Goal: Task Accomplishment & Management: Manage account settings

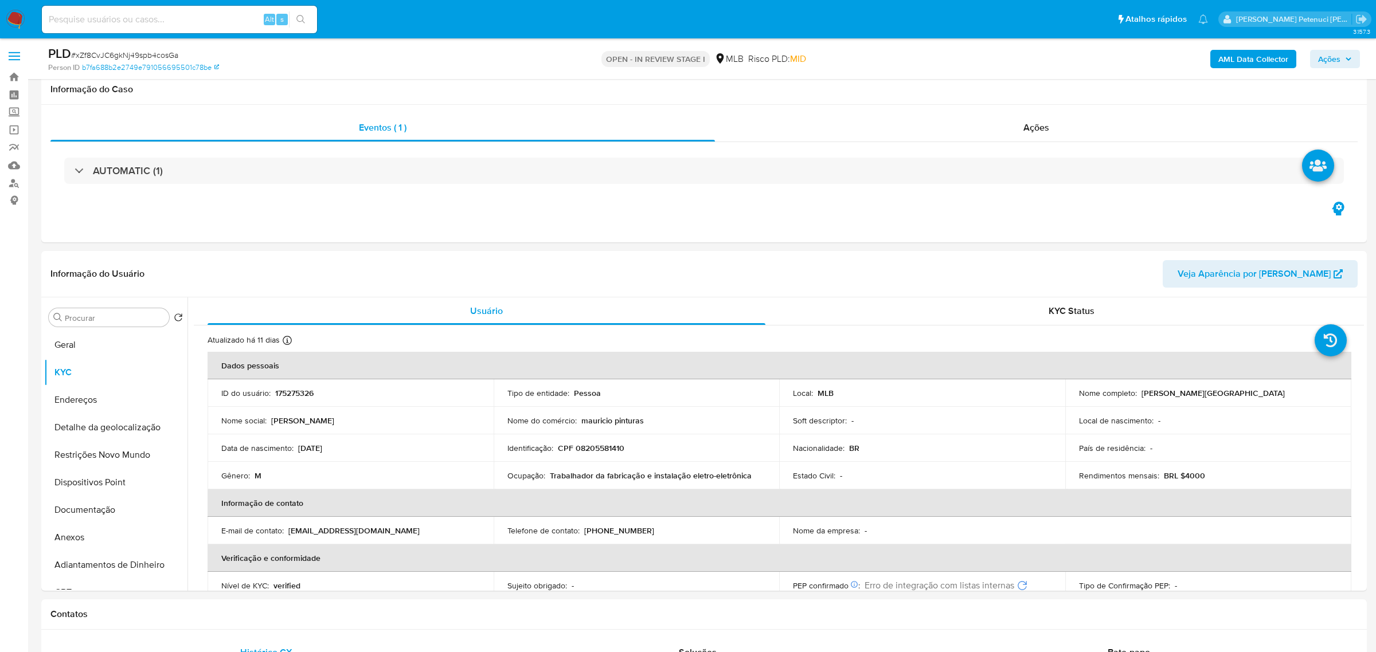
select select "10"
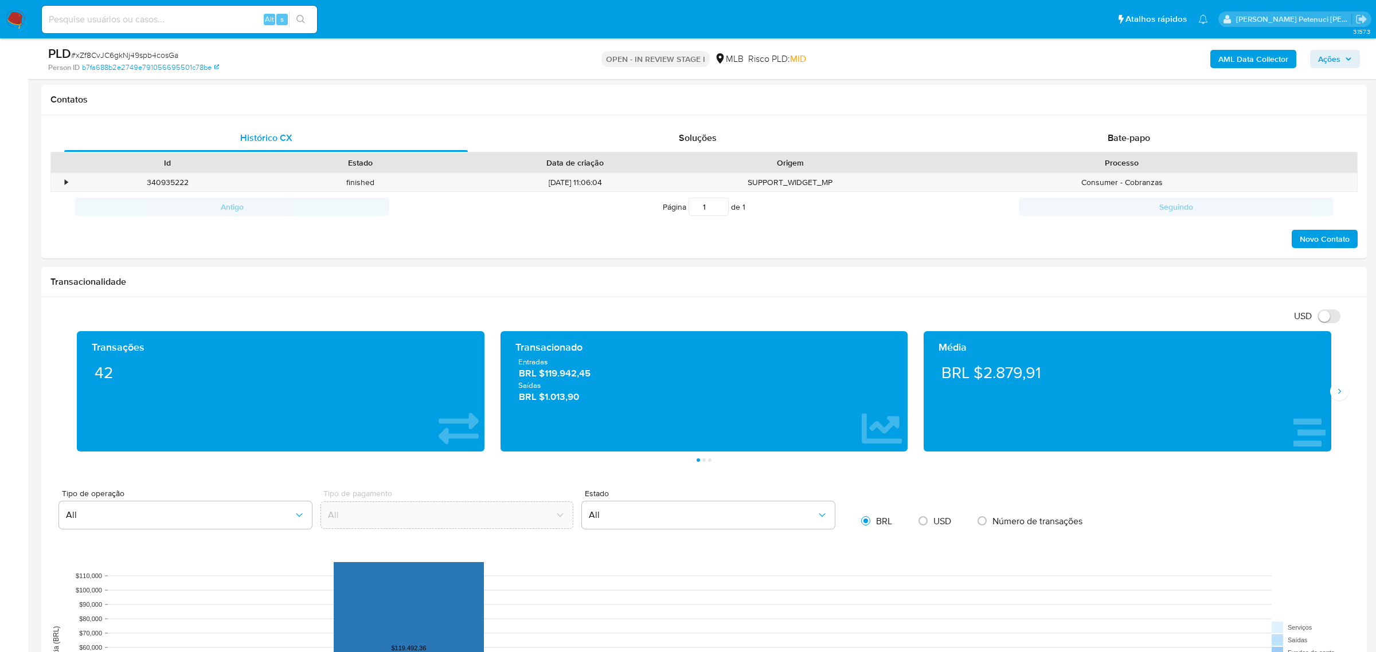
scroll to position [518, 0]
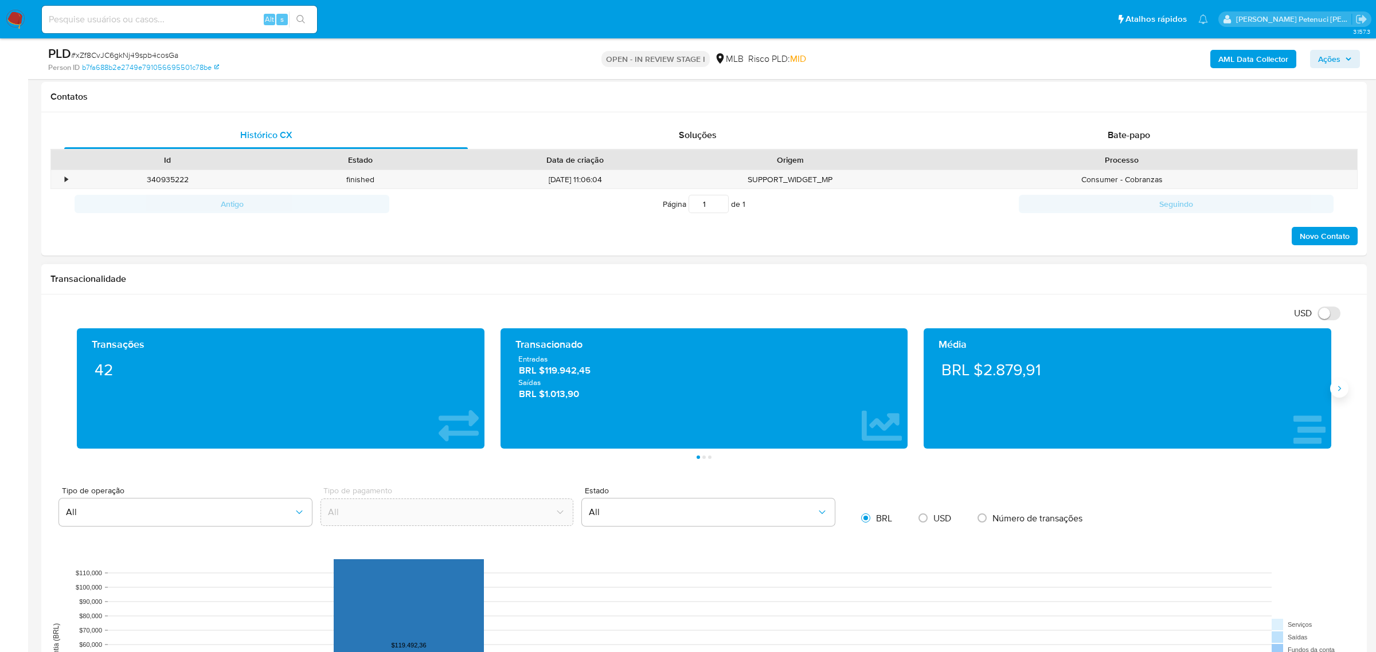
click at [1335, 389] on icon "Siguiente" at bounding box center [1338, 388] width 9 height 9
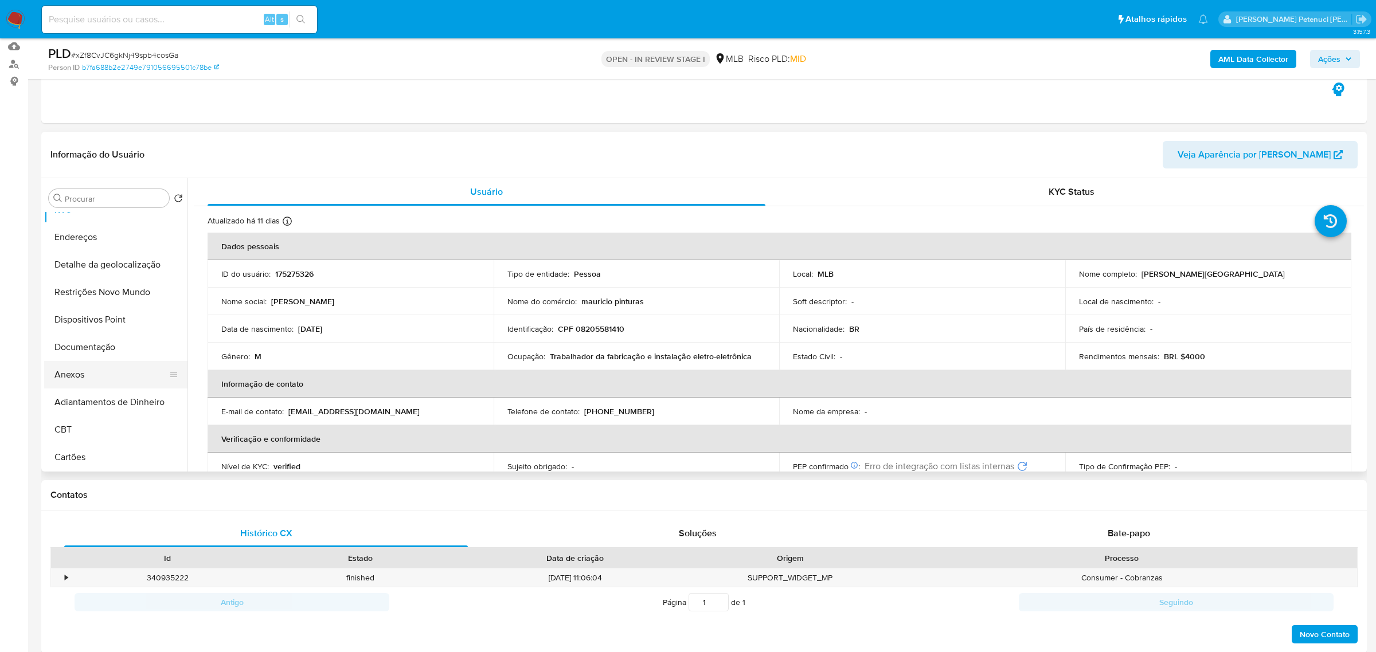
scroll to position [46, 0]
click at [107, 375] on button "Anexos" at bounding box center [111, 373] width 134 height 28
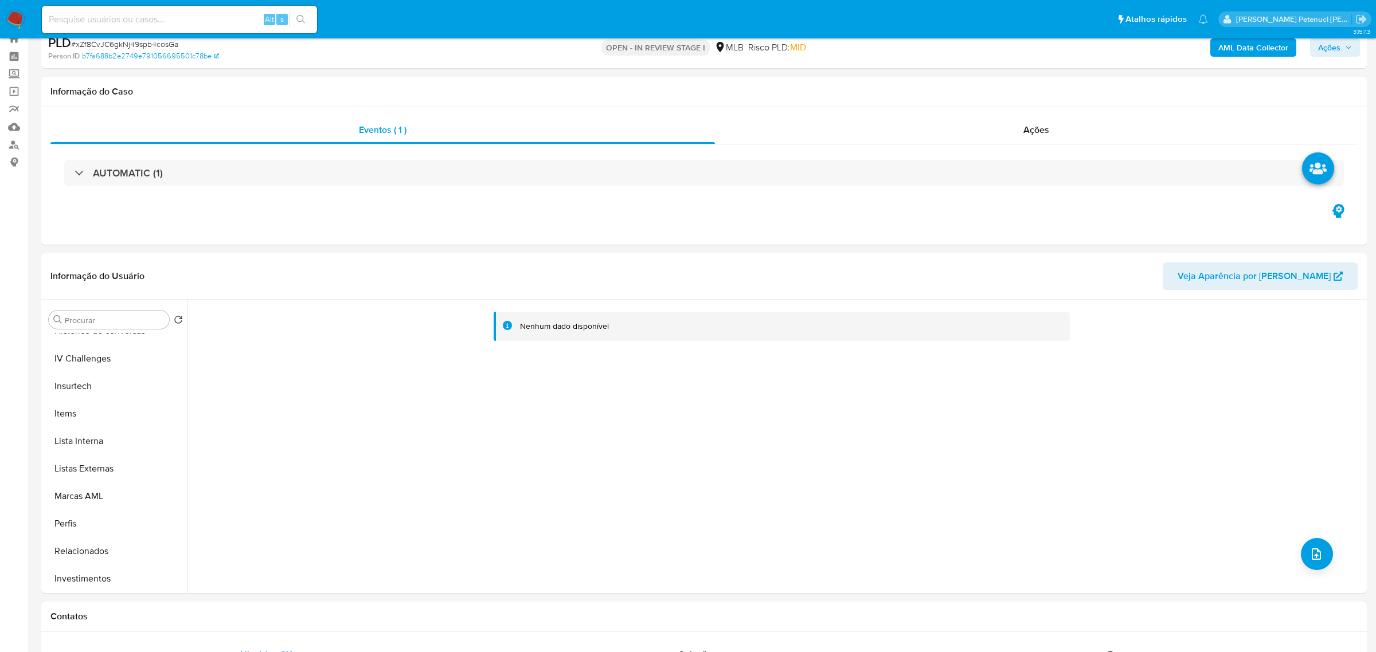
scroll to position [0, 0]
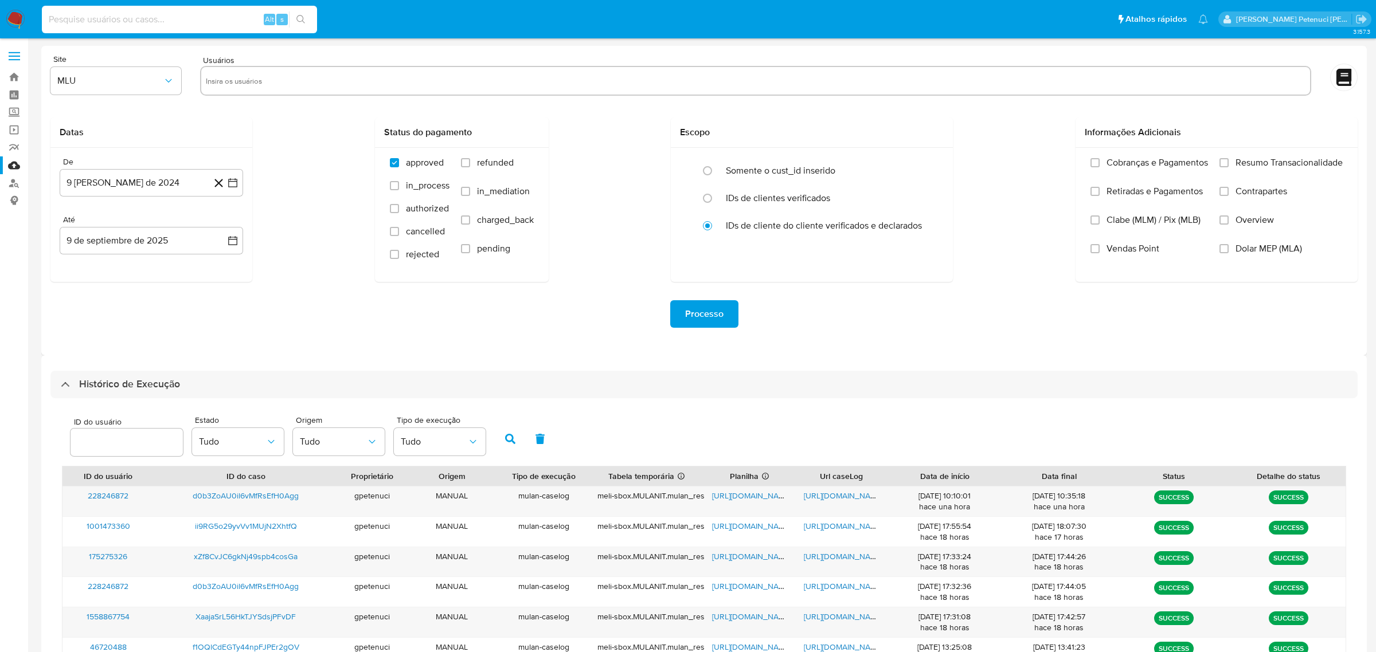
select select "10"
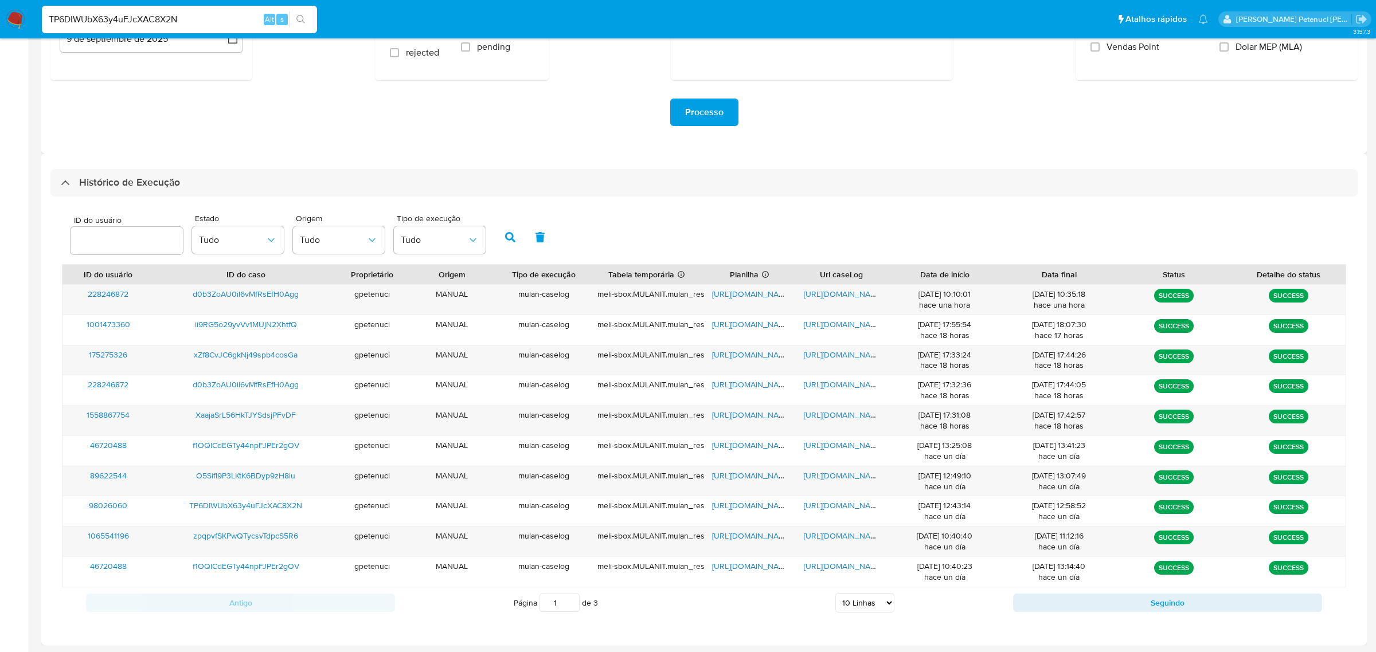
type input "TP6DIWUbX63y4uFJcXAC8X2N"
click at [300, 15] on icon "search-icon" at bounding box center [300, 19] width 9 height 9
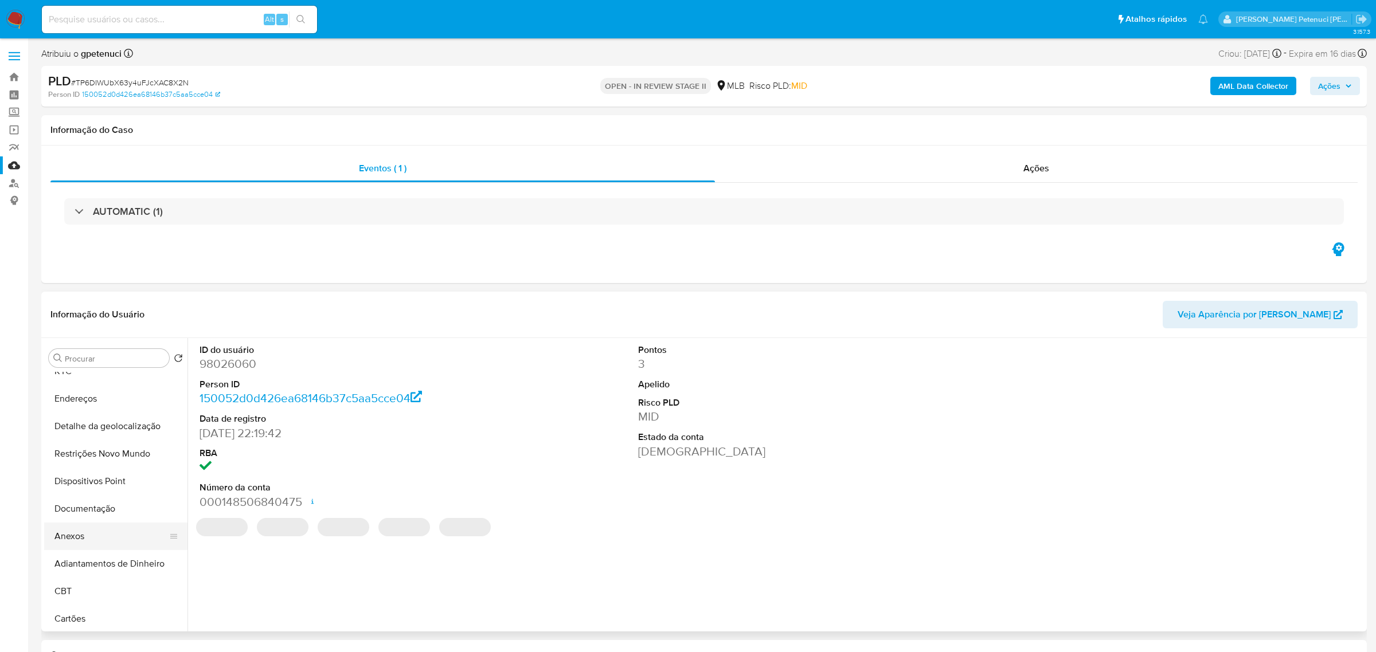
scroll to position [61, 0]
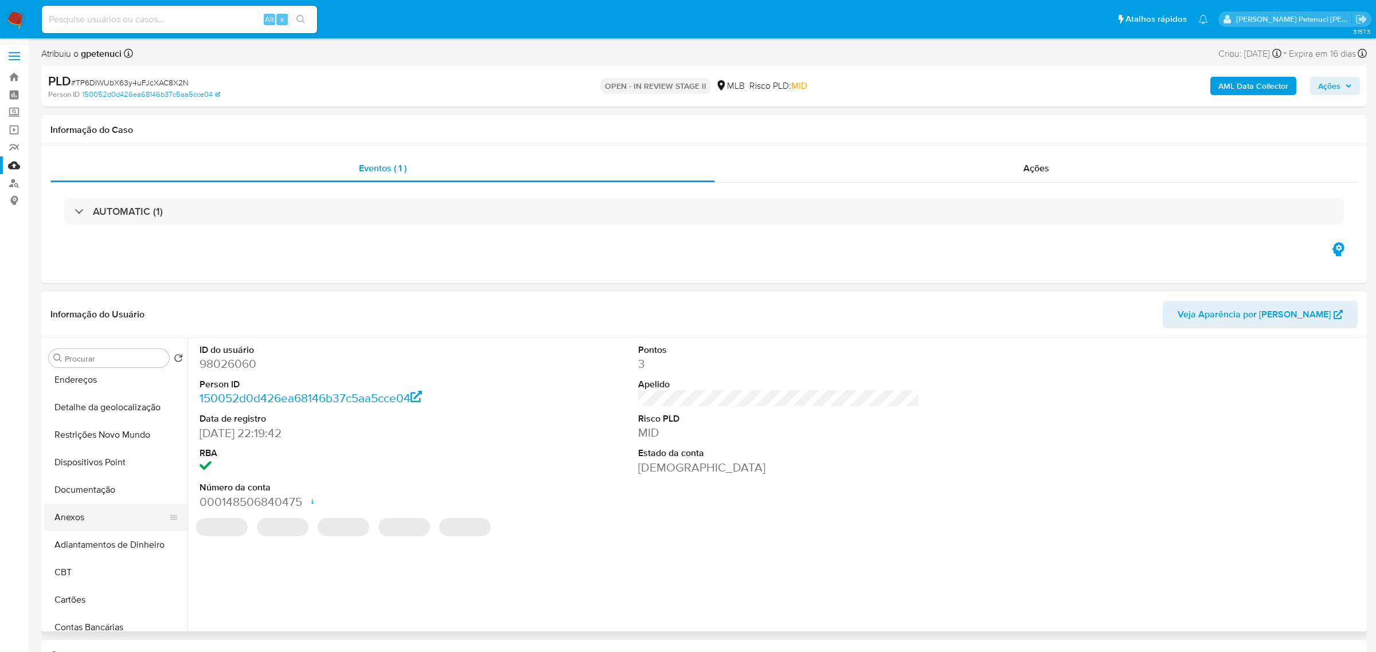
click at [93, 518] on button "Anexos" at bounding box center [111, 518] width 134 height 28
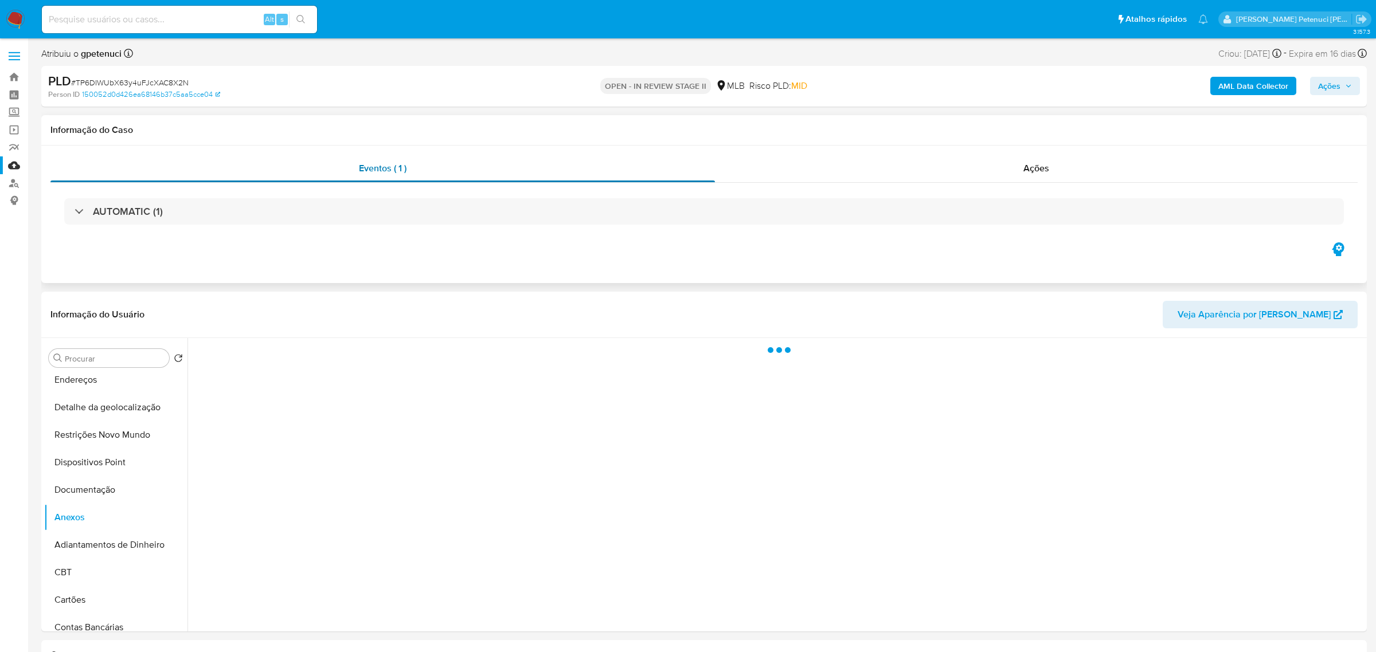
select select "10"
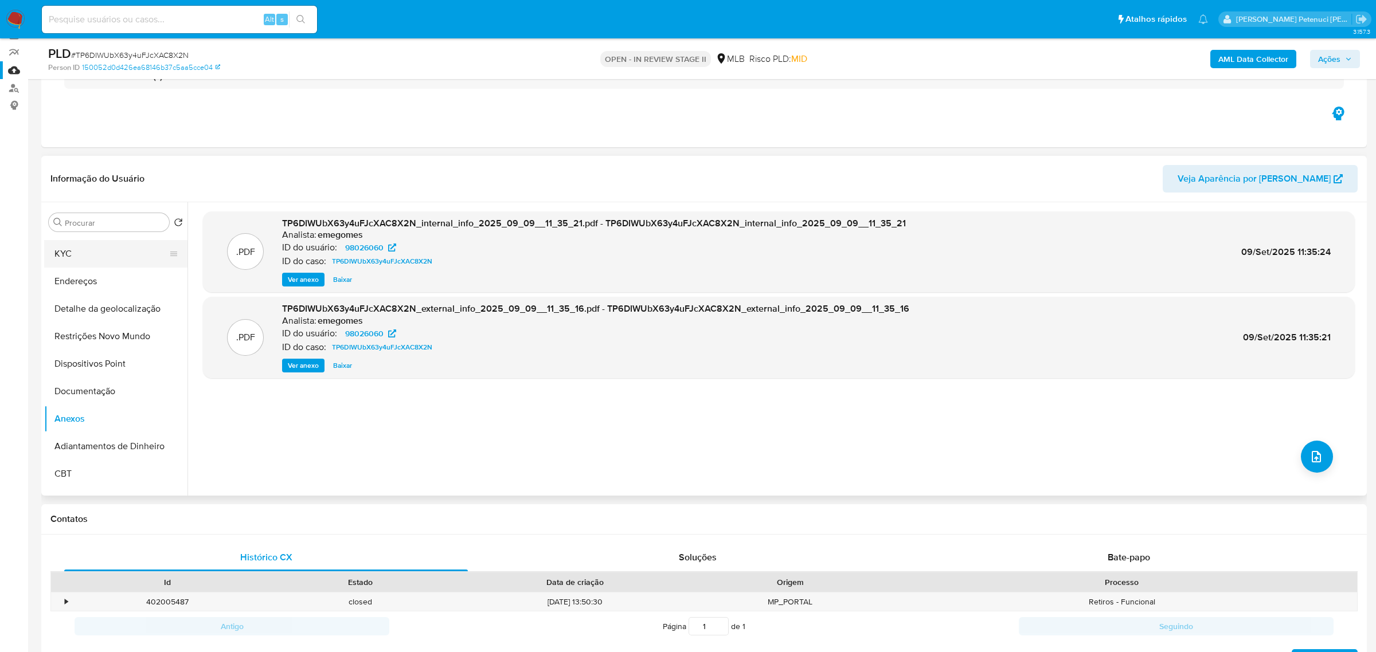
scroll to position [0, 0]
click at [123, 258] on button "Geral" at bounding box center [111, 250] width 134 height 28
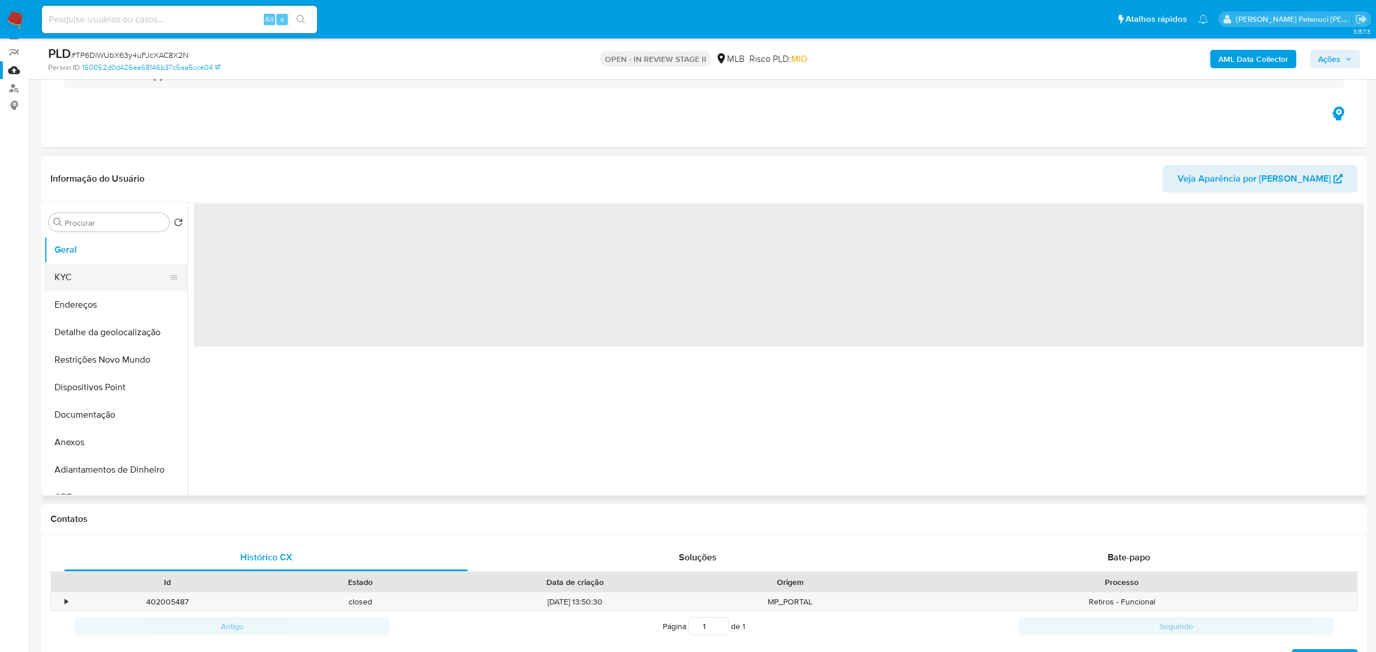
click at [126, 278] on button "KYC" at bounding box center [111, 278] width 134 height 28
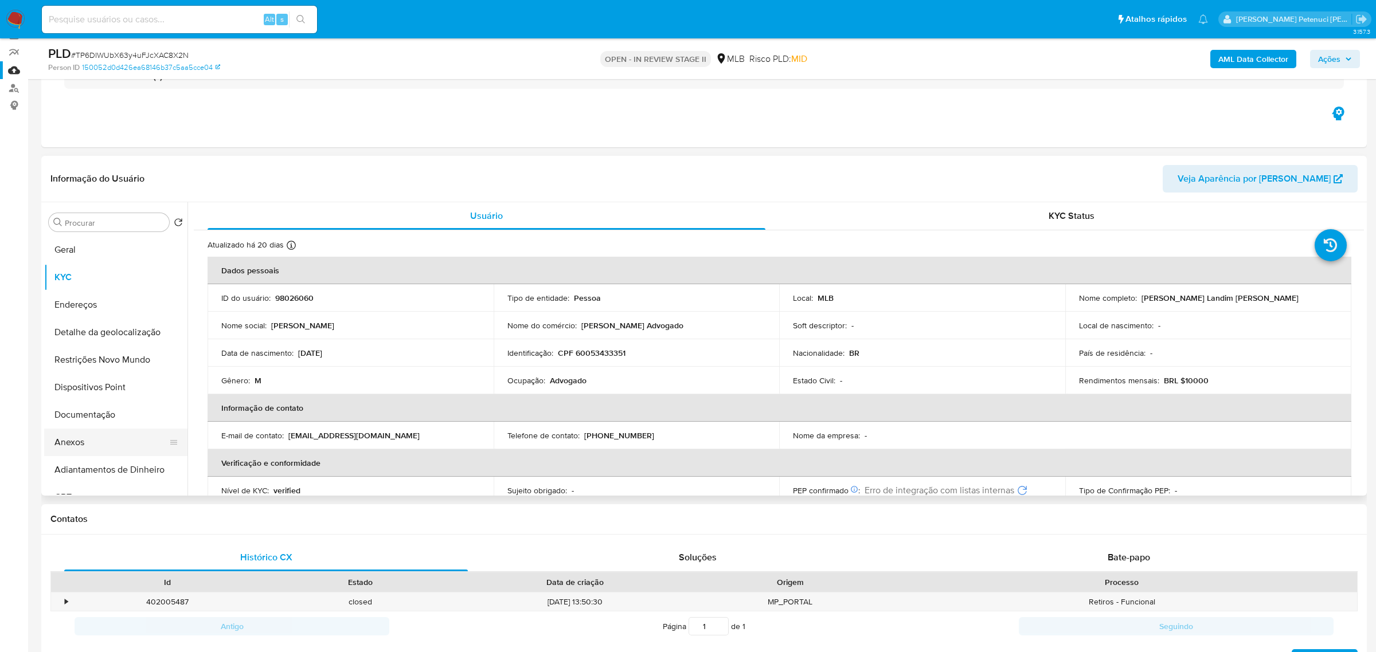
click at [87, 442] on button "Anexos" at bounding box center [111, 443] width 134 height 28
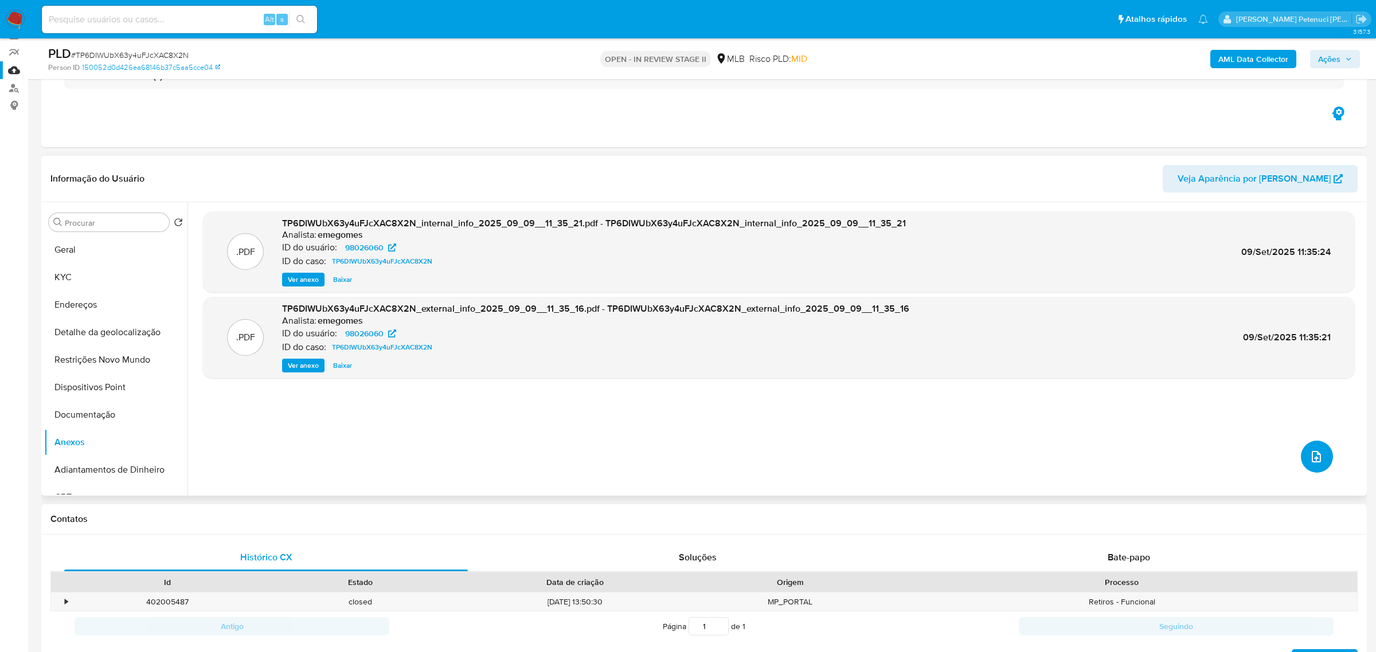
click at [1309, 460] on icon "upload-file" at bounding box center [1316, 457] width 14 height 14
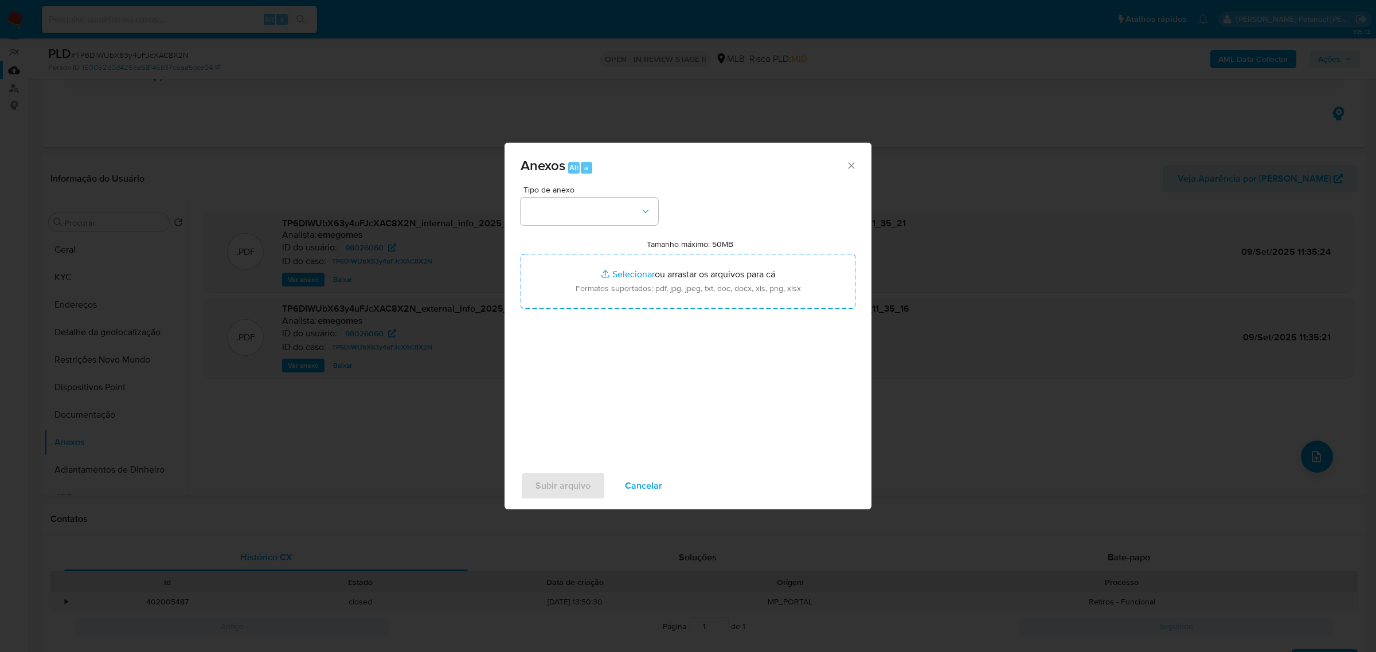
click at [595, 197] on div "Tipo de anexo" at bounding box center [589, 206] width 138 height 40
click at [595, 202] on button "button" at bounding box center [589, 212] width 138 height 28
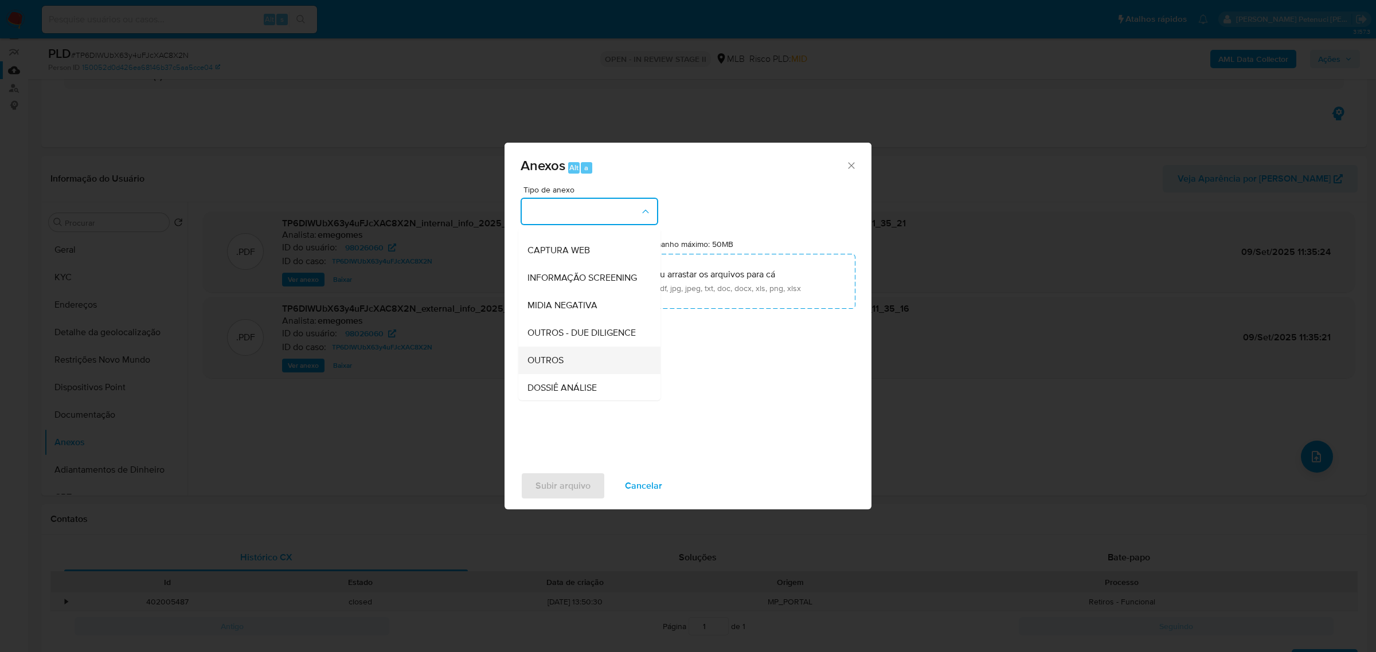
click at [586, 354] on div "OUTROS" at bounding box center [585, 360] width 117 height 28
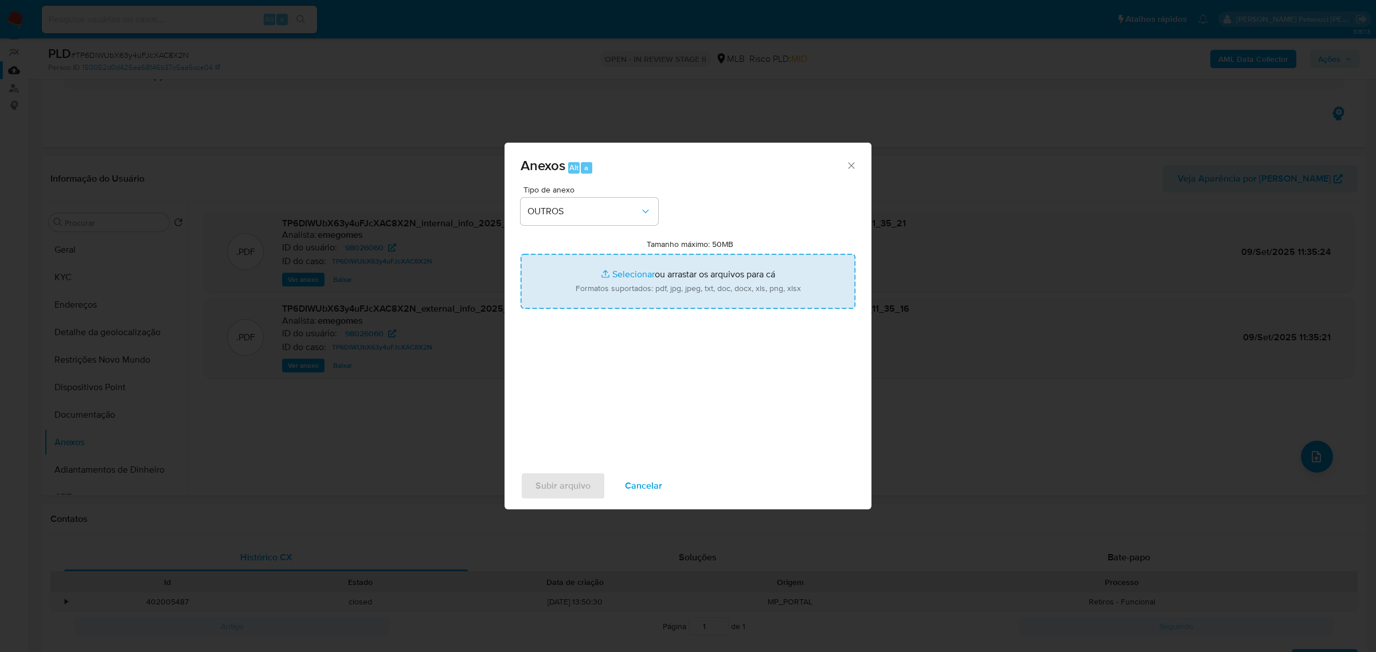
click at [586, 272] on input "Tamanho máximo: 50MB Selecionar arquivos" at bounding box center [687, 281] width 335 height 55
type input "C:\fakepath\Mulan Ismael Goncalves Landim Sousa _2025_09_08_11_13_48.xlsx"
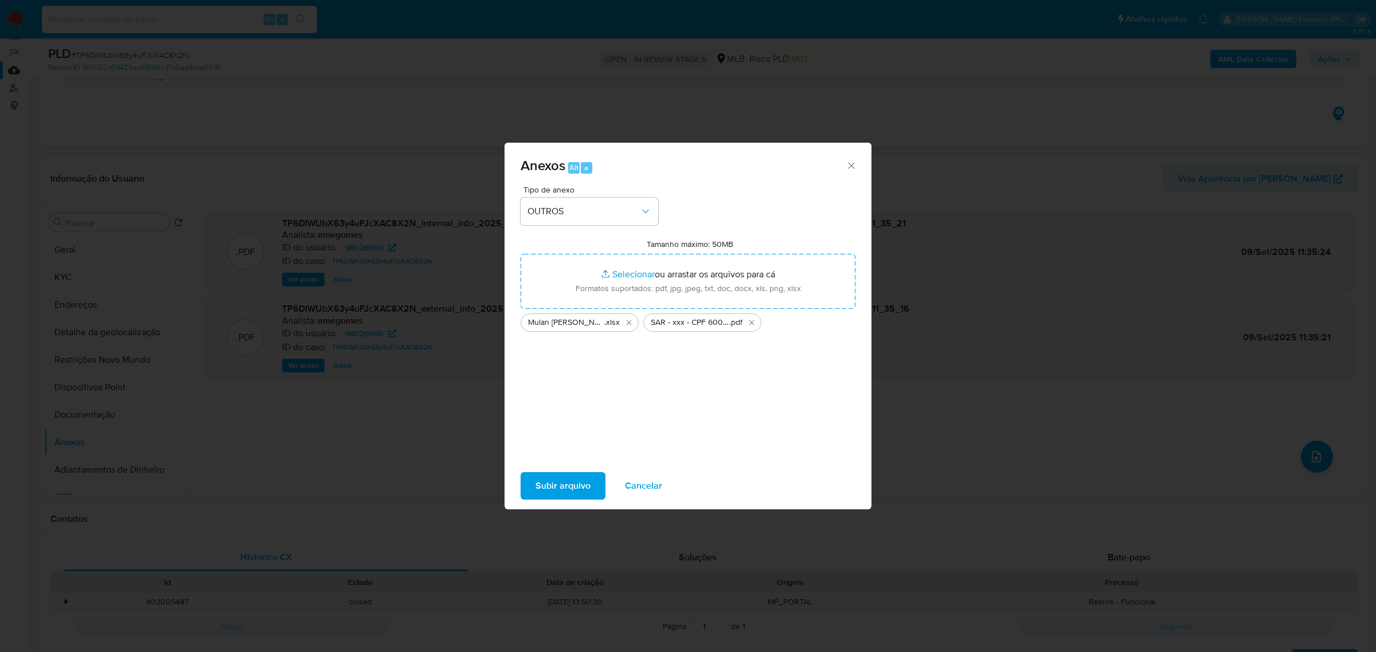
click at [573, 492] on span "Subir arquivo" at bounding box center [562, 485] width 55 height 25
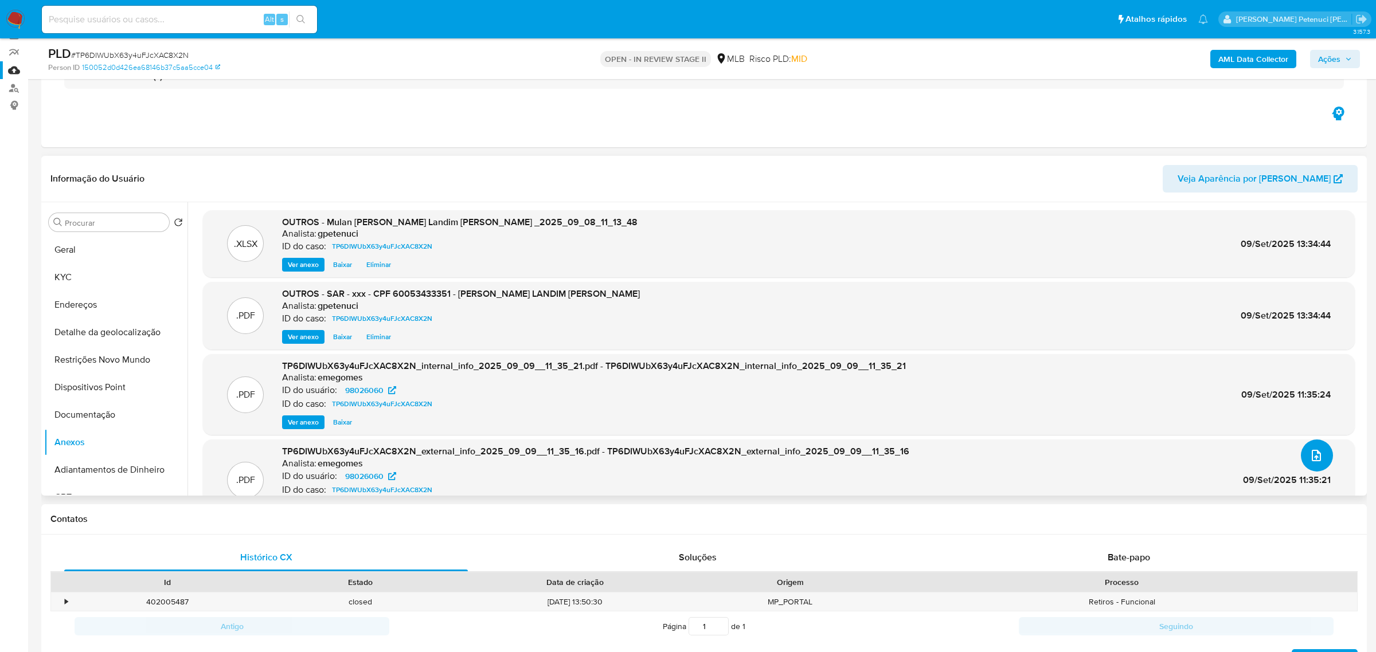
scroll to position [0, 0]
click at [1343, 65] on span "Ações" at bounding box center [1335, 59] width 34 height 16
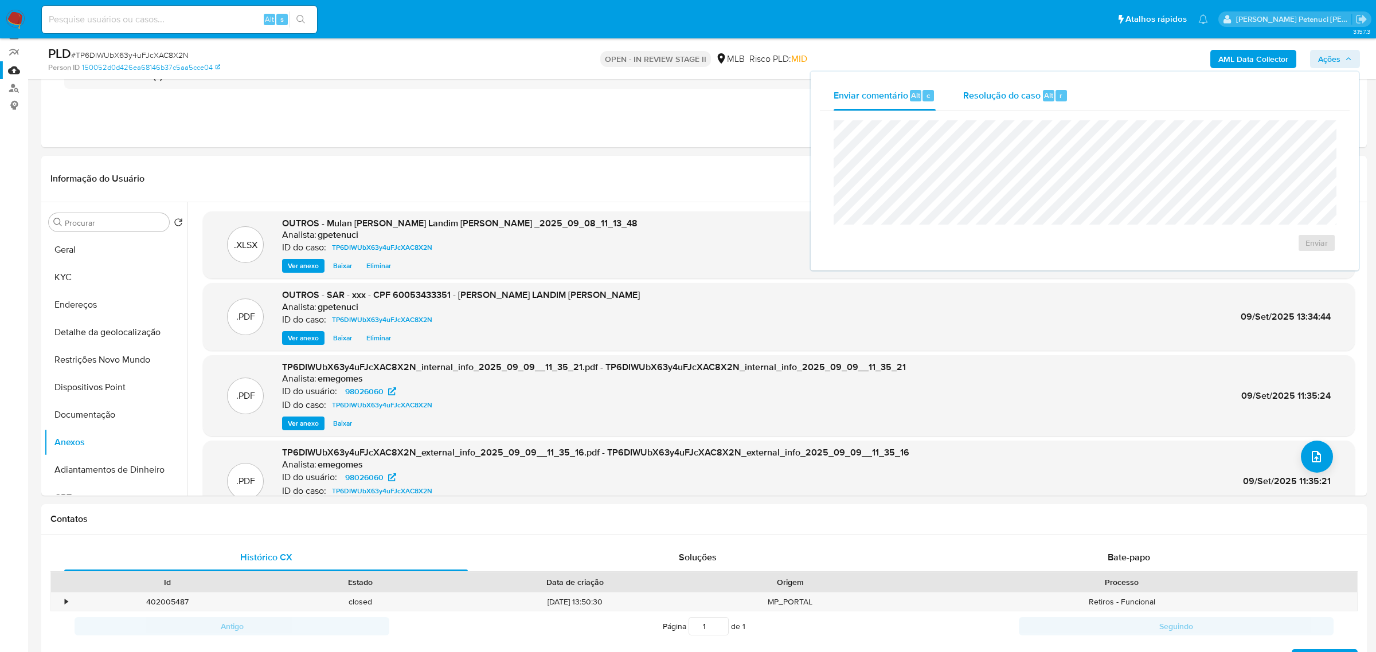
click at [1020, 106] on div "Resolução do caso Alt r" at bounding box center [1015, 96] width 105 height 30
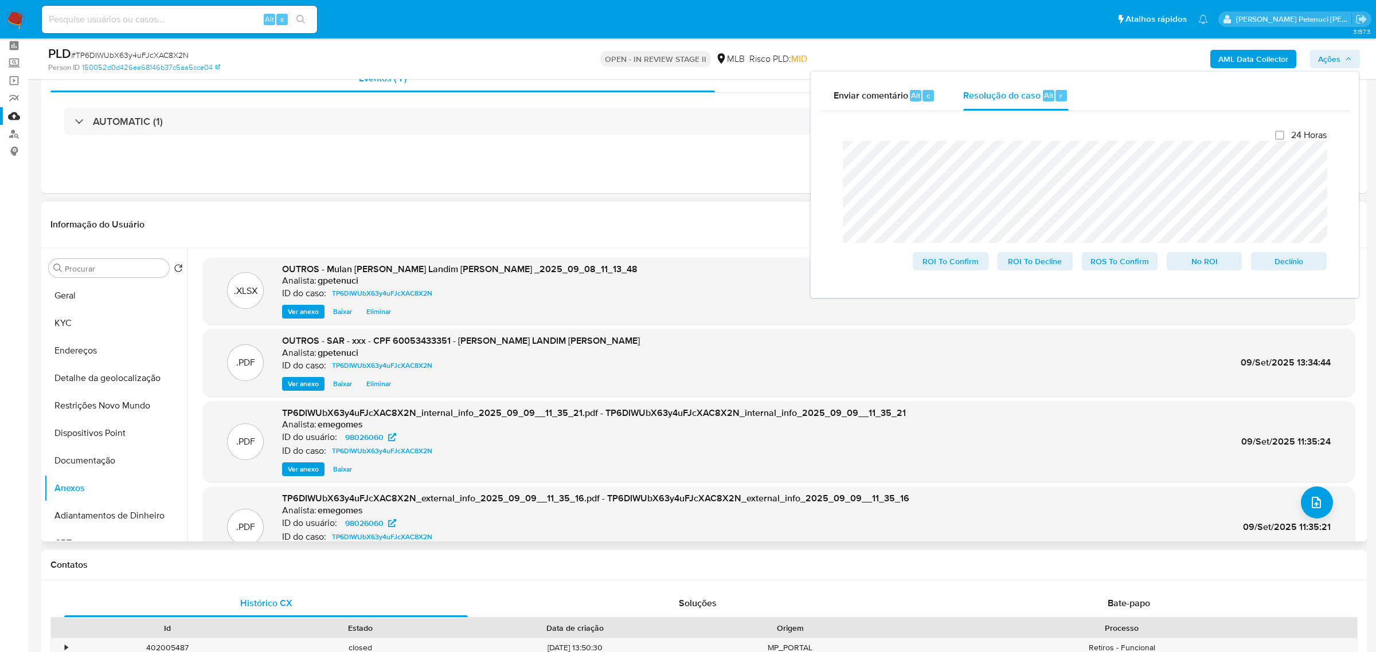
scroll to position [47, 0]
click at [1107, 264] on span "ROS To Confirm" at bounding box center [1120, 261] width 60 height 16
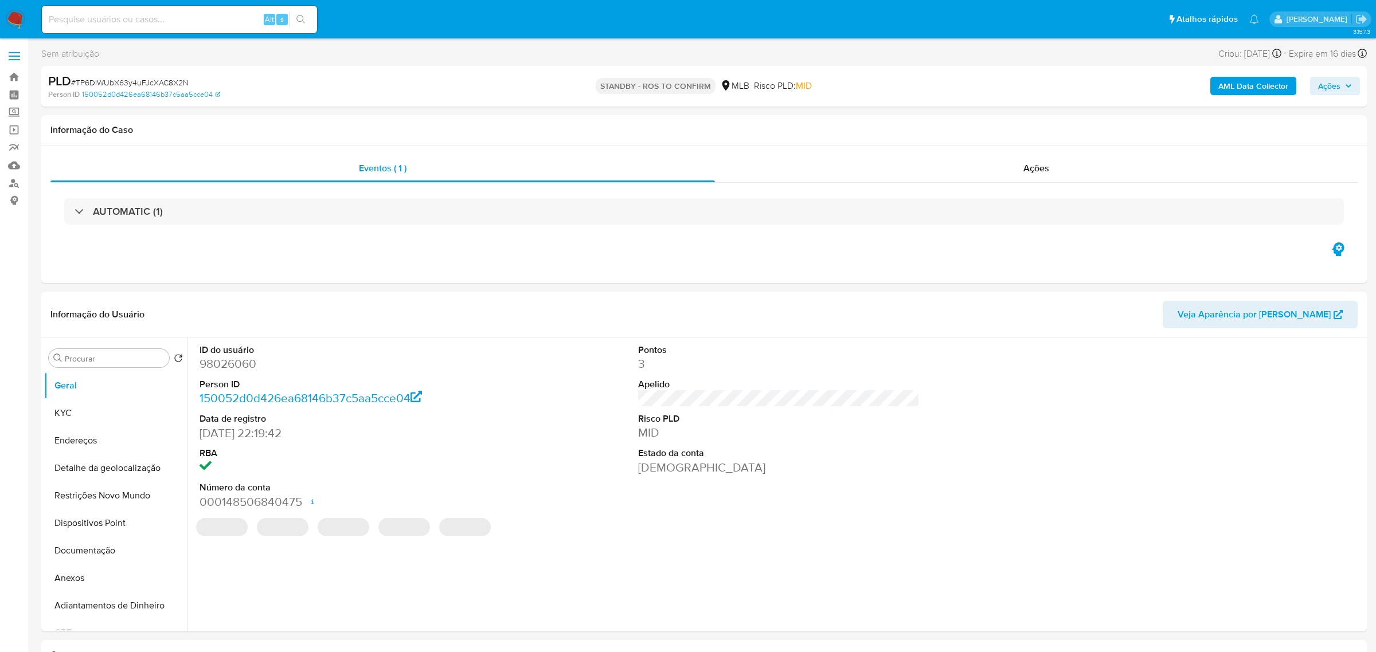
select select "10"
click at [149, 15] on input at bounding box center [179, 19] width 275 height 15
paste input "qvE5AtXsU5lqZT4wTBHuascq"
type input "qvE5AtXsU5lqZT4wTBHuascq"
click at [300, 21] on icon "search-icon" at bounding box center [300, 19] width 9 height 9
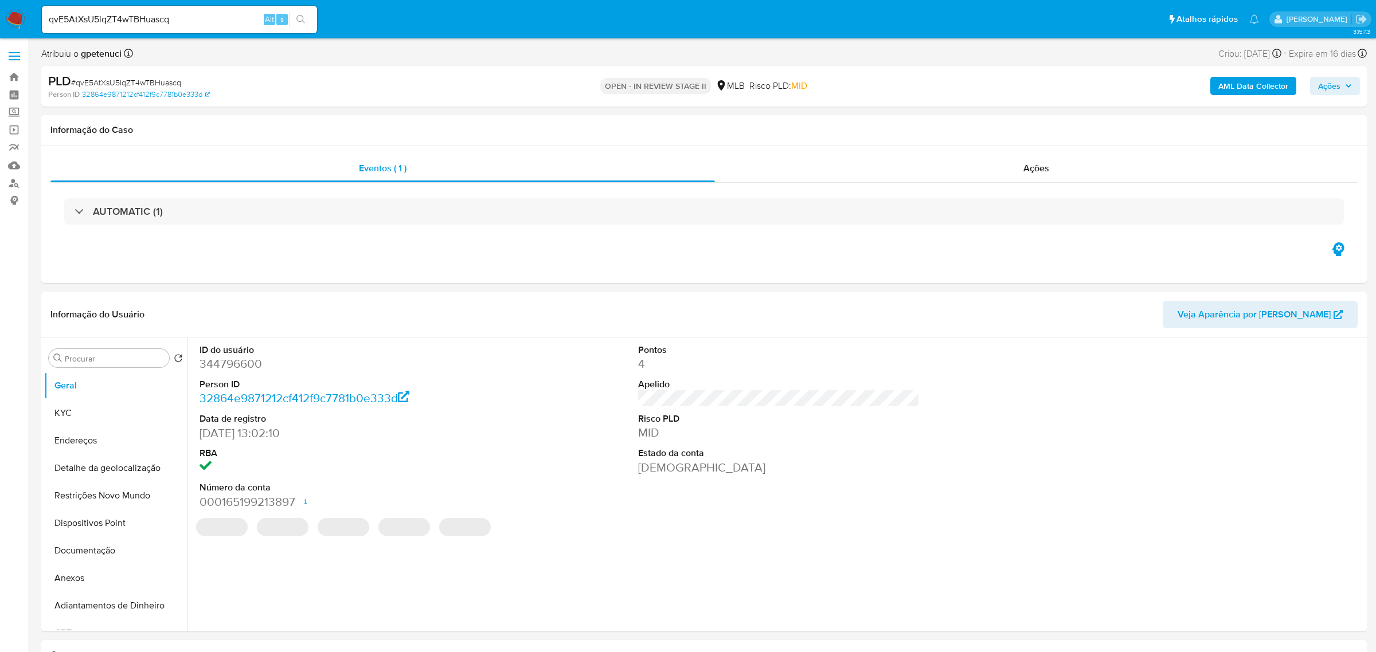
select select "10"
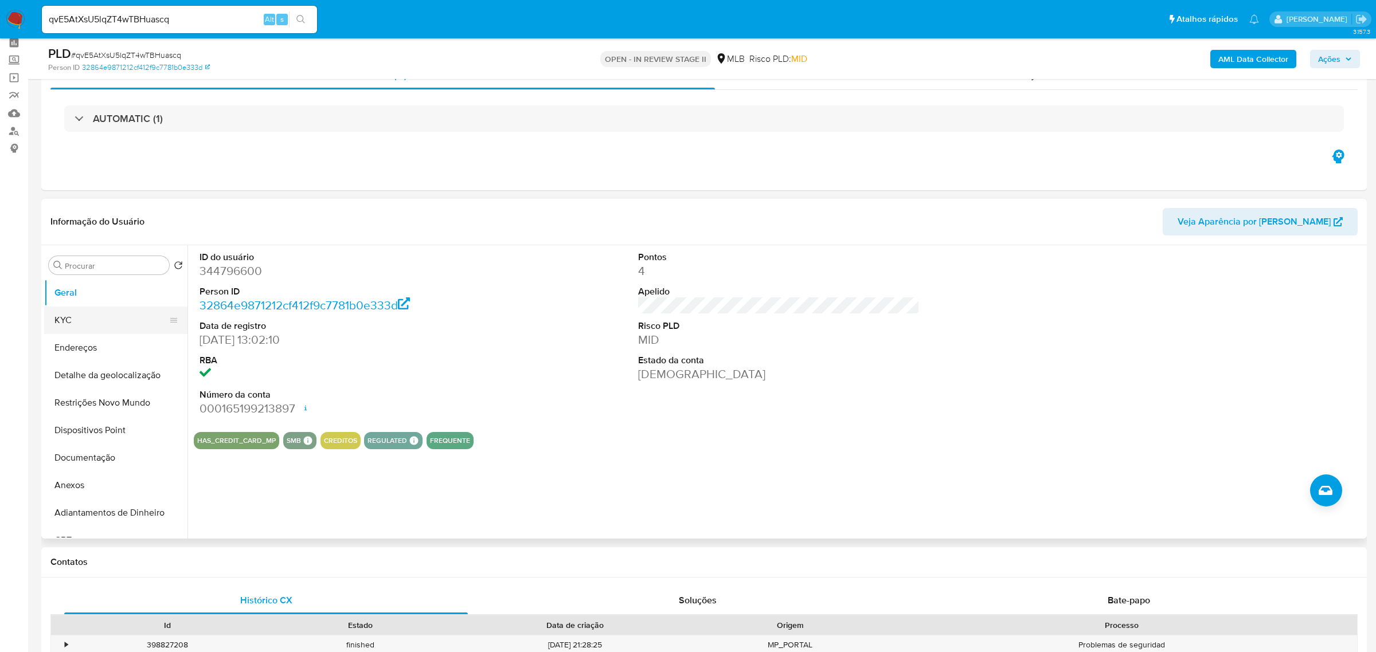
scroll to position [72, 0]
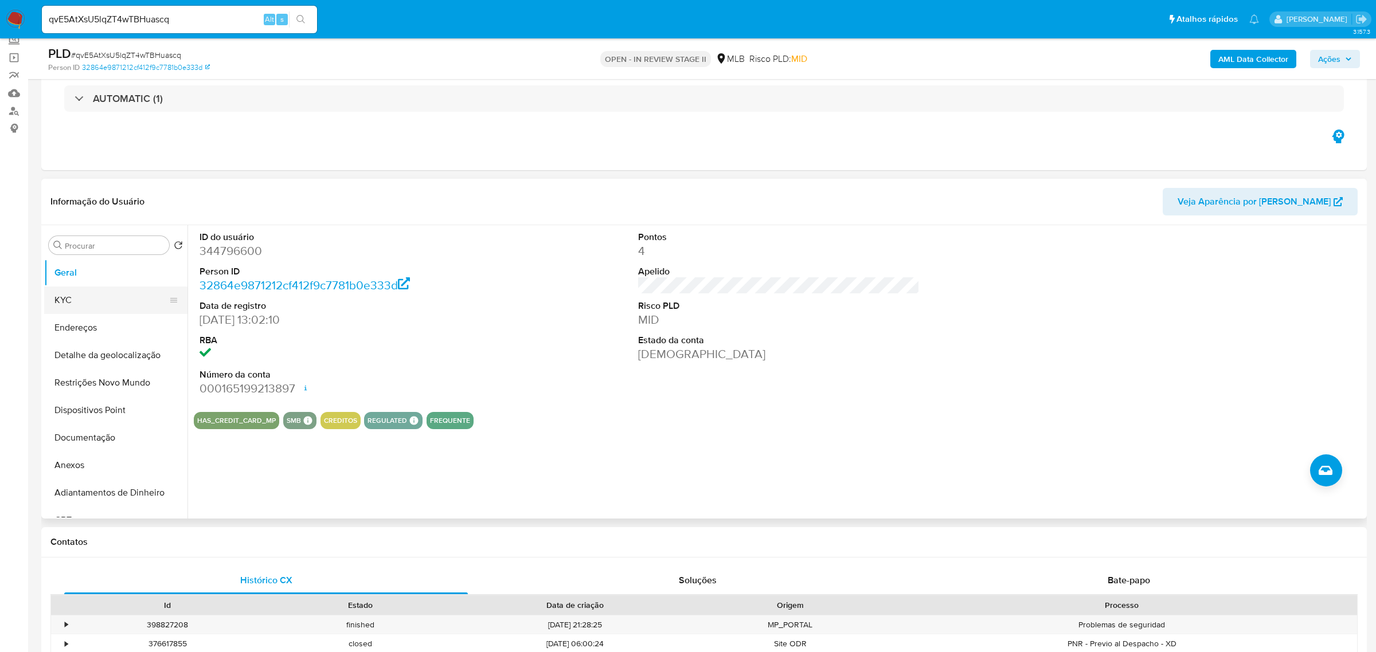
click at [112, 298] on button "KYC" at bounding box center [111, 301] width 134 height 28
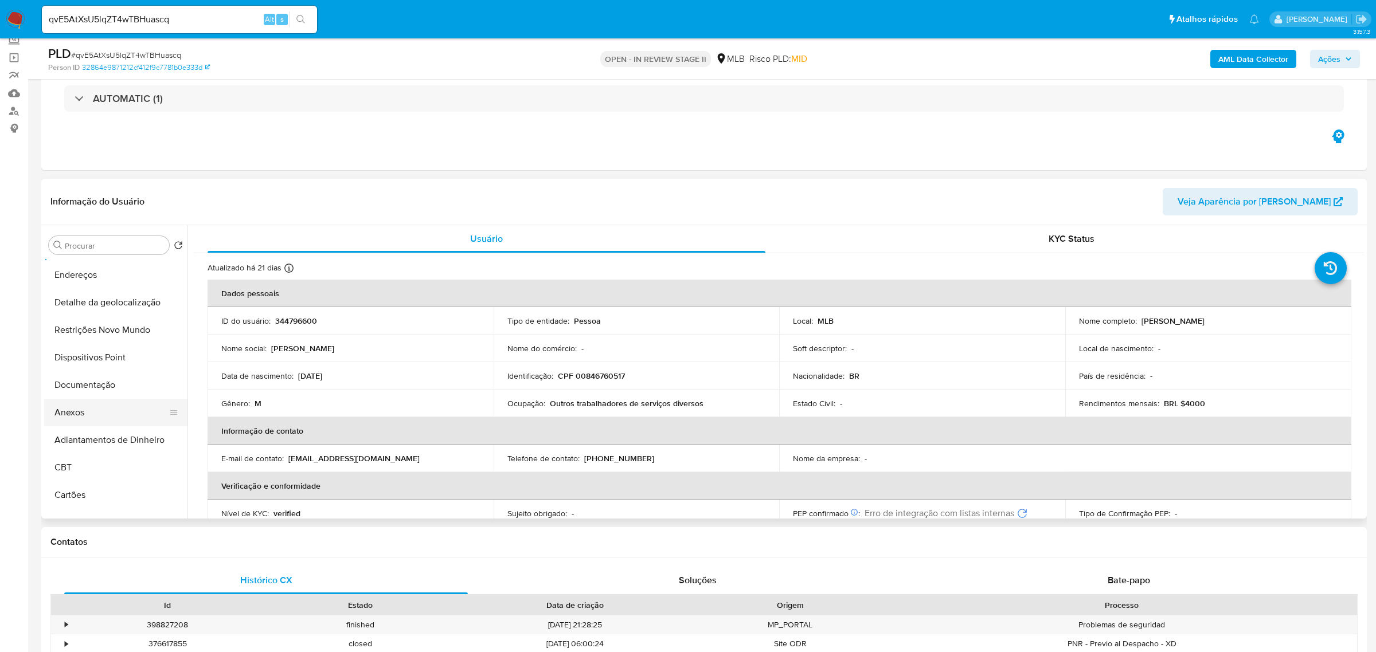
scroll to position [64, 0]
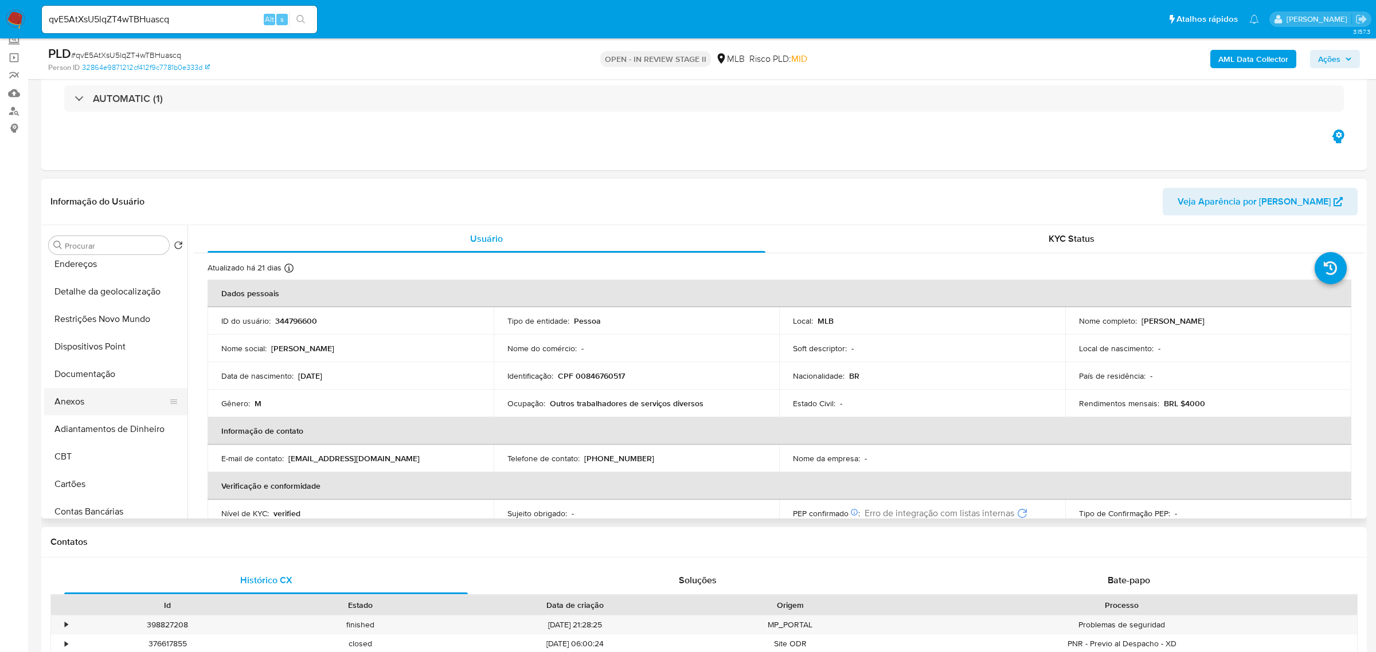
click at [96, 398] on button "Anexos" at bounding box center [111, 402] width 134 height 28
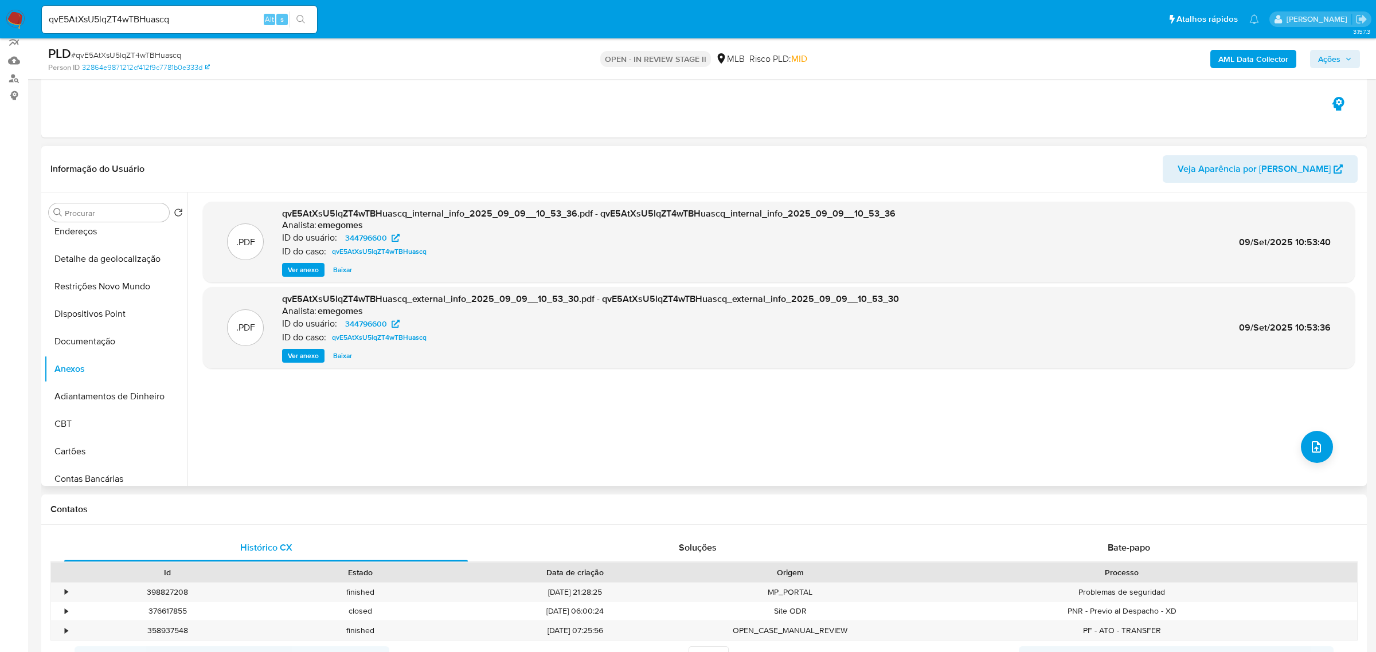
scroll to position [107, 0]
click at [1316, 457] on button "upload-file" at bounding box center [1316, 445] width 32 height 32
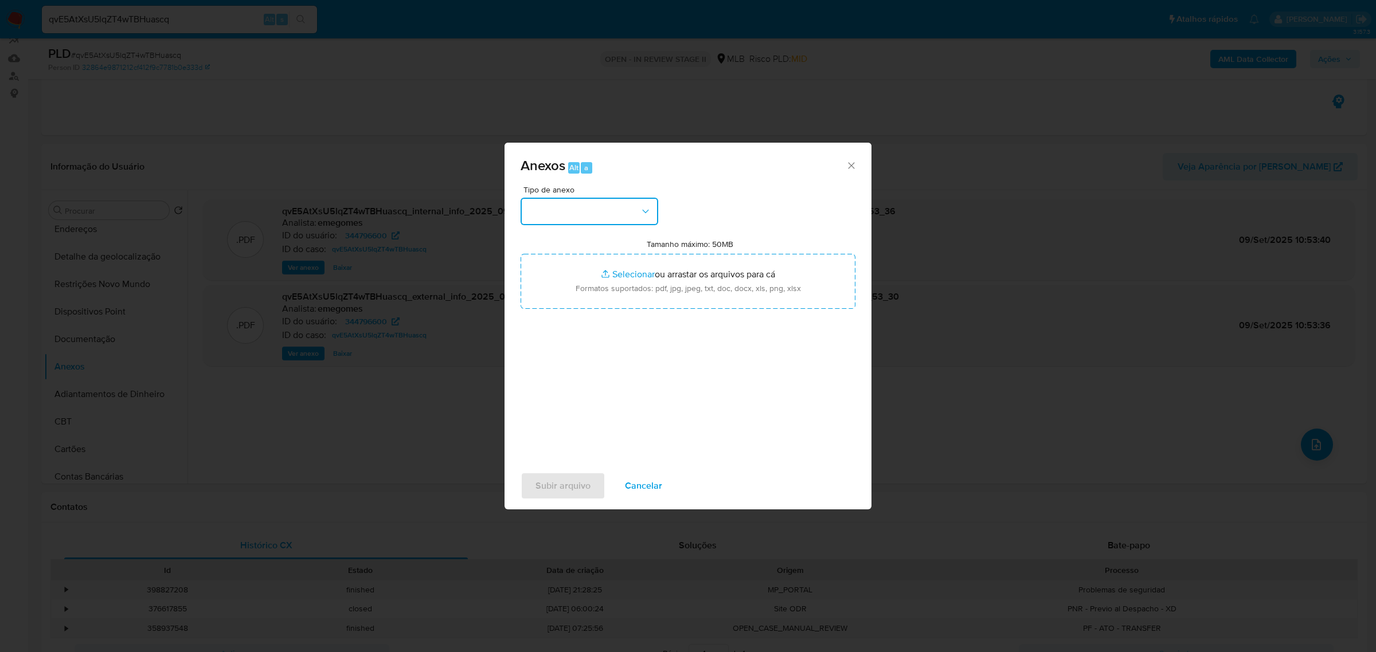
click at [637, 211] on button "button" at bounding box center [589, 212] width 138 height 28
click at [574, 295] on div "OUTROS" at bounding box center [585, 291] width 117 height 28
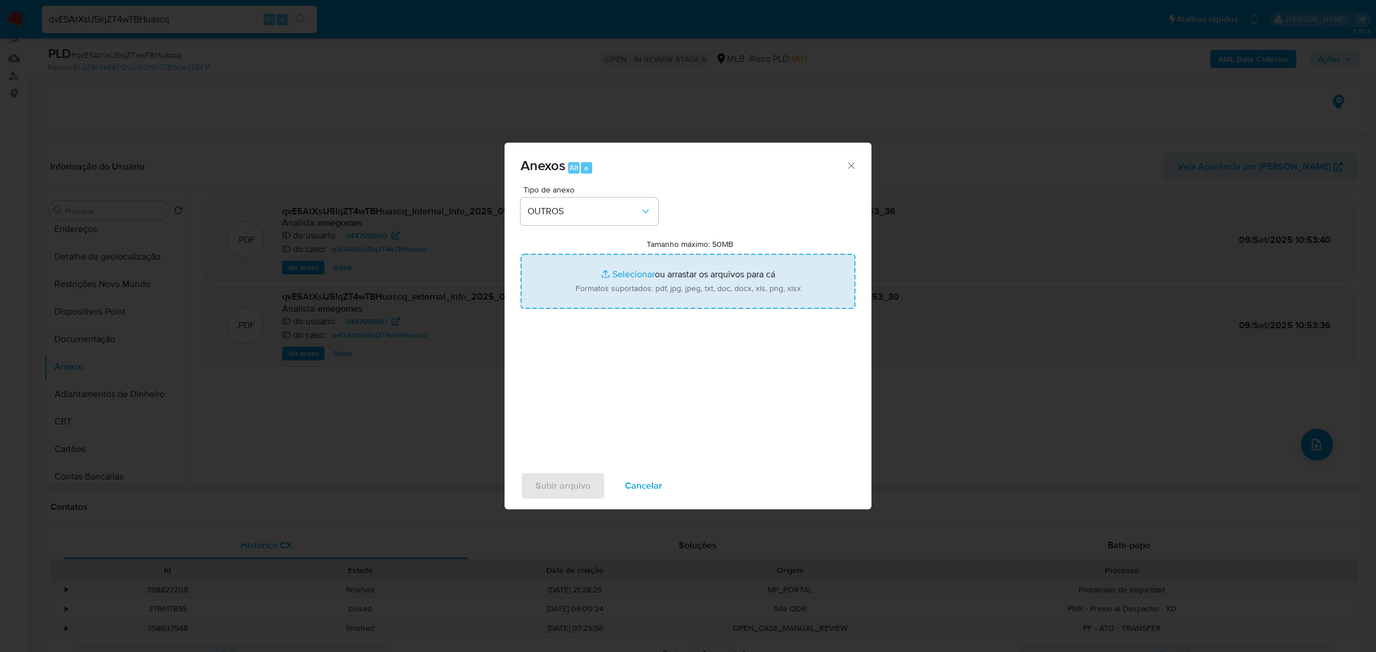
click at [645, 284] on input "Tamanho máximo: 50MB Selecionar arquivos" at bounding box center [687, 281] width 335 height 55
type input "C:\fakepath\Mulan Gustavo Almeida Siqueira _2025_09_08_10_02_34.xlsx"
click at [542, 495] on span "Subir arquivo" at bounding box center [562, 485] width 55 height 25
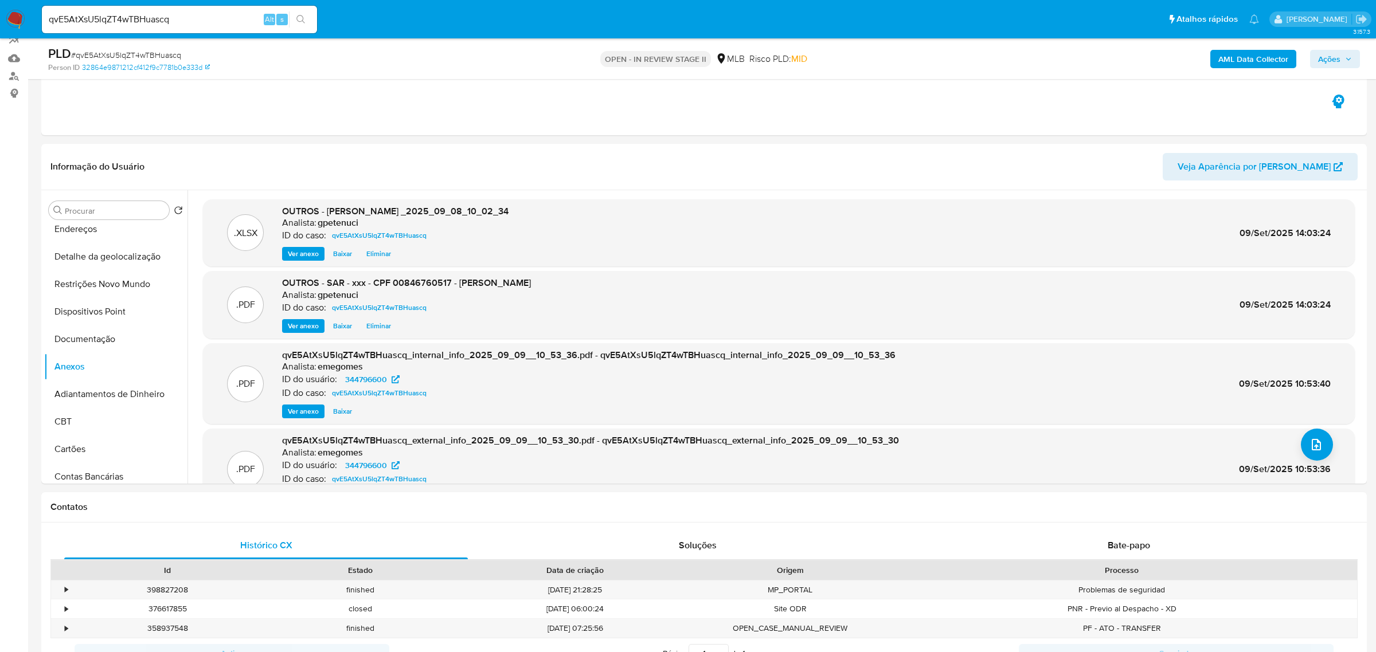
click at [1337, 60] on span "Ações" at bounding box center [1329, 59] width 22 height 18
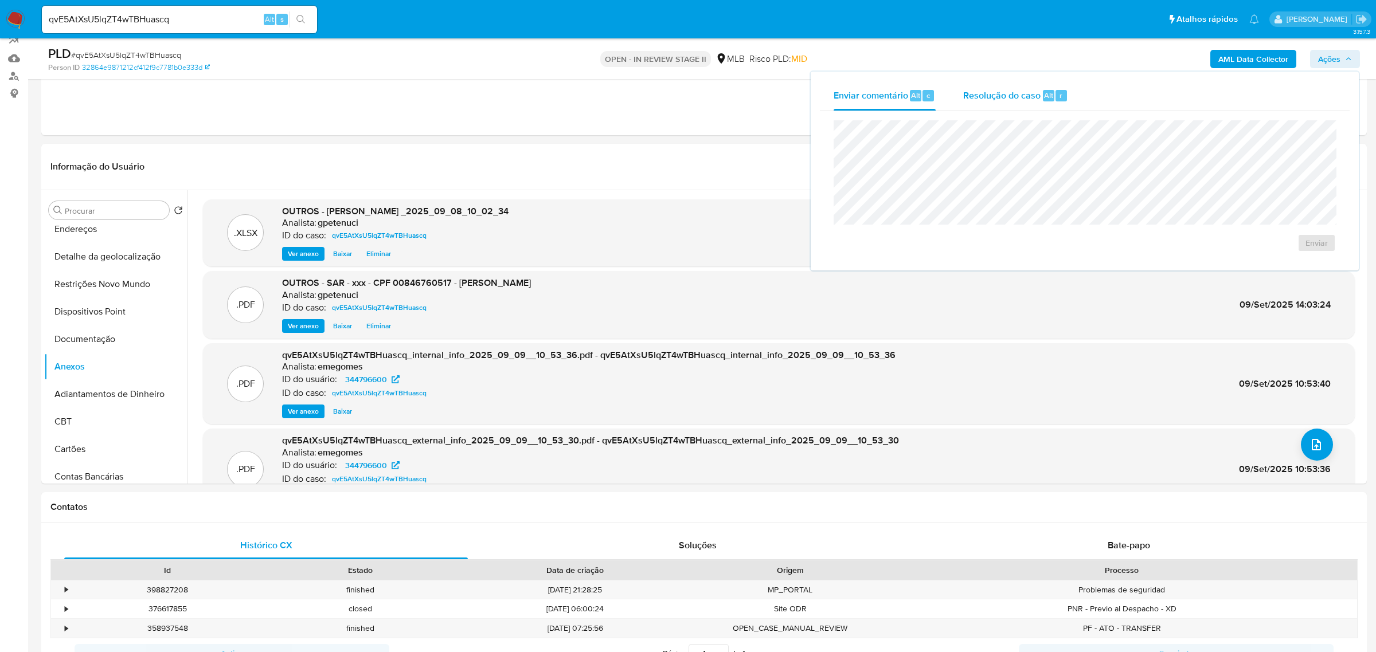
click at [1008, 101] on div "Resolução do caso Alt r" at bounding box center [1015, 96] width 105 height 30
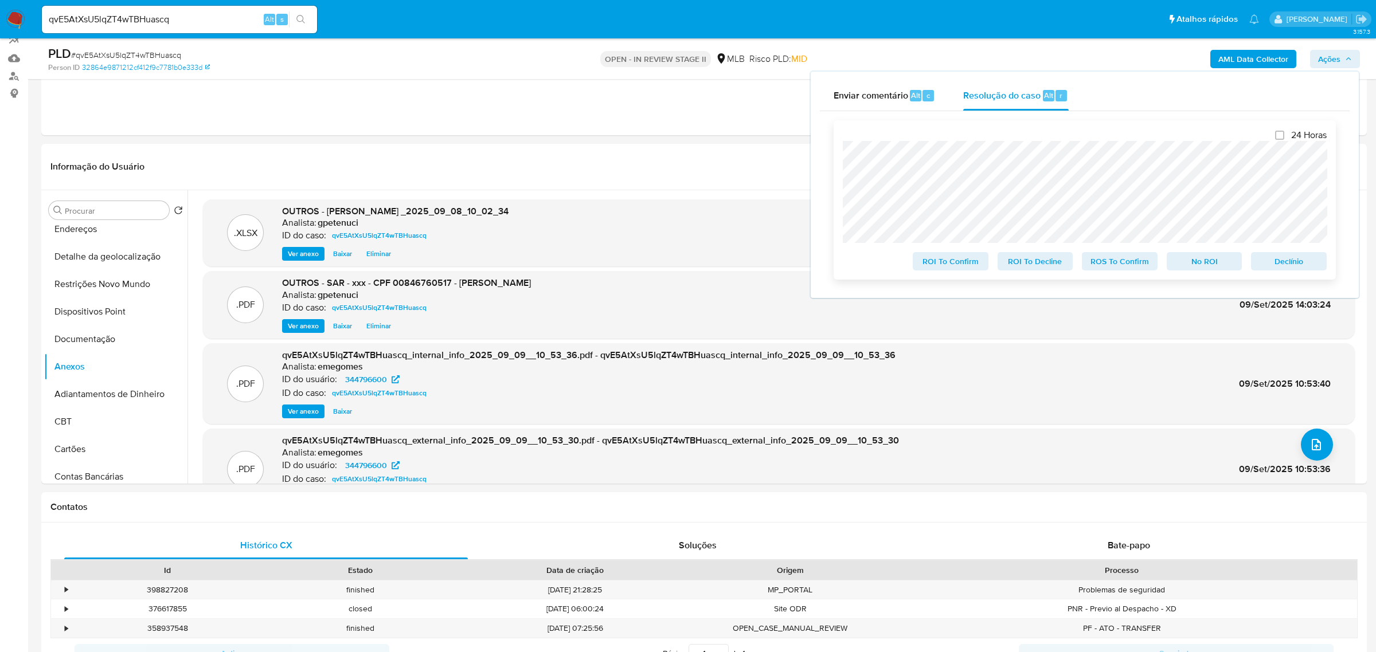
click at [1121, 266] on span "ROS To Confirm" at bounding box center [1120, 261] width 60 height 16
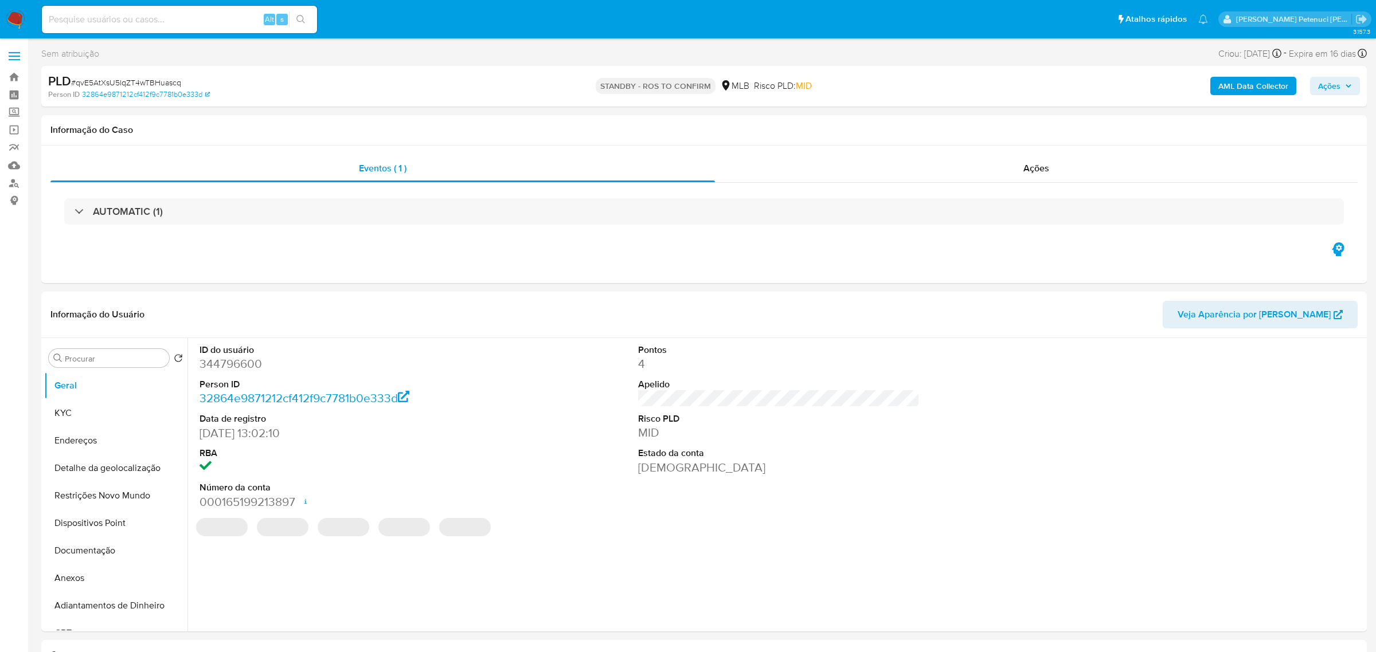
select select "10"
click at [183, 12] on input at bounding box center [179, 19] width 275 height 15
paste input "O5Sifl9P3LKtK6BDyp9zH8iu"
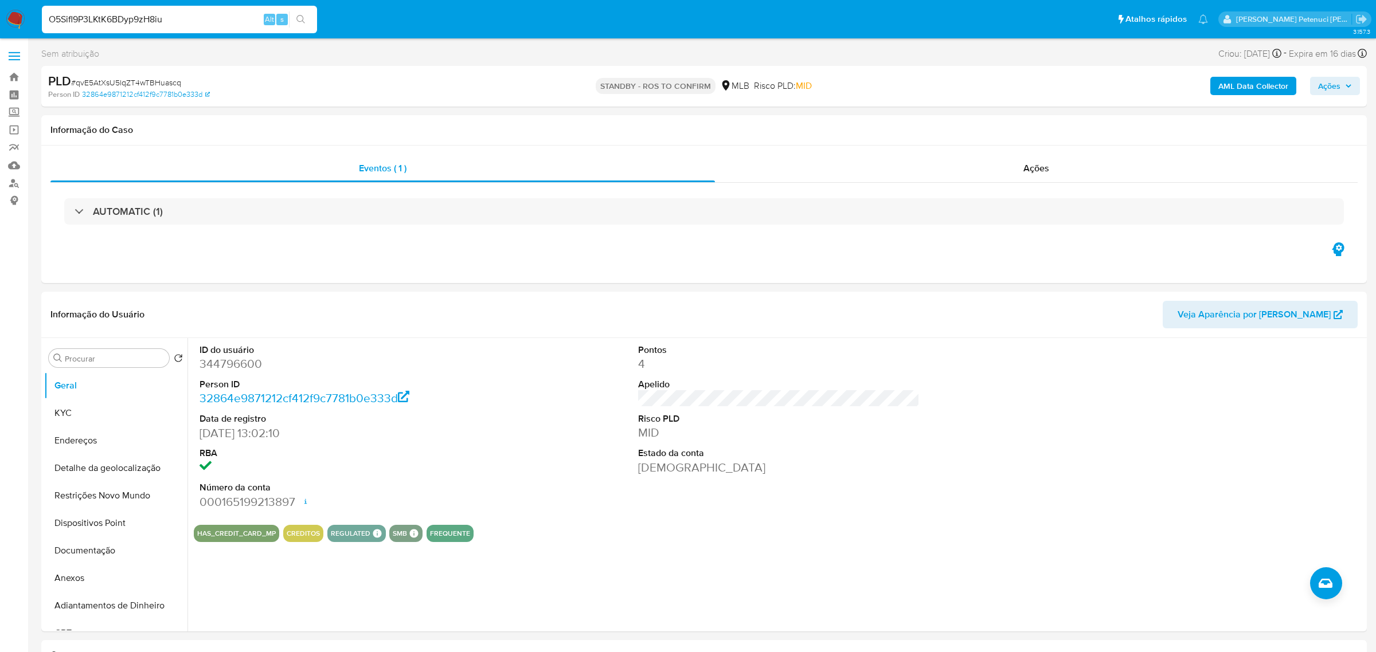
type input "O5Sifl9P3LKtK6BDyp9zH8iu"
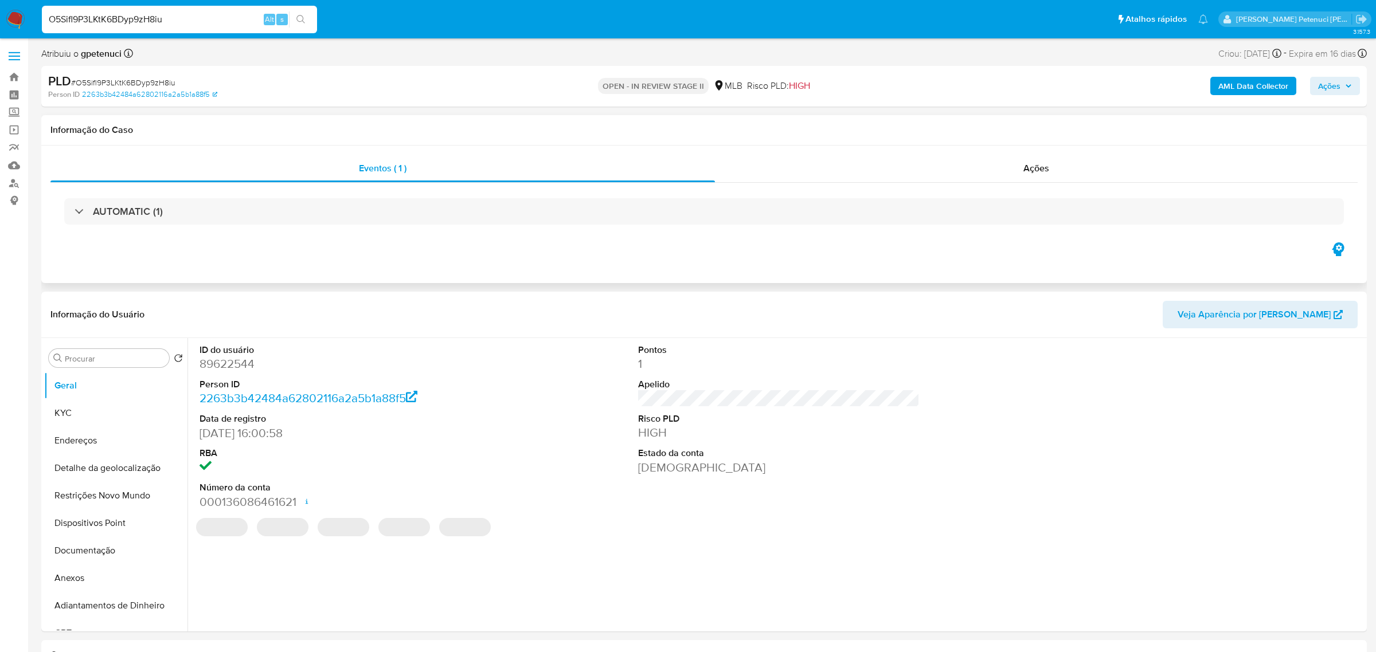
select select "10"
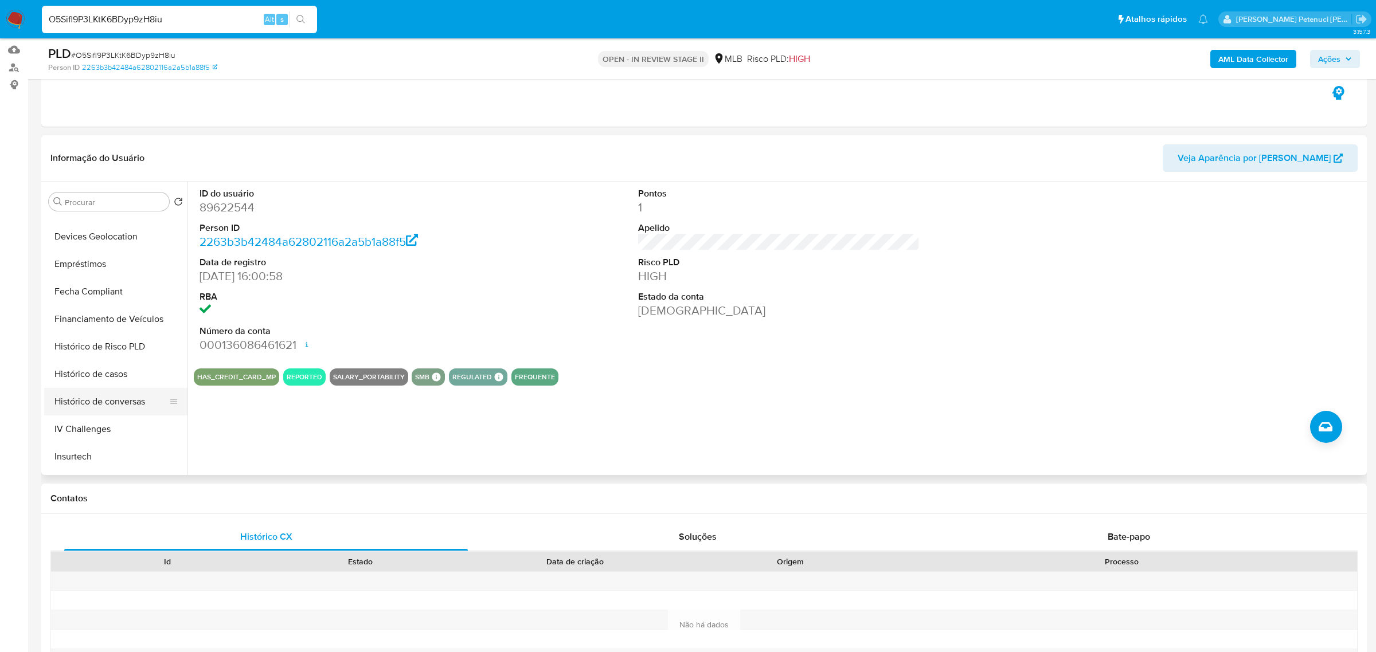
scroll to position [352, 0]
click at [115, 378] on button "Histórico de casos" at bounding box center [111, 372] width 134 height 28
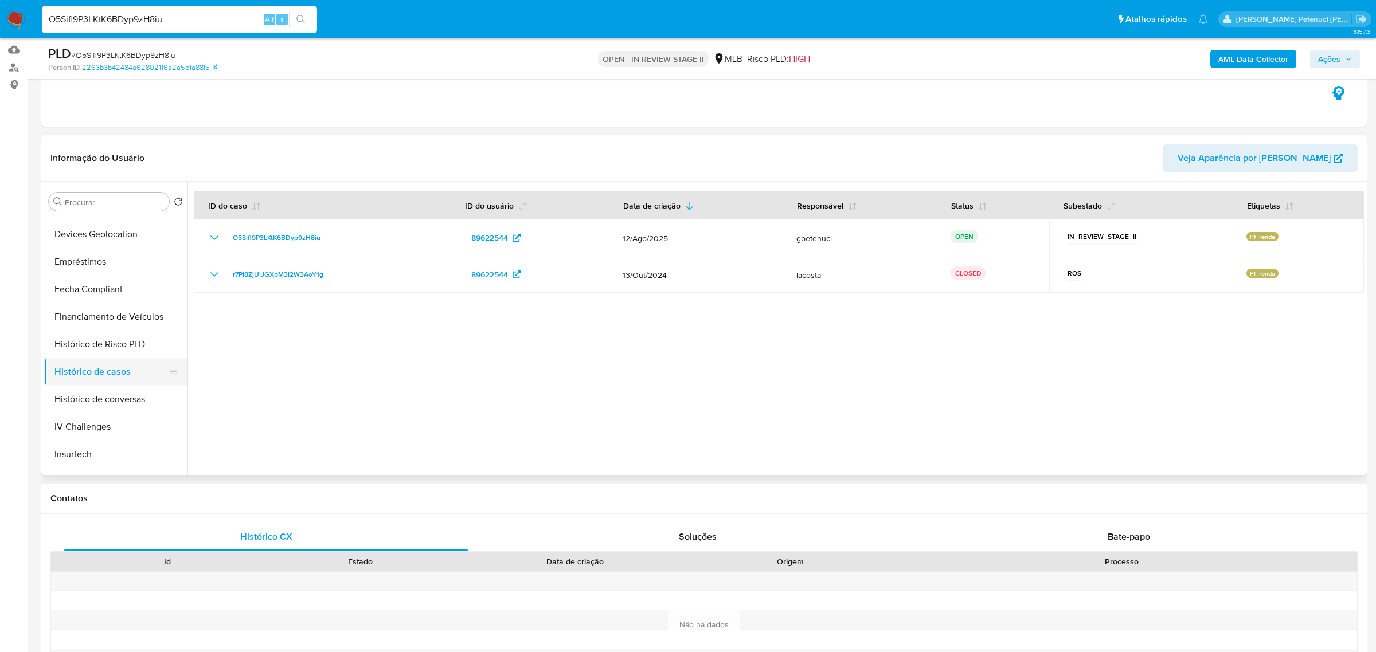
drag, startPoint x: 115, startPoint y: 378, endPoint x: 156, endPoint y: 374, distance: 42.0
click at [118, 373] on button "Histórico de casos" at bounding box center [111, 372] width 134 height 28
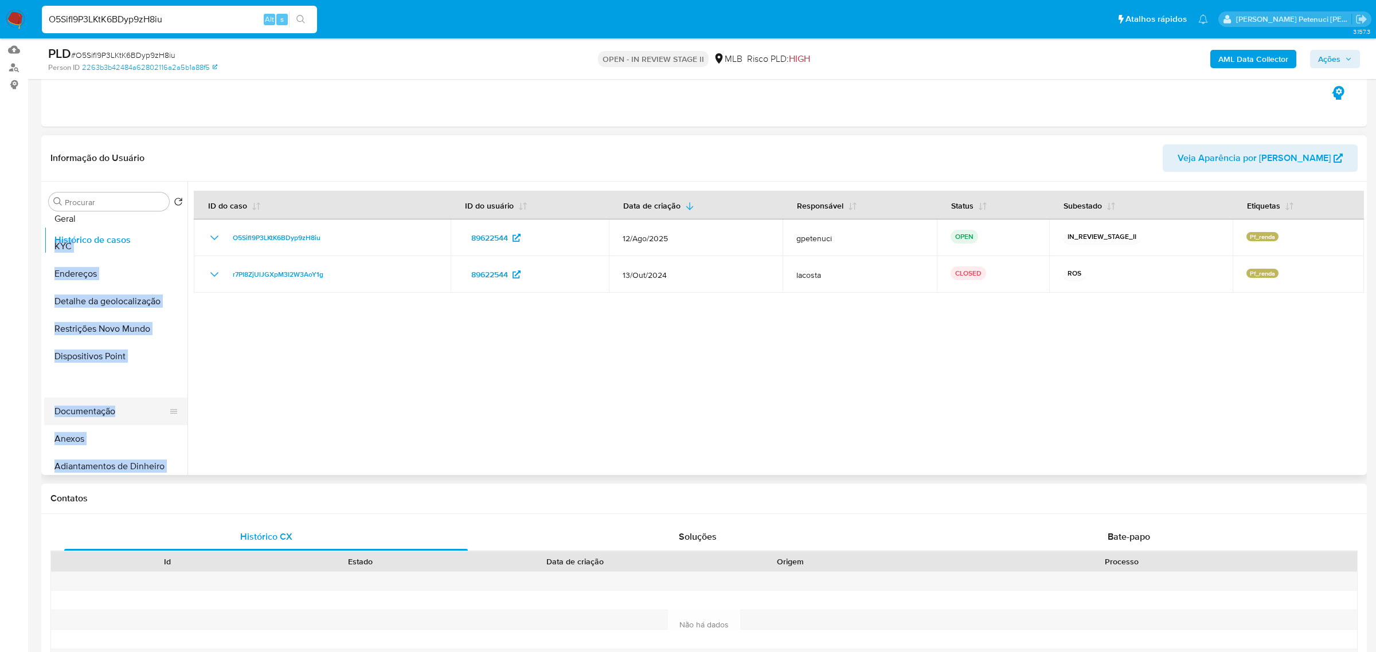
scroll to position [0, 0]
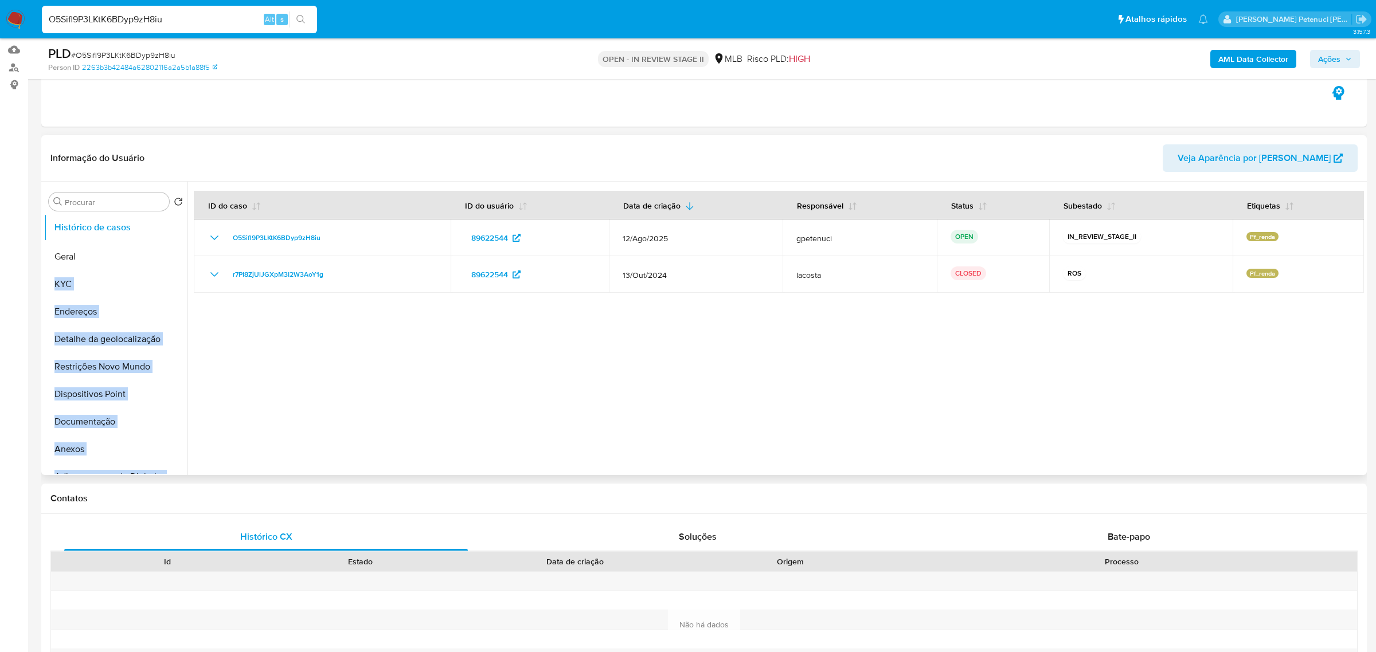
drag, startPoint x: 167, startPoint y: 373, endPoint x: 167, endPoint y: 229, distance: 143.9
click at [167, 229] on ul "Geral KYC Endereços Detalhe da geolocalização Restrições Novo Mundo Dispositivo…" at bounding box center [115, 345] width 143 height 258
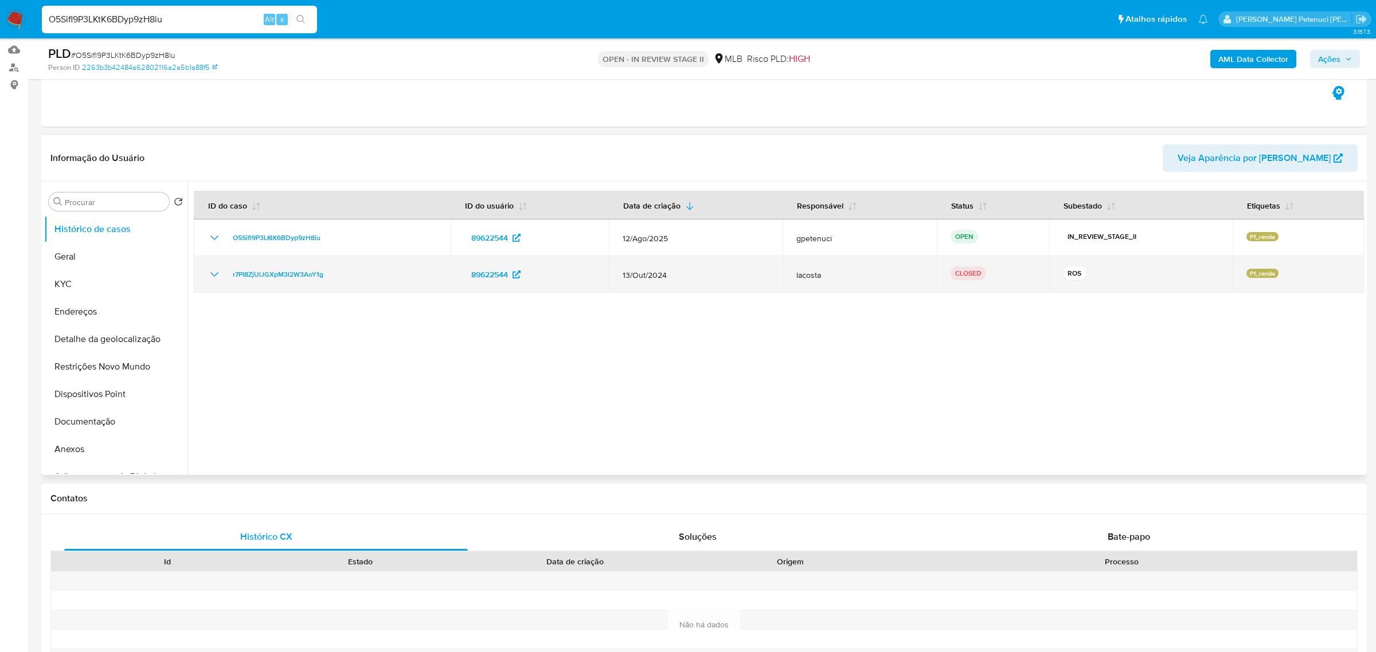
click at [214, 269] on icon "Mostrar/Ocultar" at bounding box center [214, 275] width 14 height 14
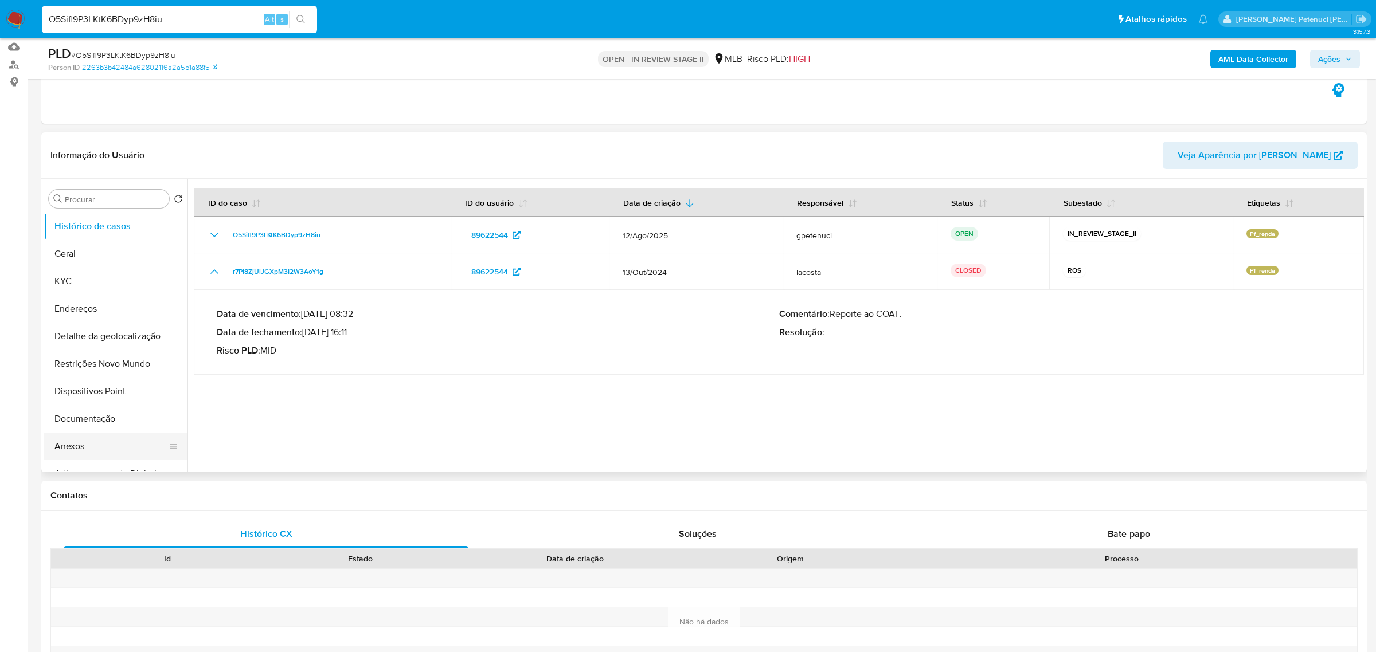
scroll to position [121, 0]
click at [91, 448] on button "Anexos" at bounding box center [111, 444] width 134 height 28
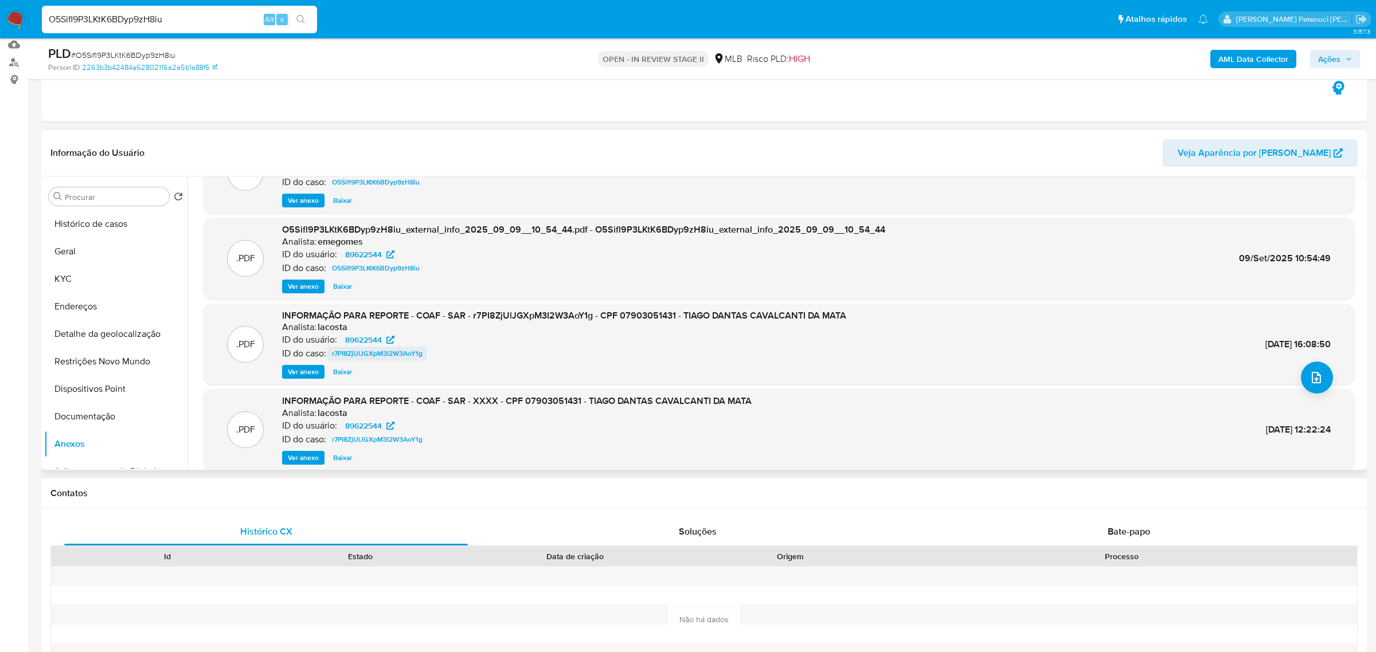
scroll to position [69, 0]
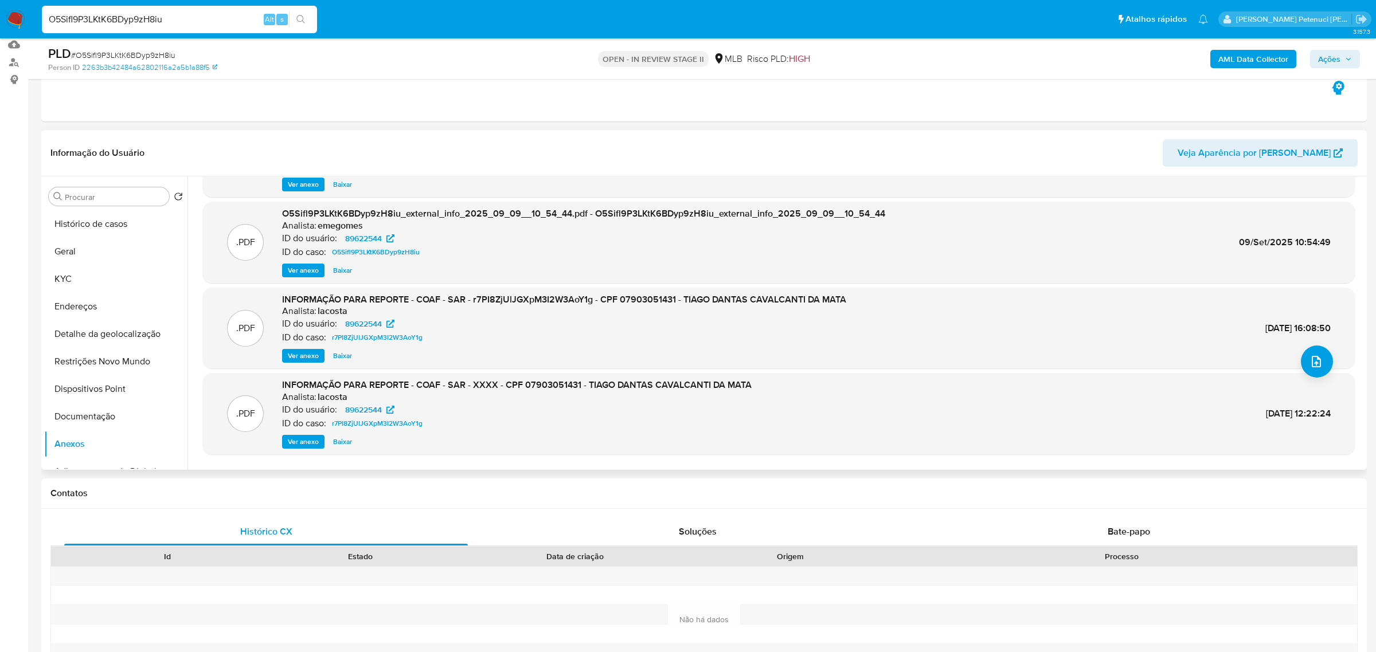
click at [304, 354] on span "Ver anexo" at bounding box center [303, 355] width 31 height 11
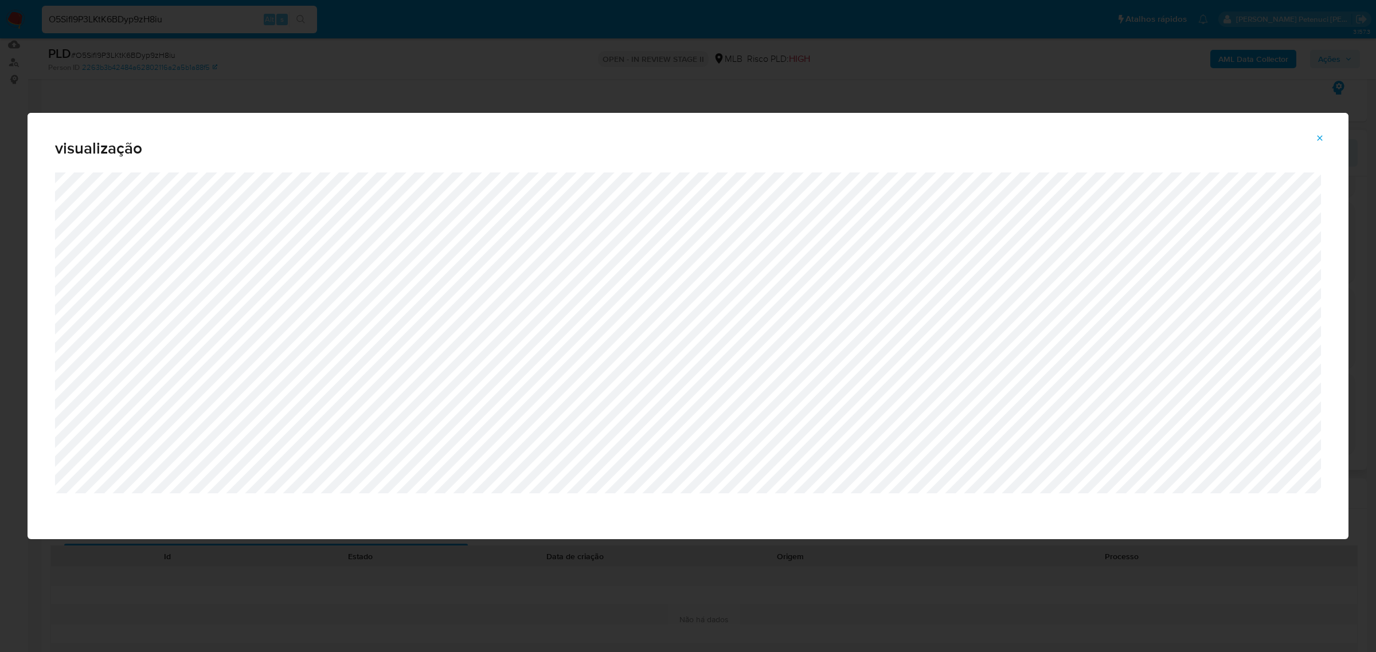
click at [1320, 135] on icon "Attachment preview" at bounding box center [1319, 138] width 9 height 9
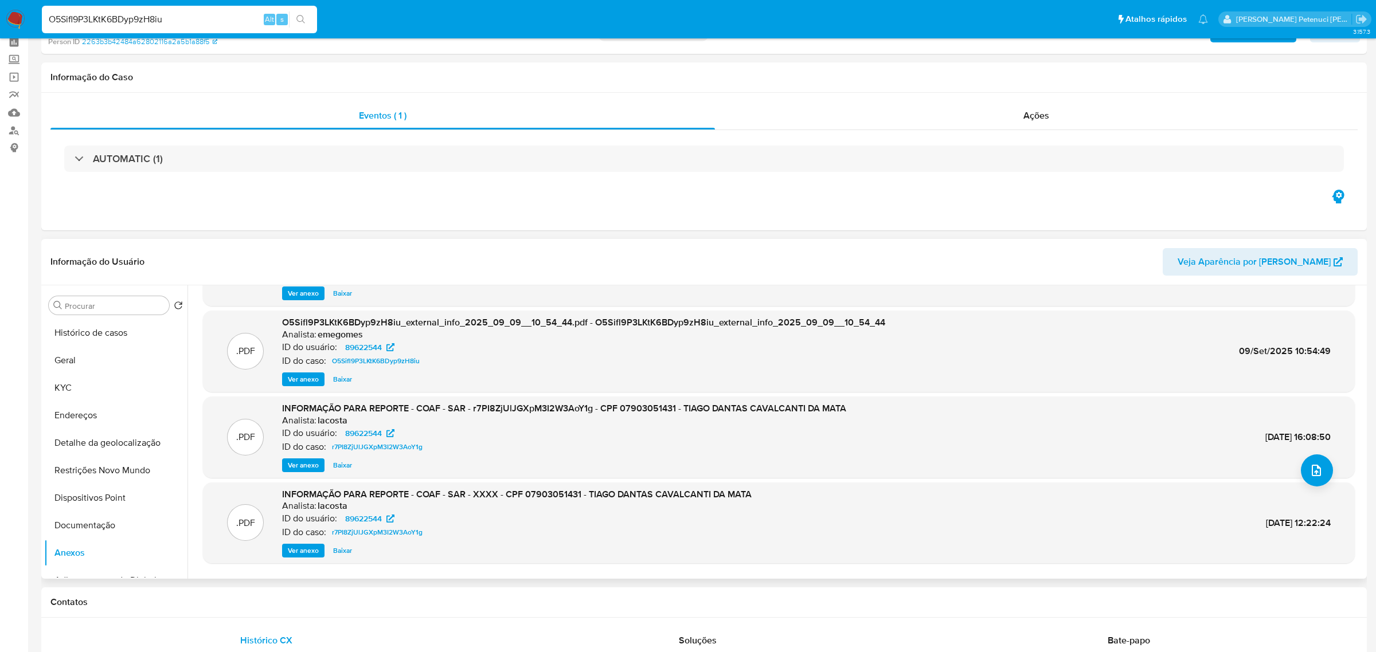
scroll to position [0, 0]
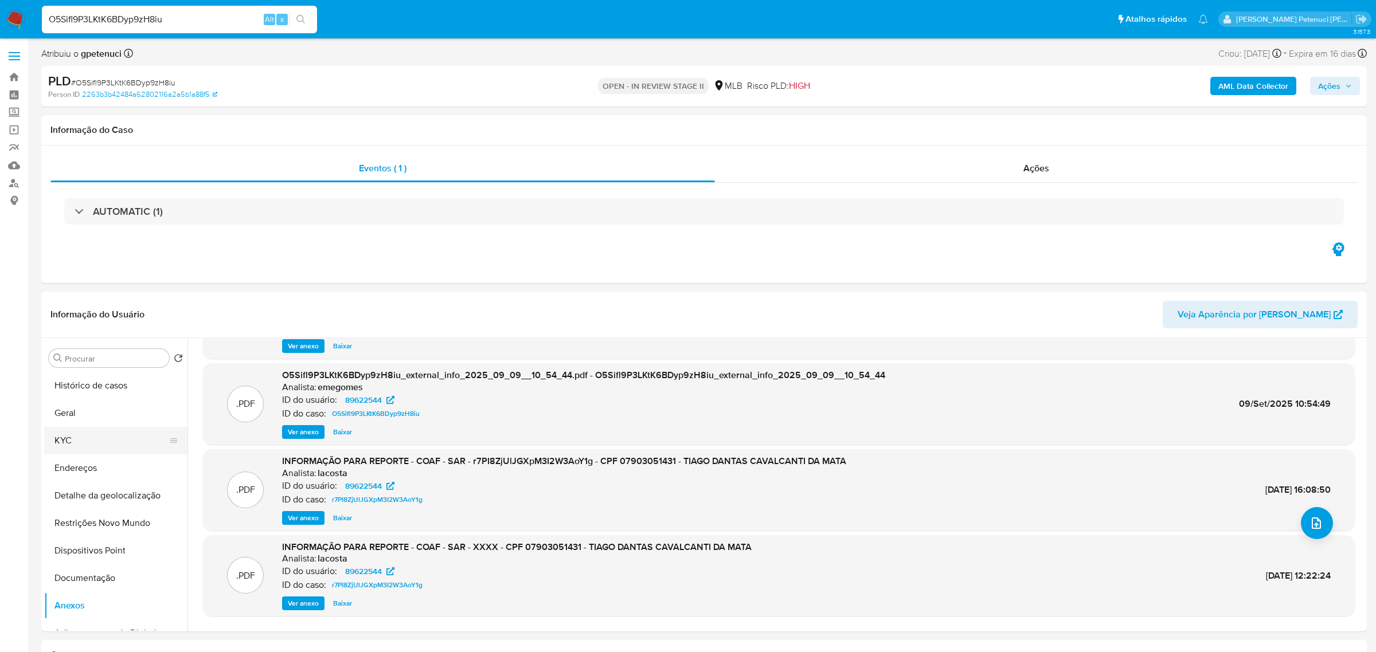
click at [100, 440] on button "KYC" at bounding box center [111, 441] width 134 height 28
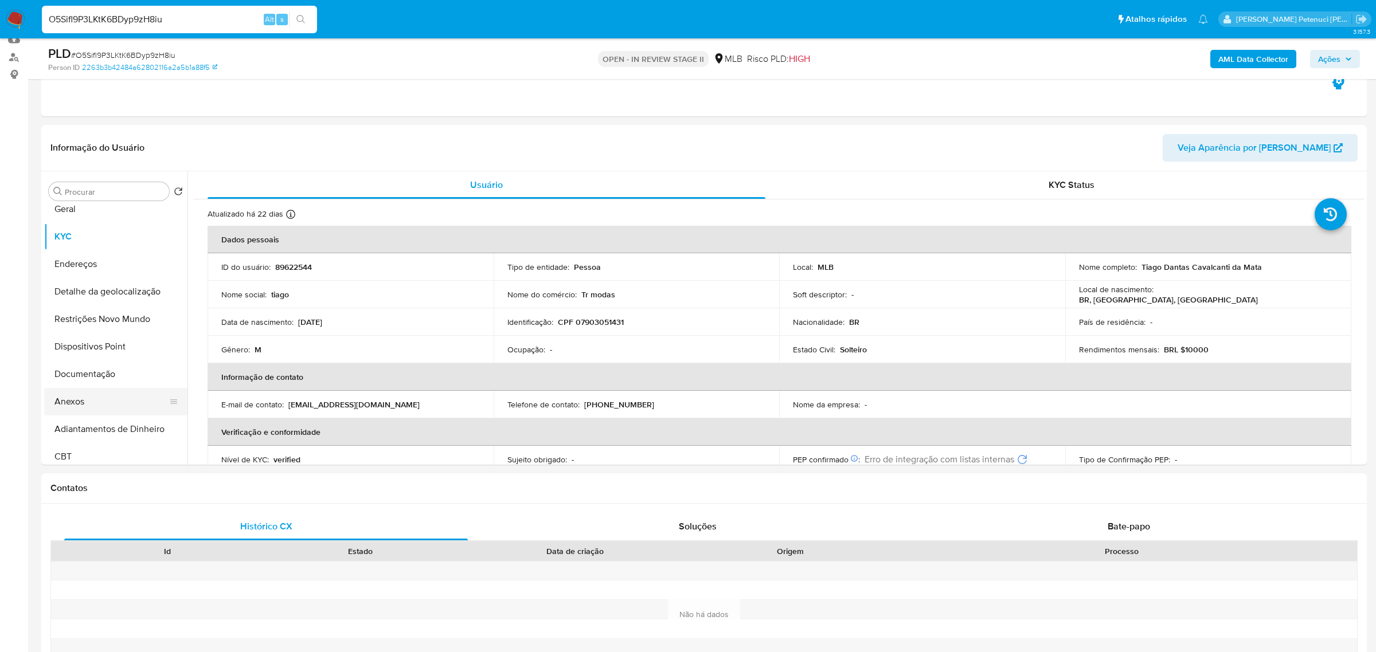
scroll to position [47, 0]
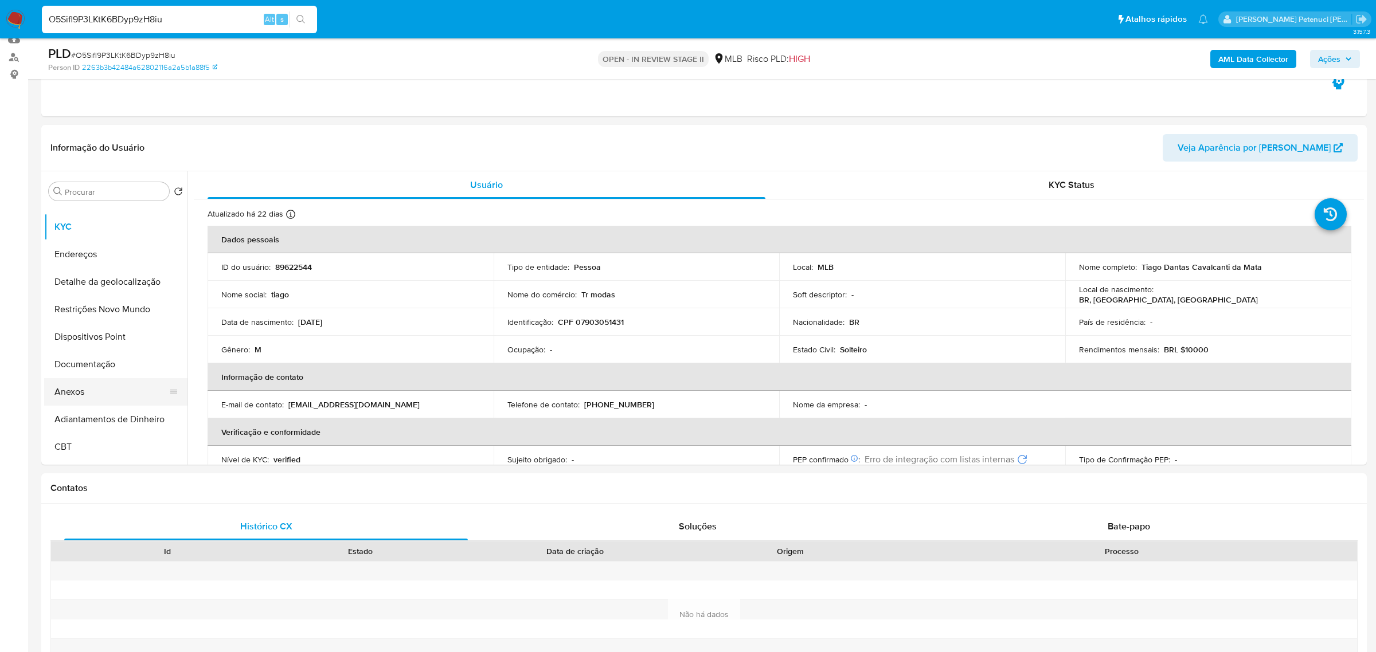
click at [92, 389] on button "Anexos" at bounding box center [111, 392] width 134 height 28
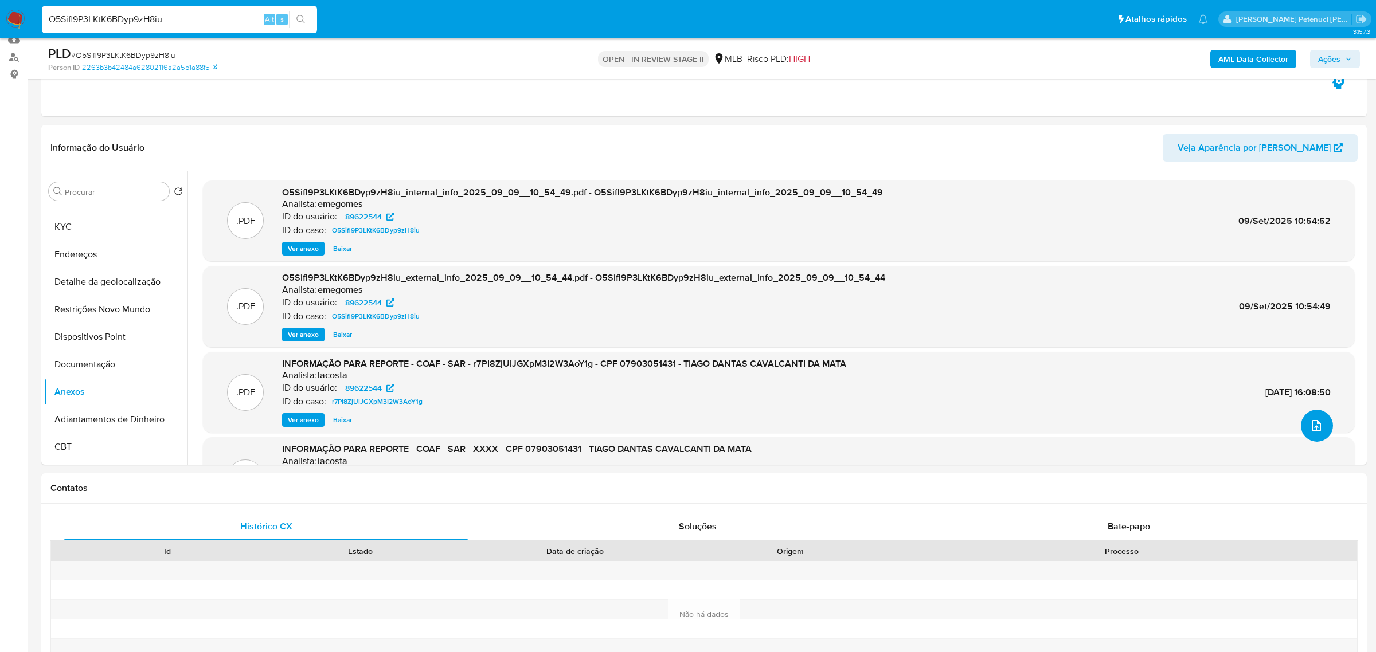
click at [1317, 433] on button "upload-file" at bounding box center [1316, 426] width 32 height 32
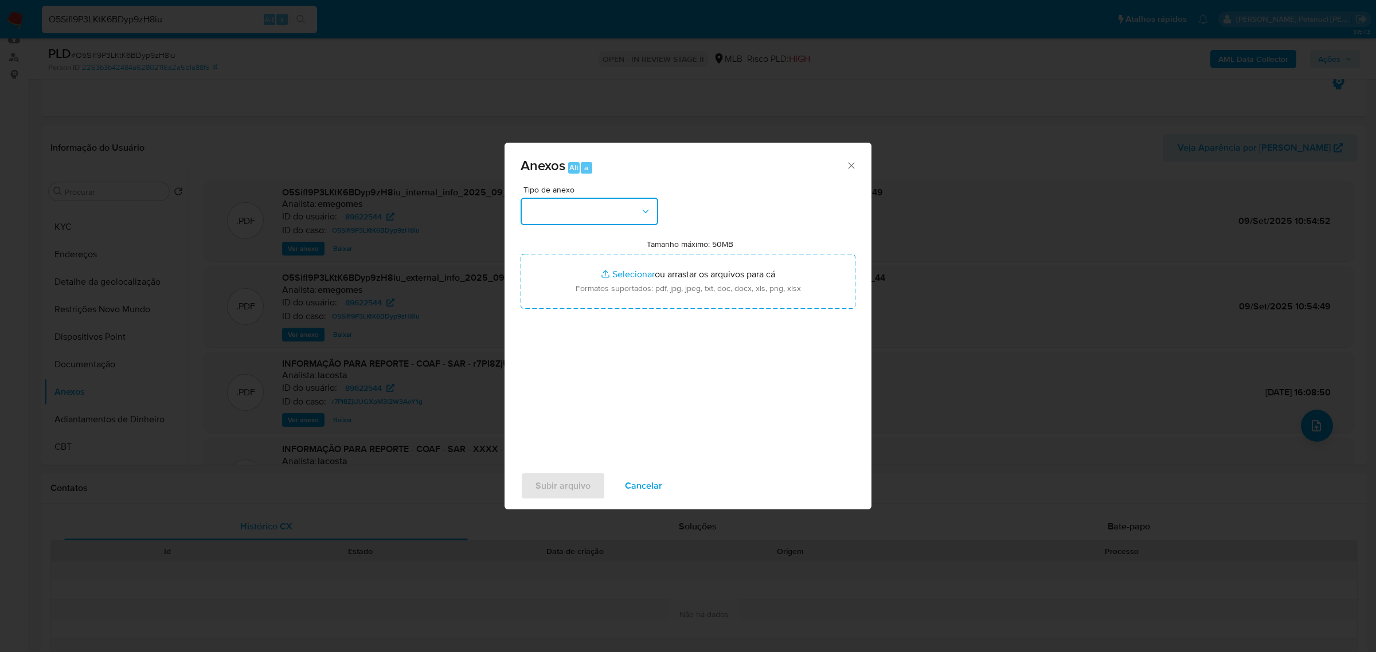
click at [588, 207] on button "button" at bounding box center [589, 212] width 138 height 28
click at [574, 310] on div "OUTROS" at bounding box center [585, 313] width 117 height 28
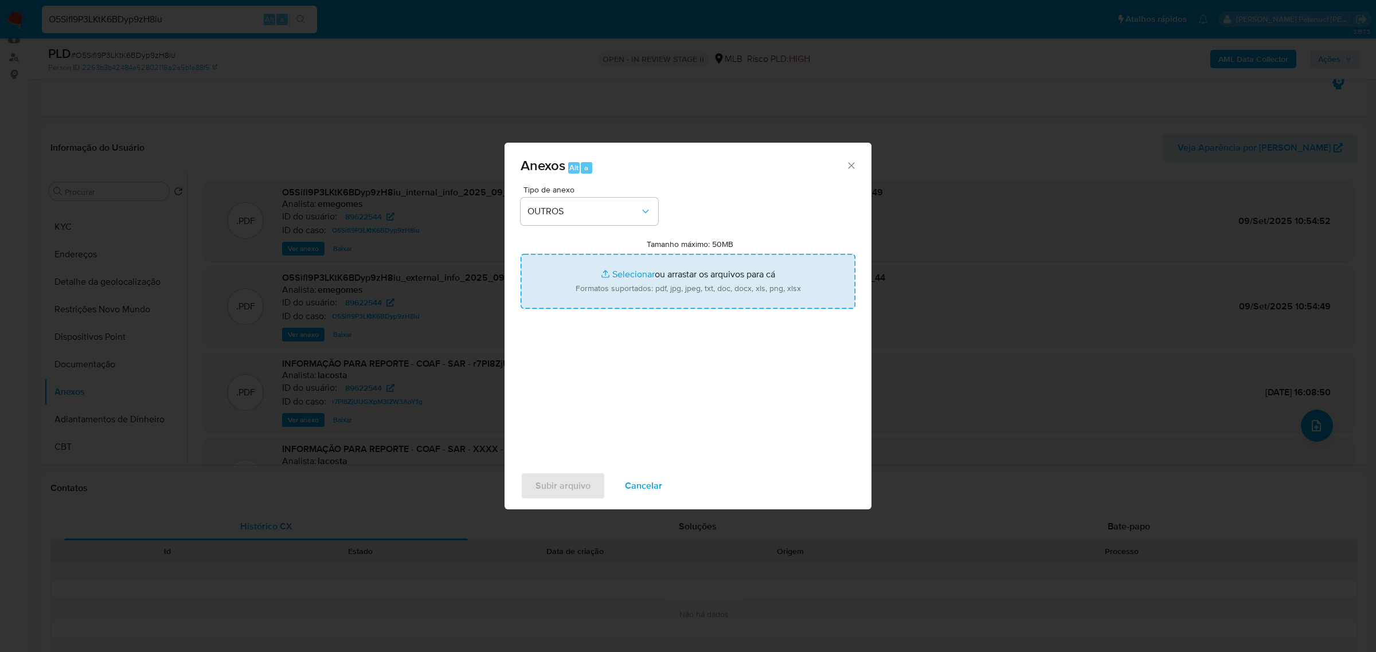
click at [577, 260] on input "Tamanho máximo: 50MB Selecionar arquivos" at bounding box center [687, 281] width 335 height 55
type input "C:\fakepath\Mulan Tiago Dantas Cavalcanti da Mata _2025_09_08_11_31_10.xlsx"
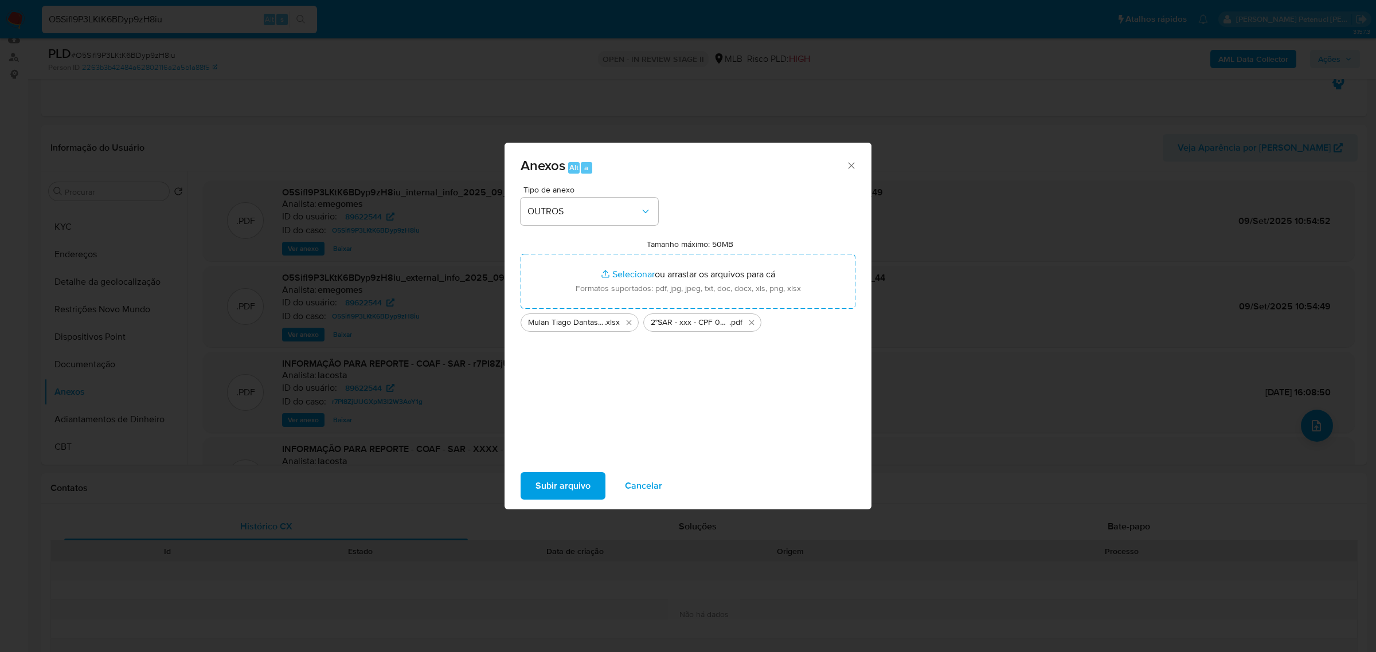
click at [569, 499] on span "Subir arquivo" at bounding box center [562, 485] width 55 height 25
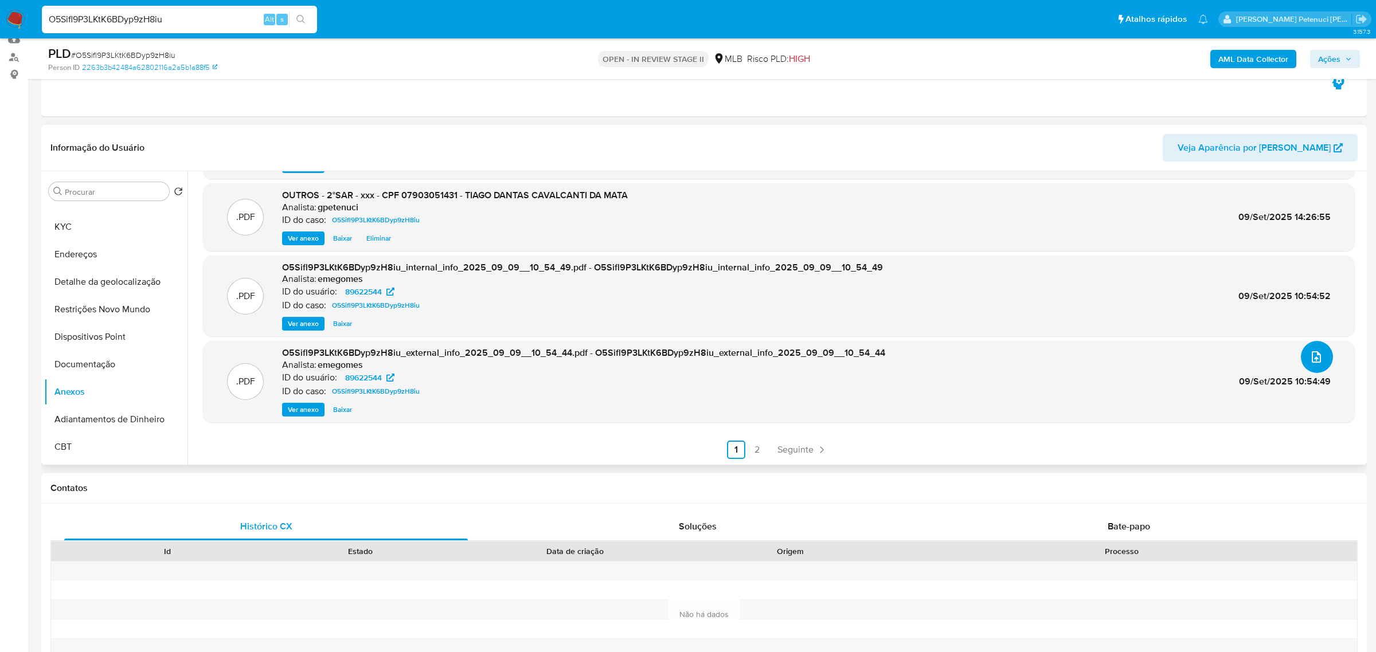
scroll to position [0, 0]
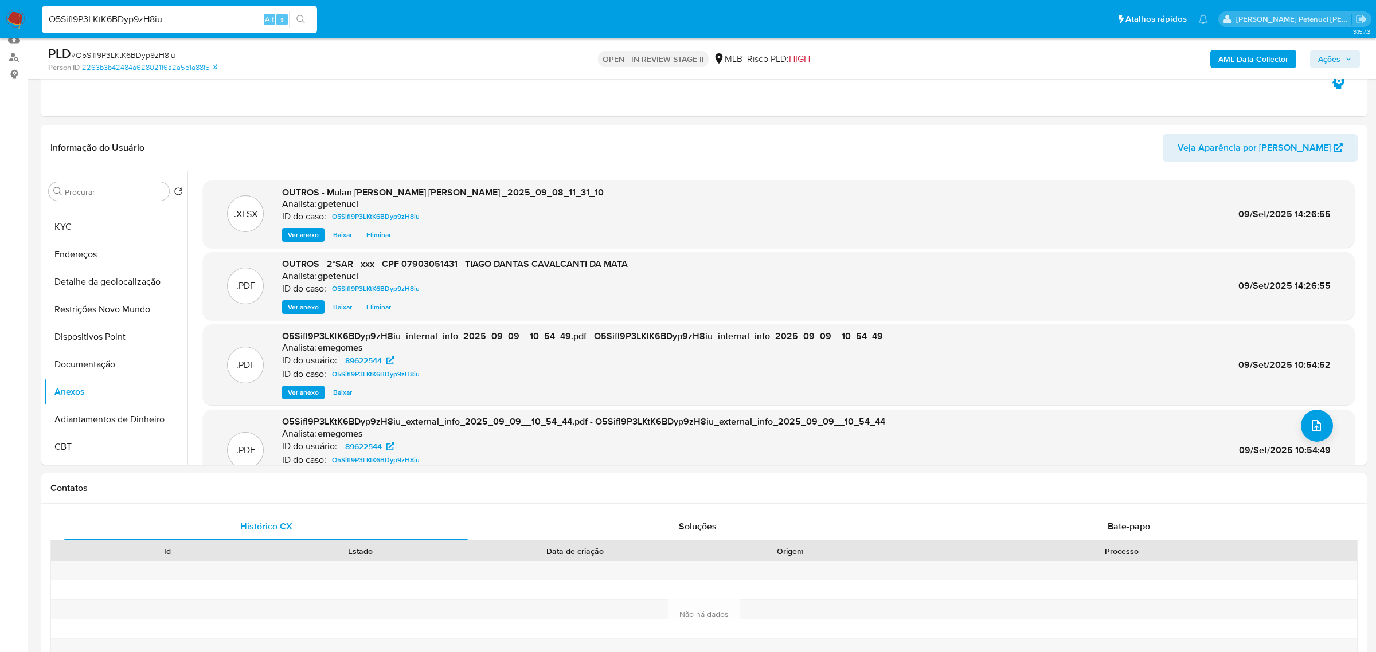
click at [1343, 53] on span "Ações" at bounding box center [1335, 59] width 34 height 16
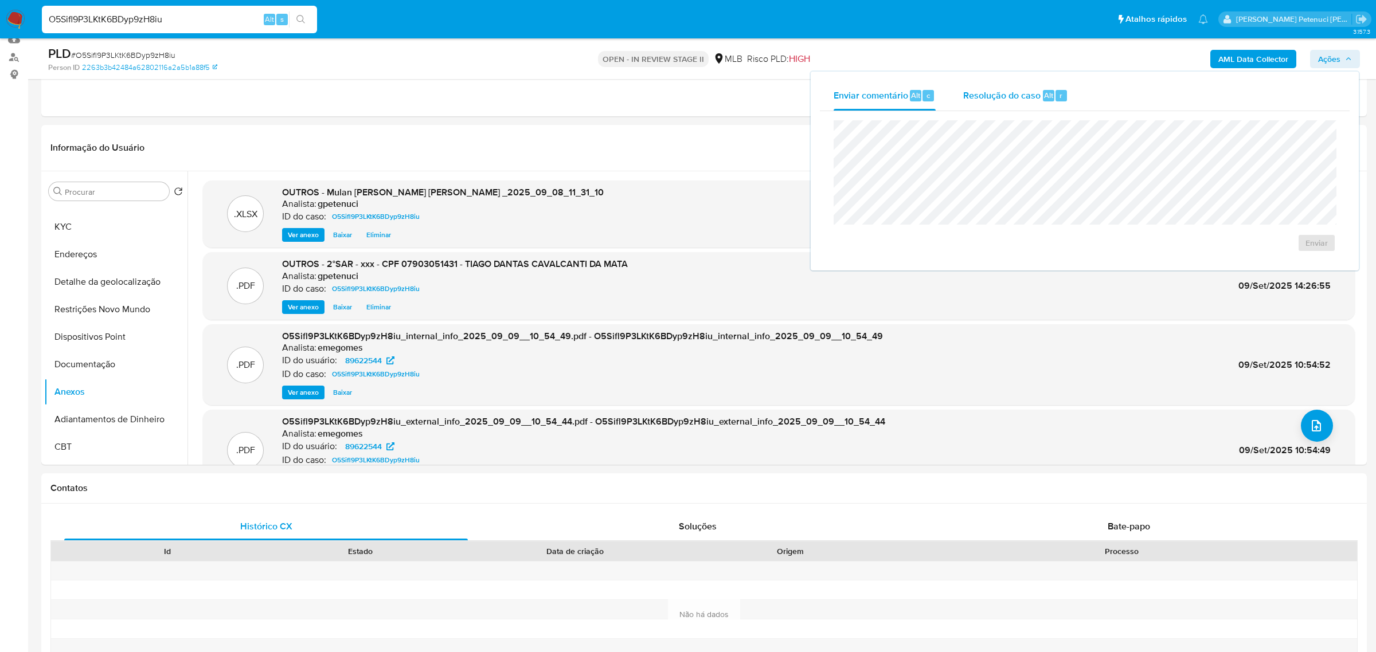
click at [1007, 99] on span "Resolução do caso" at bounding box center [1001, 94] width 77 height 13
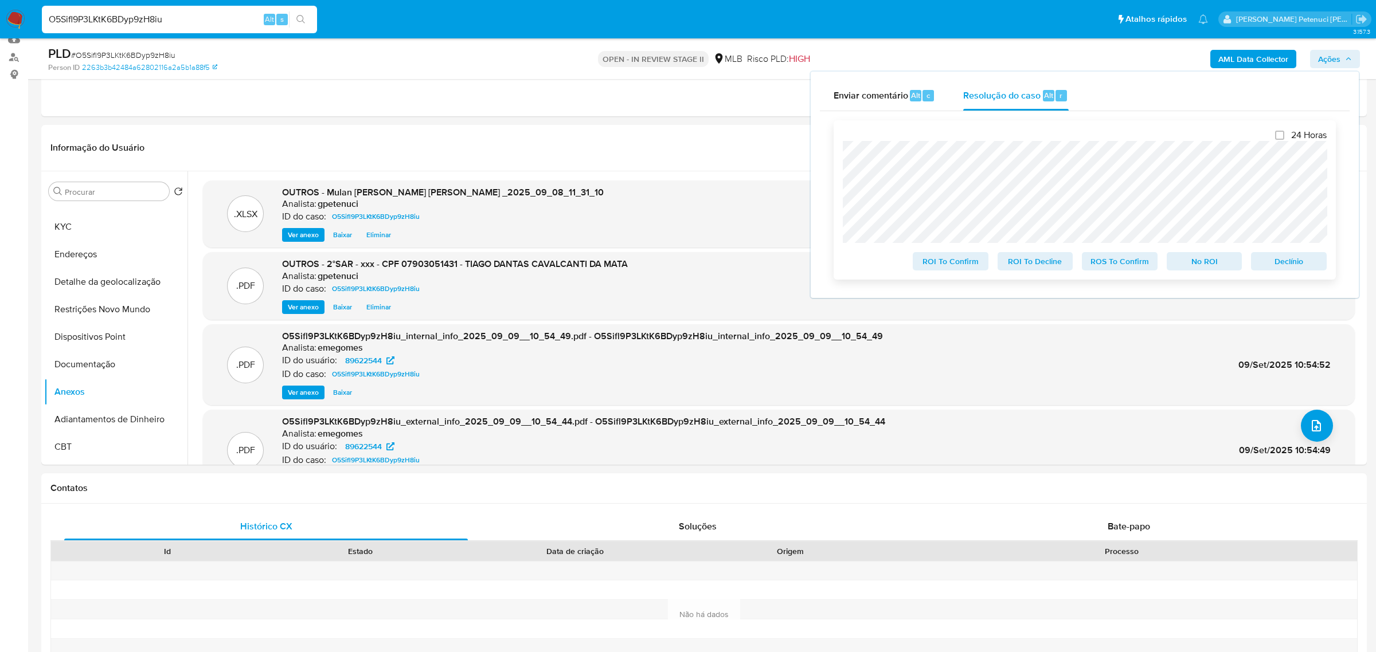
click at [1119, 264] on span "ROS To Confirm" at bounding box center [1120, 261] width 60 height 16
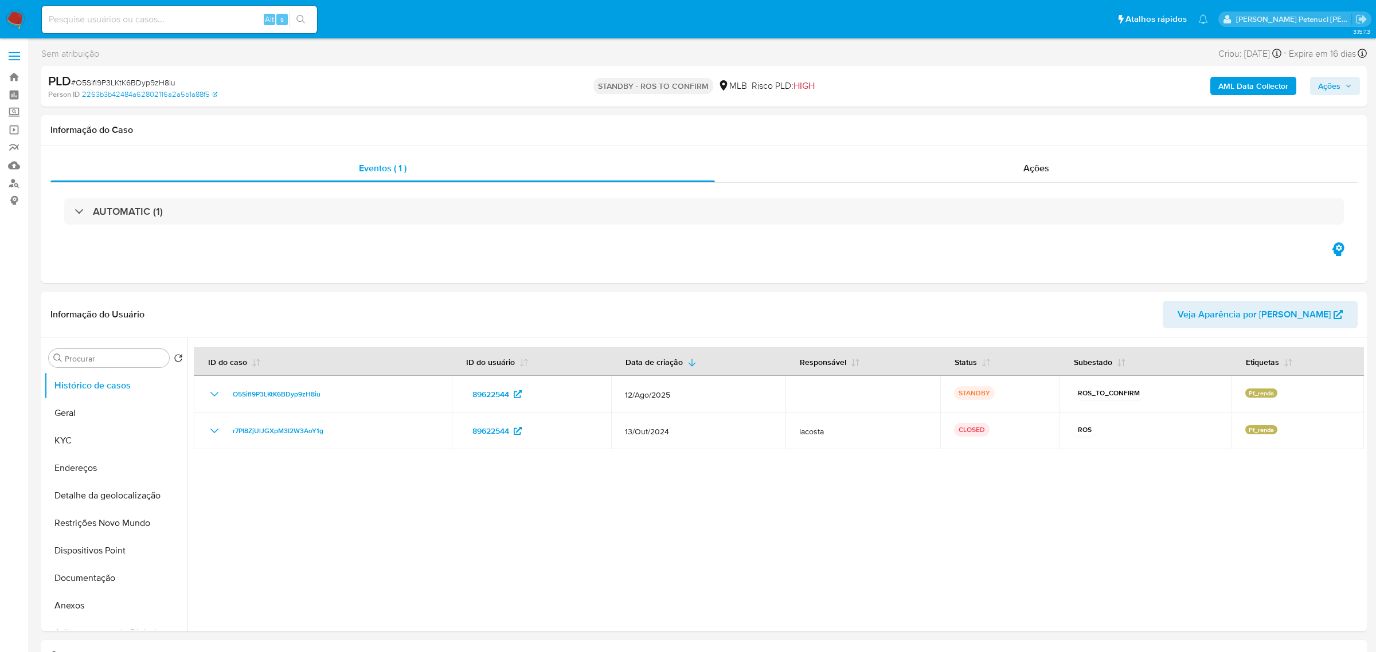
select select "10"
click at [159, 15] on input at bounding box center [179, 19] width 275 height 15
paste input "f1OQlCdEGTy44npFJPEr2gOV"
type input "f1OQlCdEGTy44npFJPEr2gOV"
click at [297, 19] on icon "search-icon" at bounding box center [300, 19] width 9 height 9
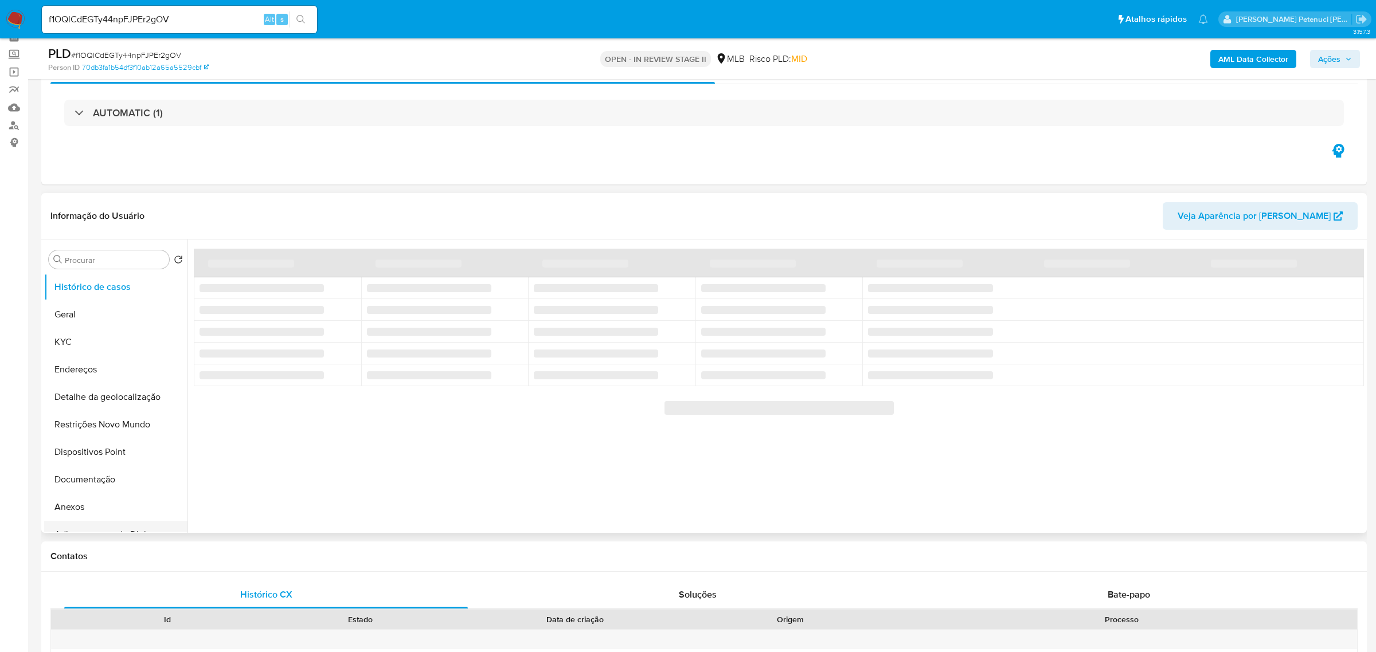
scroll to position [70, 0]
click at [91, 440] on button "Anexos" at bounding box center [111, 438] width 134 height 28
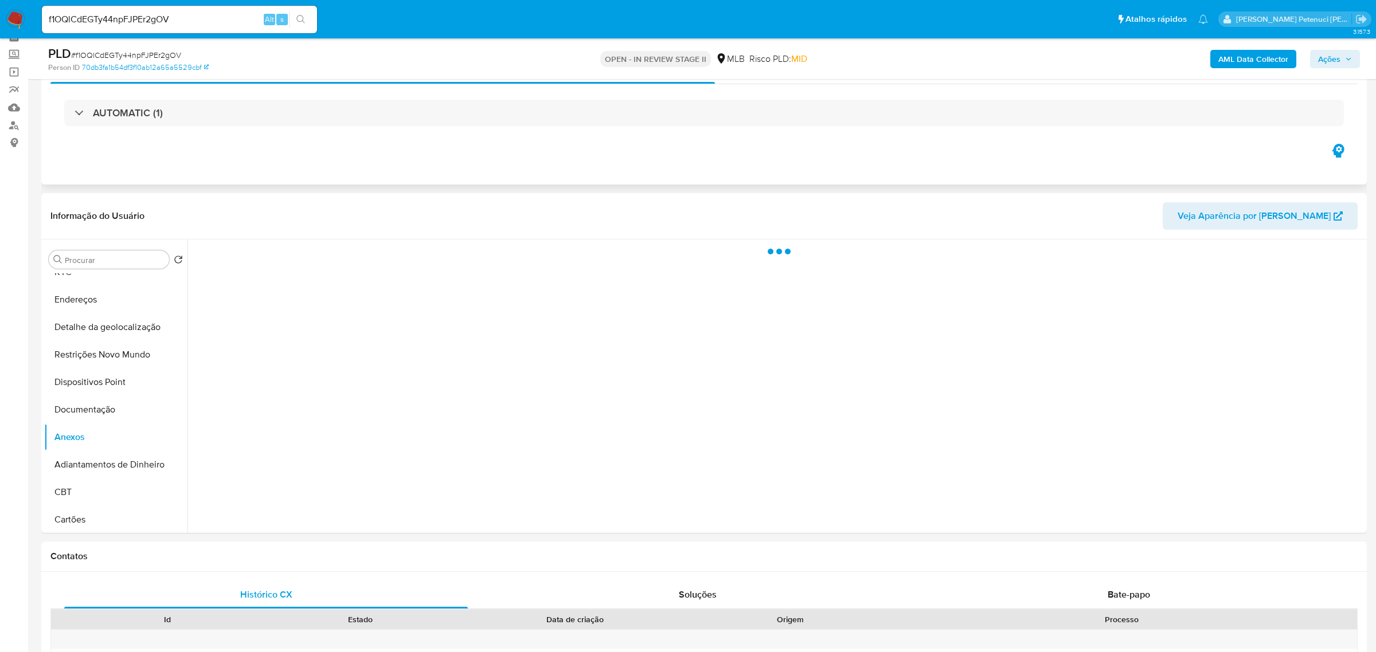
select select "10"
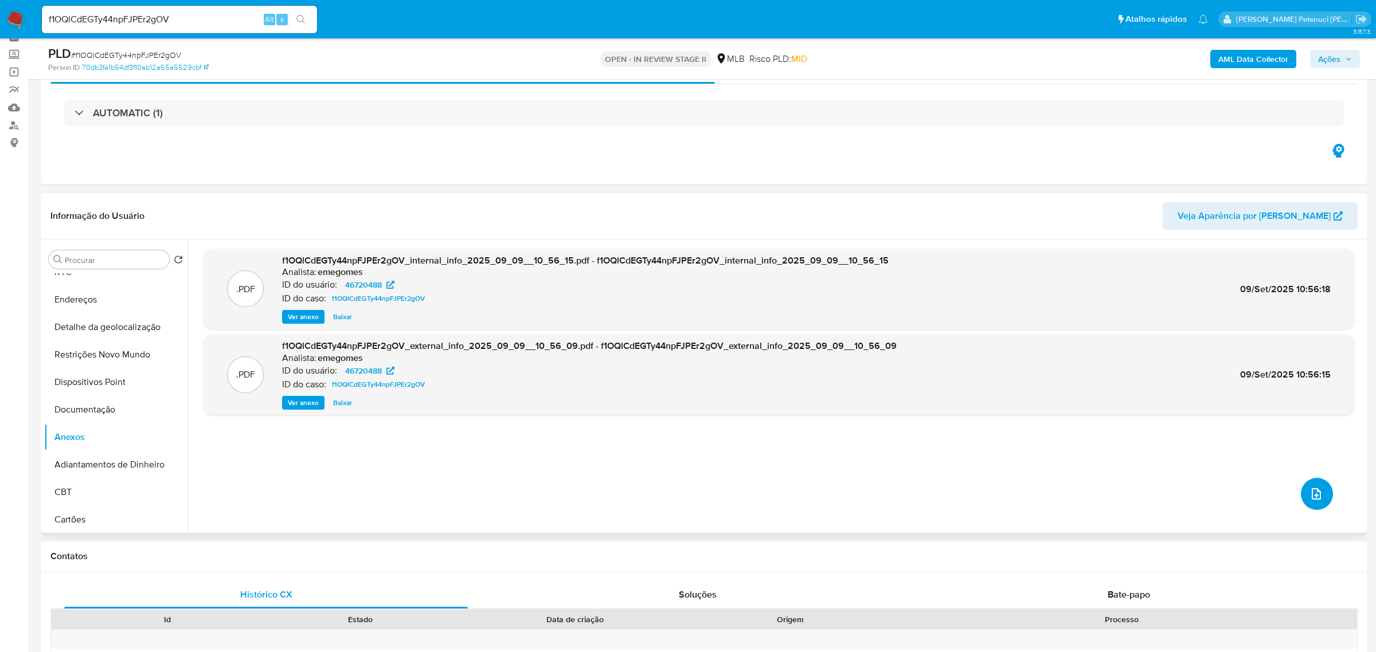
click at [1317, 507] on button "upload-file" at bounding box center [1316, 494] width 32 height 32
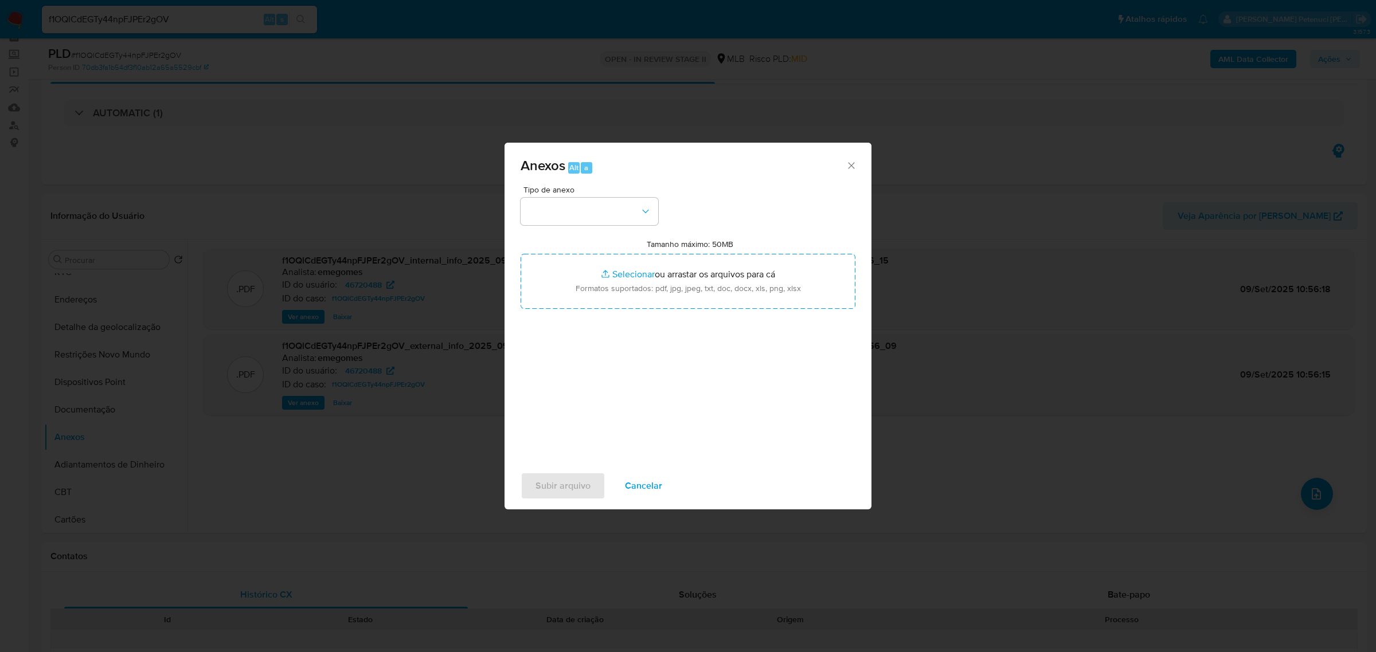
click at [853, 166] on icon "Fechar" at bounding box center [850, 165] width 11 height 11
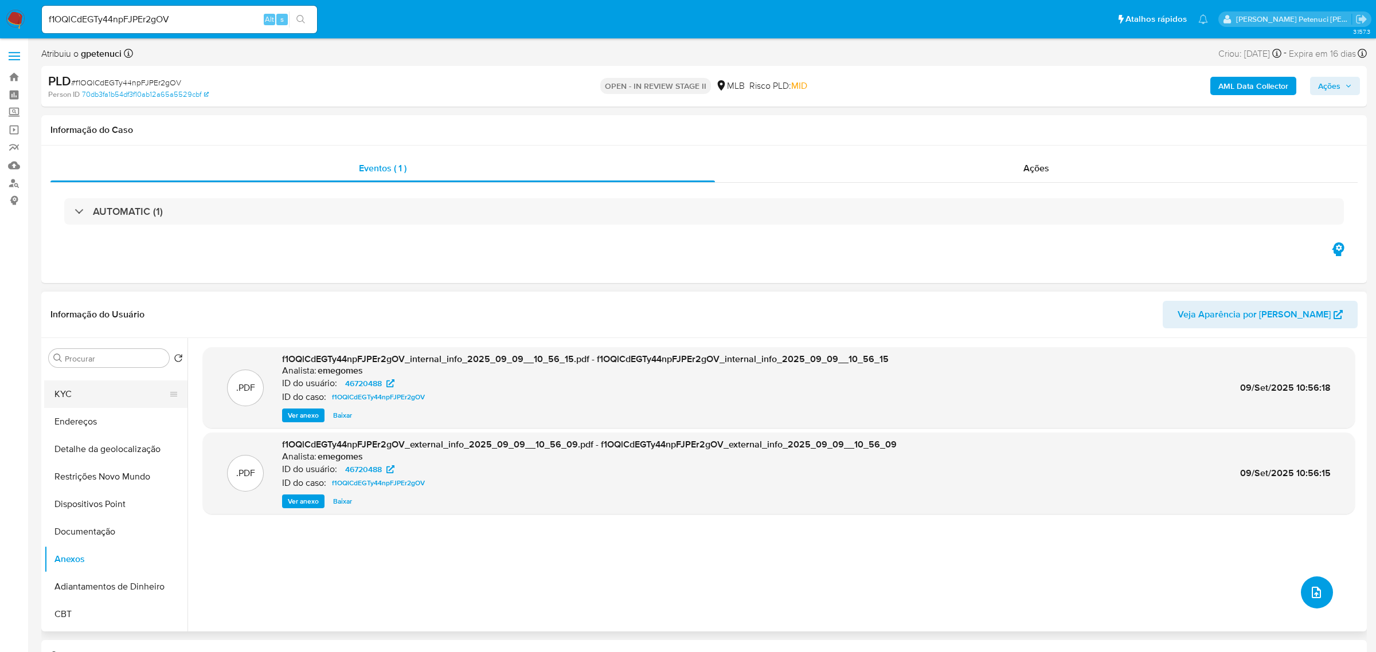
scroll to position [0, 0]
click at [87, 414] on button "Geral" at bounding box center [111, 413] width 134 height 28
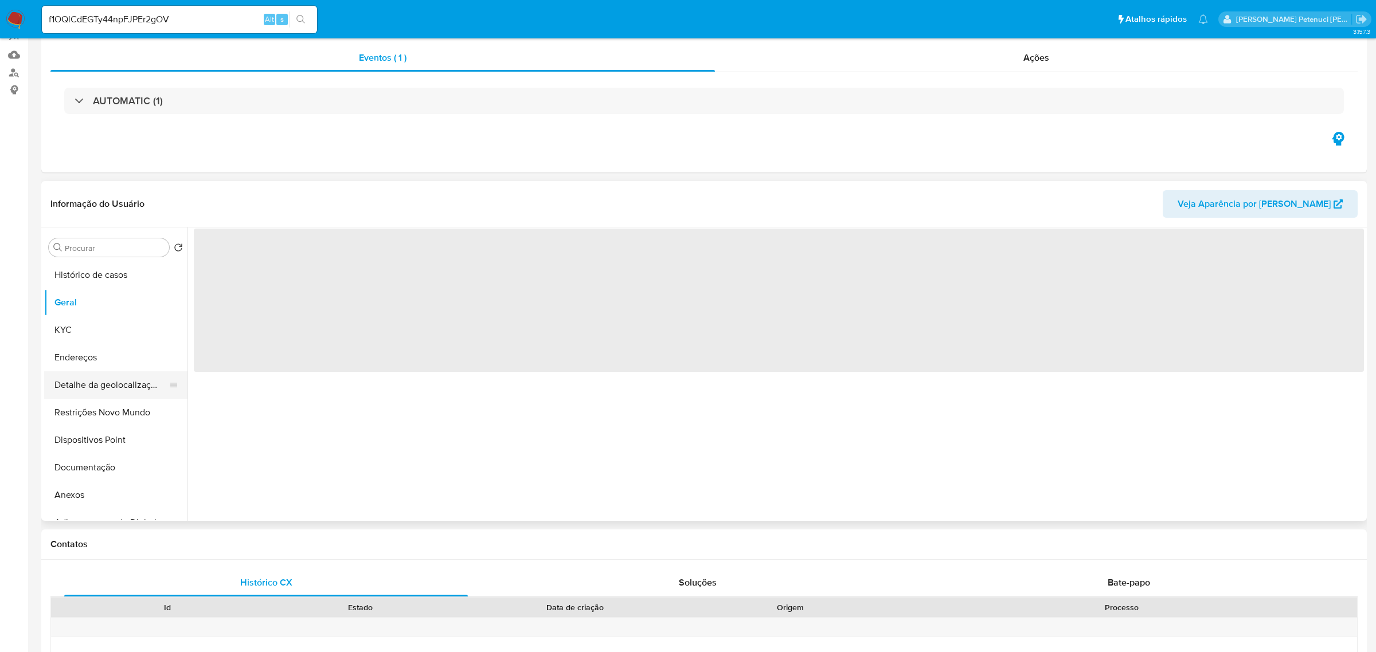
scroll to position [122, 0]
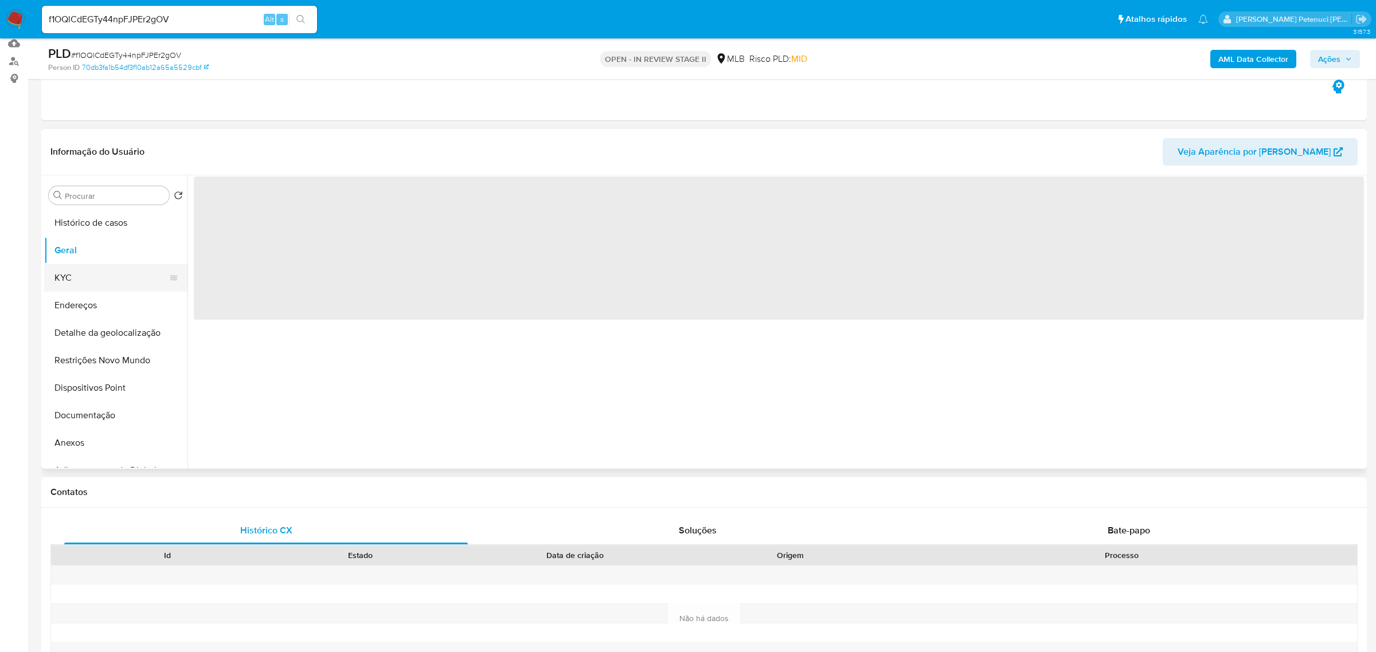
click at [93, 276] on button "KYC" at bounding box center [111, 278] width 134 height 28
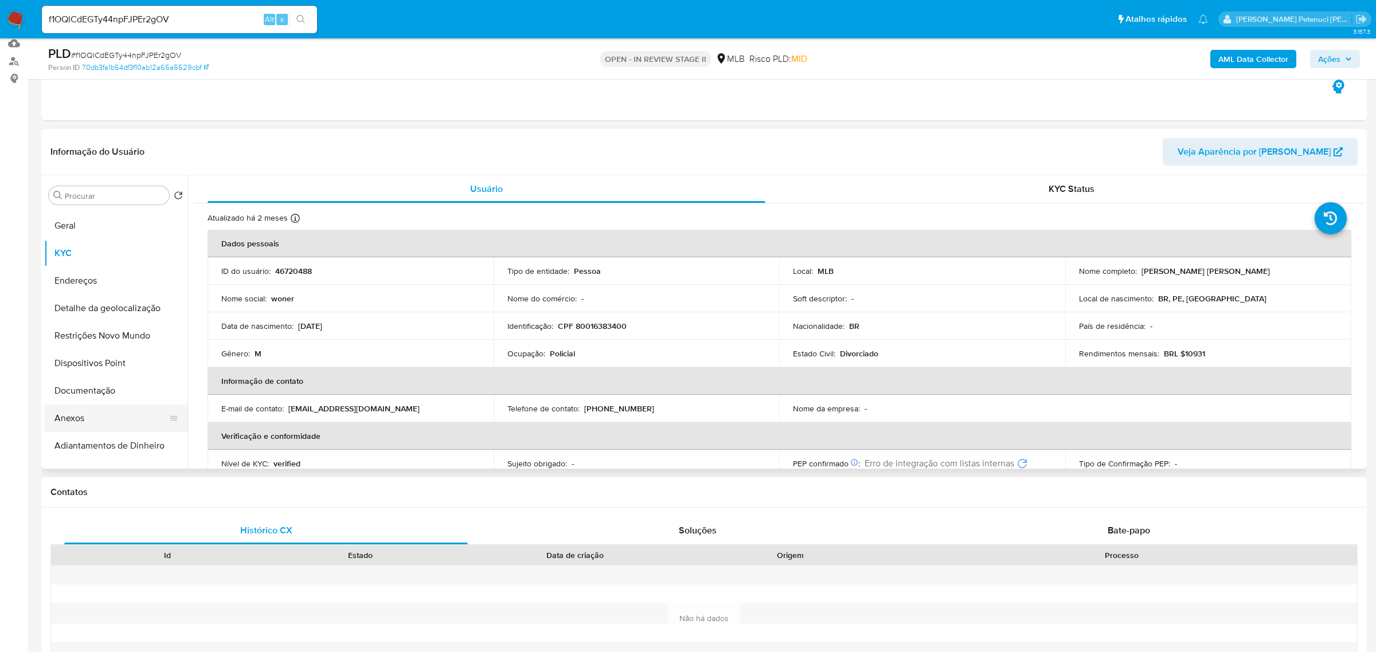
scroll to position [42, 0]
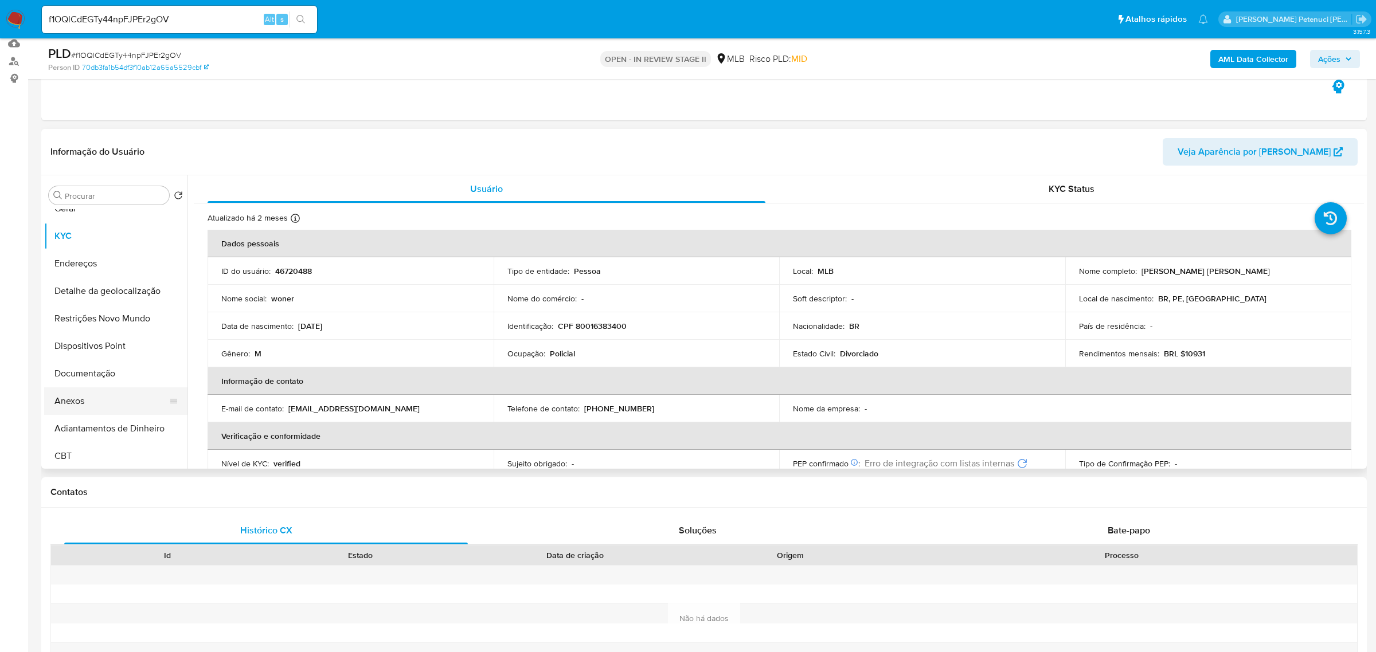
click at [66, 402] on button "Anexos" at bounding box center [111, 401] width 134 height 28
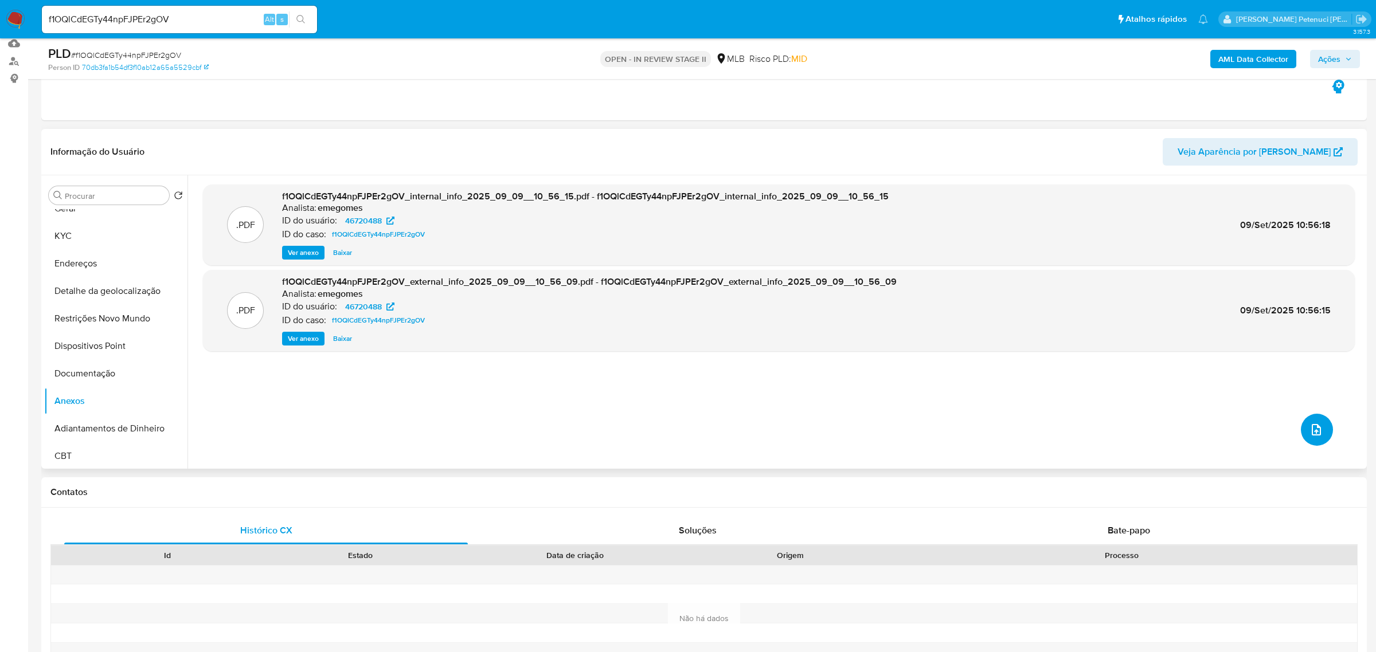
click at [1309, 431] on icon "upload-file" at bounding box center [1316, 430] width 14 height 14
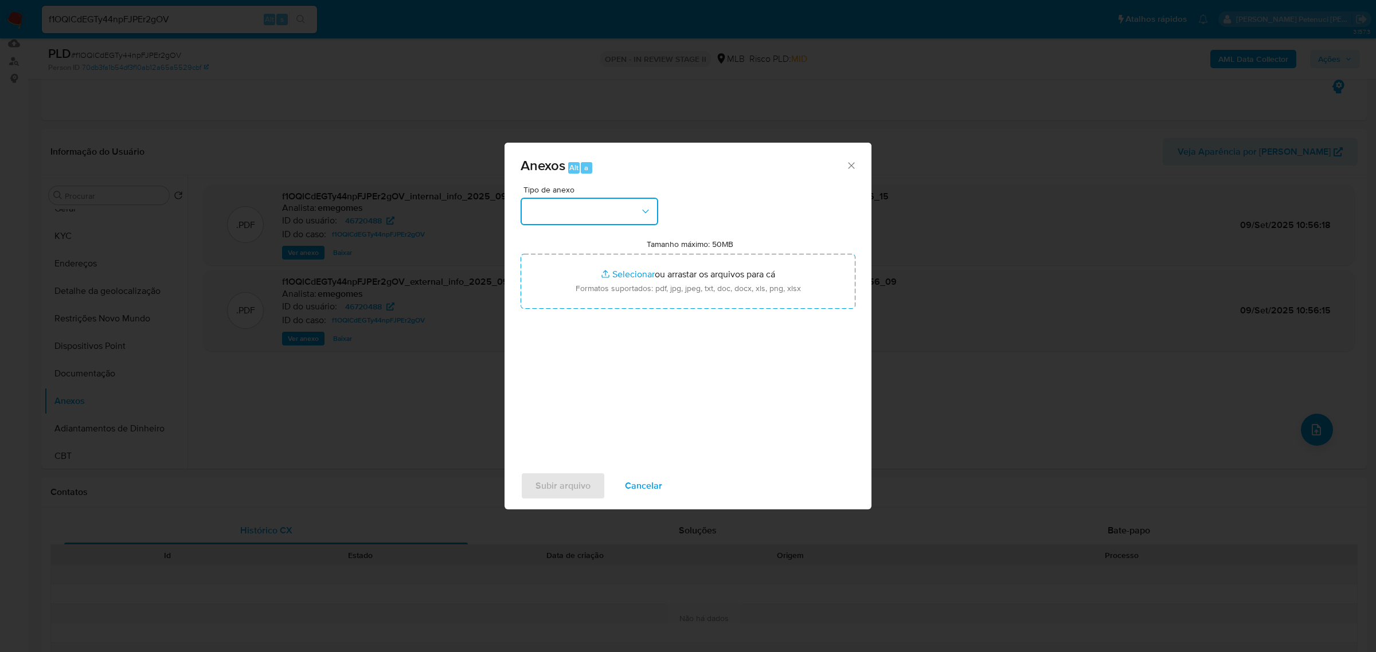
click at [592, 213] on button "button" at bounding box center [589, 212] width 138 height 28
click at [589, 301] on div "OUTROS" at bounding box center [585, 294] width 117 height 28
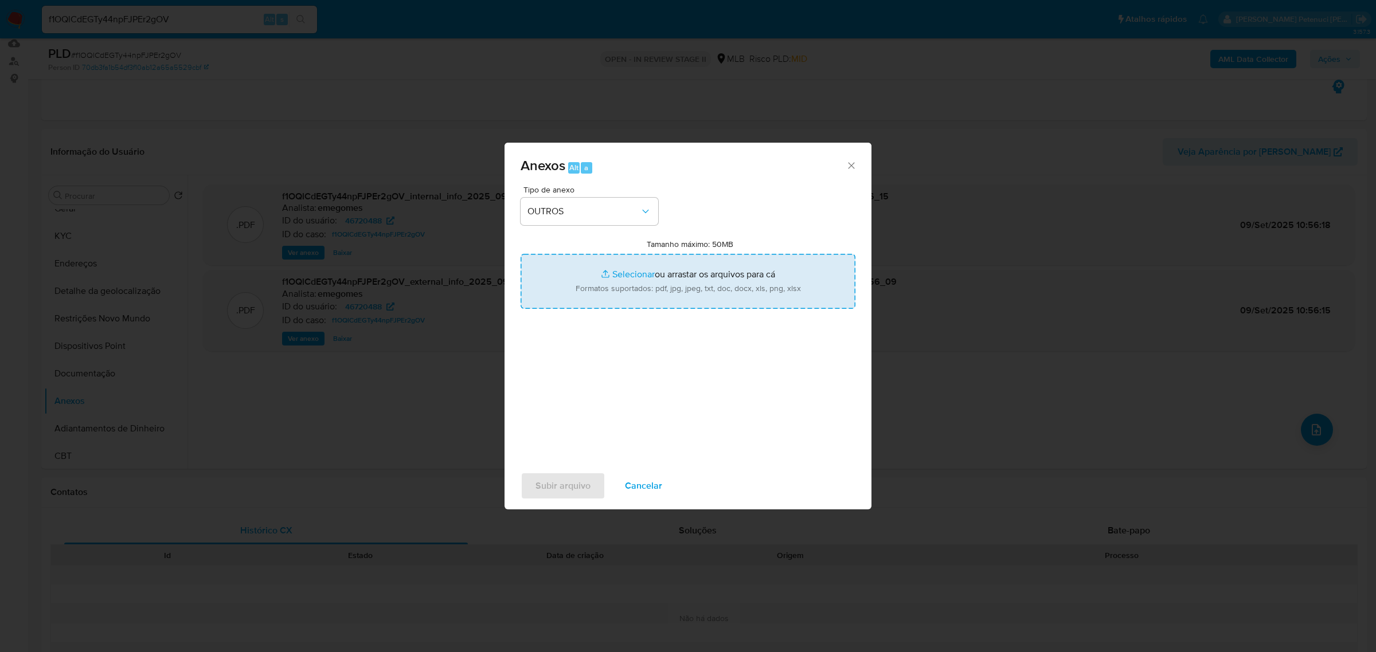
click at [630, 292] on input "Tamanho máximo: 50MB Selecionar arquivos" at bounding box center [687, 281] width 335 height 55
type input "C:\fakepath\Mulan Woner Wanderley da Silva _2025_09_08_12_10_37.xlsx"
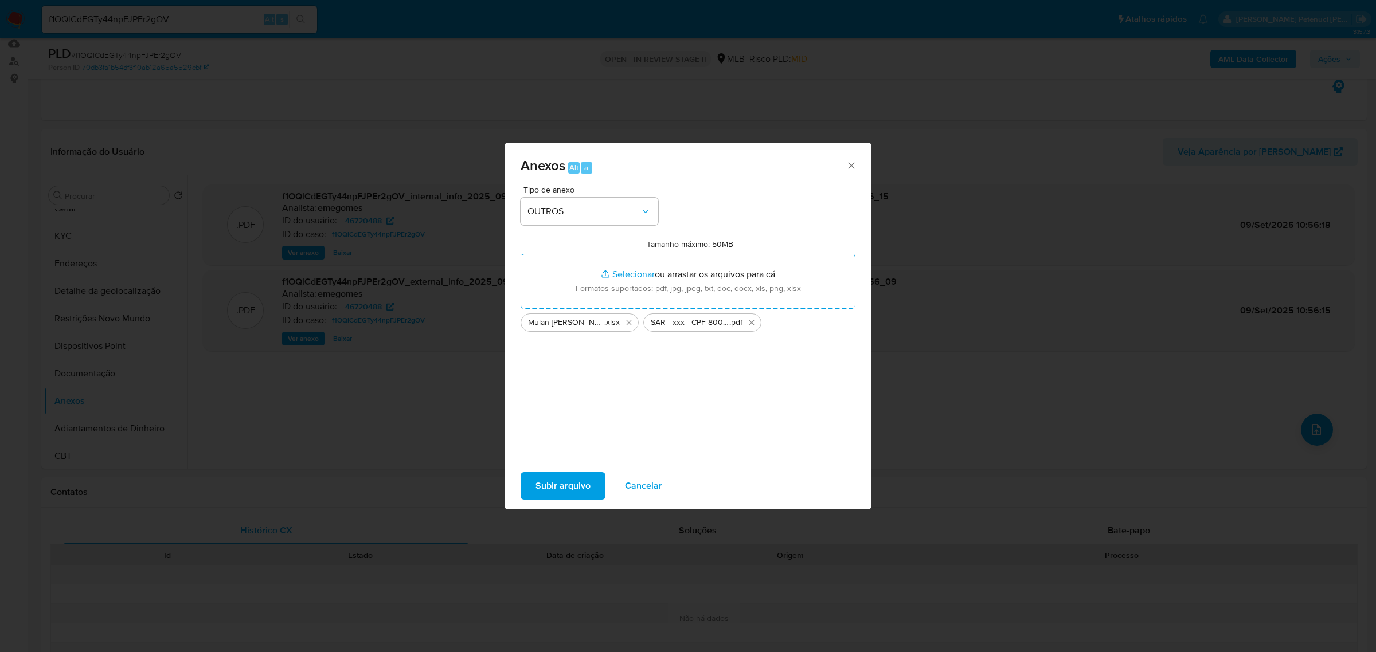
click at [571, 491] on span "Subir arquivo" at bounding box center [562, 485] width 55 height 25
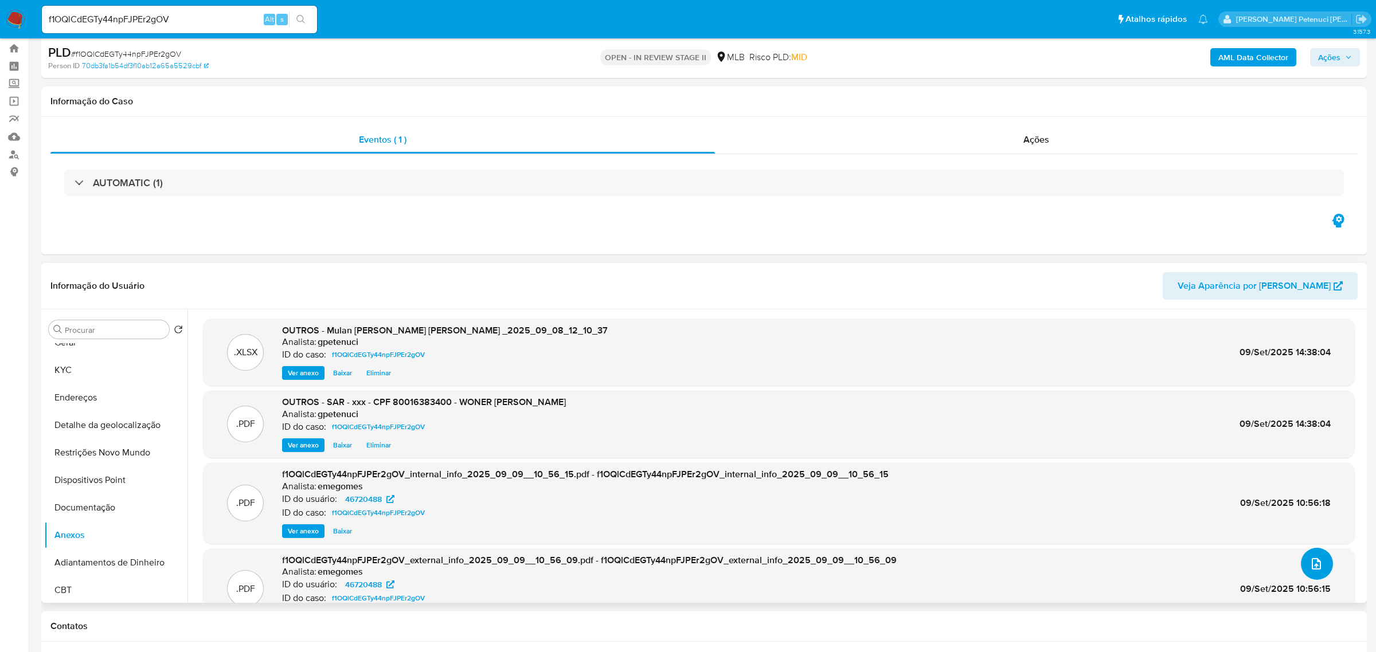
scroll to position [13, 0]
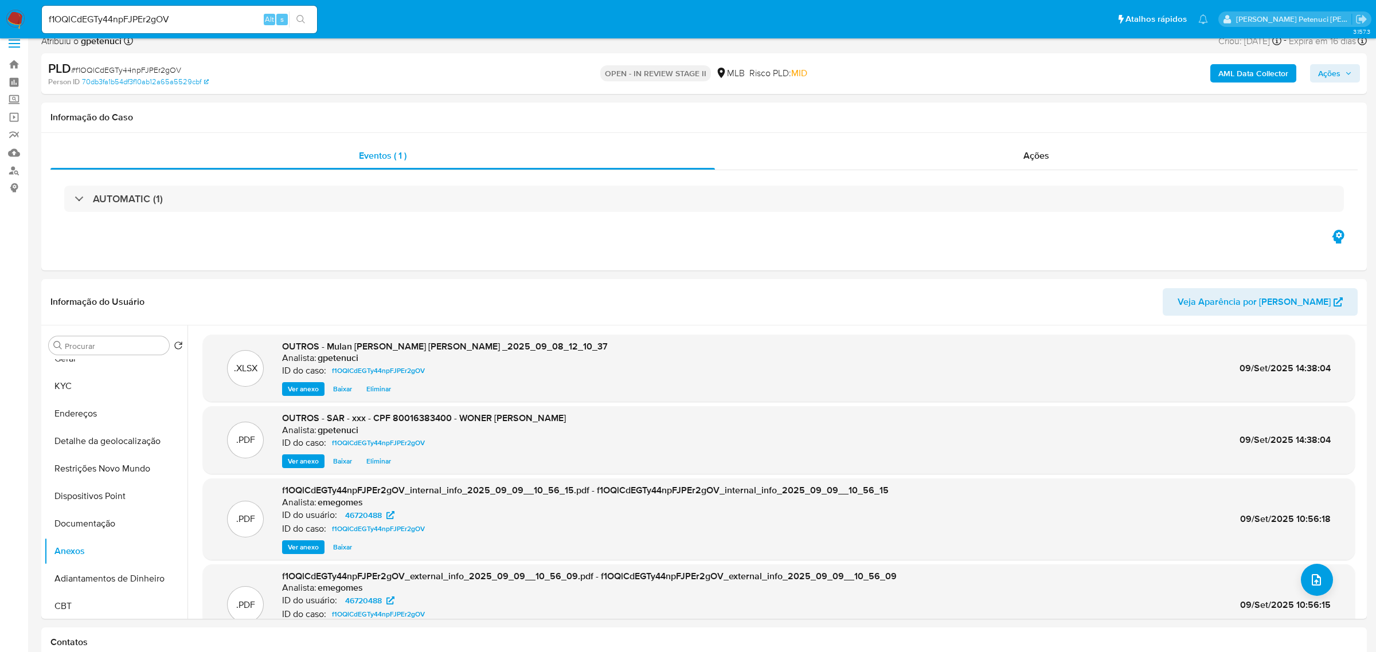
click at [1343, 79] on span "Ações" at bounding box center [1335, 73] width 34 height 16
click at [1033, 107] on span "Resolução do caso" at bounding box center [1001, 109] width 77 height 13
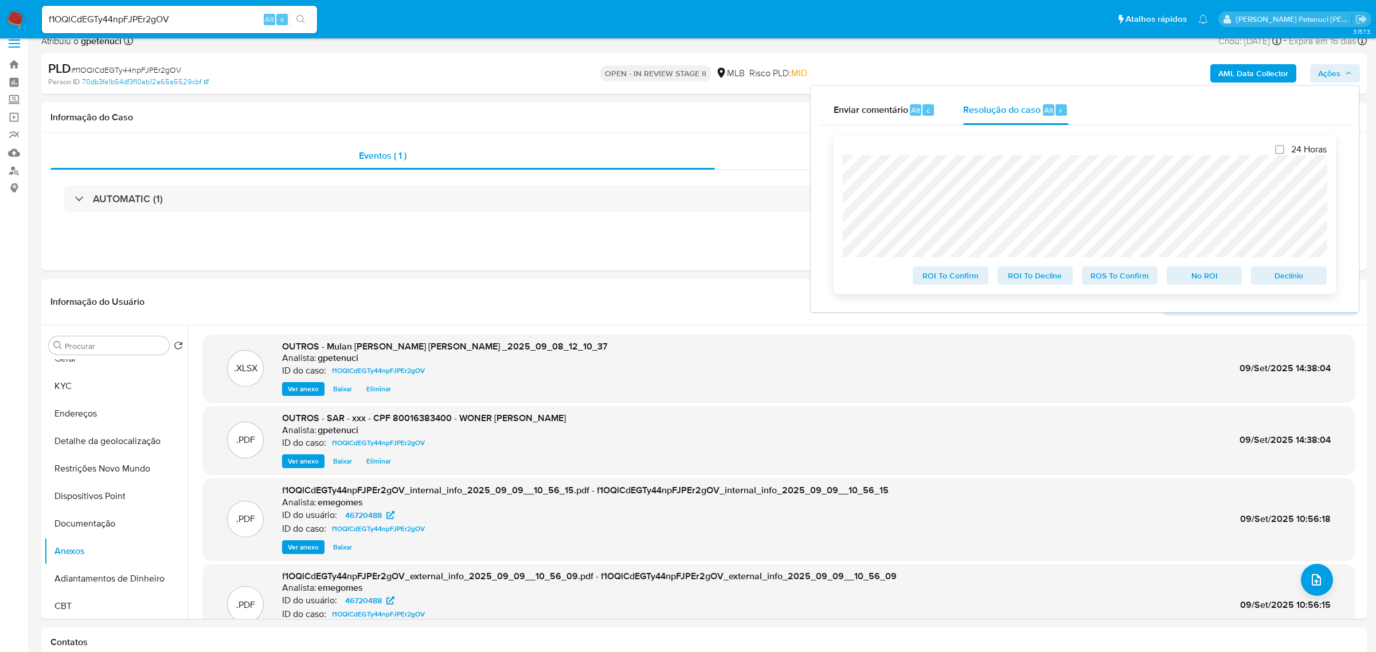
click at [1122, 282] on span "ROS To Confirm" at bounding box center [1120, 276] width 60 height 16
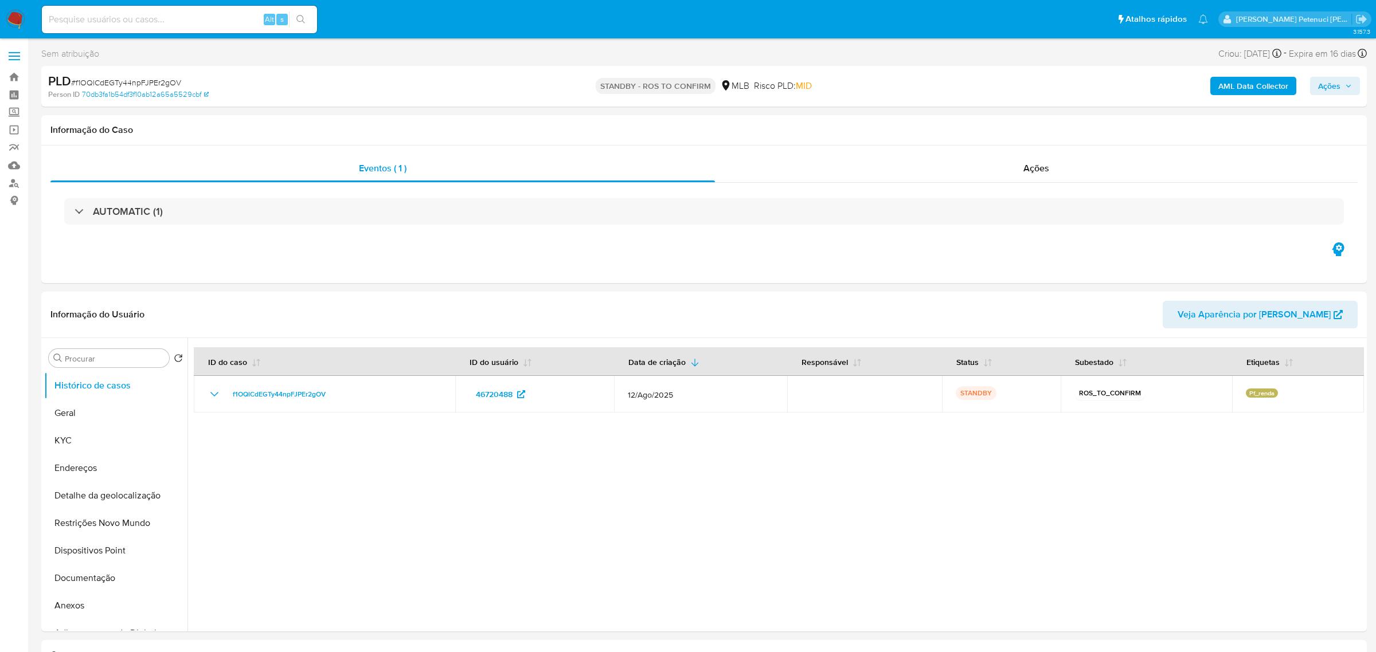
select select "10"
click at [146, 17] on input at bounding box center [179, 19] width 275 height 15
paste input "282076207"
type input "282076207"
click at [300, 20] on icon "search-icon" at bounding box center [300, 19] width 9 height 9
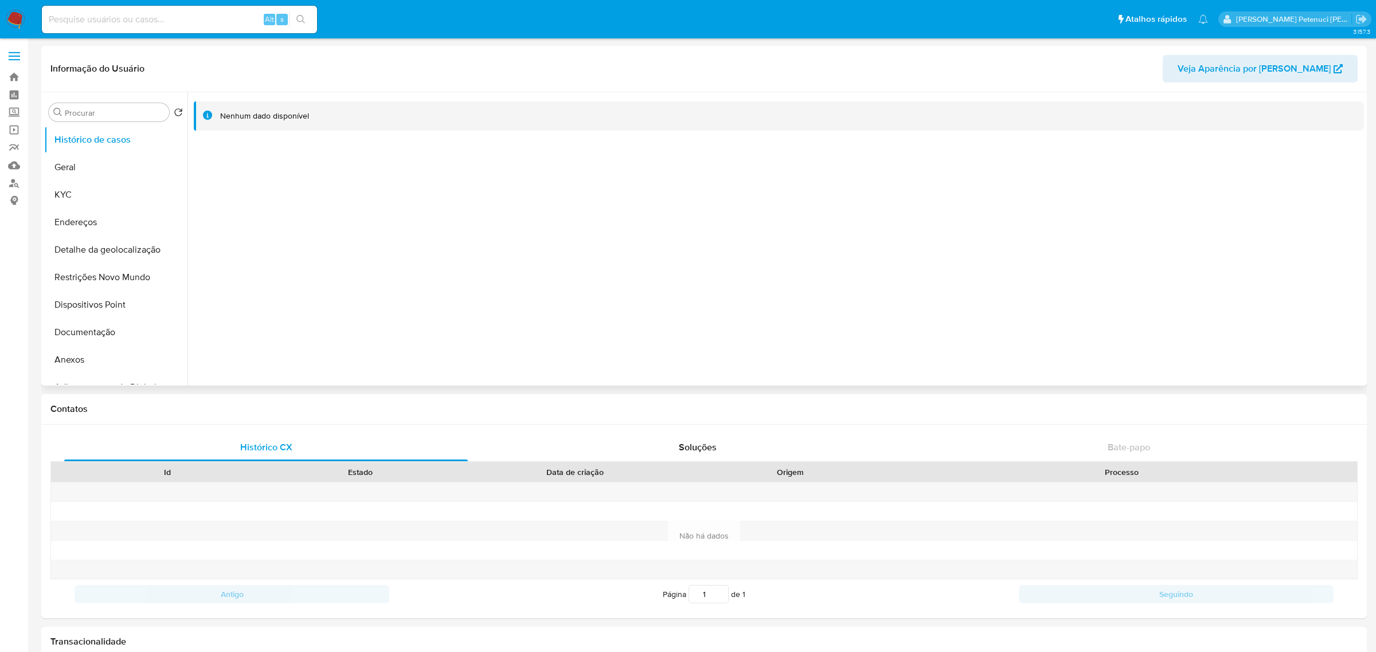
select select "10"
click at [107, 142] on button "Histórico de casos" at bounding box center [111, 140] width 134 height 28
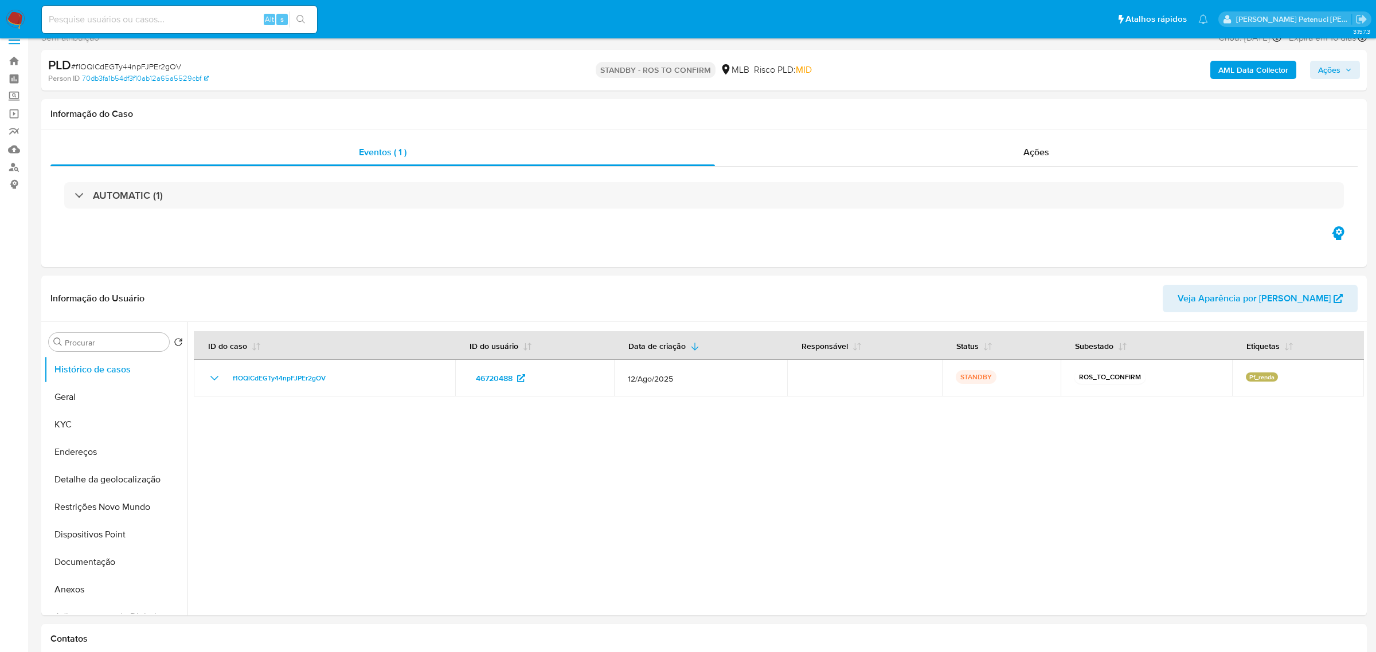
scroll to position [22, 0]
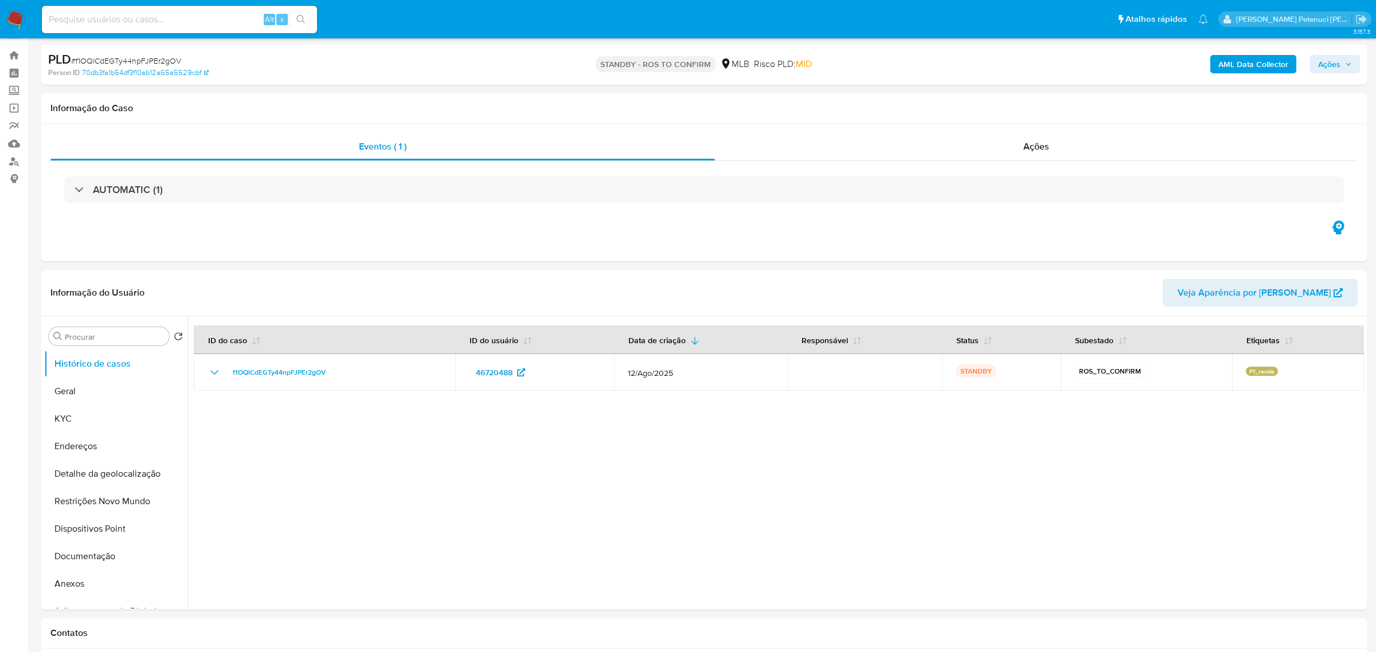
select select "10"
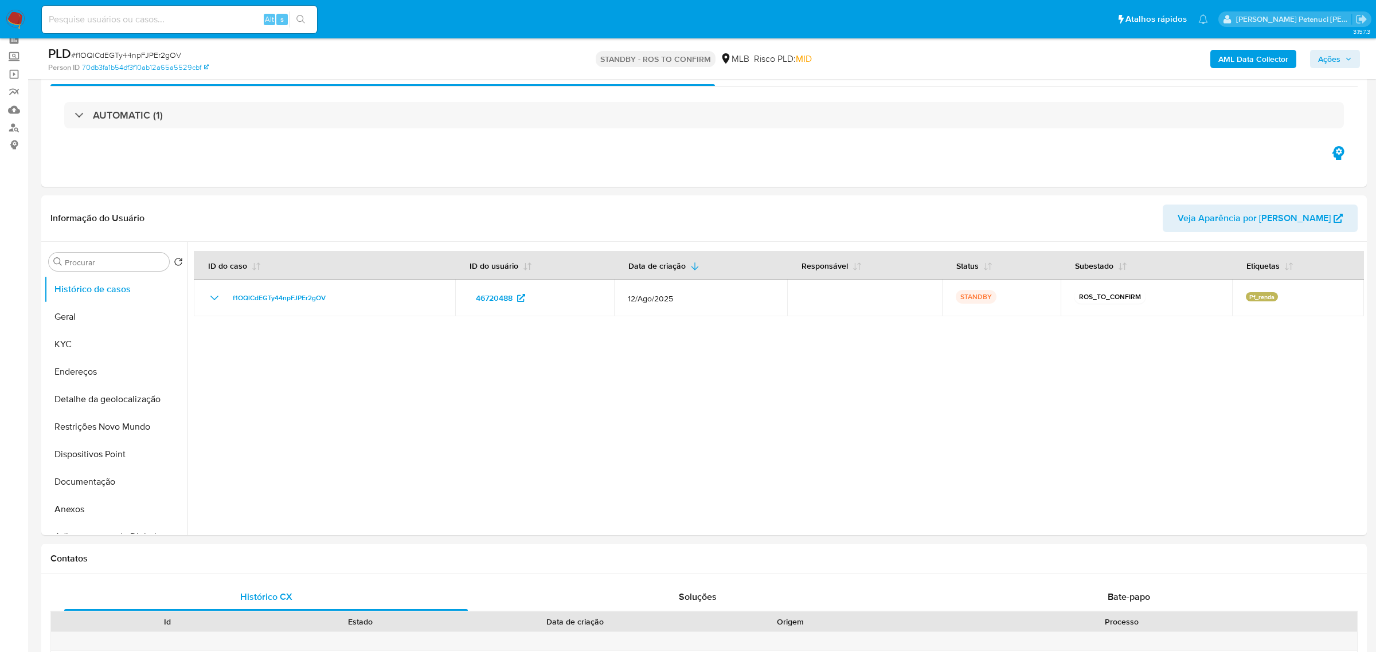
scroll to position [76, 0]
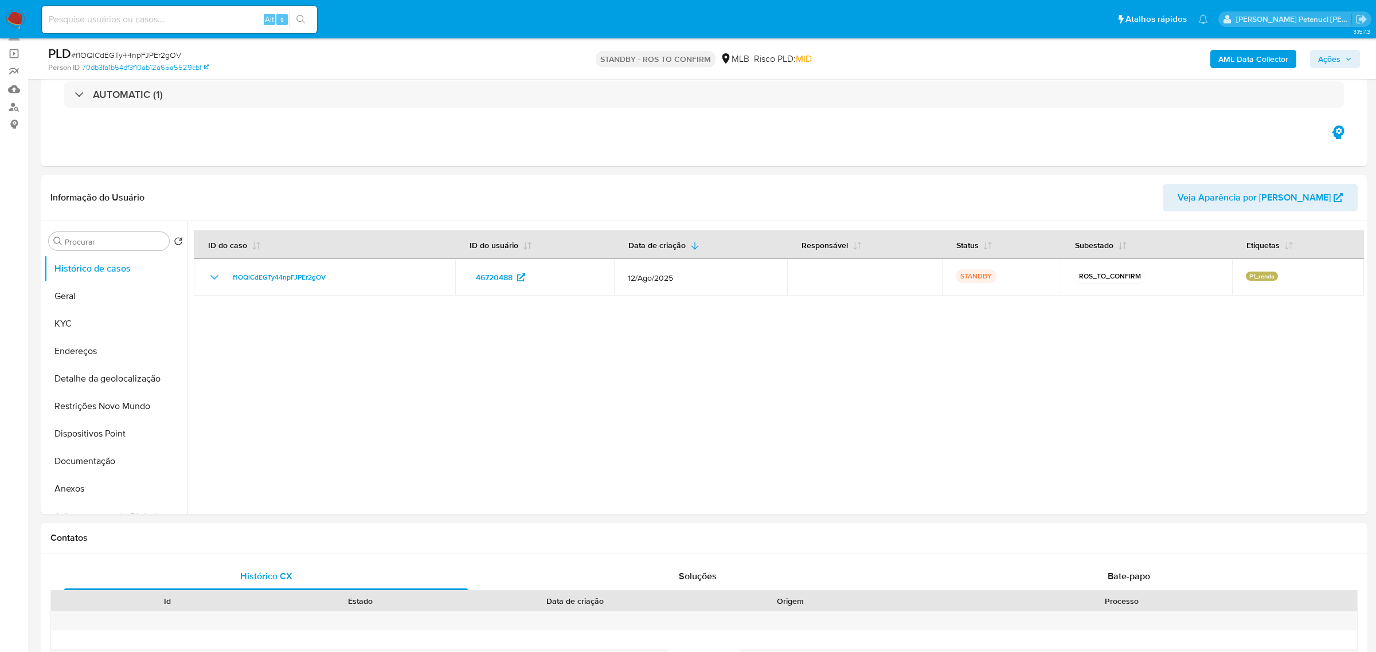
click at [189, 18] on input at bounding box center [179, 19] width 275 height 15
paste input "XaajaSrL56HkTJYSdsjPFvDF"
type input "XaajaSrL56HkTJYSdsjPFvDF"
click at [311, 15] on button "search-icon" at bounding box center [300, 19] width 23 height 16
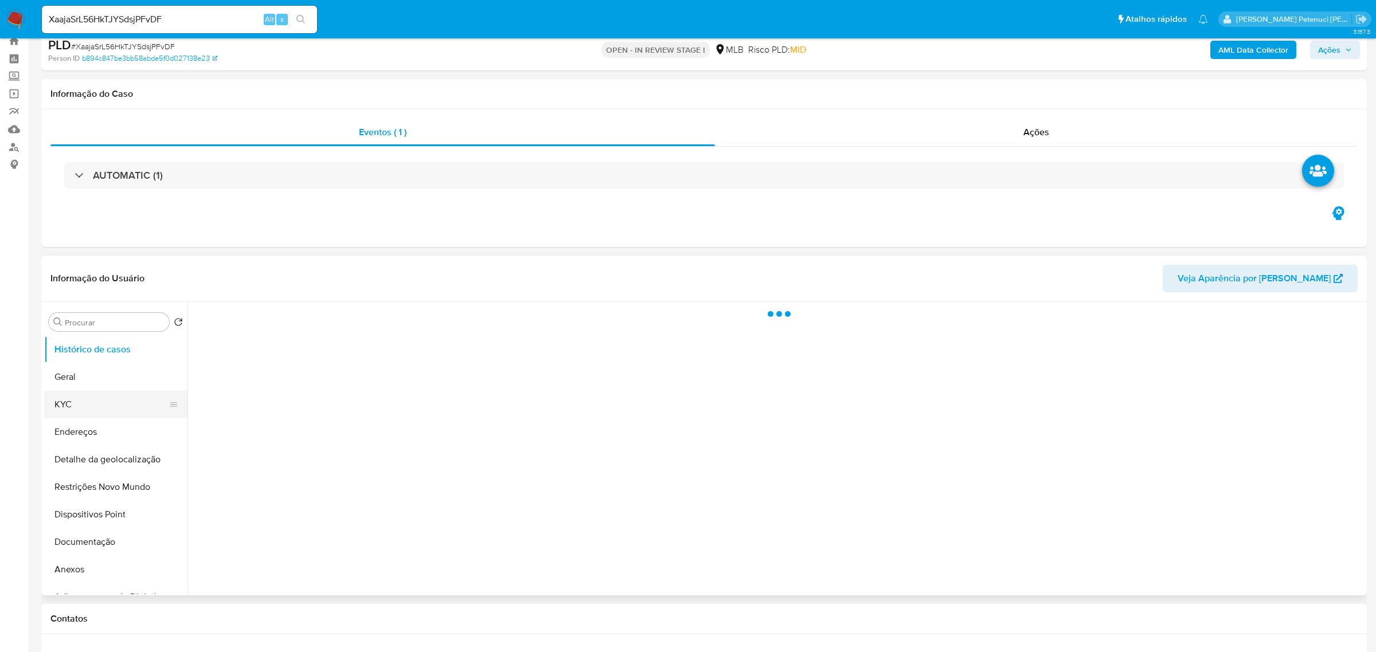
scroll to position [109, 0]
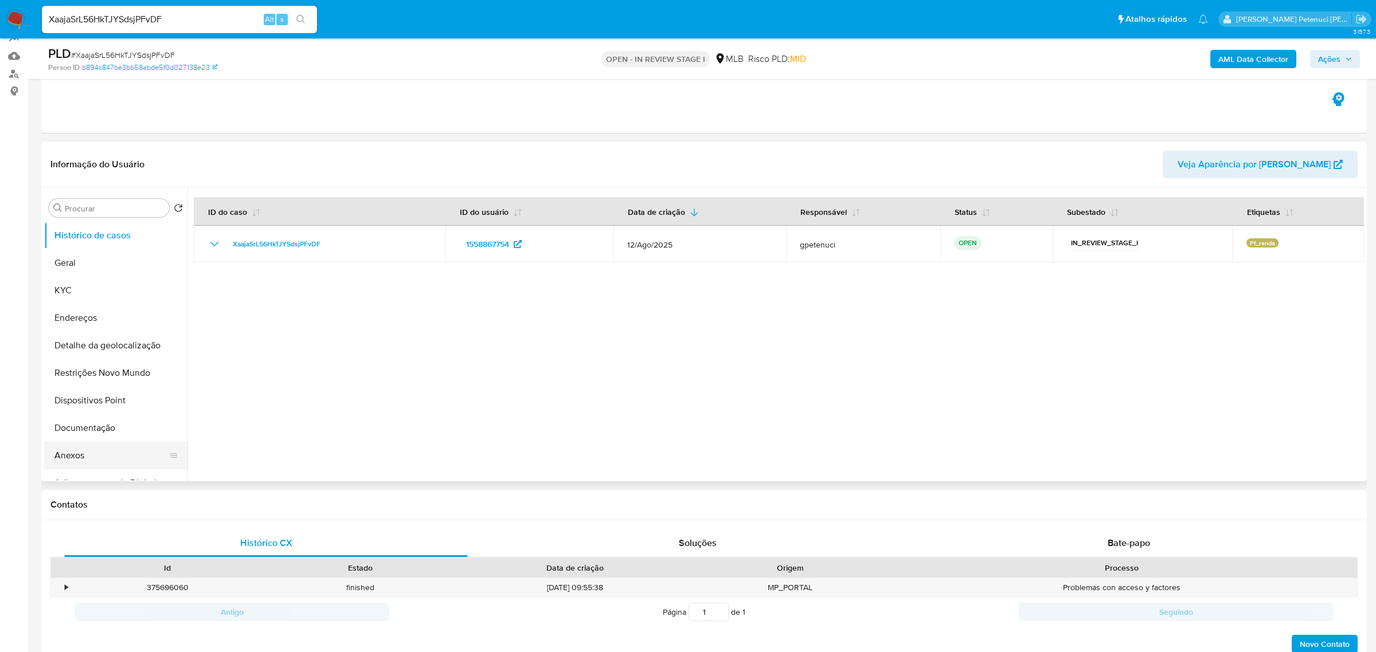
click at [98, 451] on button "Anexos" at bounding box center [111, 456] width 134 height 28
select select "10"
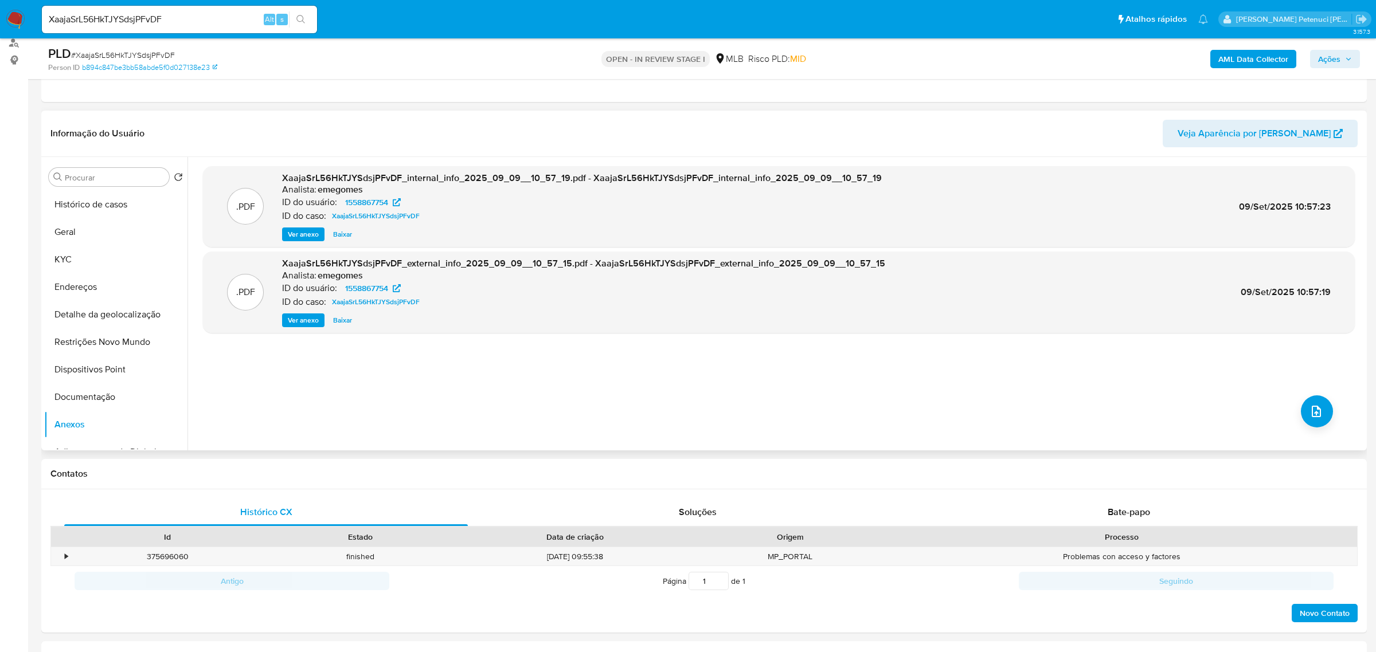
scroll to position [142, 0]
click at [1309, 408] on icon "upload-file" at bounding box center [1316, 410] width 14 height 14
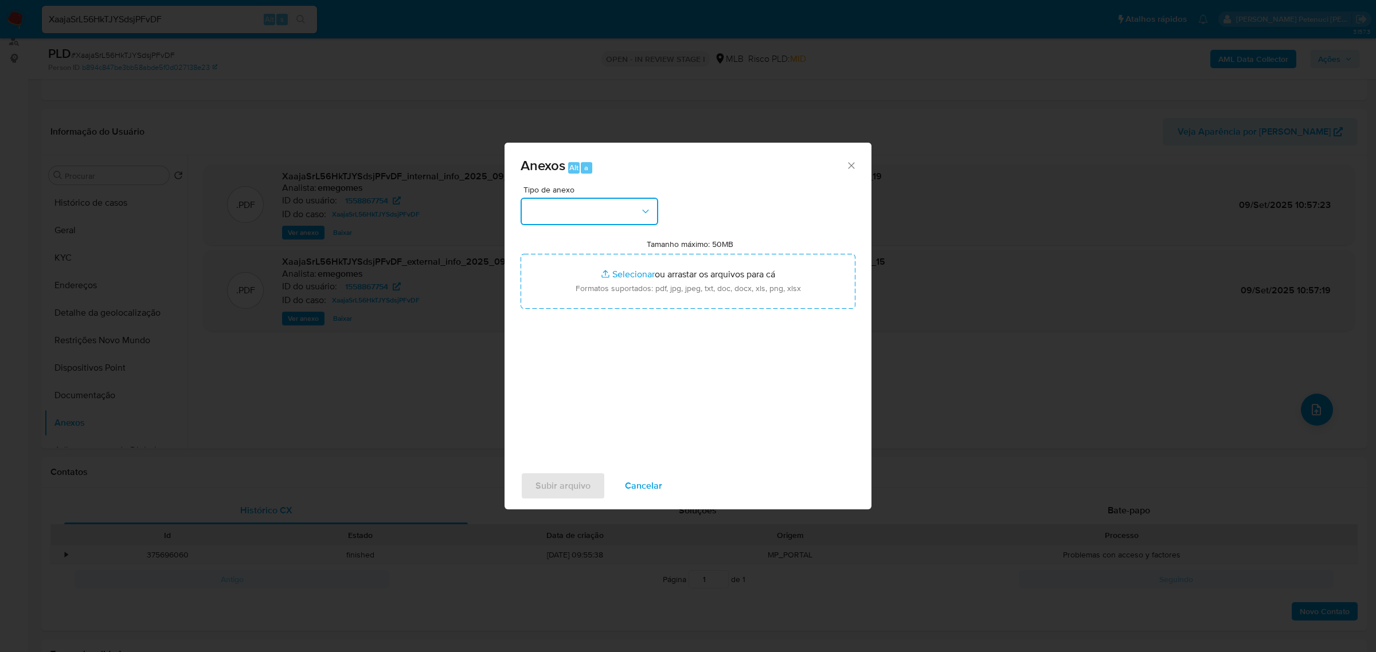
click at [605, 217] on button "button" at bounding box center [589, 212] width 138 height 28
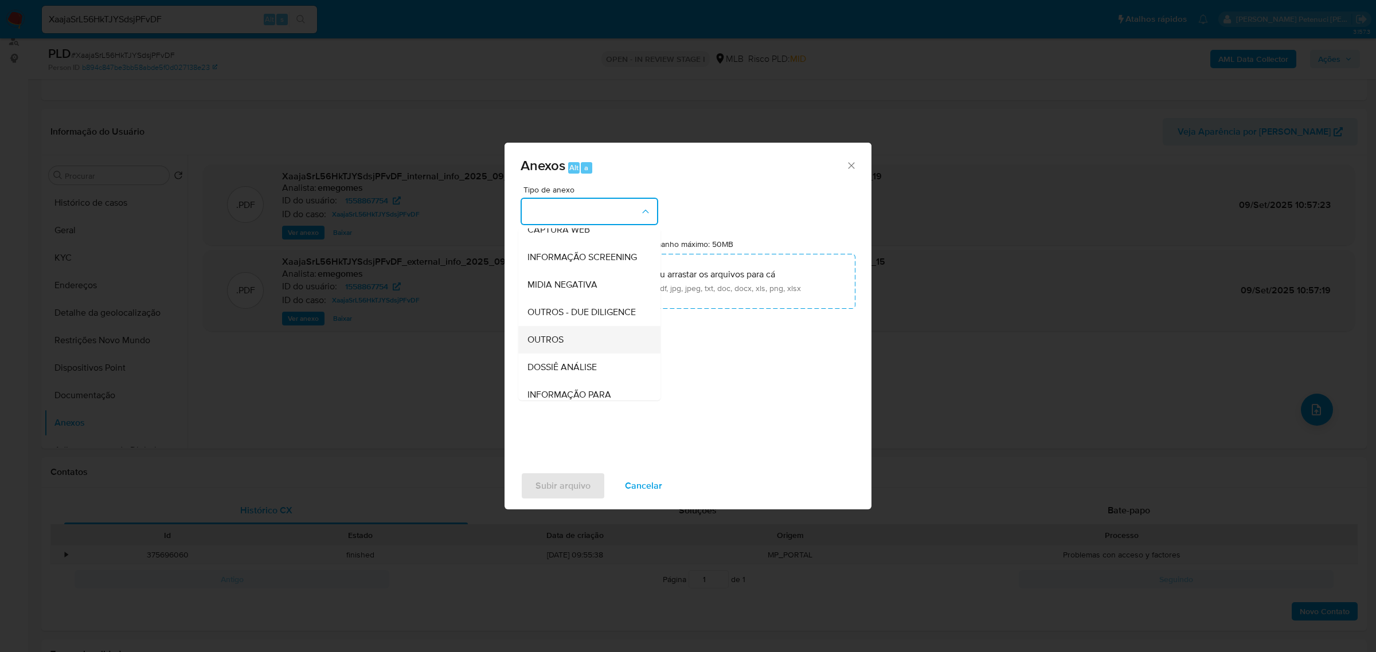
click at [586, 331] on div "OUTROS" at bounding box center [585, 340] width 117 height 28
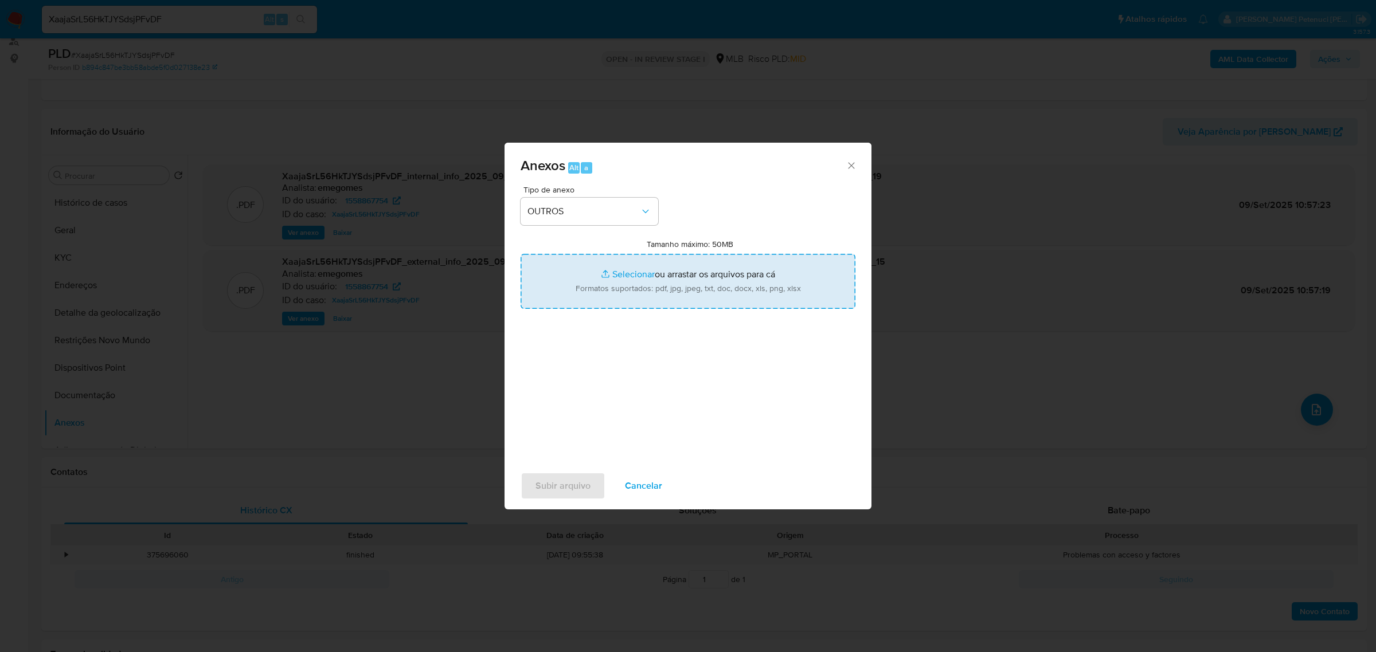
click at [632, 280] on input "Tamanho máximo: 50MB Selecionar arquivos" at bounding box center [687, 281] width 335 height 55
type input "C:\fakepath\Mulan Thalita Lemes da Silva _2025_09_08_16_40_15.xlsx"
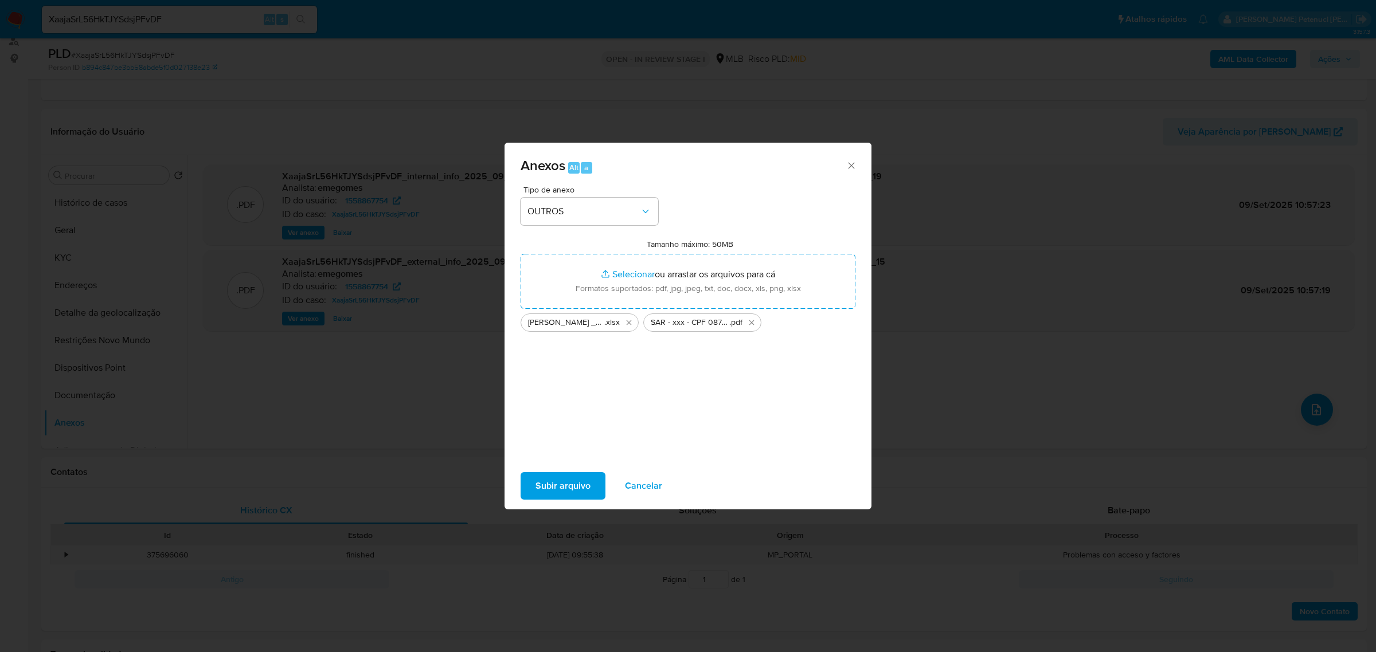
click at [564, 488] on span "Subir arquivo" at bounding box center [562, 485] width 55 height 25
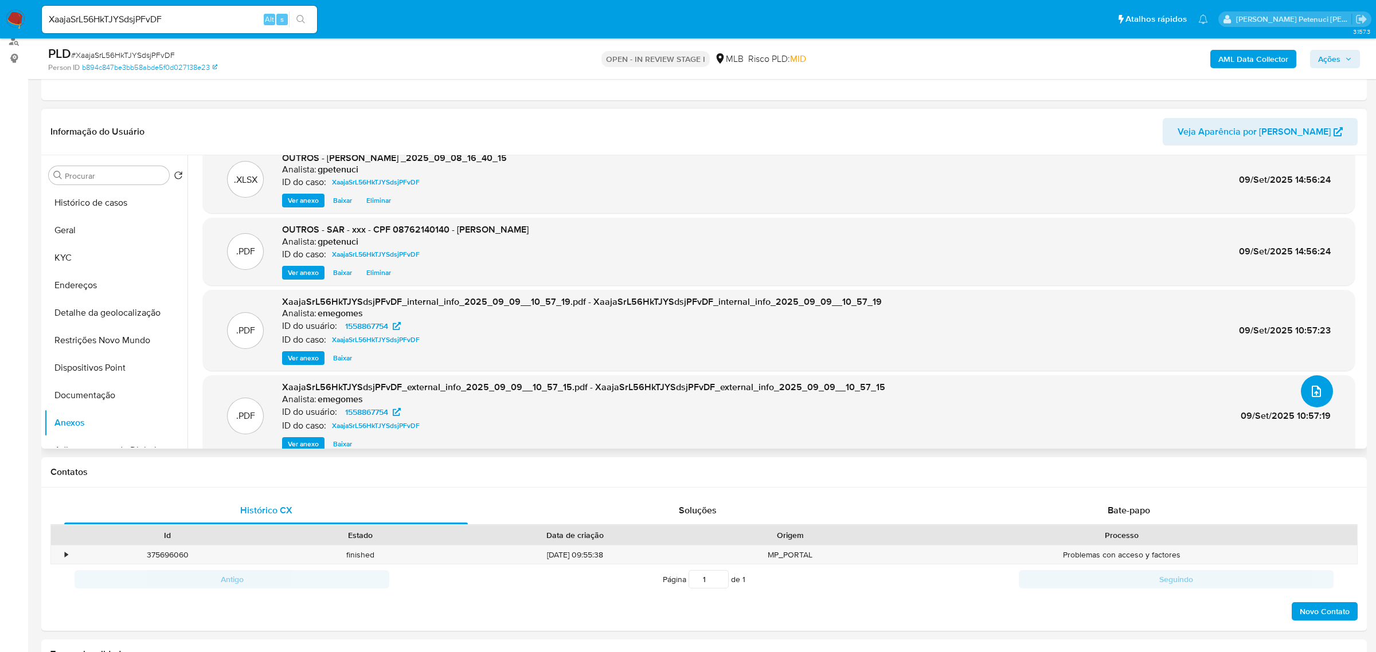
scroll to position [0, 0]
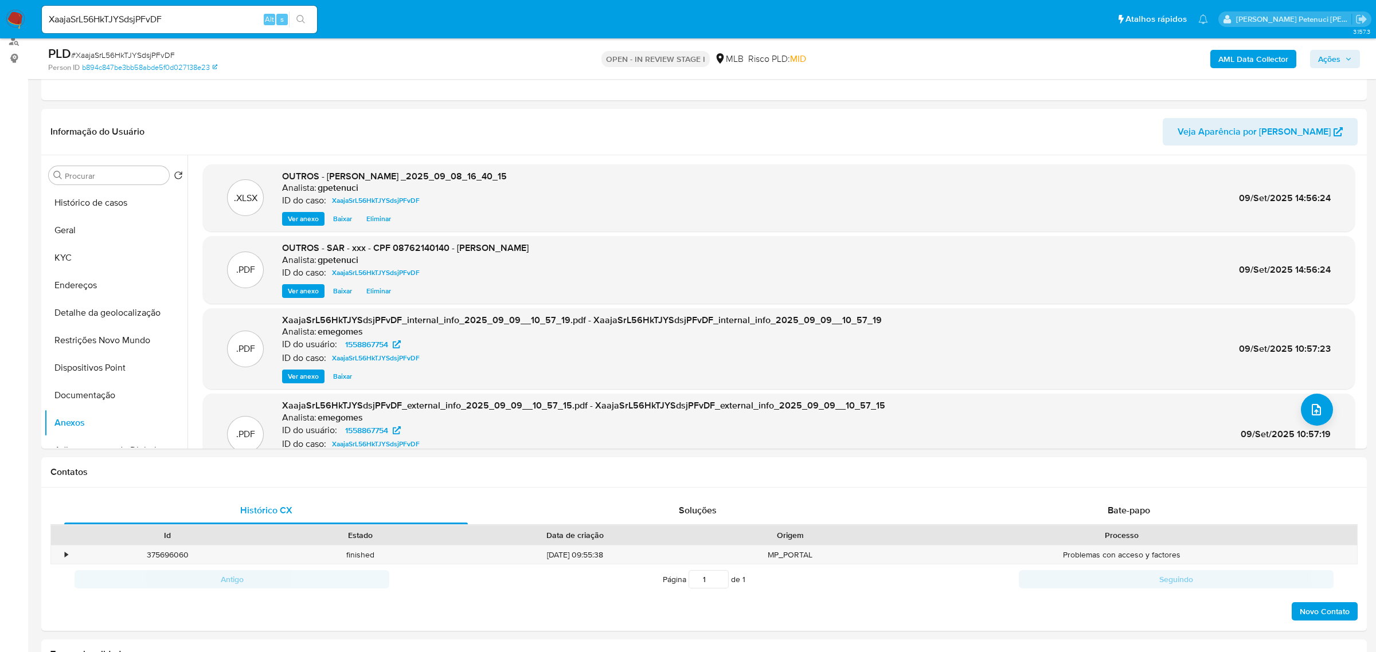
click at [1335, 60] on span "Ações" at bounding box center [1329, 59] width 22 height 18
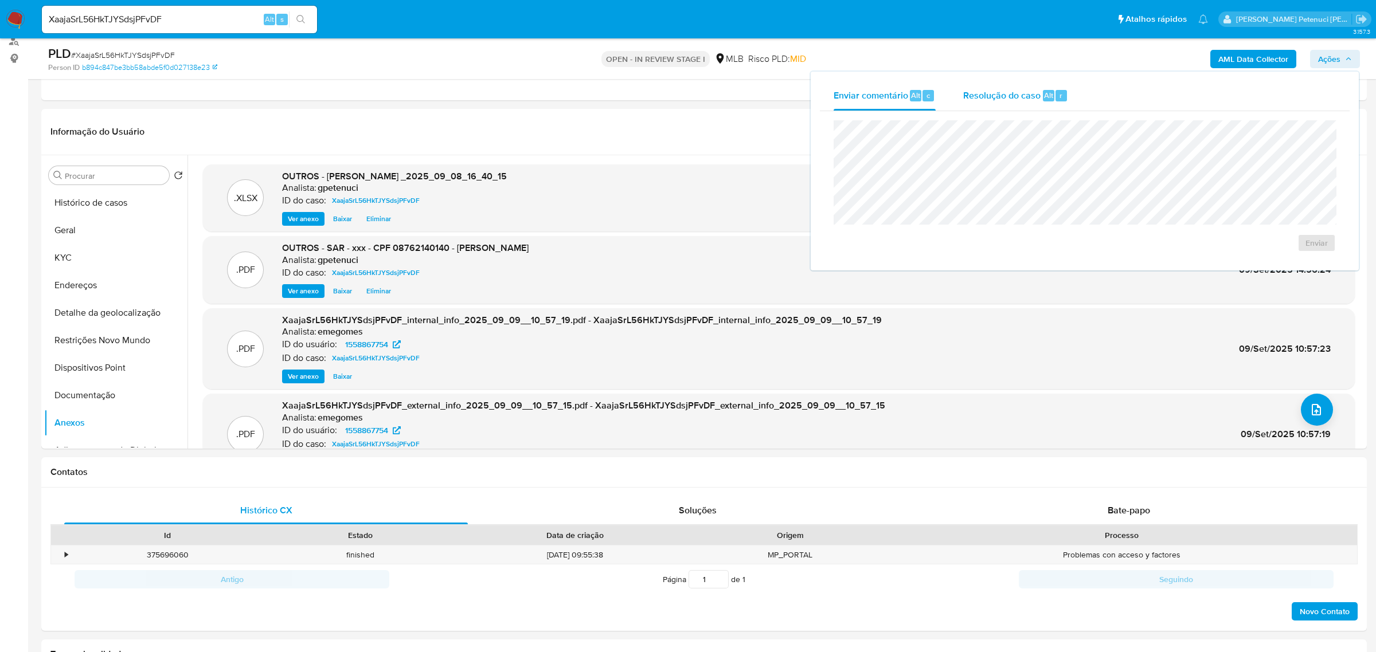
click at [1033, 91] on span "Resolução do caso" at bounding box center [1001, 94] width 77 height 13
click at [1289, 268] on span "ROI Proposal" at bounding box center [1289, 261] width 60 height 16
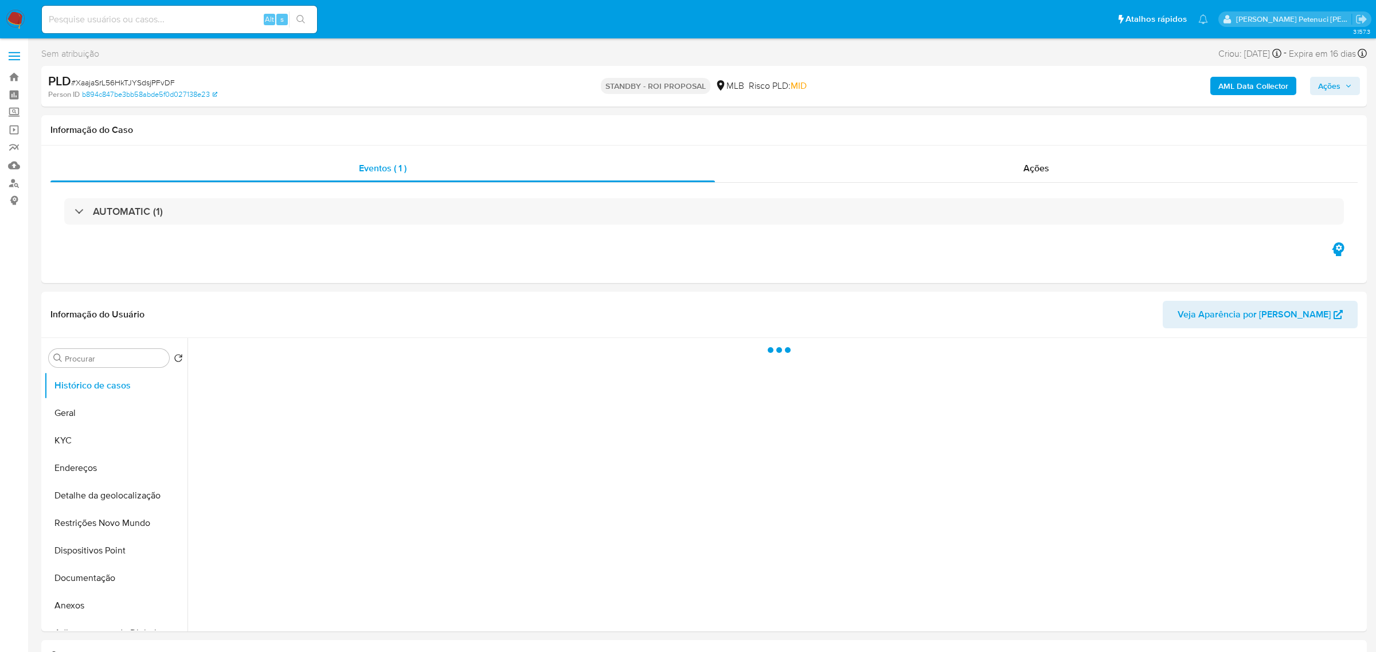
select select "10"
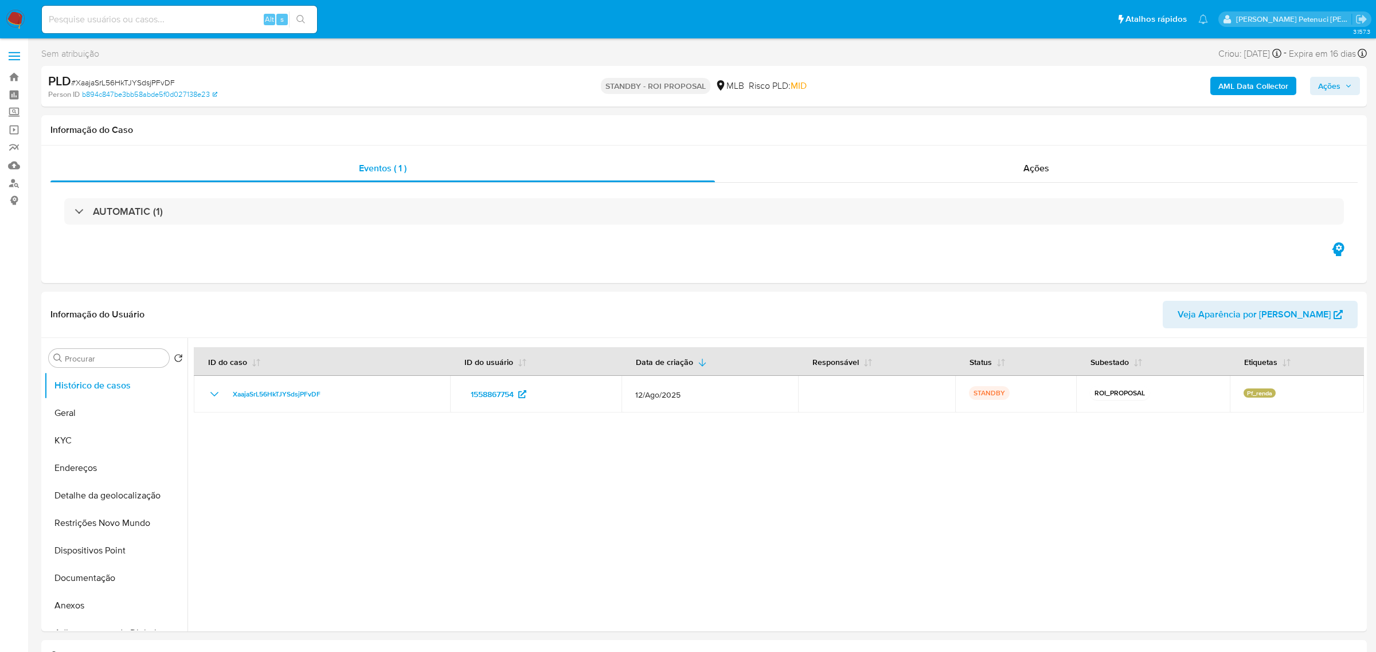
click at [167, 19] on input at bounding box center [179, 19] width 275 height 15
paste input "xZf8CvJC6gkNj49spb4cosGa"
type input "xZf8CvJC6gkNj49spb4cosGa"
click at [305, 18] on button "search-icon" at bounding box center [300, 19] width 23 height 16
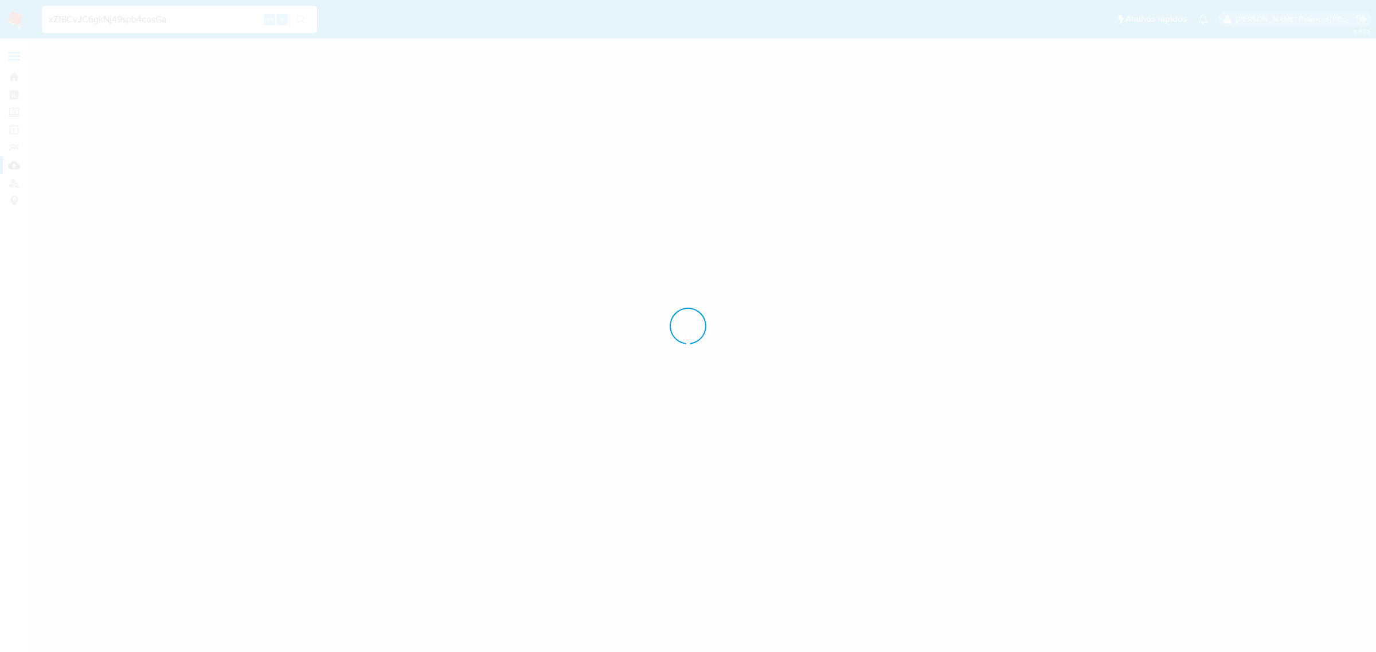
click at [8, 164] on div at bounding box center [688, 326] width 1376 height 652
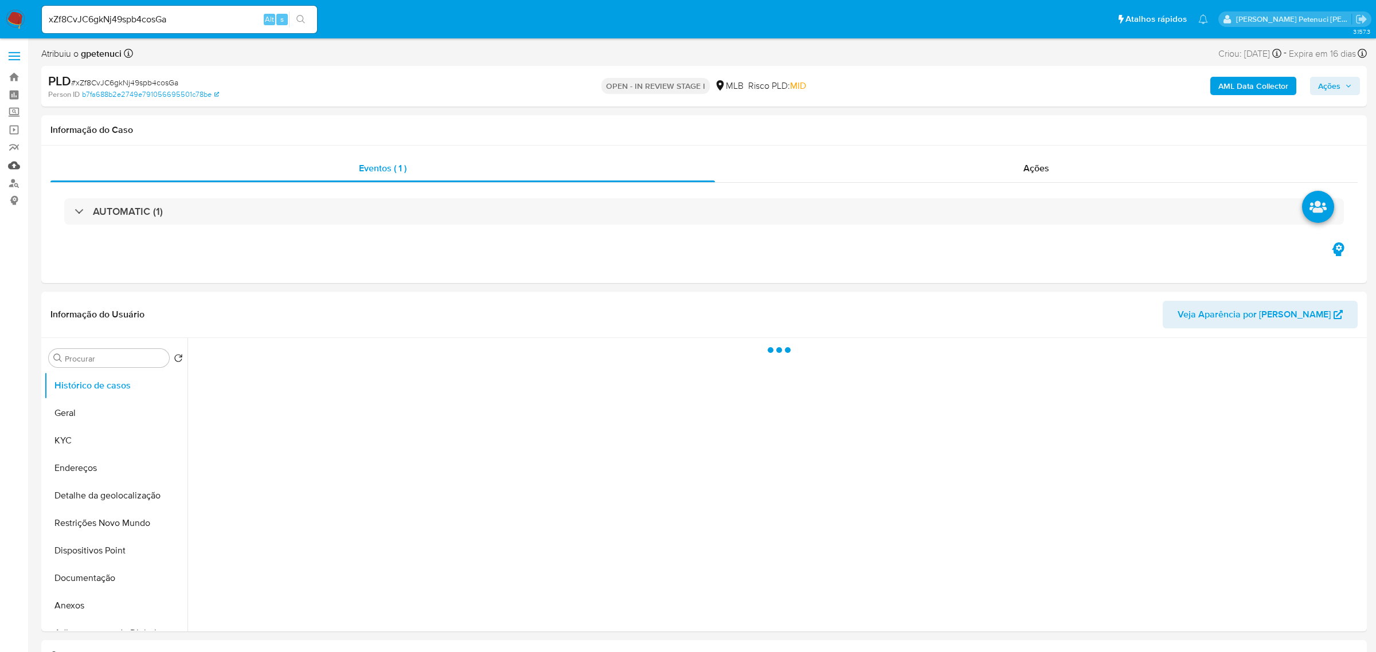
click at [11, 168] on link "Mulan" at bounding box center [68, 165] width 136 height 18
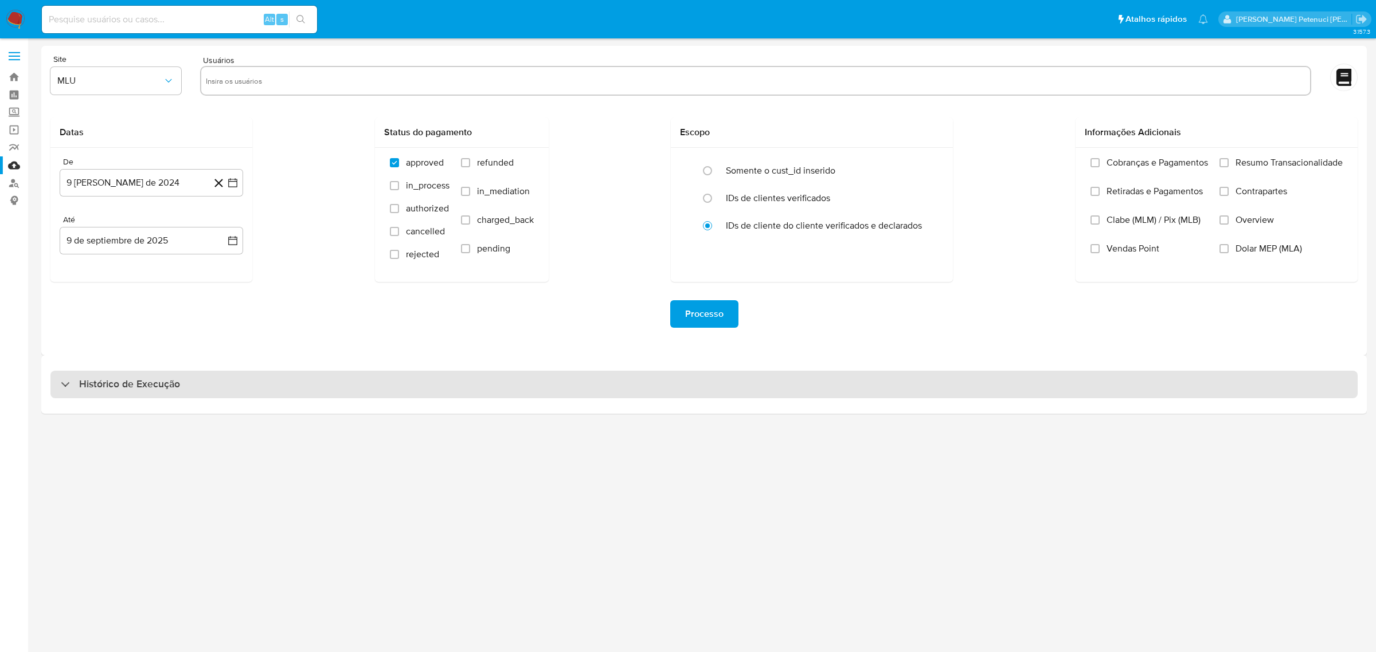
click at [132, 375] on div "Histórico de Execução" at bounding box center [703, 385] width 1307 height 28
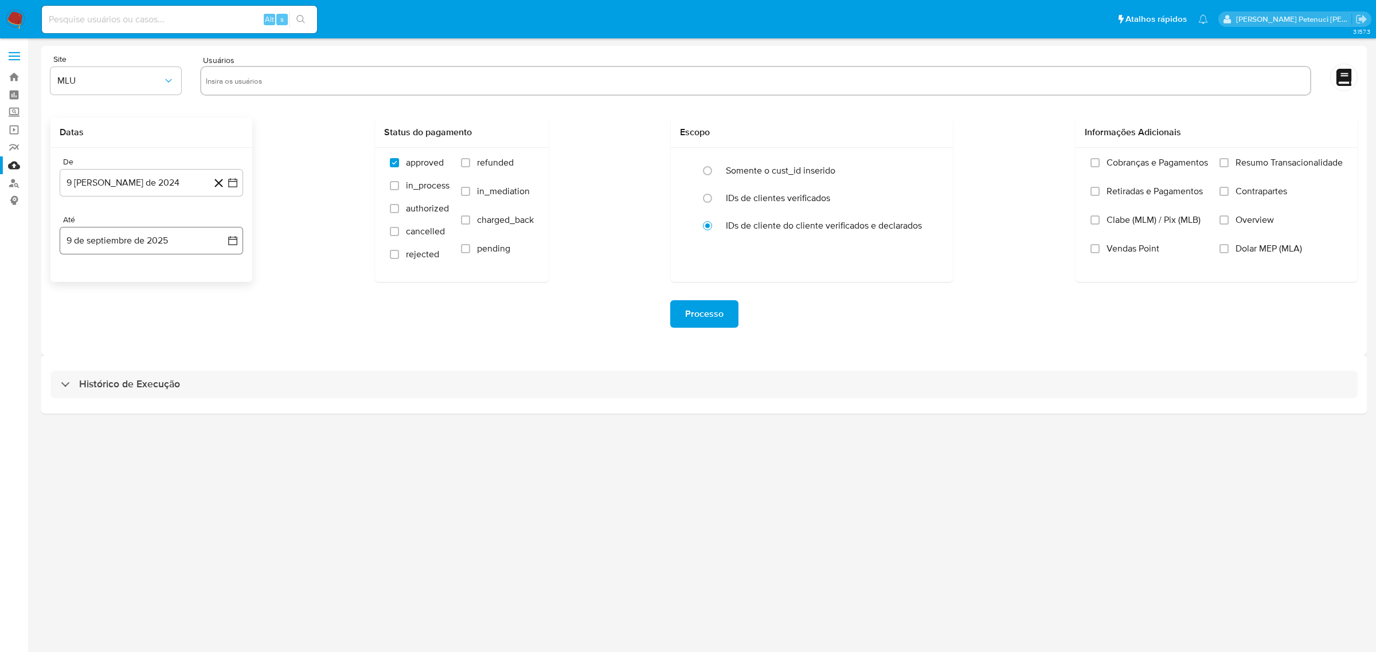
select select "10"
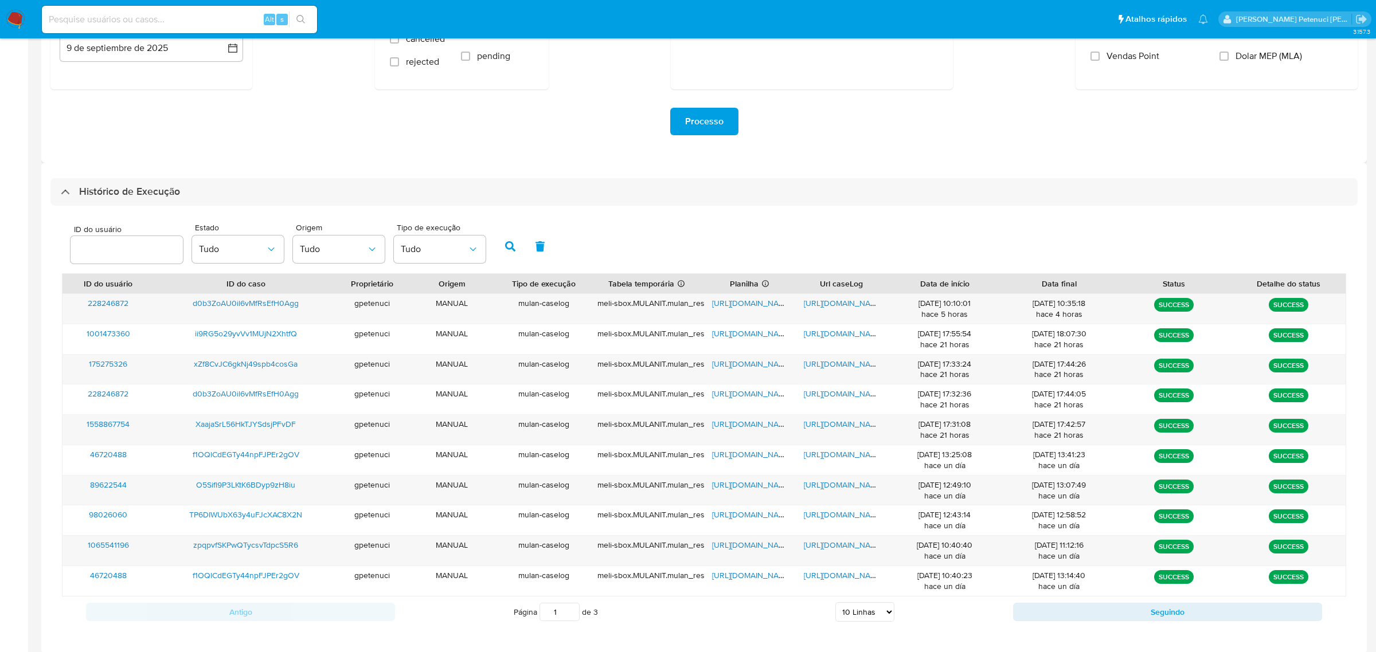
scroll to position [202, 0]
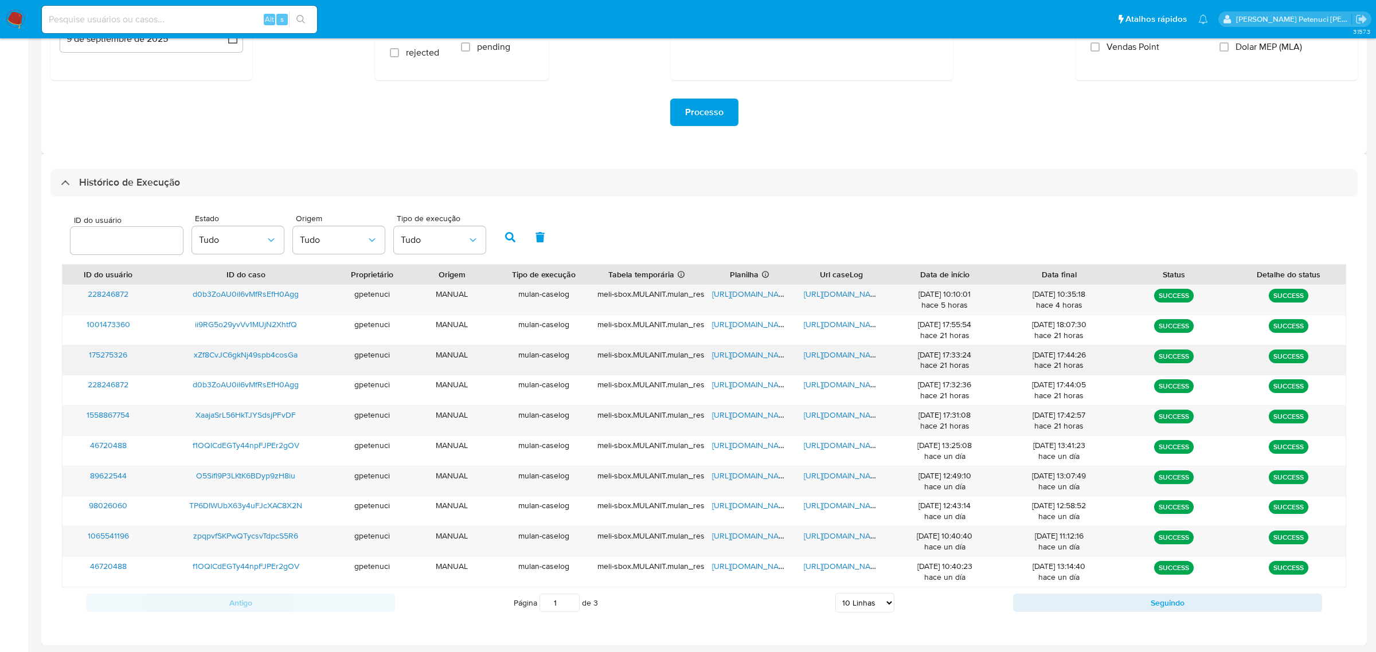
click at [763, 355] on span "https://docs.google.com/spreadsheets/d/1BGmPQV14AoQDNzfji8VOixGqZaiMm0oMTku_z7H…" at bounding box center [751, 354] width 79 height 11
click at [849, 358] on span "https://docs.google.com/document/d/1kHGUCSZtwJiGTMF7qGJFtZnYxLuwxeDzt831ArlH1vM…" at bounding box center [843, 354] width 79 height 11
click at [289, 355] on span "xZf8CvJC6gkNj49spb4cosGa" at bounding box center [246, 354] width 104 height 11
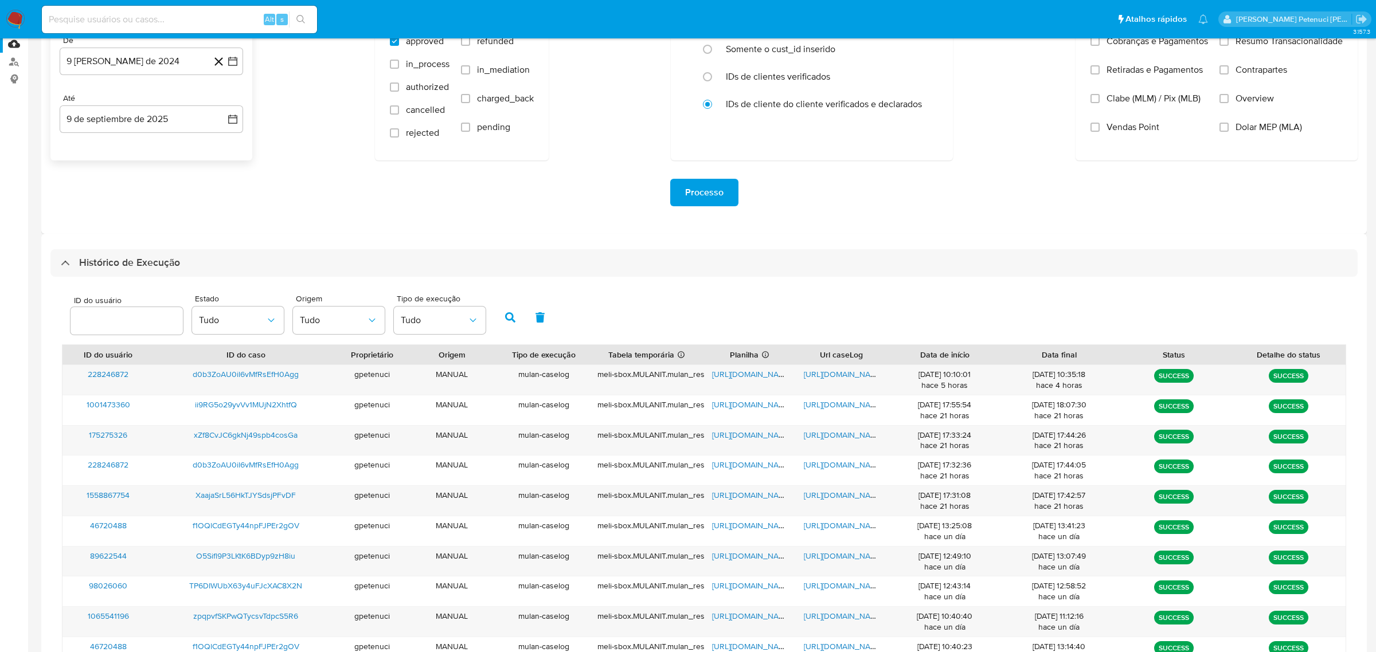
scroll to position [0, 0]
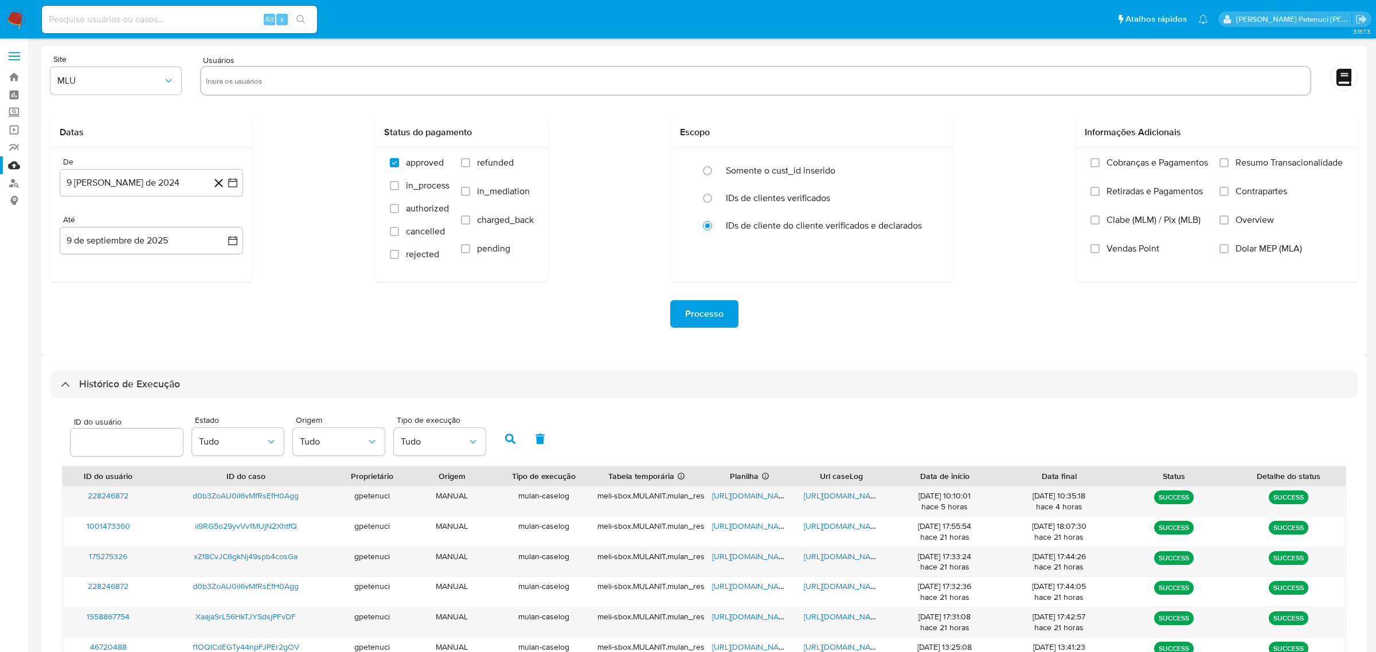
click at [132, 21] on input at bounding box center [179, 19] width 275 height 15
paste input "xZf8CvJC6gkNj49spb4cosGa"
type input "xZf8CvJC6gkNj49spb4cosGa"
click at [298, 15] on icon "search-icon" at bounding box center [300, 19] width 9 height 9
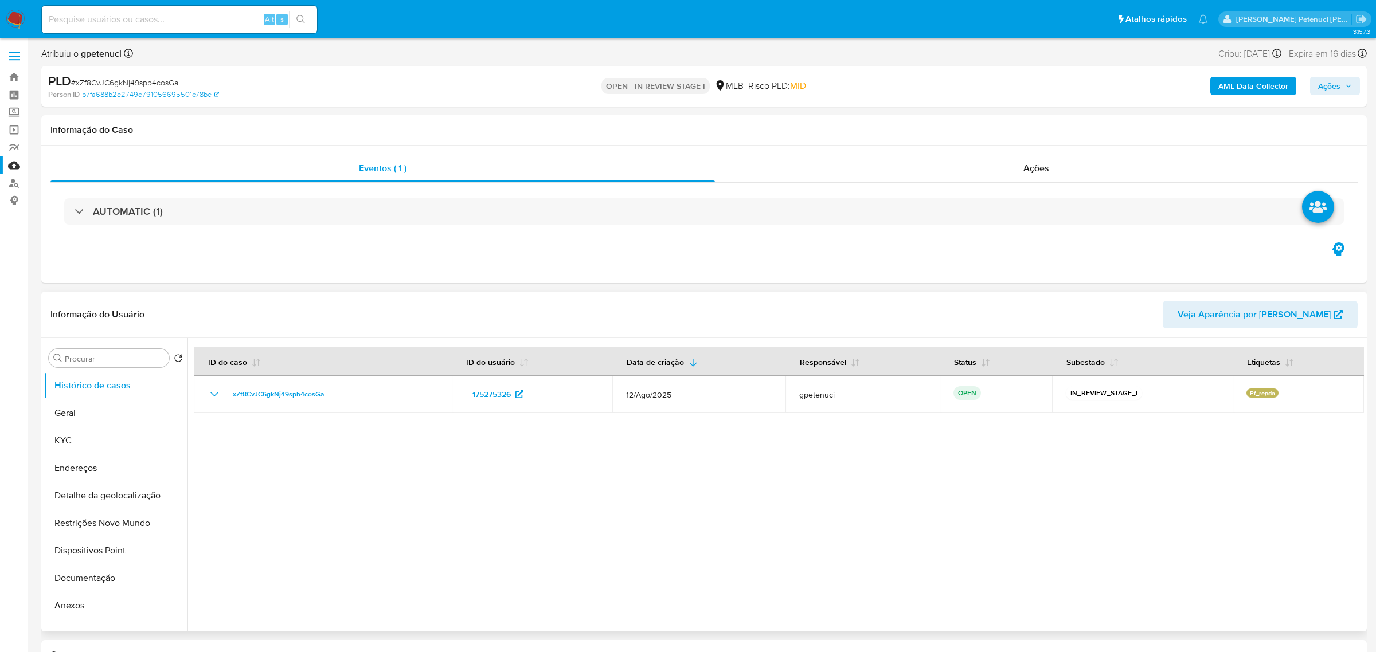
select select "10"
click at [84, 492] on button "Anexos" at bounding box center [111, 490] width 134 height 28
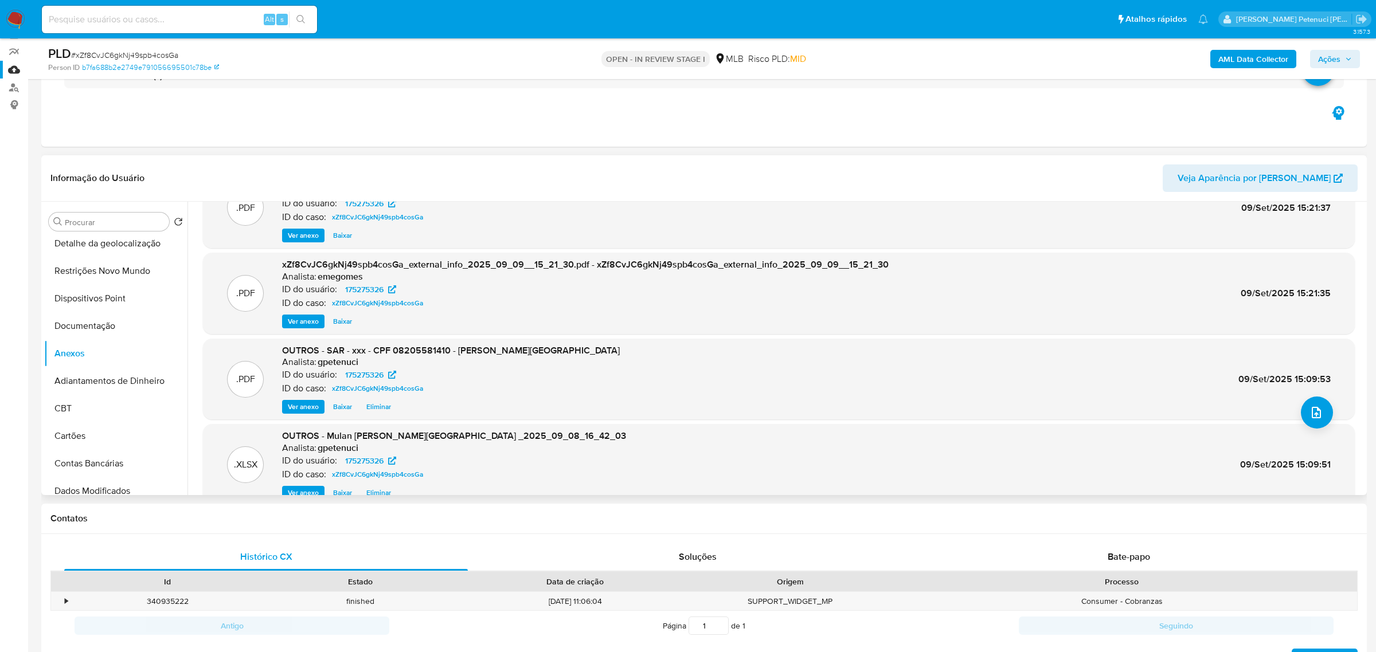
scroll to position [64, 0]
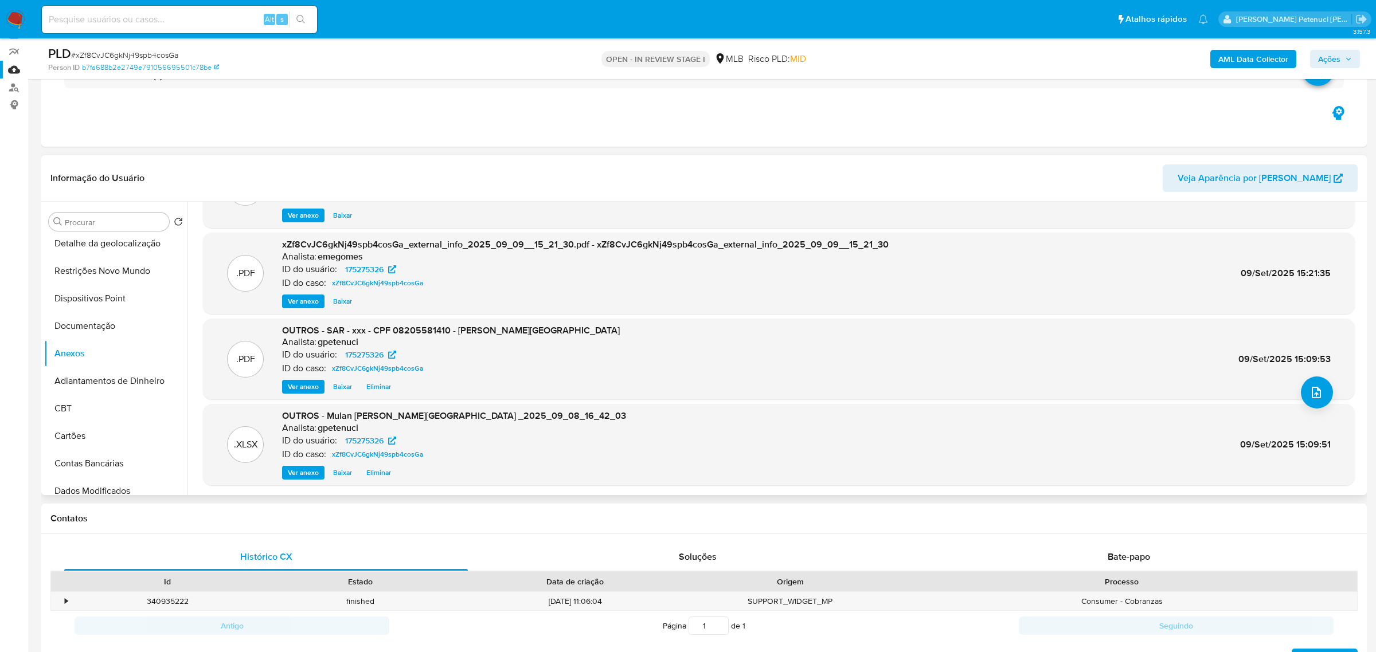
click at [305, 384] on span "Ver anexo" at bounding box center [303, 386] width 31 height 11
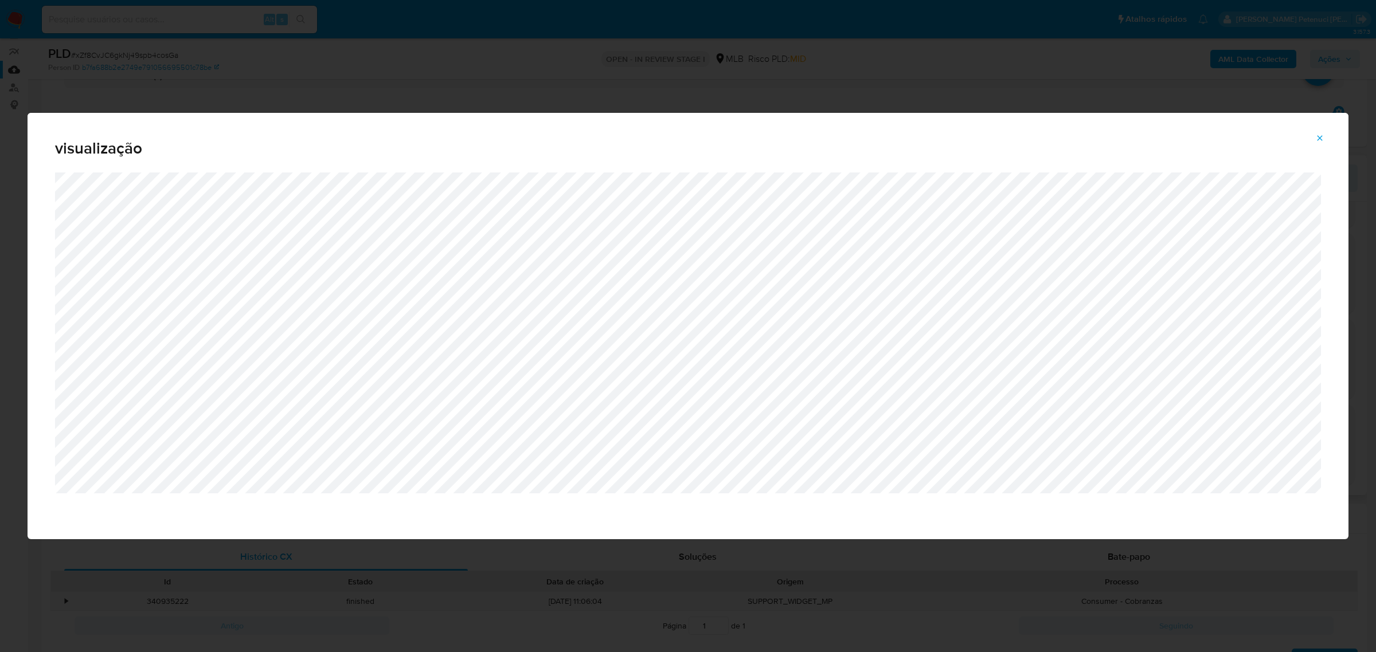
click at [1319, 134] on icon "Attachment preview" at bounding box center [1319, 138] width 9 height 9
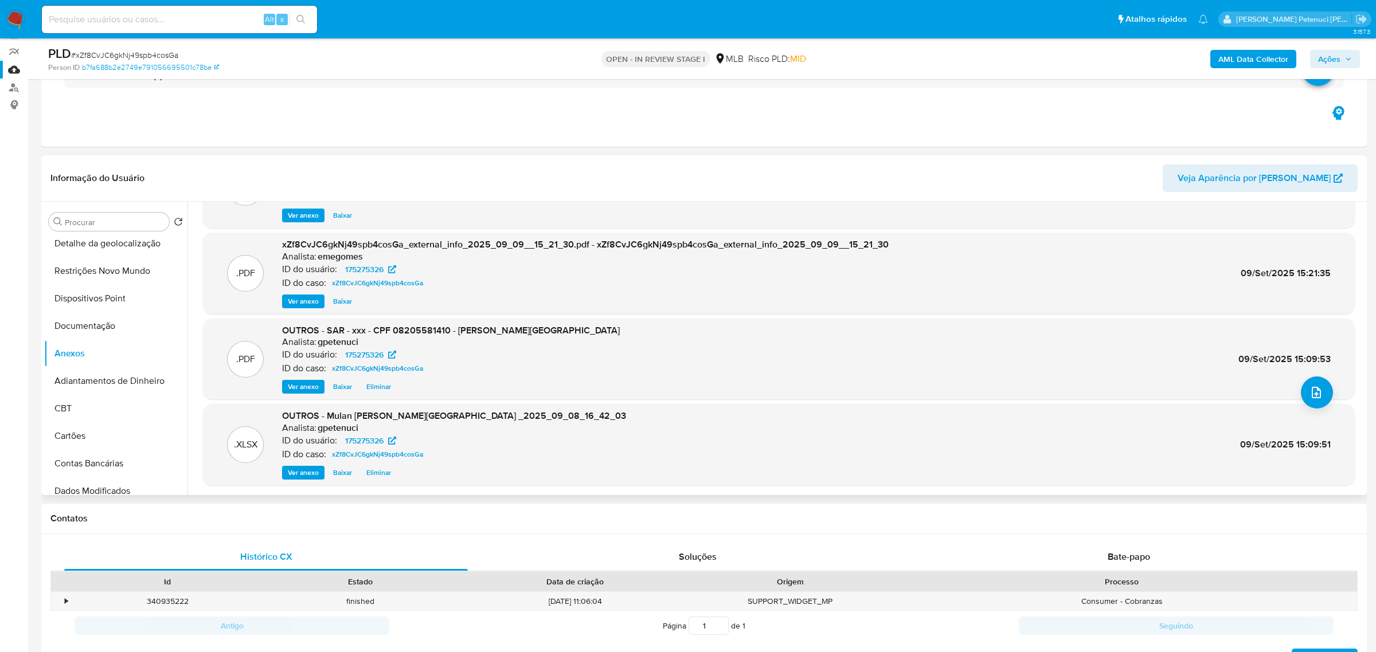
click at [1330, 57] on span "Ações" at bounding box center [1329, 59] width 22 height 18
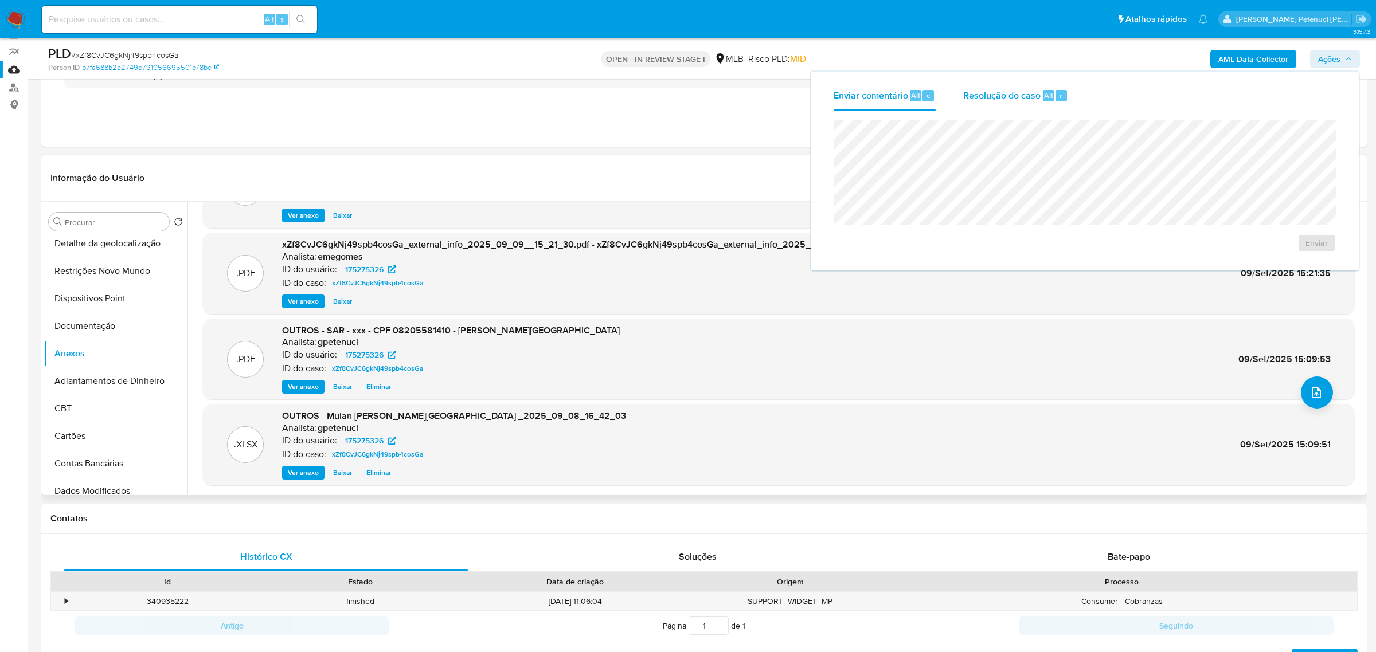
click at [1009, 106] on div "Resolução do caso Alt r" at bounding box center [1015, 96] width 105 height 30
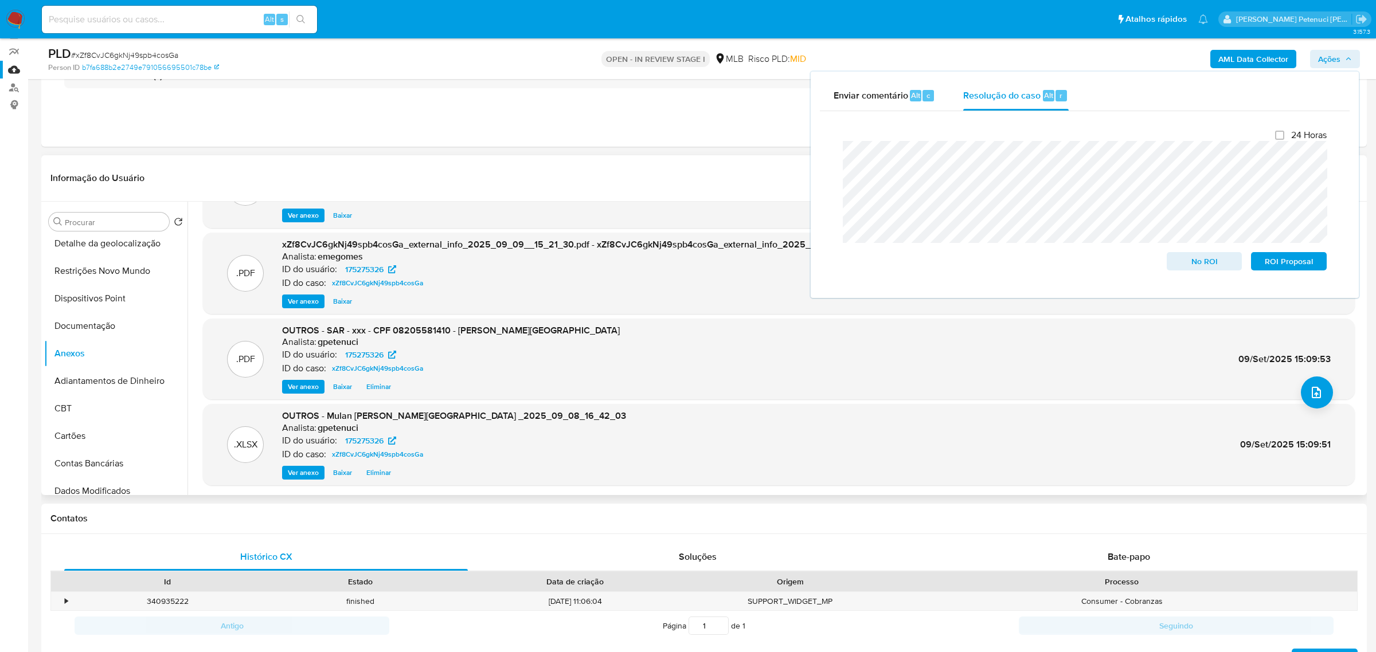
click at [627, 177] on header "Informação do Usuário Veja Aparência por Pessoa" at bounding box center [703, 178] width 1307 height 28
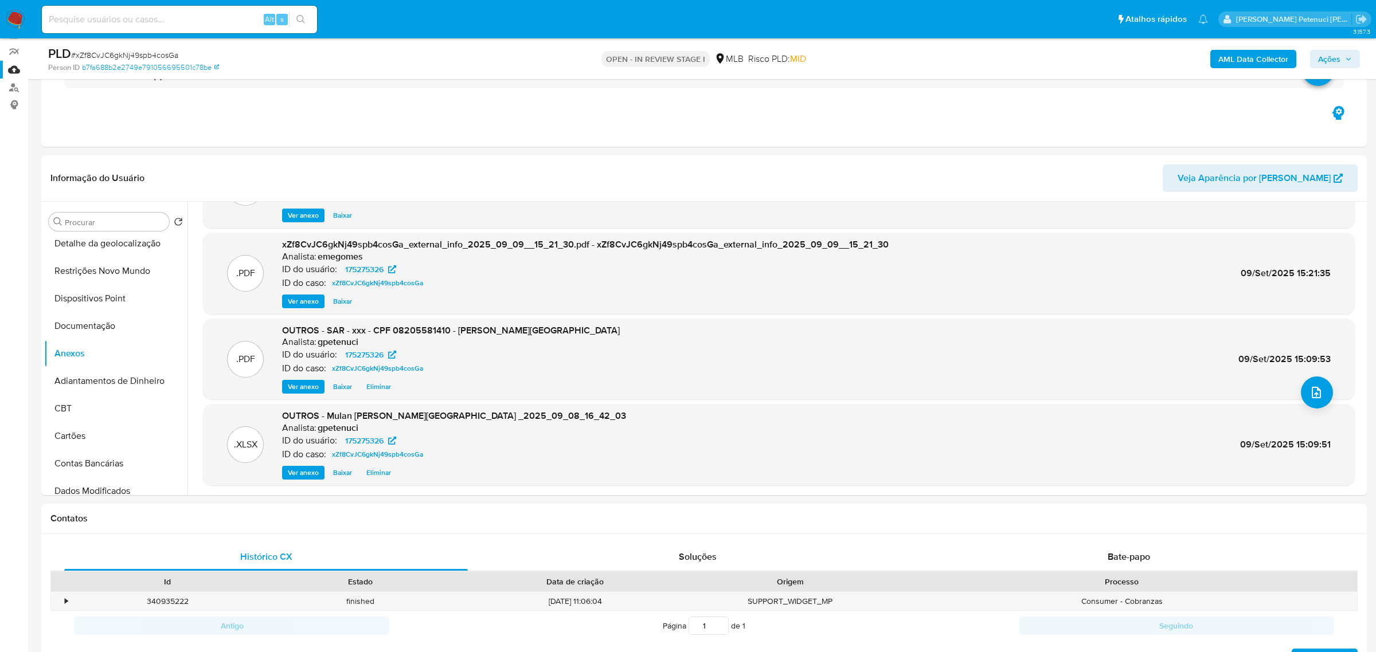
click at [1338, 57] on span "Ações" at bounding box center [1329, 59] width 22 height 18
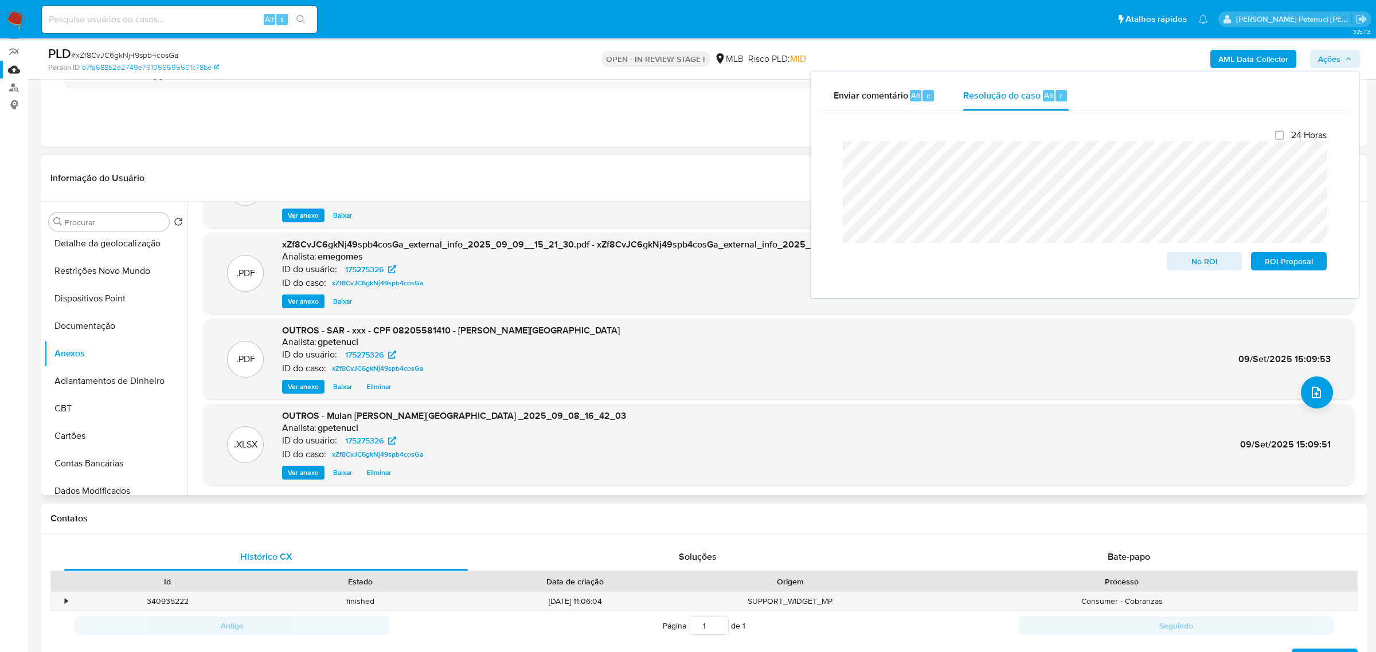
click at [729, 166] on header "Informação do Usuário Veja Aparência por Pessoa" at bounding box center [703, 178] width 1307 height 28
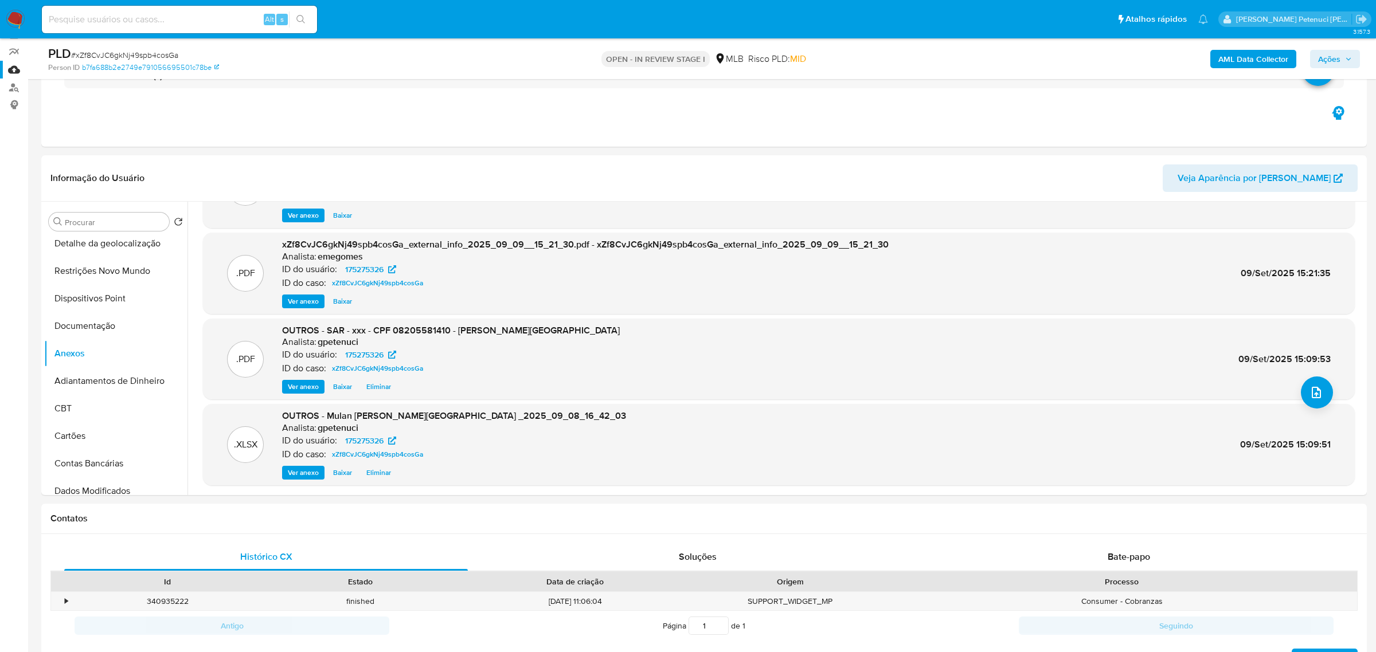
click at [299, 381] on span "Ver anexo" at bounding box center [303, 386] width 31 height 11
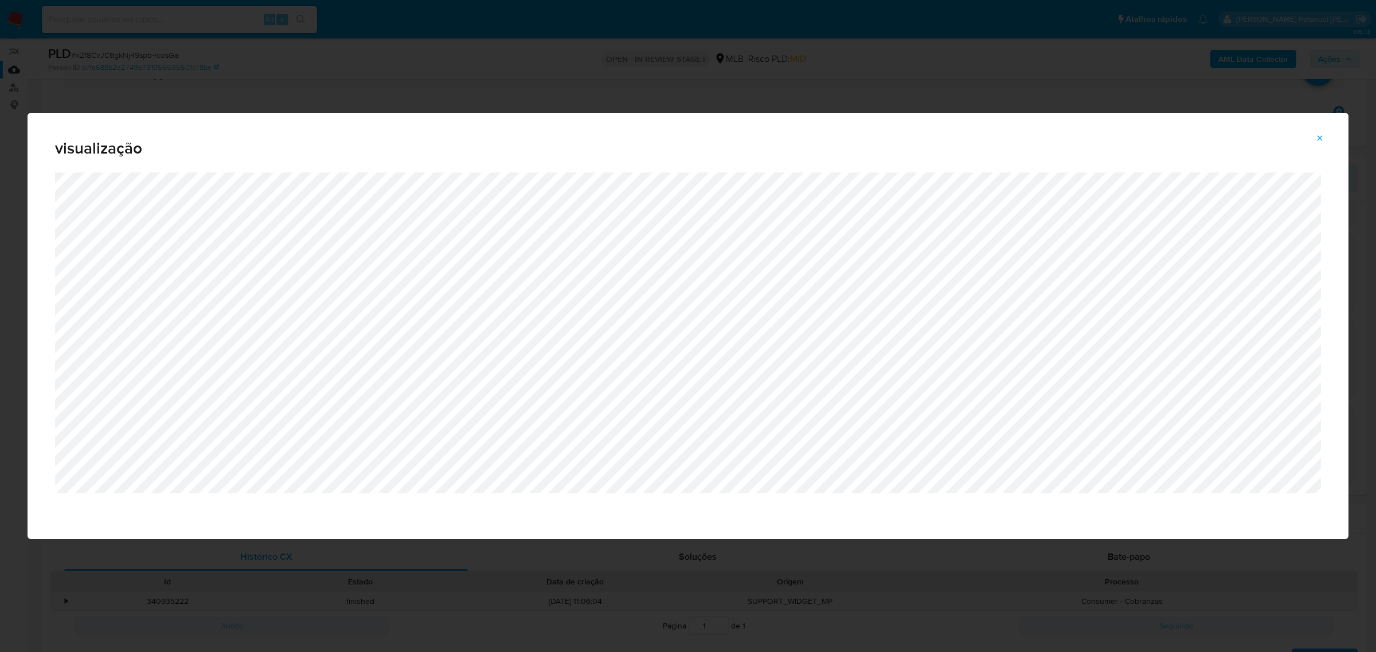
click at [909, 73] on div "visualização" at bounding box center [688, 326] width 1376 height 652
click at [1318, 135] on icon "Attachment preview" at bounding box center [1319, 138] width 9 height 9
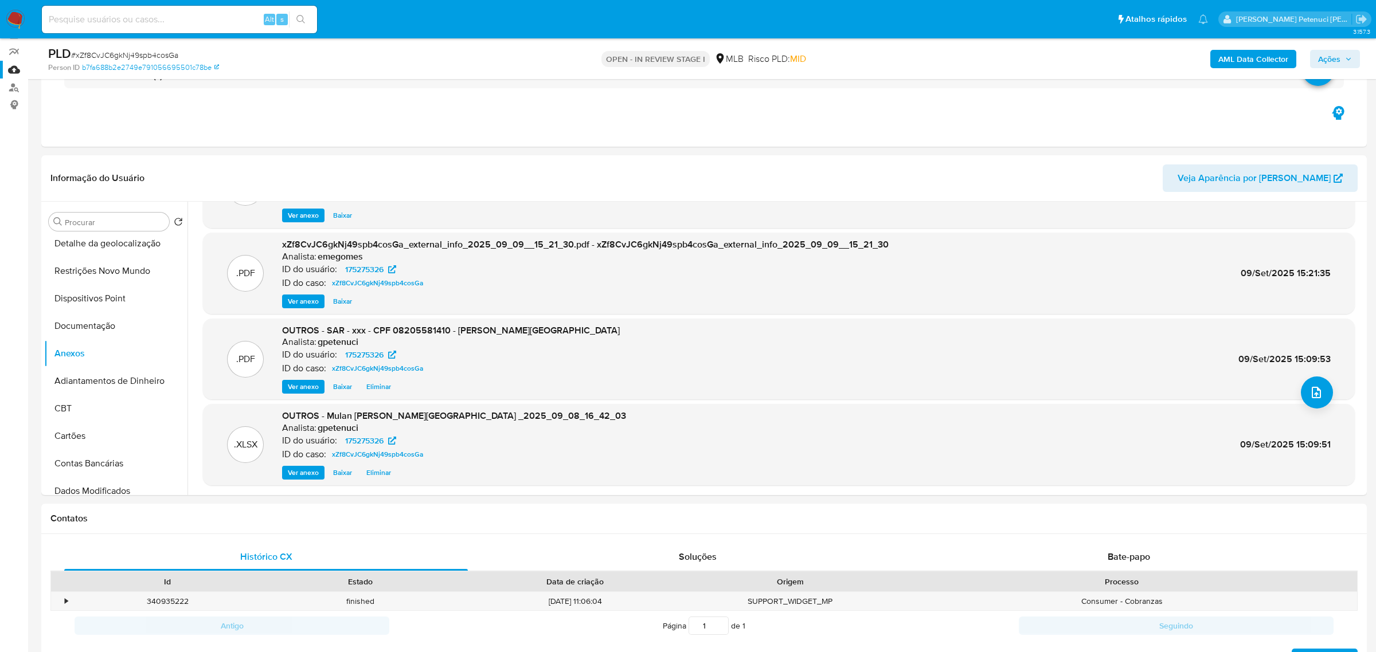
click at [1322, 57] on span "Ações" at bounding box center [1329, 59] width 22 height 18
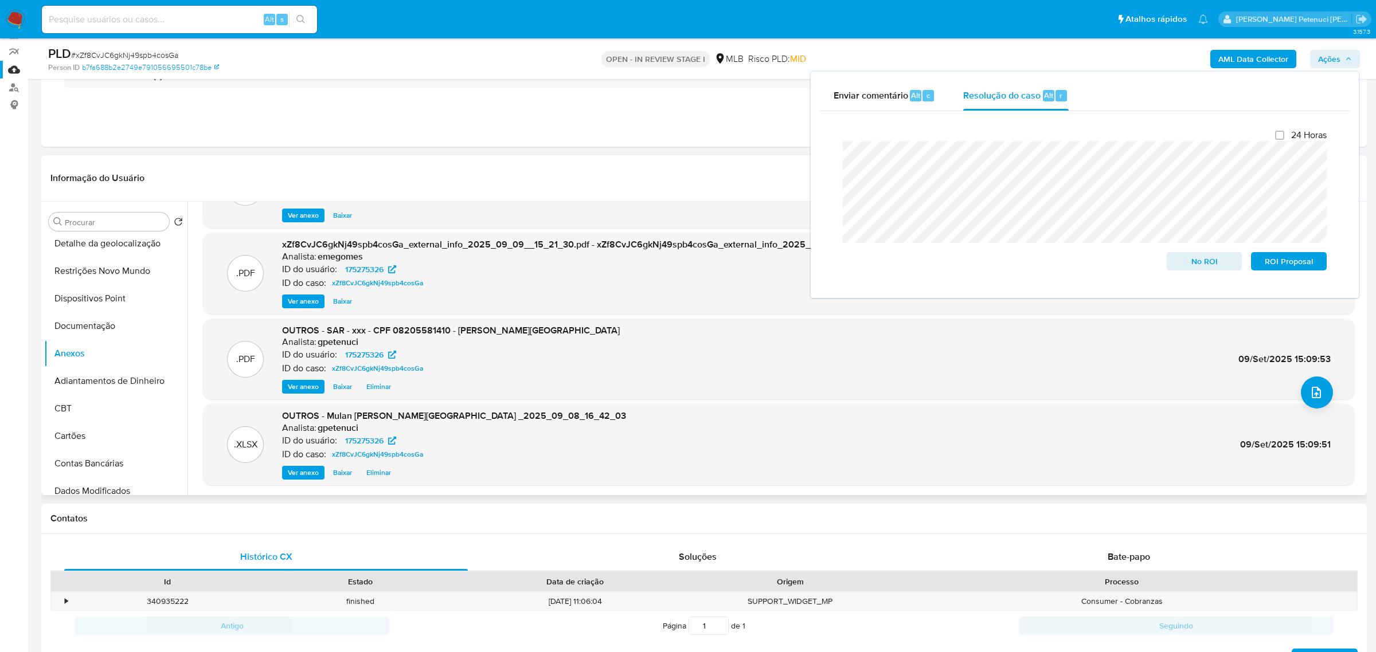
click at [301, 383] on span "Ver anexo" at bounding box center [303, 386] width 31 height 11
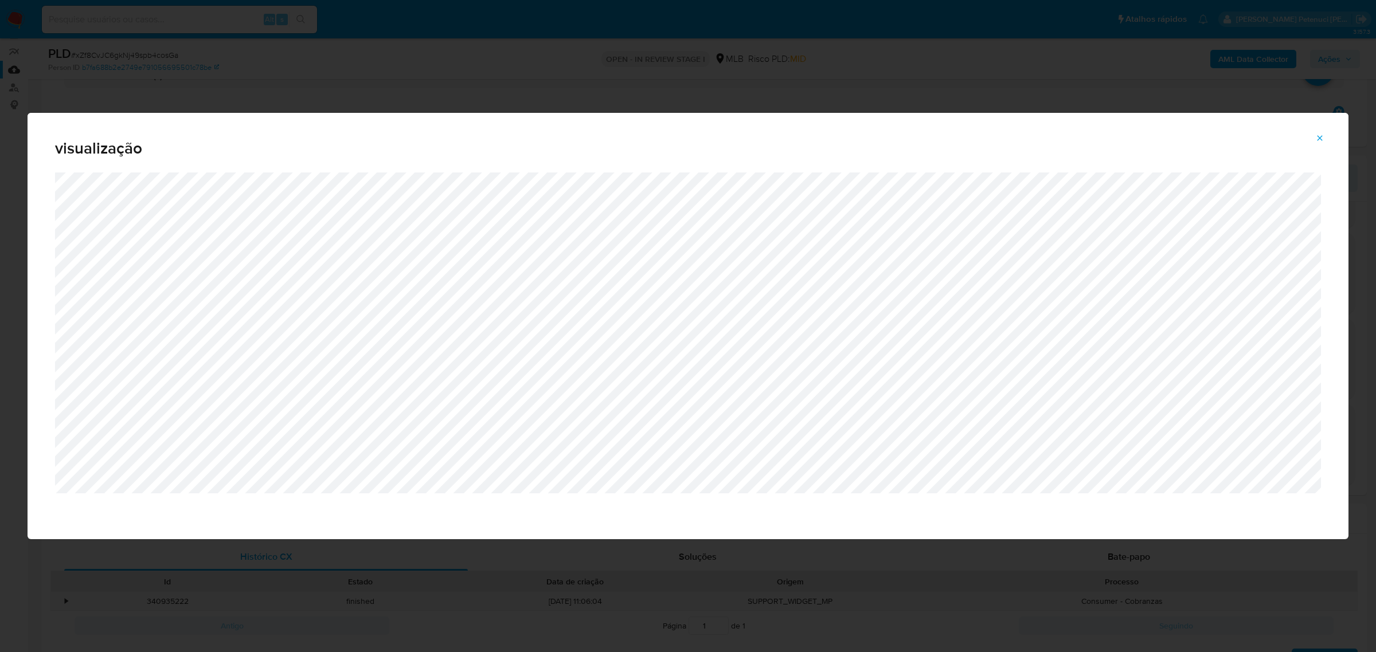
drag, startPoint x: 984, startPoint y: 68, endPoint x: 1012, endPoint y: 74, distance: 28.1
click at [988, 68] on div "visualização" at bounding box center [688, 326] width 1376 height 652
click at [1319, 143] on span "Attachment preview" at bounding box center [1319, 138] width 9 height 16
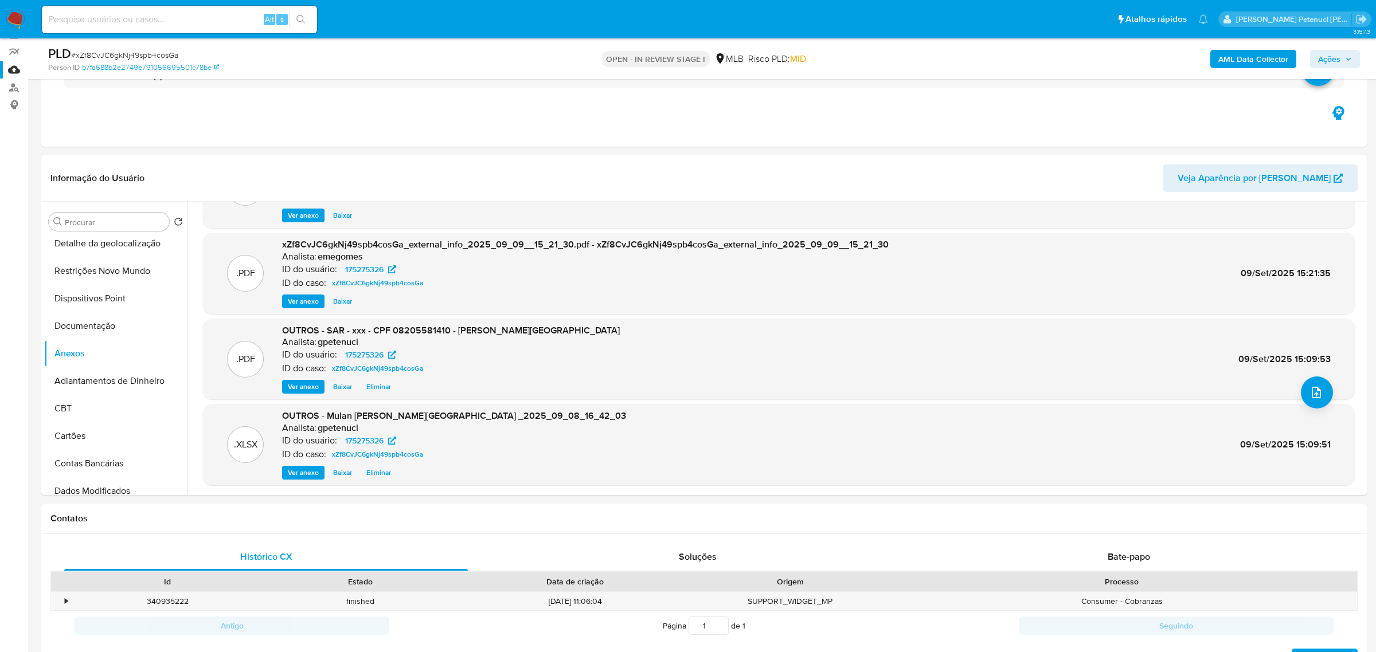
click at [1317, 57] on button "Ações" at bounding box center [1335, 59] width 50 height 18
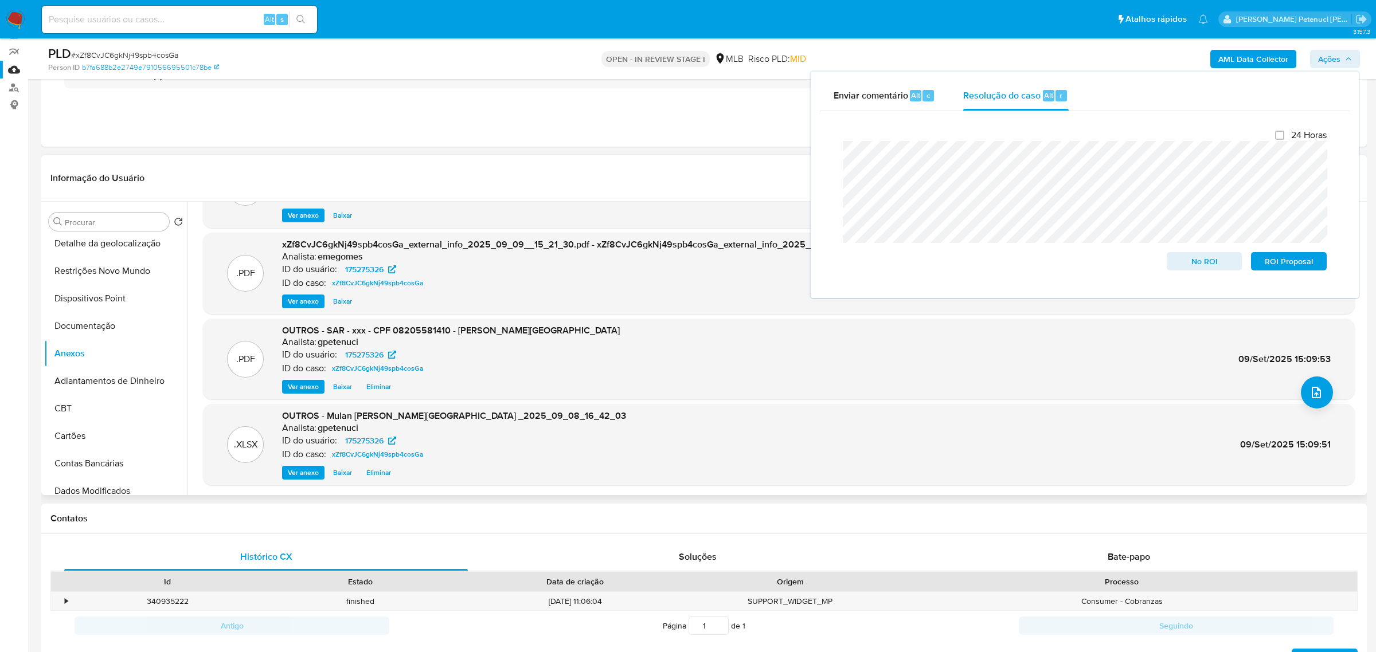
click span "Ver anexo"
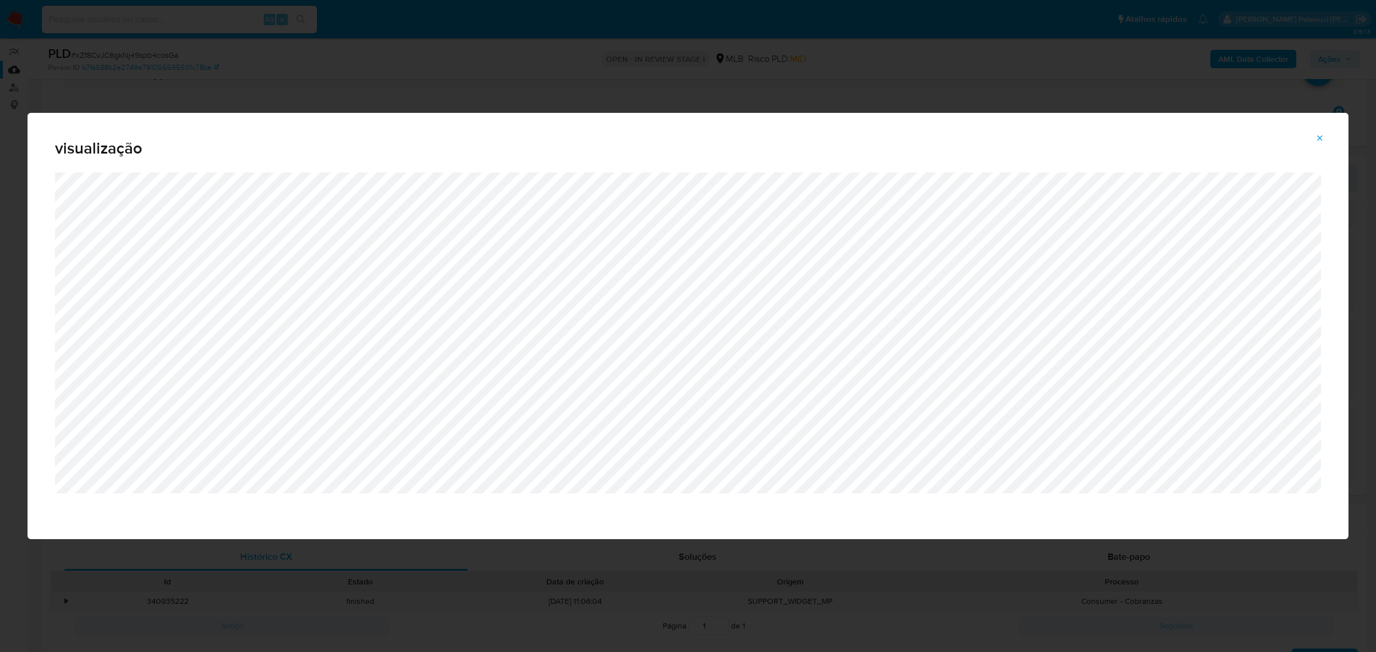
click icon "Attachment preview"
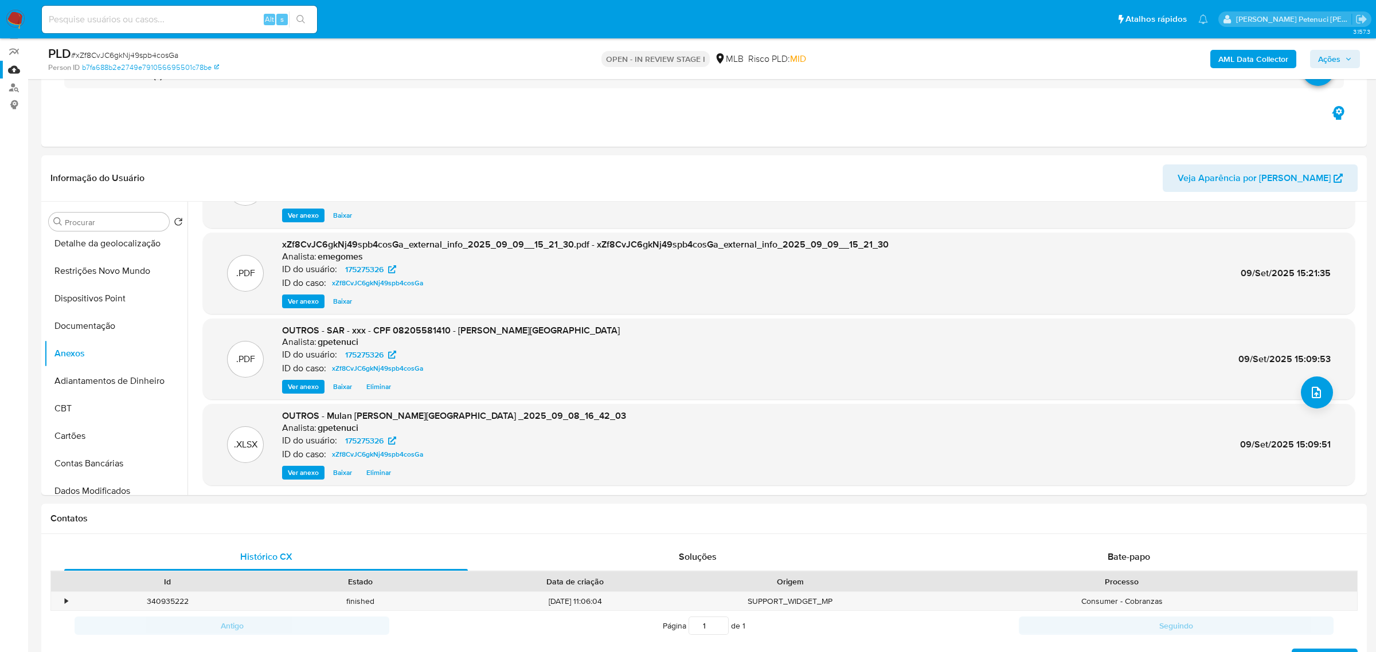
click span "Ações"
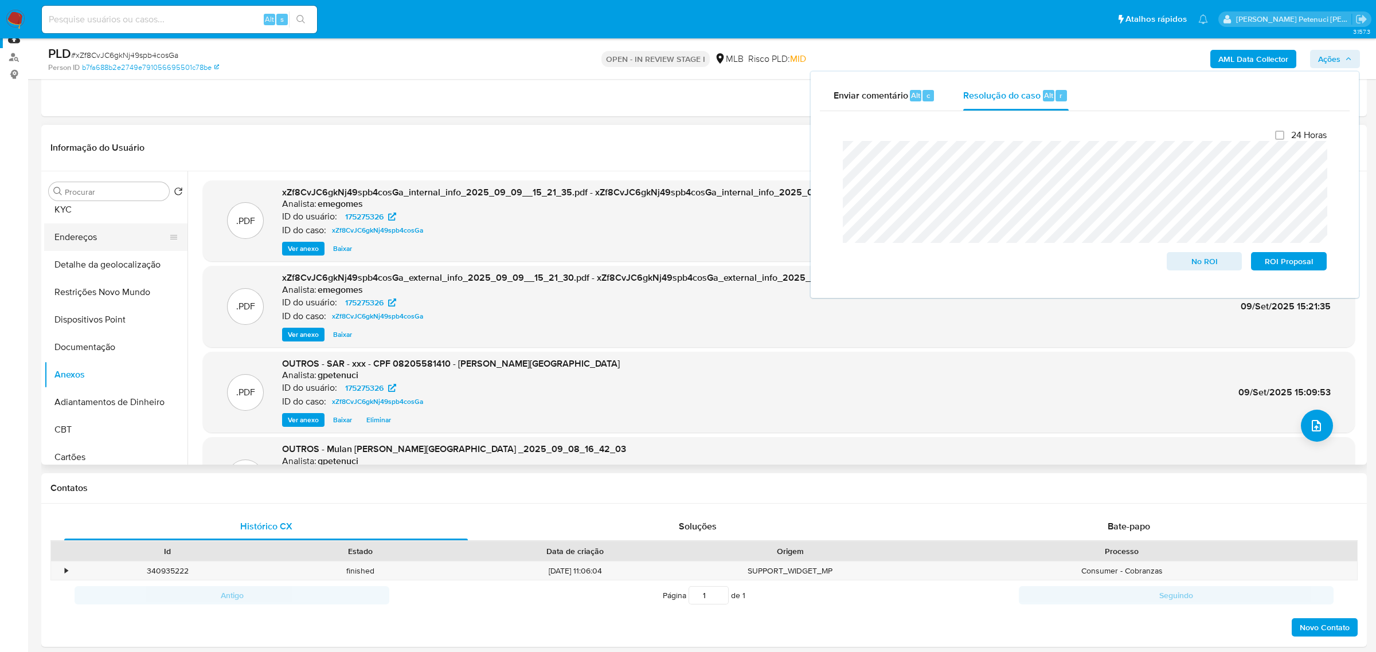
scroll to position [0, 0]
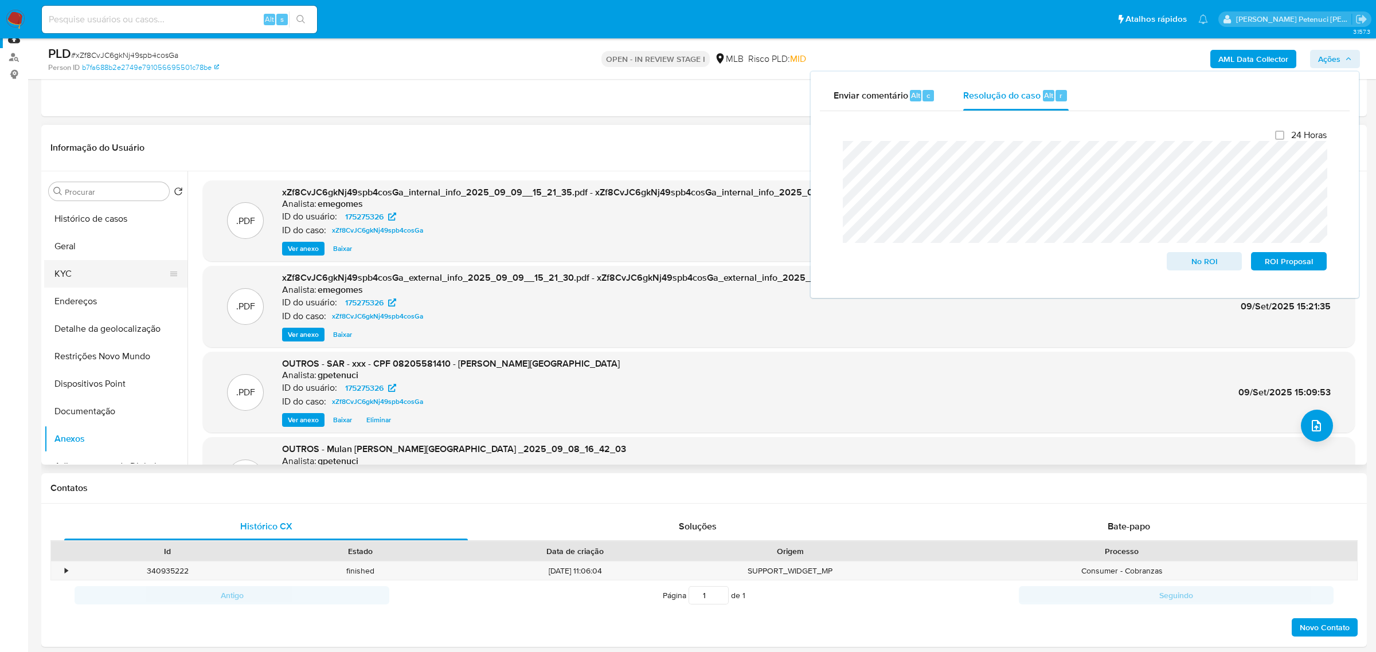
click button "KYC"
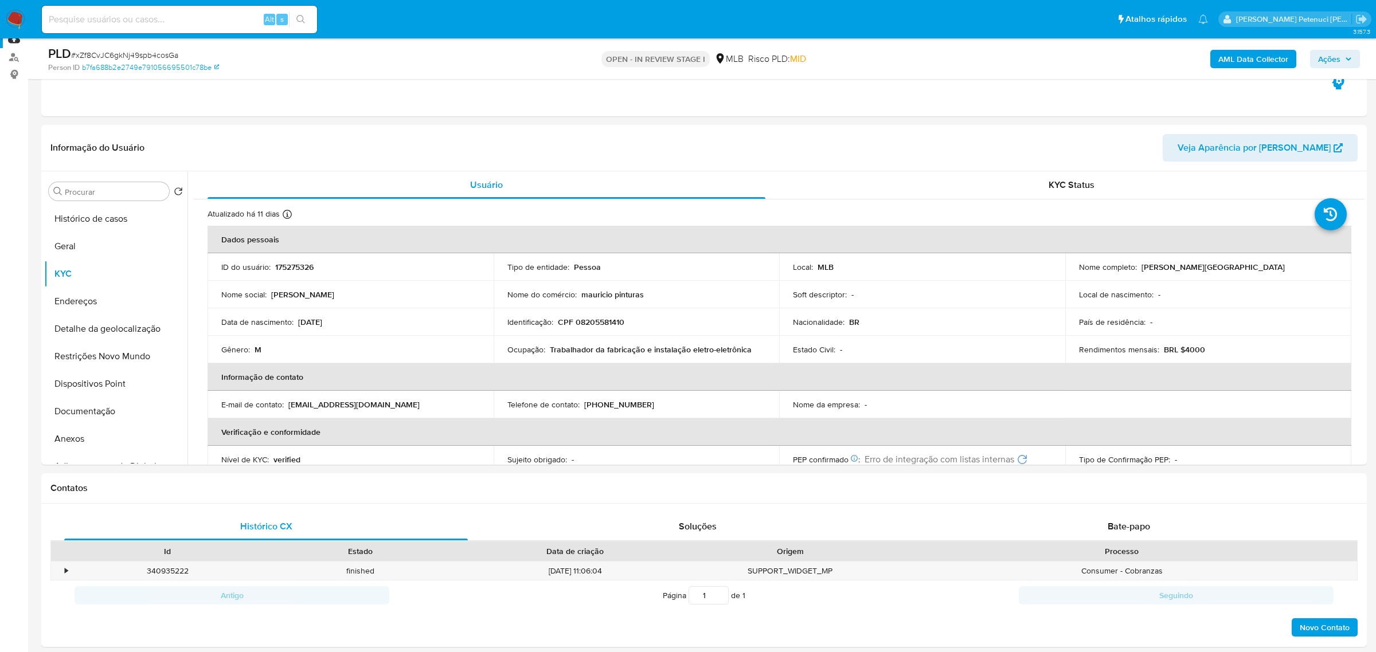
click span "Ações"
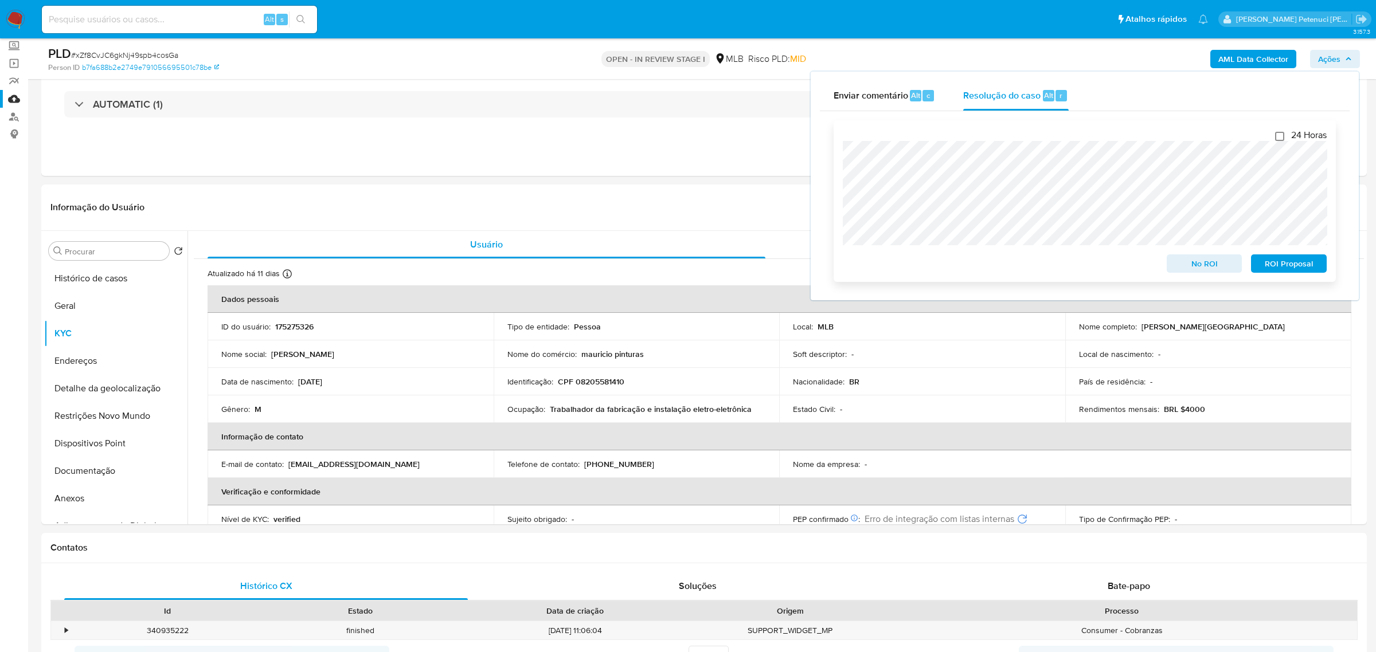
scroll to position [67, 0]
click span "ROI Proposal"
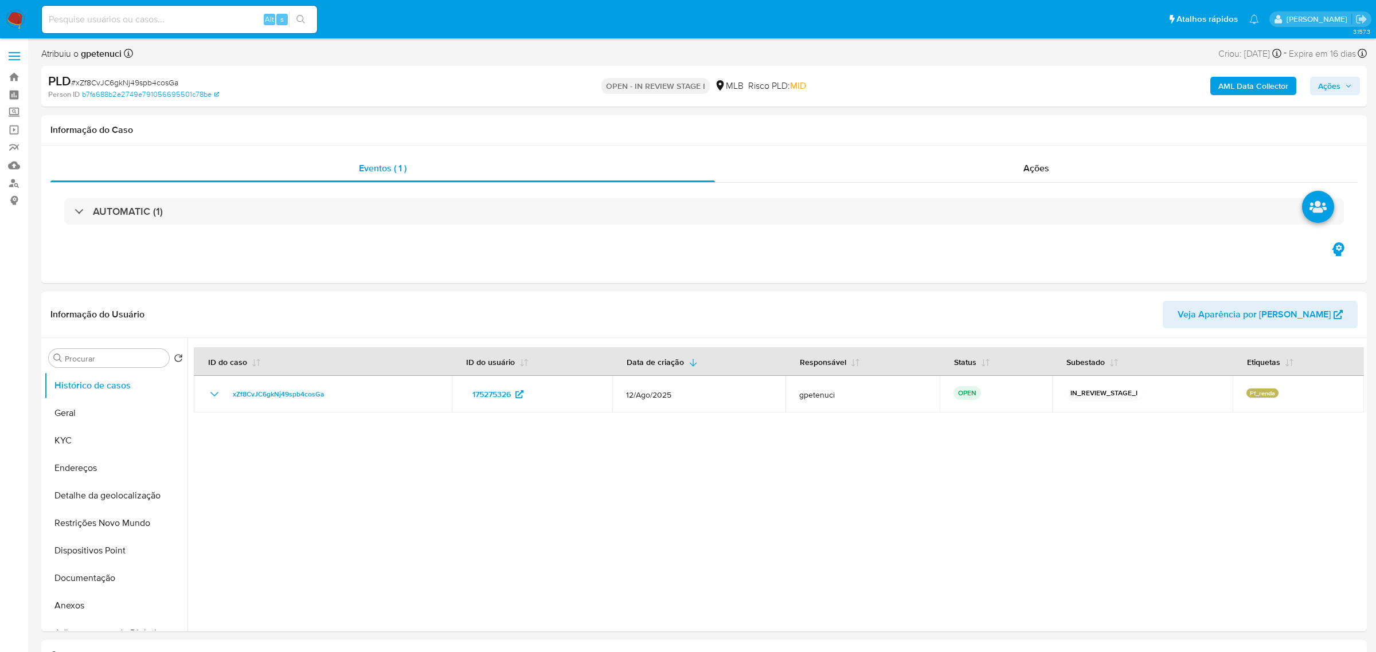
select select "10"
click at [105, 414] on button "Geral" at bounding box center [111, 413] width 134 height 28
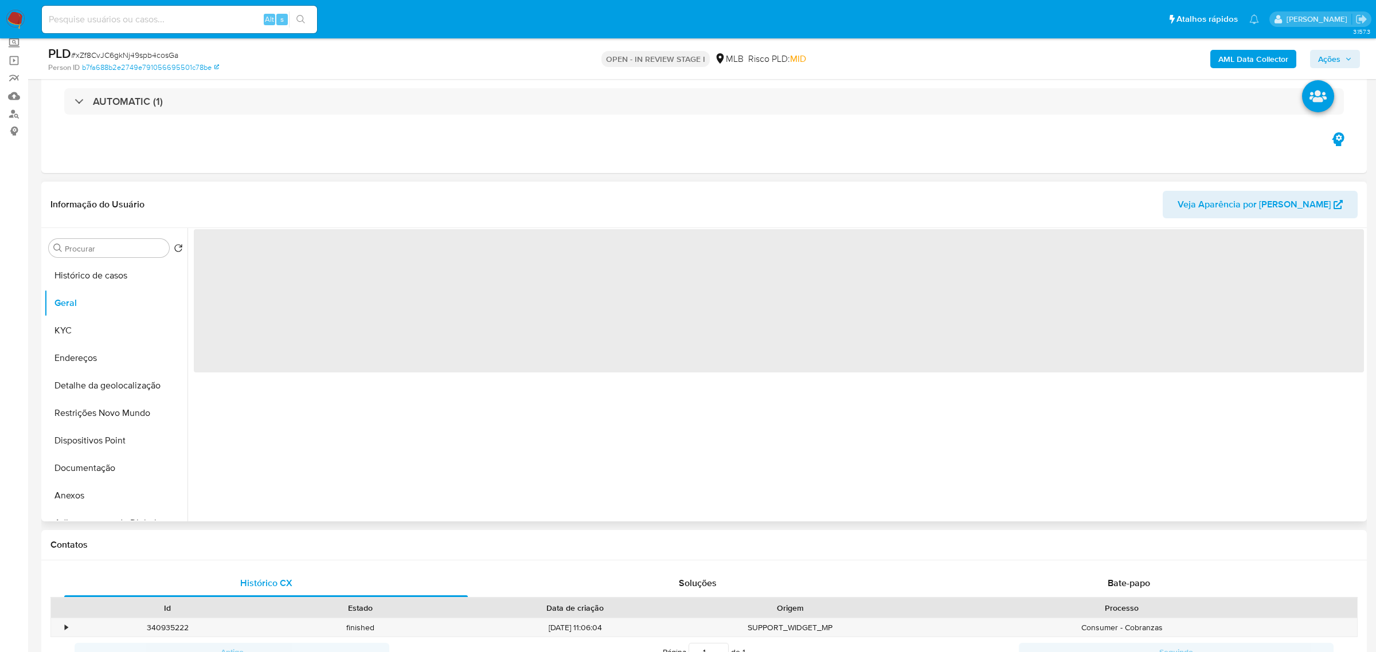
scroll to position [106, 0]
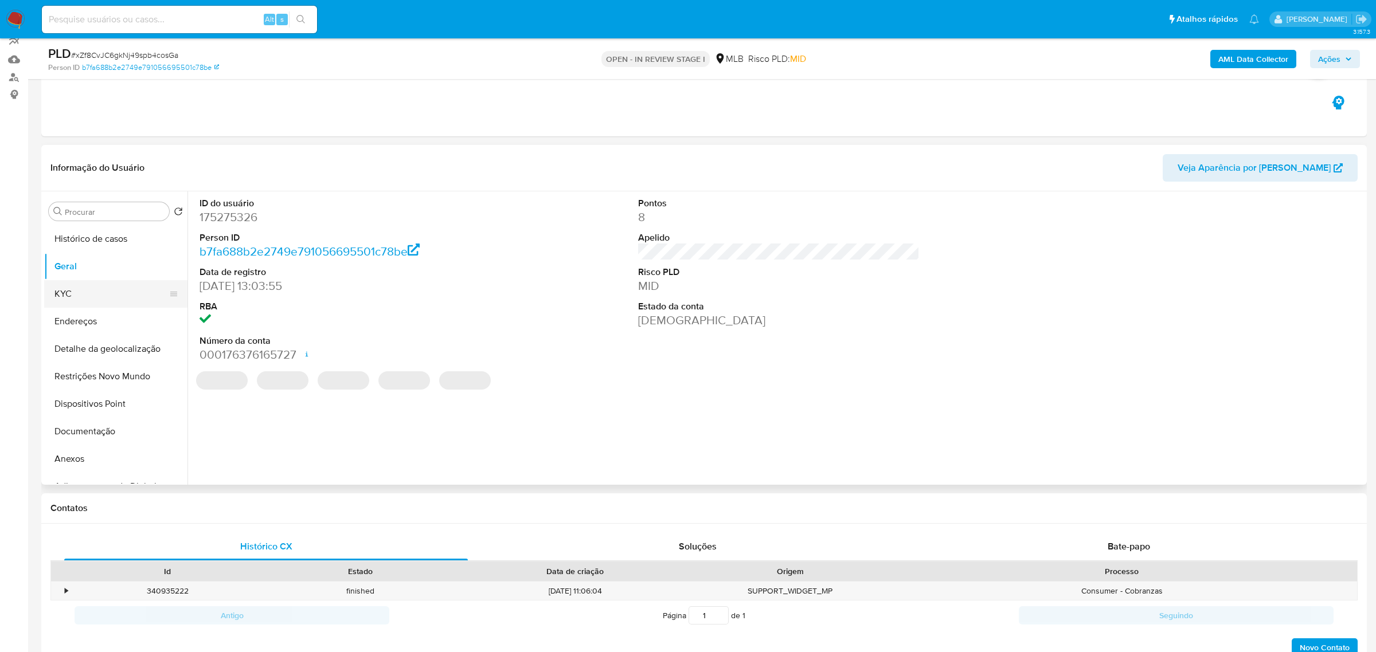
click at [62, 287] on button "KYC" at bounding box center [111, 294] width 134 height 28
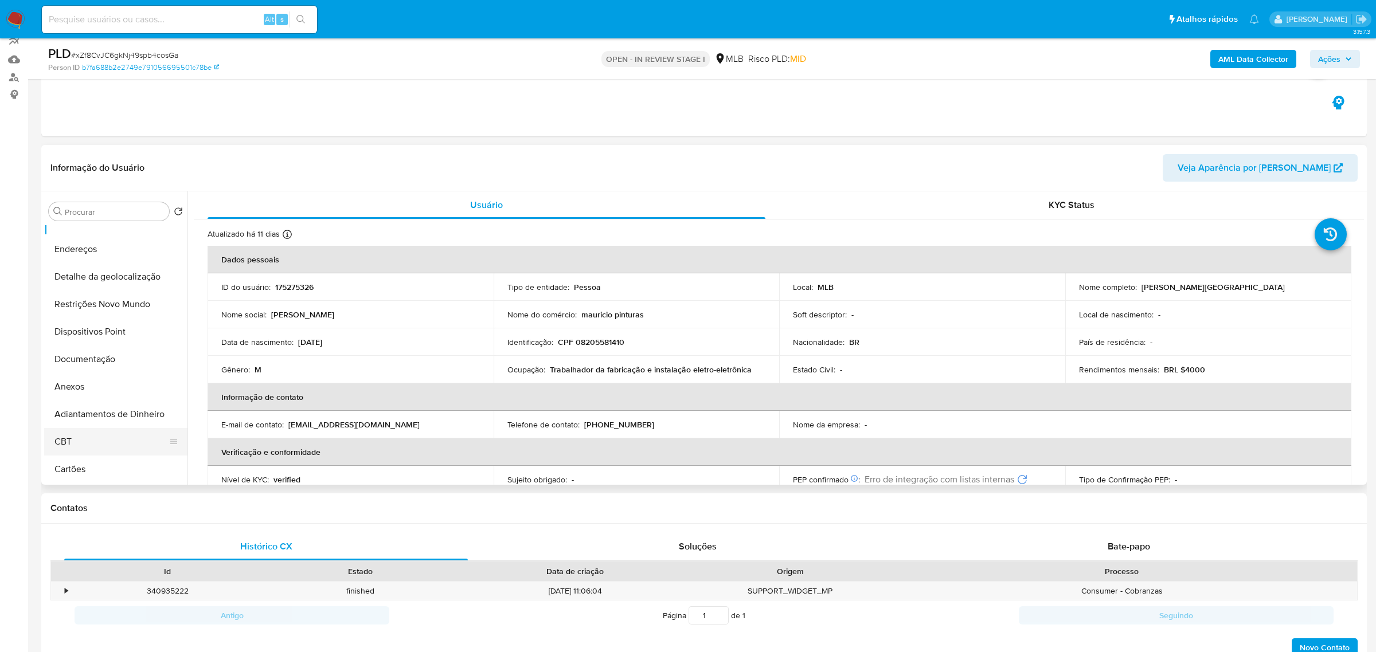
scroll to position [91, 0]
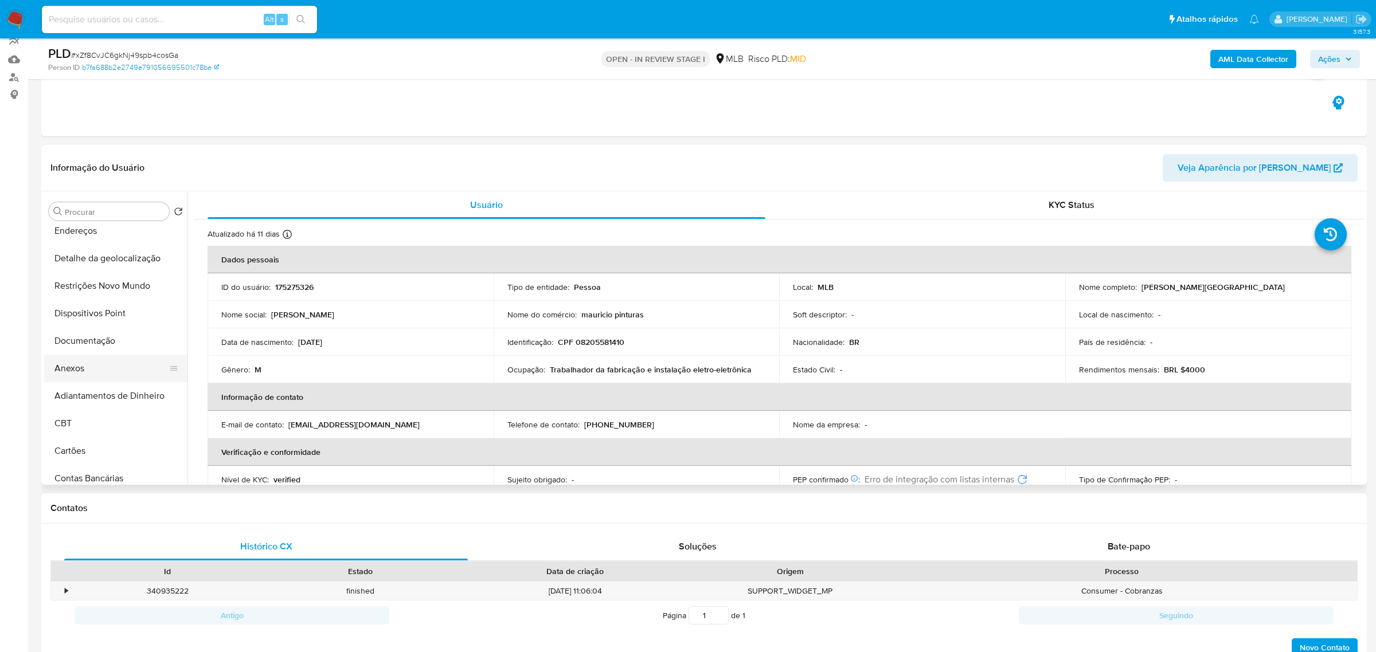
click at [95, 369] on button "Anexos" at bounding box center [111, 369] width 134 height 28
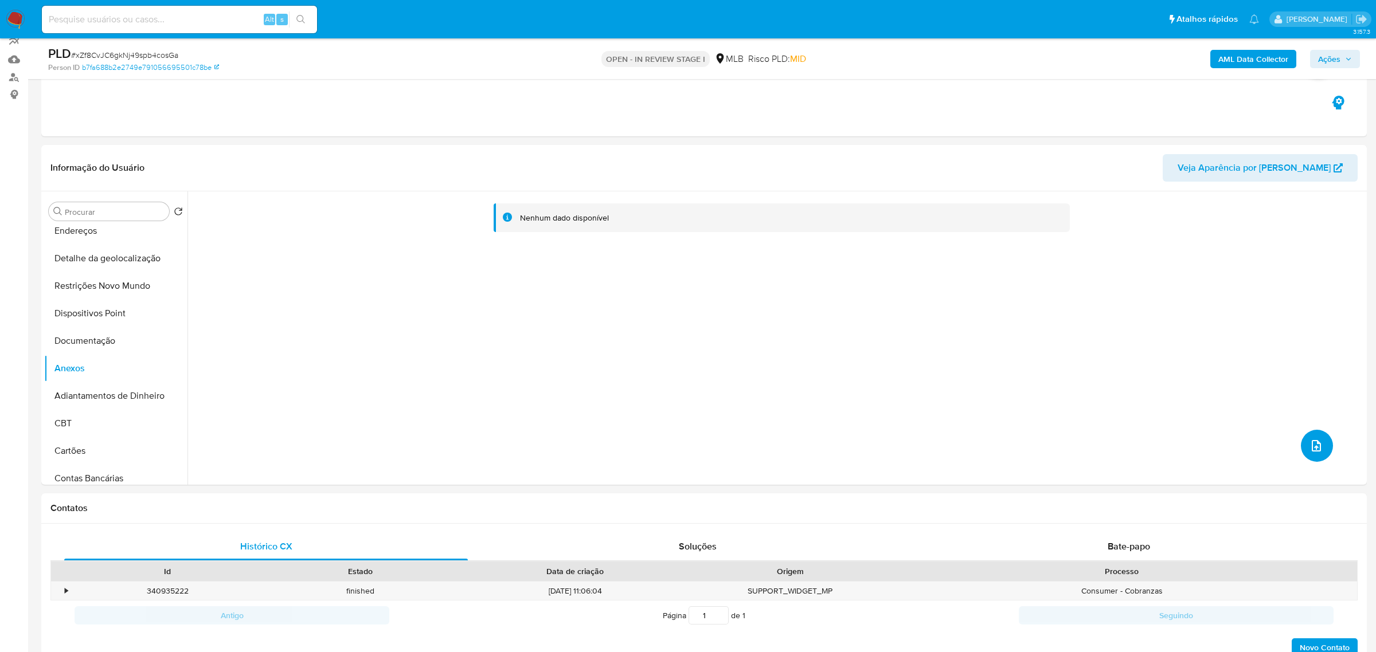
click at [1310, 444] on icon "upload-file" at bounding box center [1316, 446] width 14 height 14
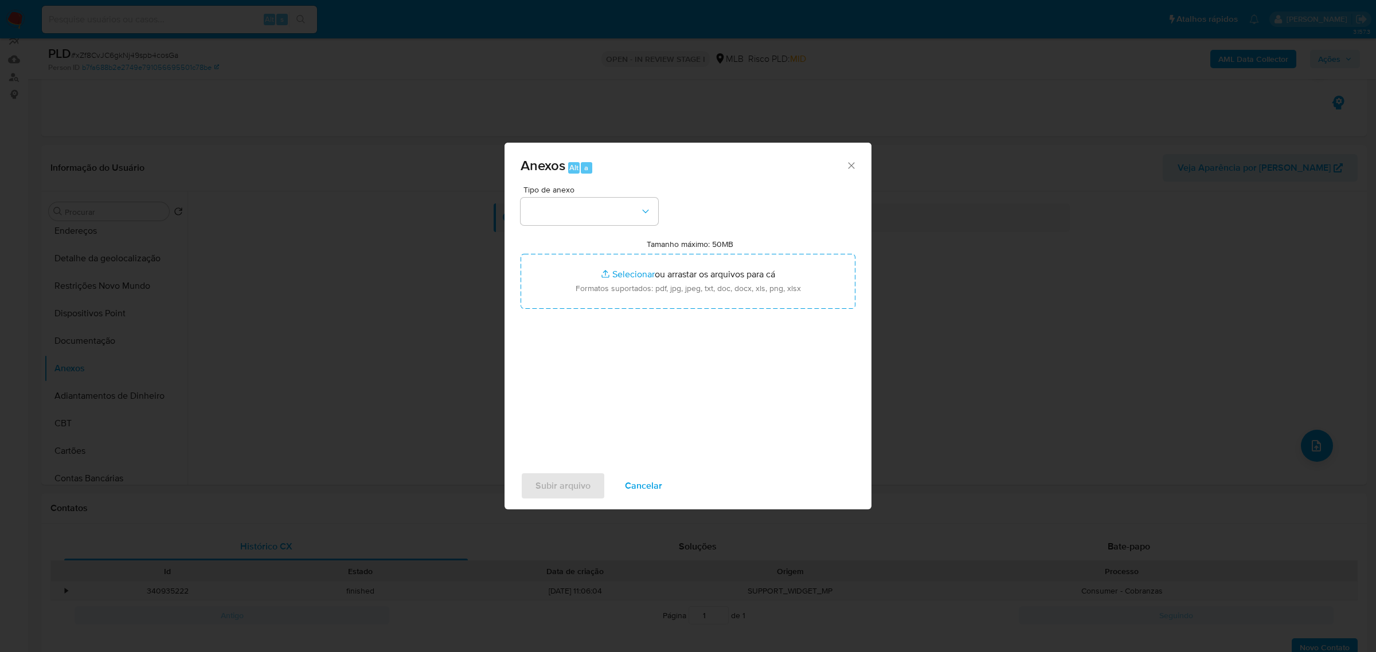
click at [610, 196] on div "Tipo de anexo" at bounding box center [589, 206] width 138 height 40
click at [611, 205] on button "button" at bounding box center [589, 212] width 138 height 28
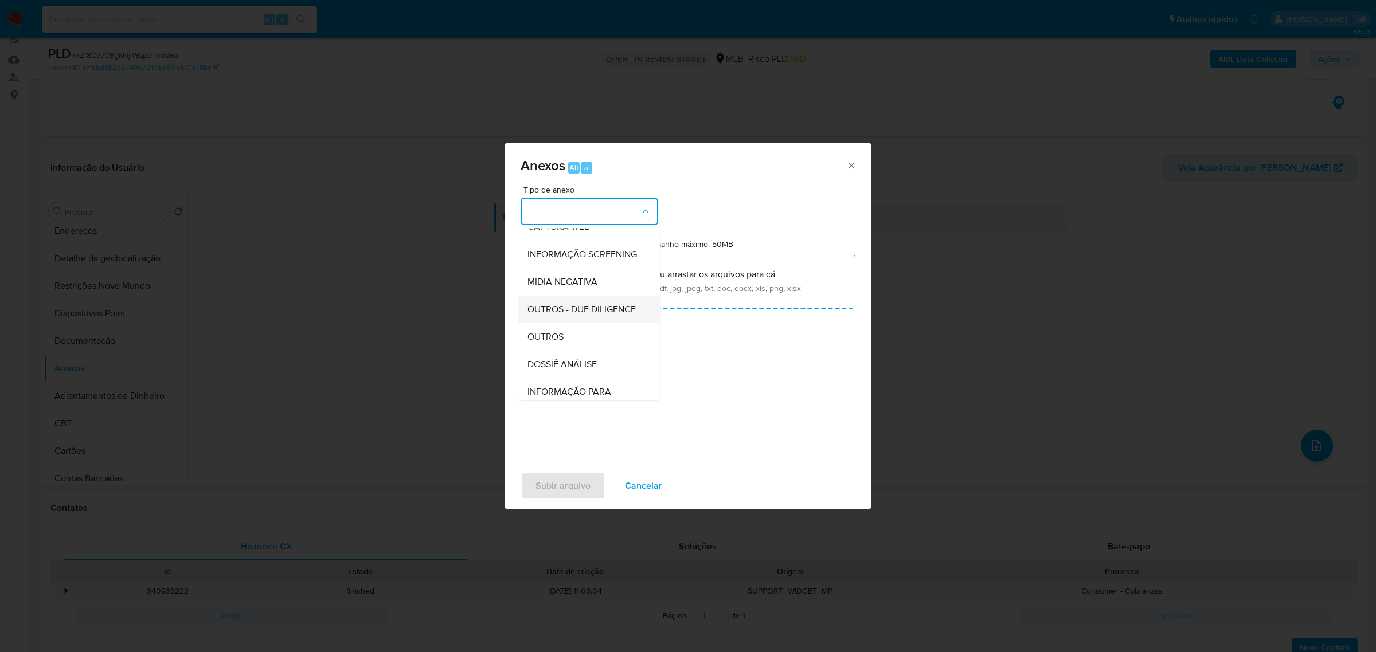
scroll to position [99, 0]
click at [589, 339] on div "OUTROS" at bounding box center [585, 336] width 117 height 28
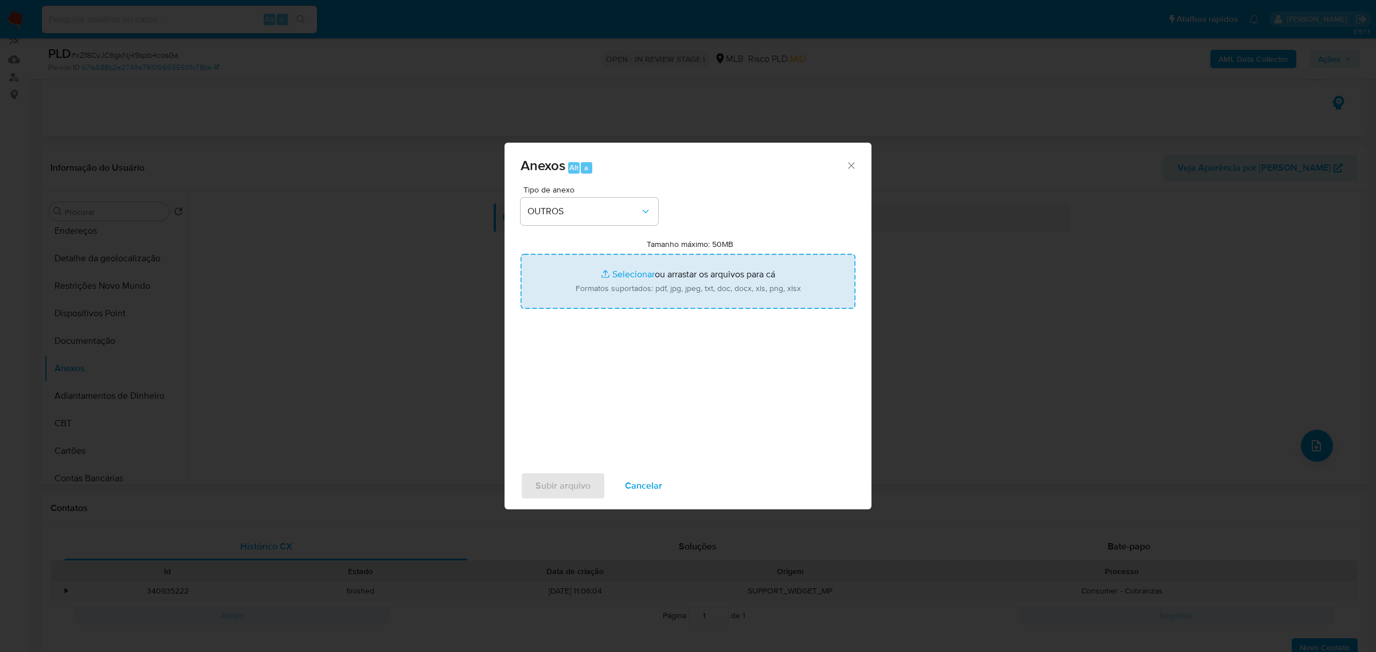
click at [651, 295] on input "Tamanho máximo: 50MB Selecionar arquivos" at bounding box center [687, 281] width 335 height 55
type input "C:\fakepath\Mulan Mauricio Breno de Lima _2025_09_08_16_42_03.xlsx"
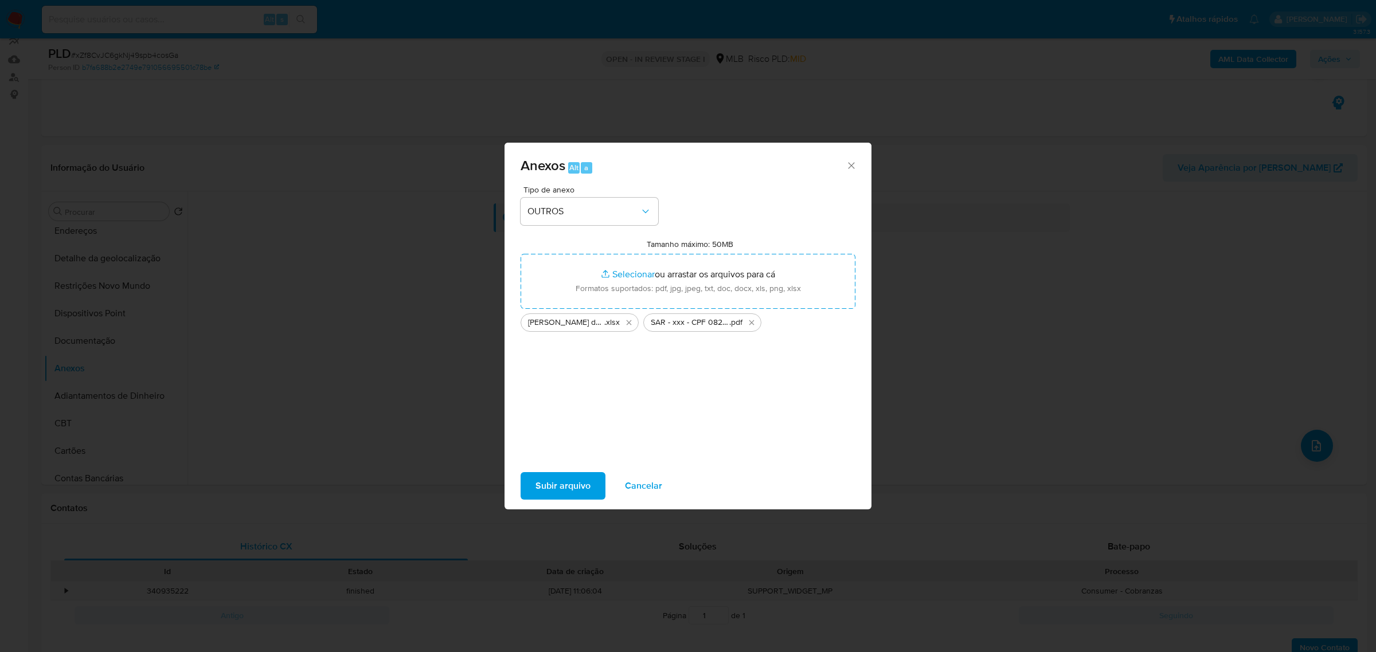
click at [574, 480] on span "Subir arquivo" at bounding box center [562, 485] width 55 height 25
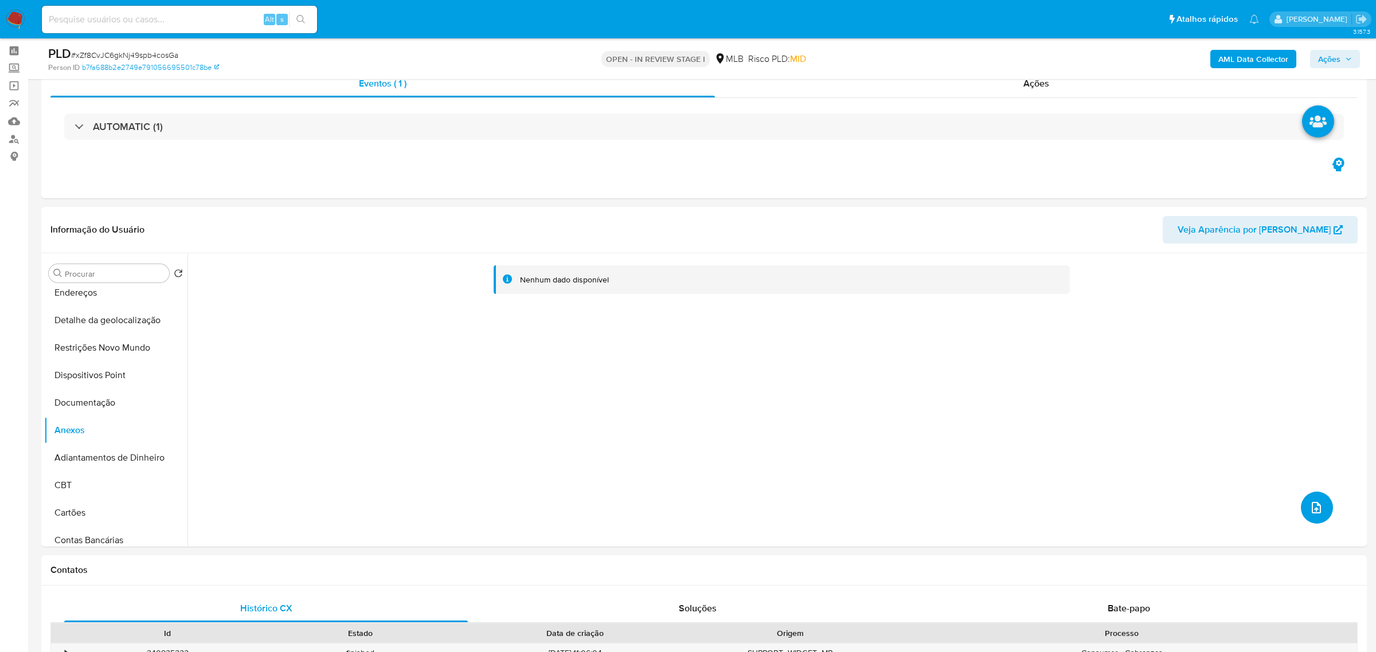
scroll to position [14, 0]
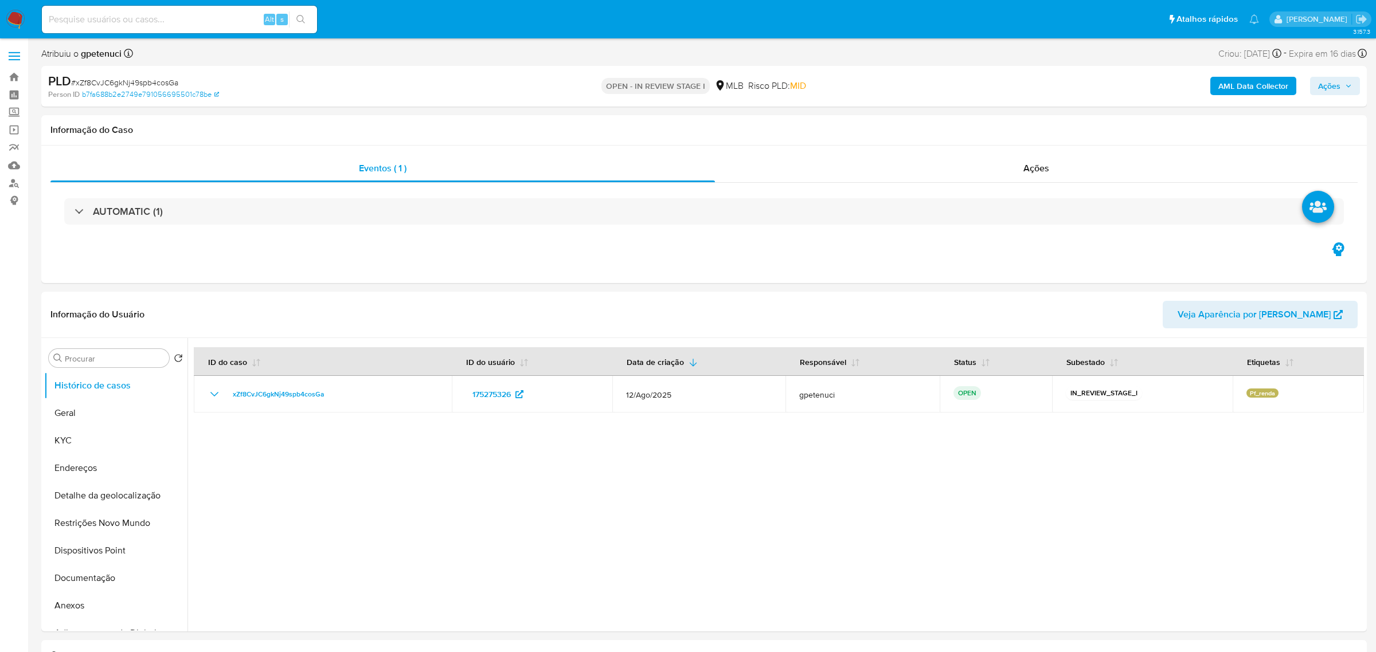
select select "10"
click at [104, 502] on button "Anexos" at bounding box center [111, 502] width 134 height 28
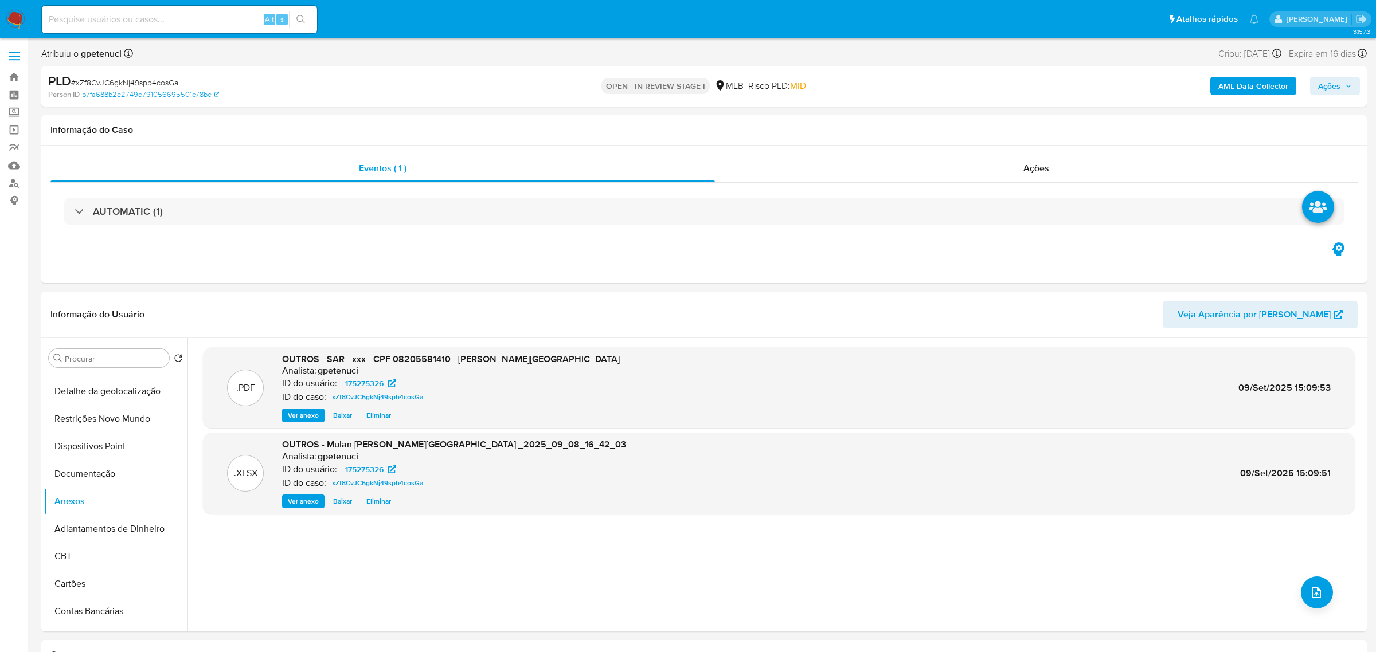
click at [115, 18] on input at bounding box center [179, 19] width 275 height 15
click at [11, 169] on link "Mulan" at bounding box center [68, 165] width 136 height 18
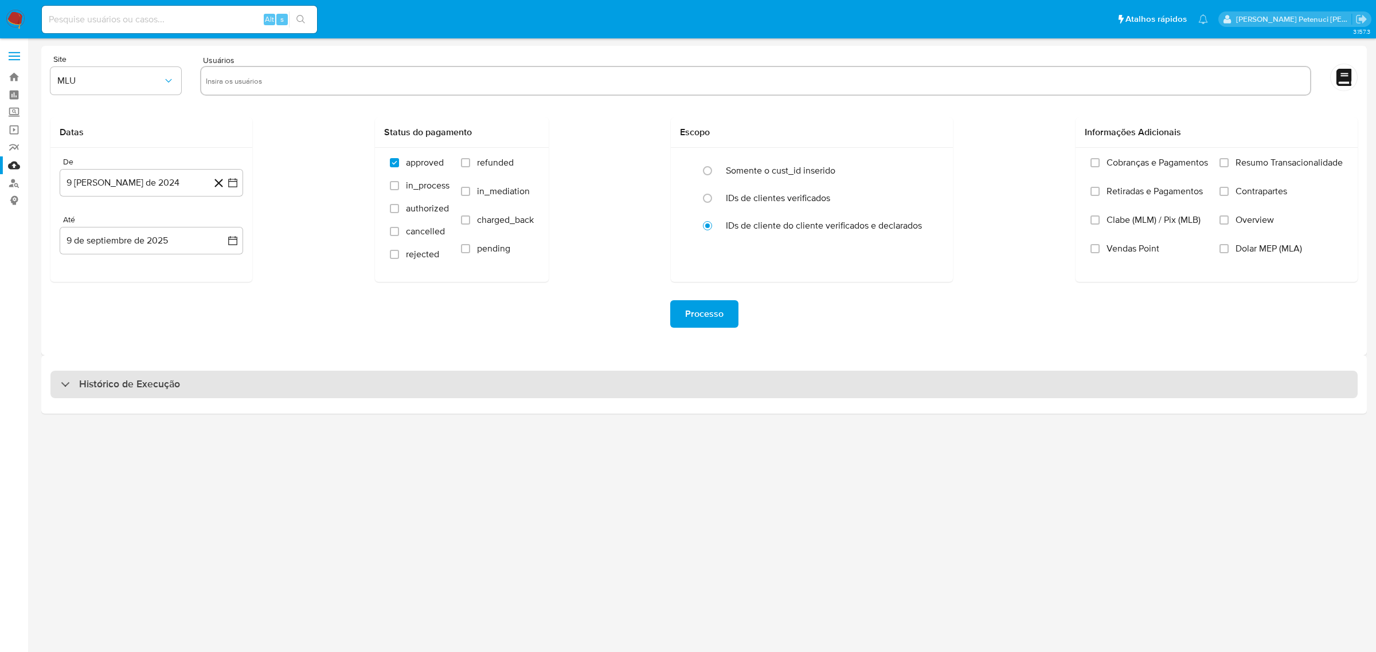
click at [95, 395] on div "Histórico de Execução" at bounding box center [703, 385] width 1307 height 28
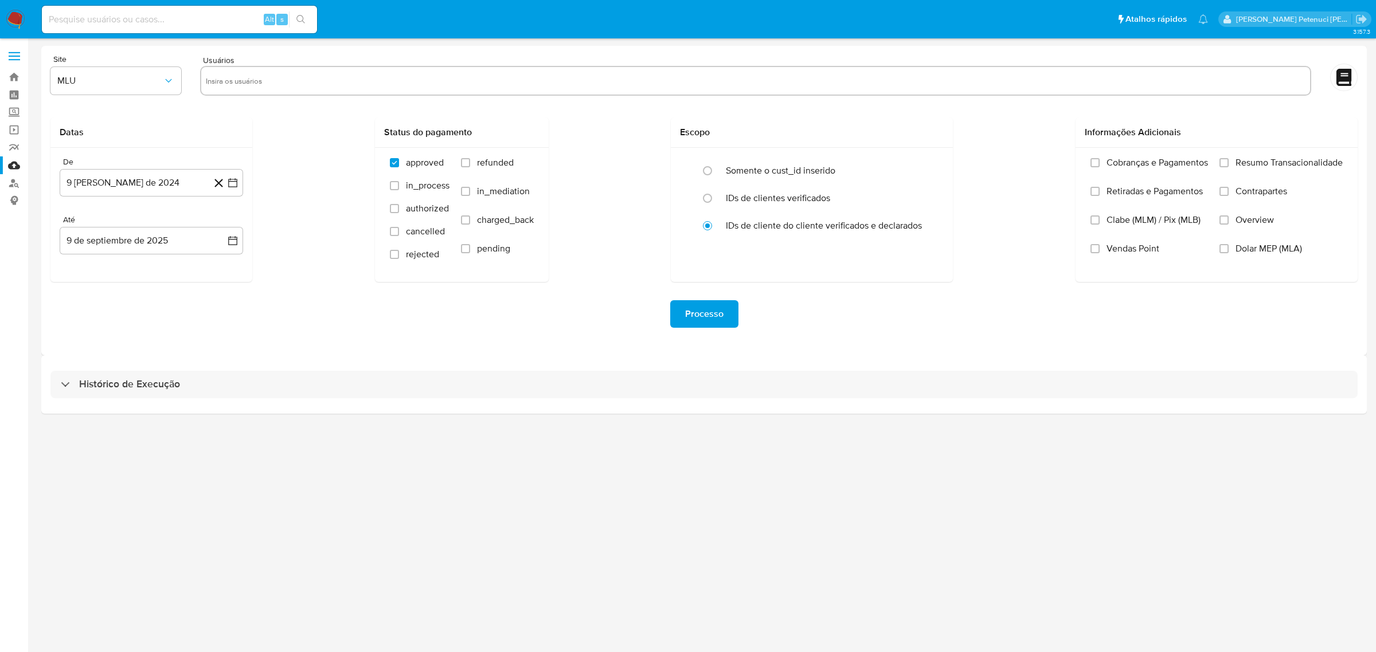
select select "10"
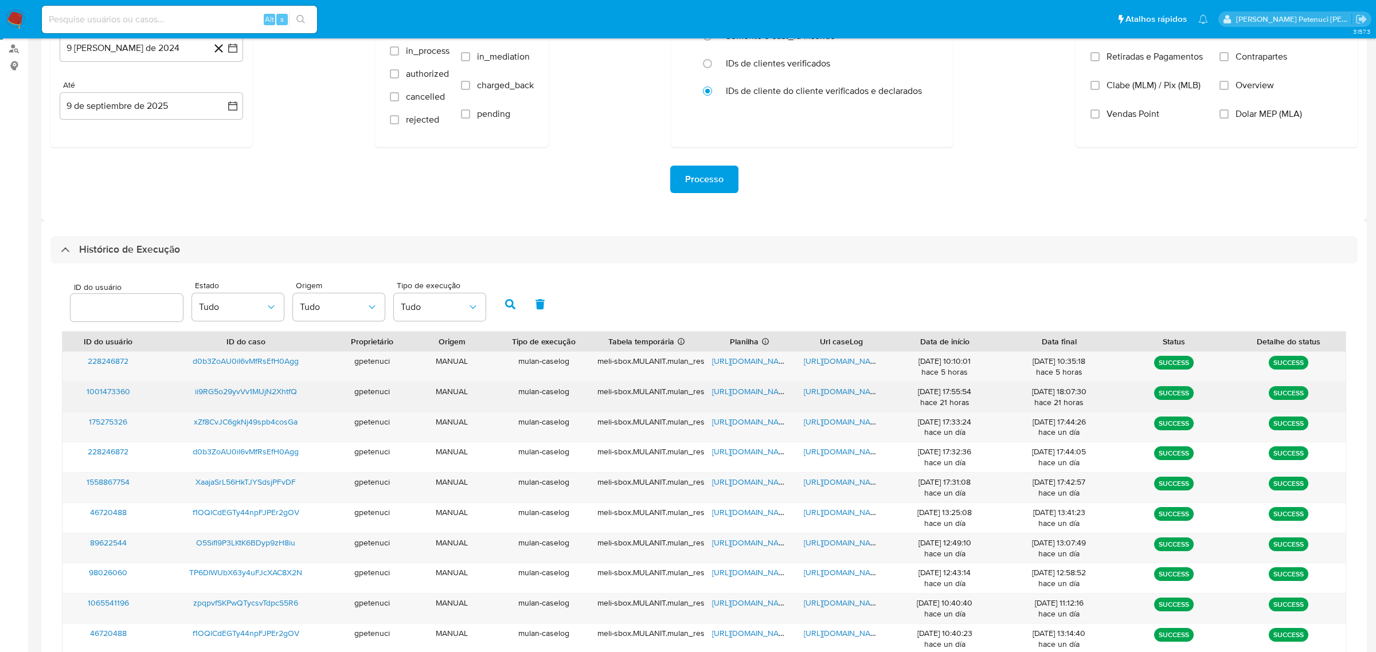
scroll to position [147, 0]
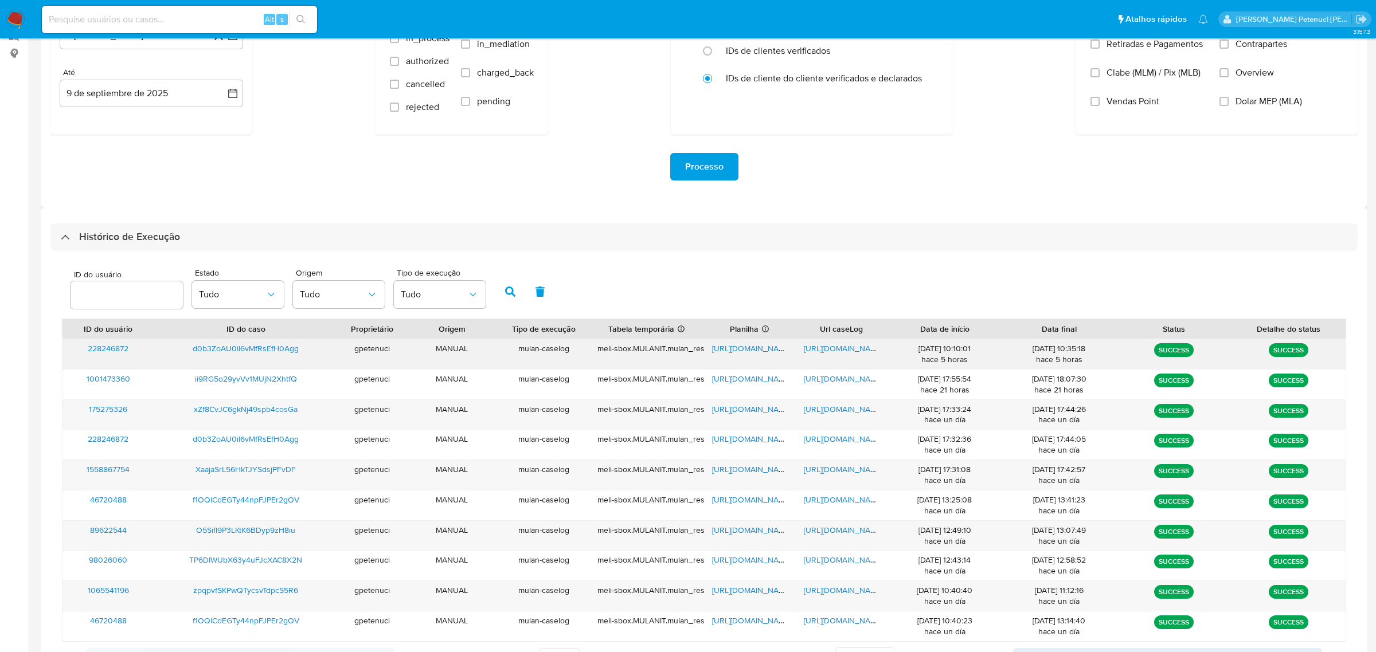
click at [762, 350] on span "https://docs.google.com/spreadsheets/d/1A-9G-gdA926j6OJ8nEROCpu29wDX479SIp0Q7pZ…" at bounding box center [751, 348] width 79 height 11
click at [845, 354] on div "https://docs.google.com/document/d/1MkFrvWnupYxtSXcQ4QP-U-qJ0uhzlf1UQISKQTfusAY…" at bounding box center [842, 354] width 92 height 30
click at [840, 349] on span "https://docs.google.com/document/d/1MkFrvWnupYxtSXcQ4QP-U-qJ0uhzlf1UQISKQTfusAY…" at bounding box center [843, 348] width 79 height 11
click at [234, 351] on span "d0b3ZoAU0il6vMfRsEfH0Agg" at bounding box center [246, 348] width 106 height 11
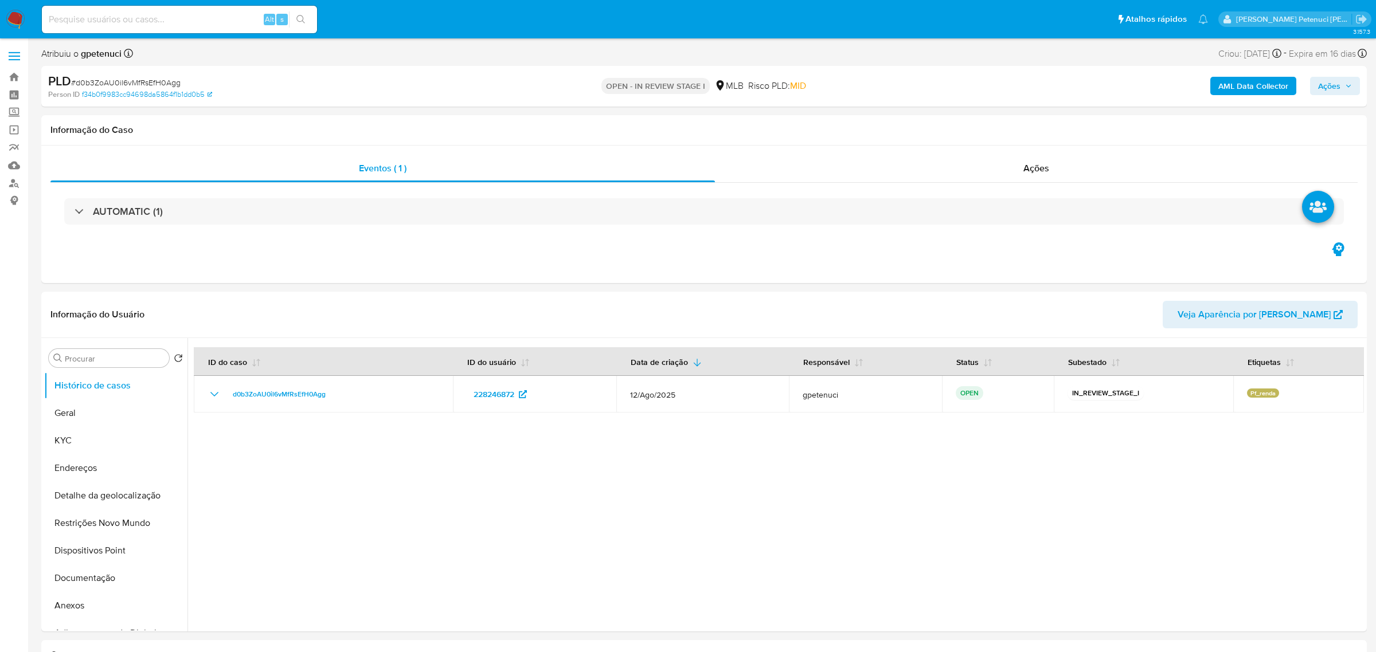
select select "10"
click at [122, 436] on button "KYC" at bounding box center [111, 441] width 134 height 28
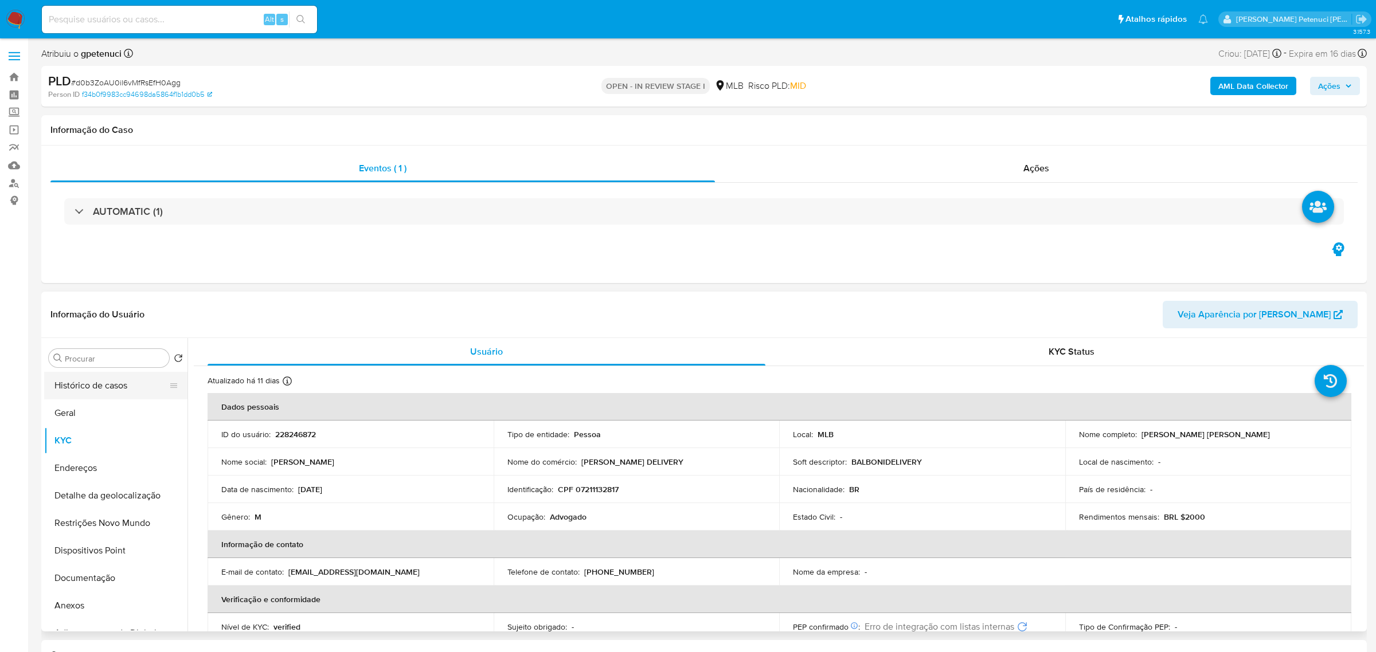
click at [106, 392] on button "Histórico de casos" at bounding box center [111, 386] width 134 height 28
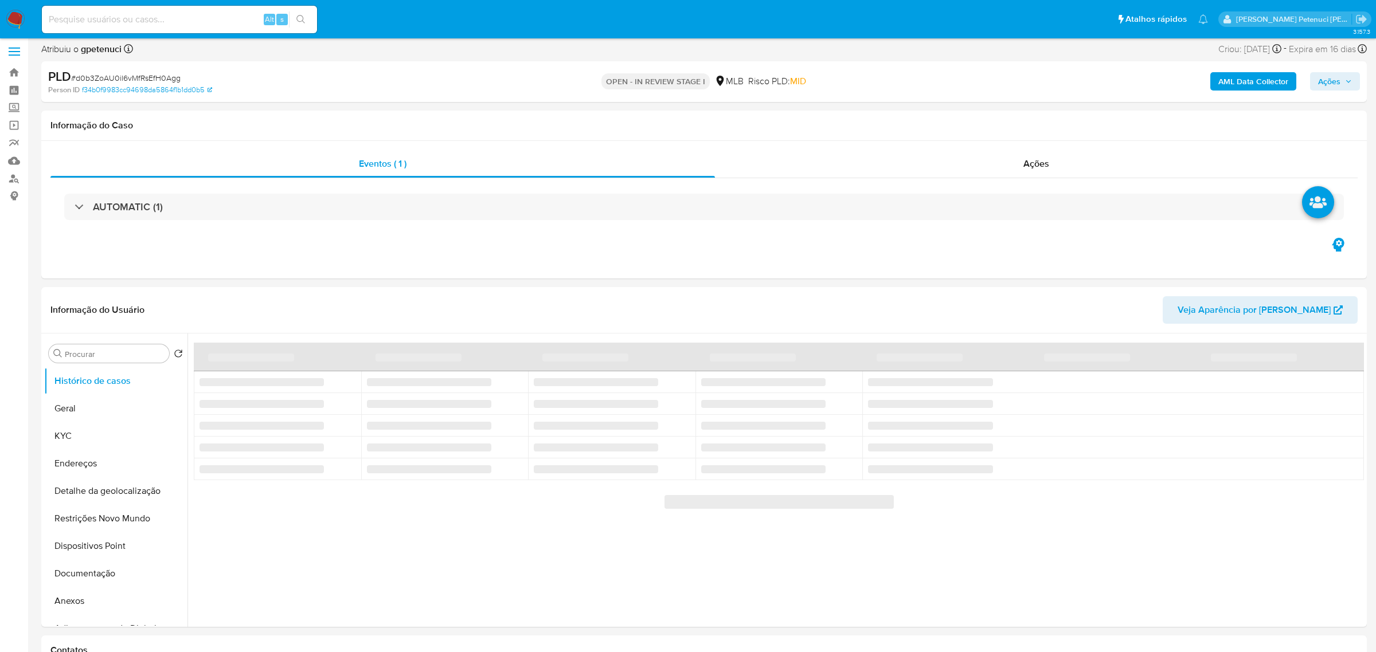
scroll to position [6, 0]
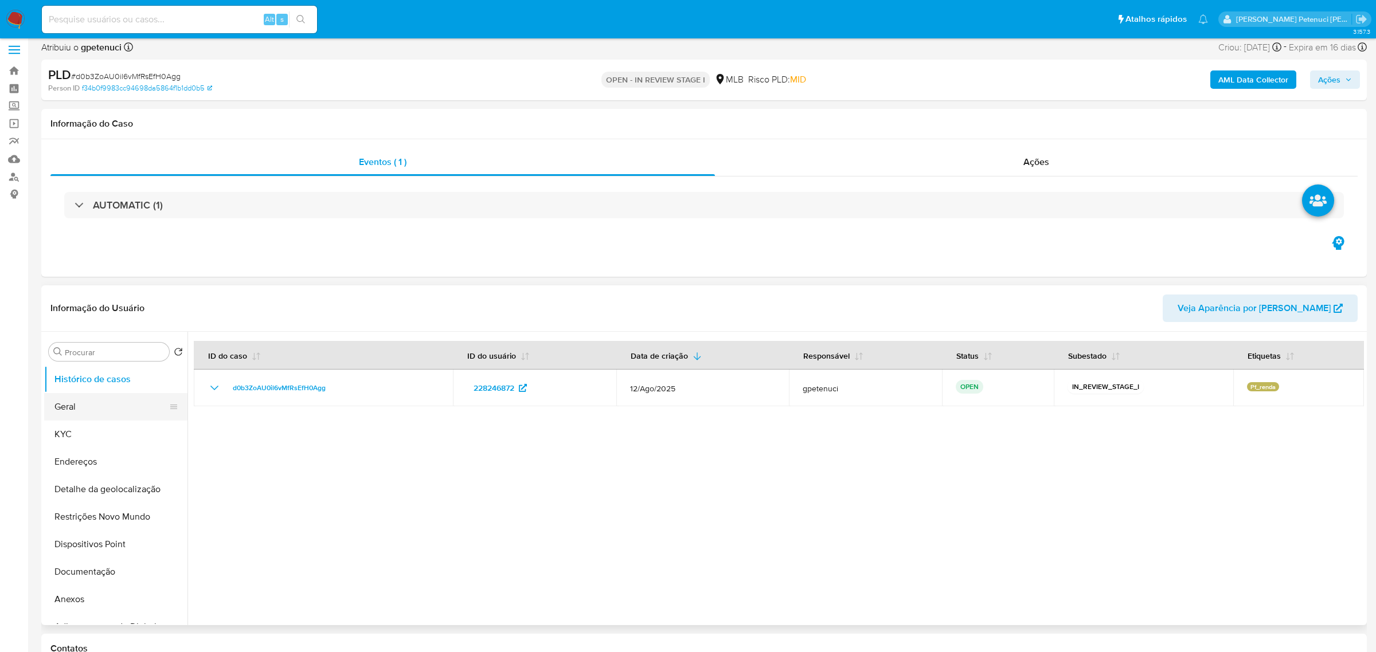
click at [105, 402] on button "Geral" at bounding box center [111, 407] width 134 height 28
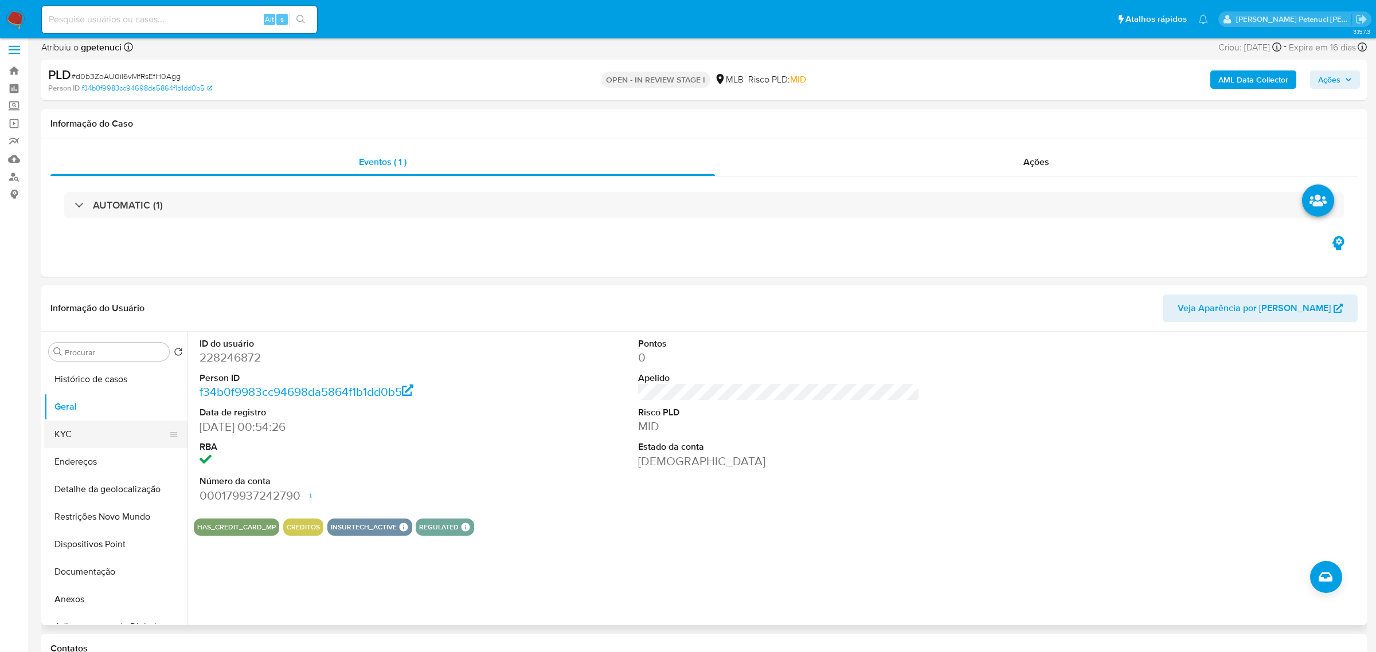
click at [103, 432] on button "KYC" at bounding box center [111, 435] width 134 height 28
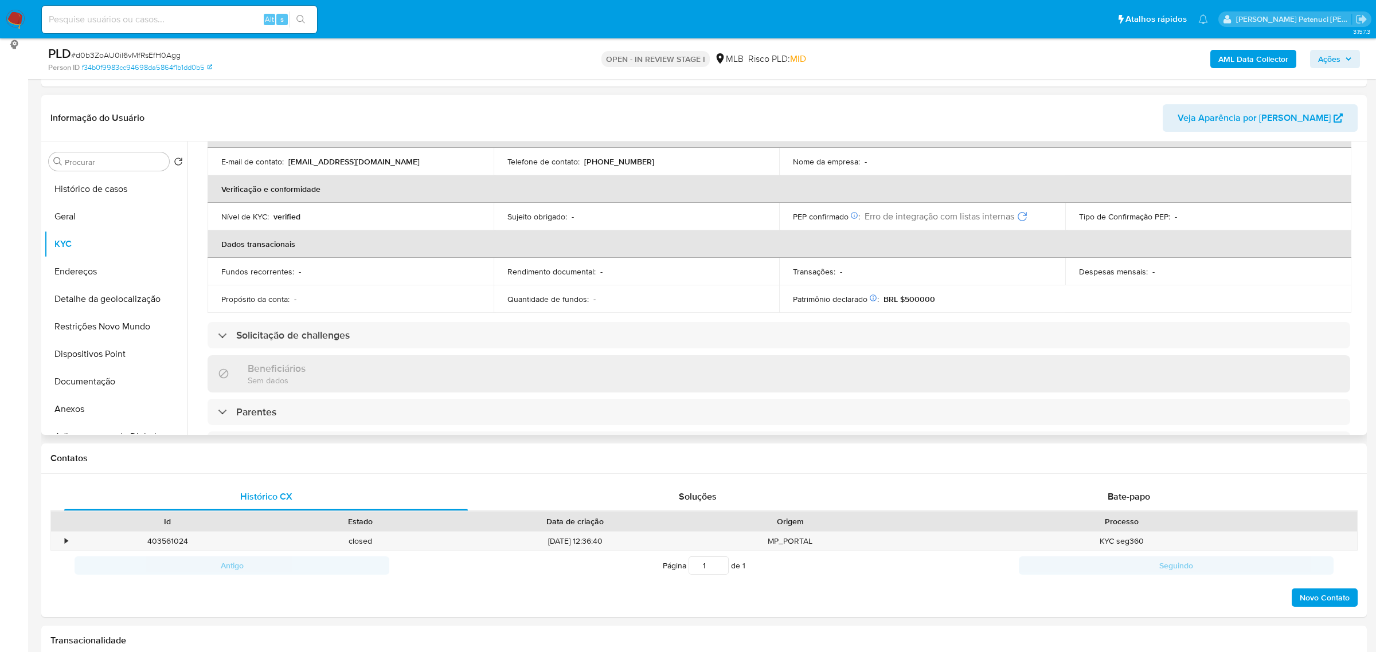
scroll to position [477, 0]
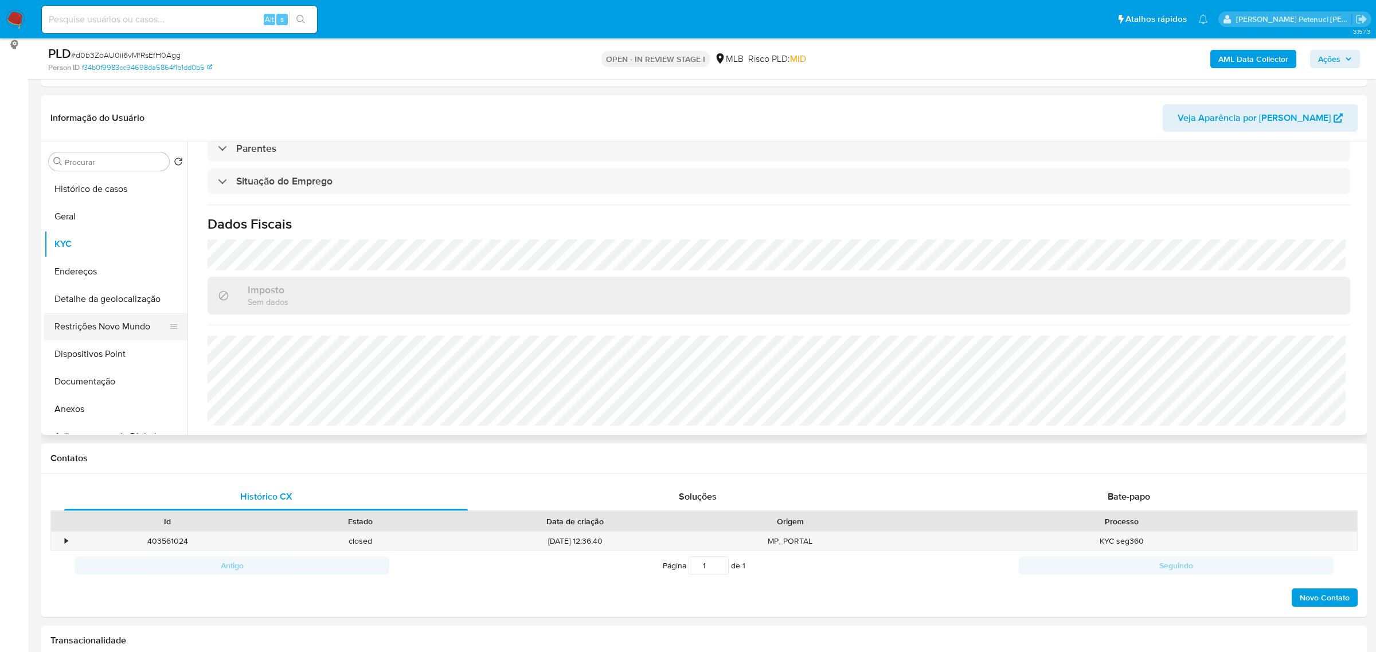
drag, startPoint x: 114, startPoint y: 327, endPoint x: 121, endPoint y: 326, distance: 7.0
click at [116, 326] on button "Restrições Novo Mundo" at bounding box center [111, 327] width 134 height 28
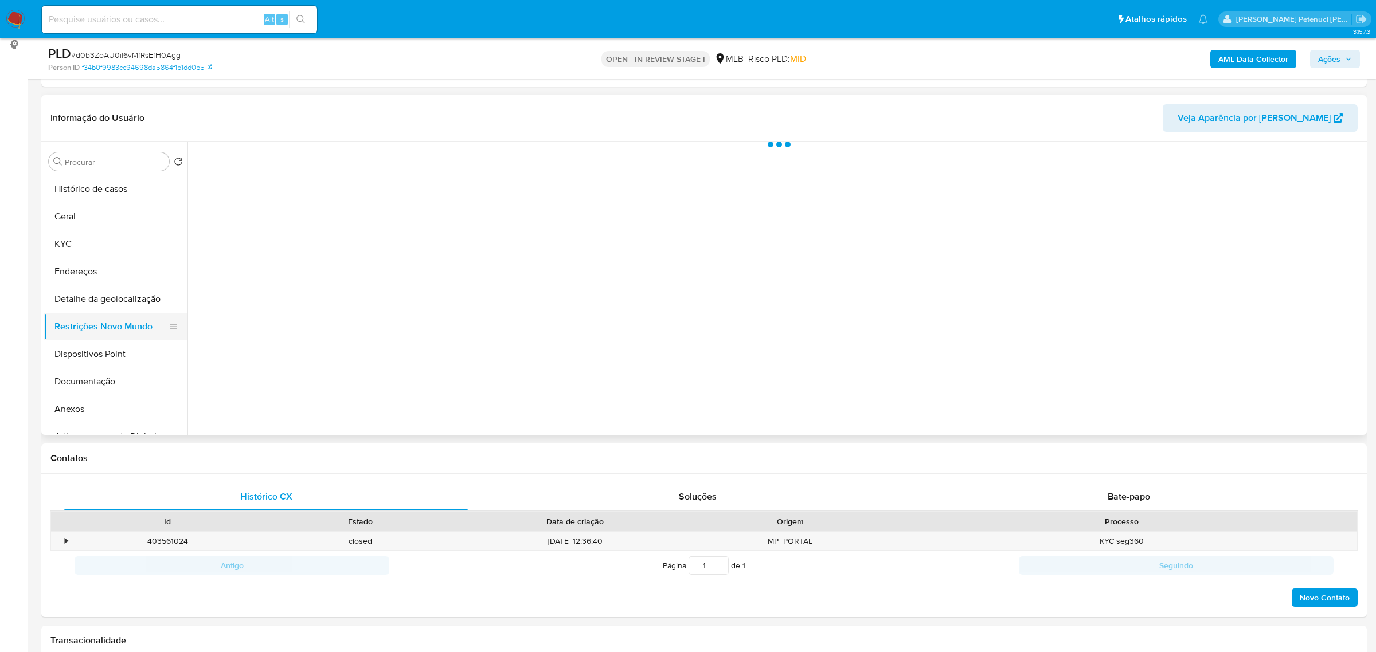
scroll to position [0, 0]
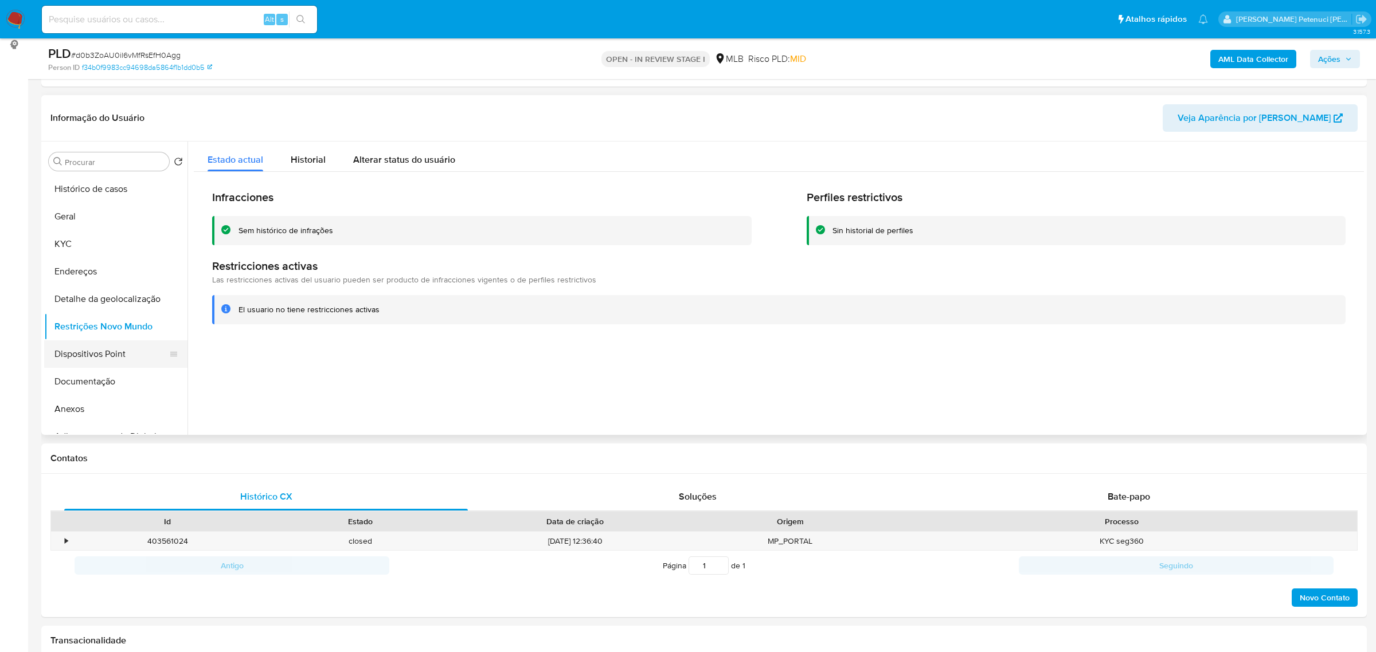
click at [122, 359] on button "Dispositivos Point" at bounding box center [111, 354] width 134 height 28
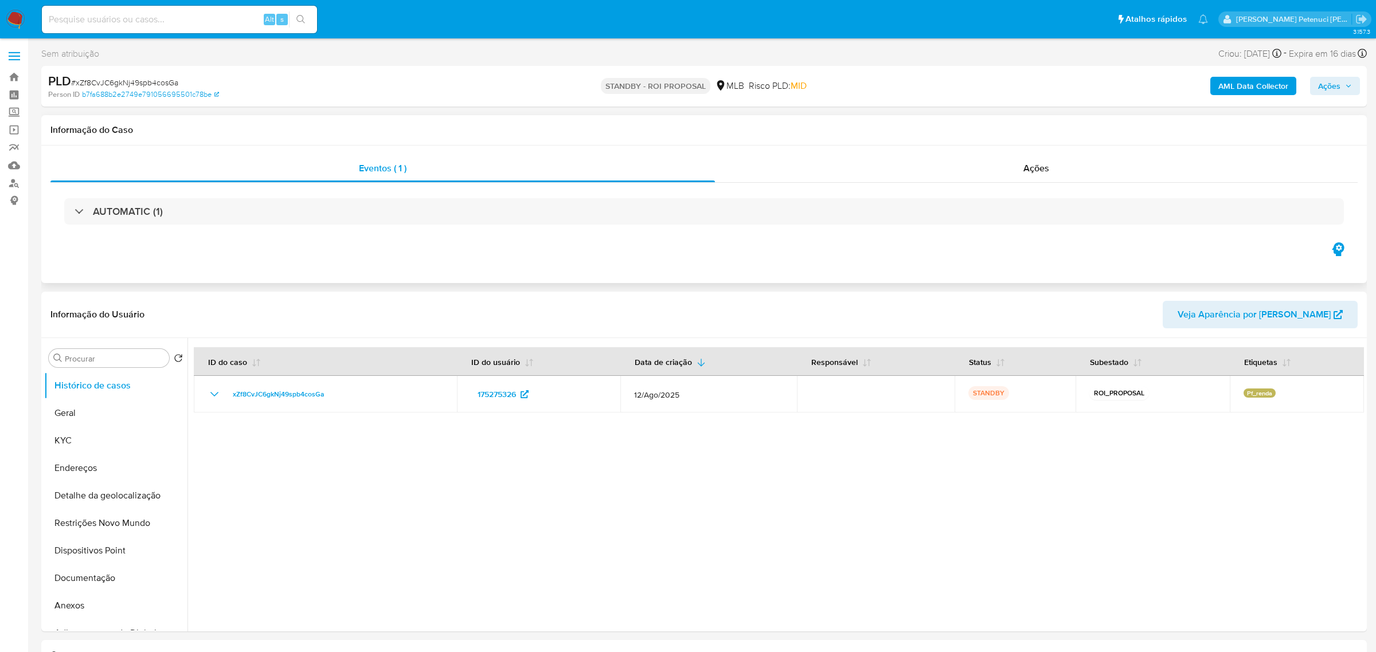
select select "10"
click at [136, 13] on input at bounding box center [179, 19] width 275 height 15
click at [19, 165] on link "Mulan" at bounding box center [68, 165] width 136 height 18
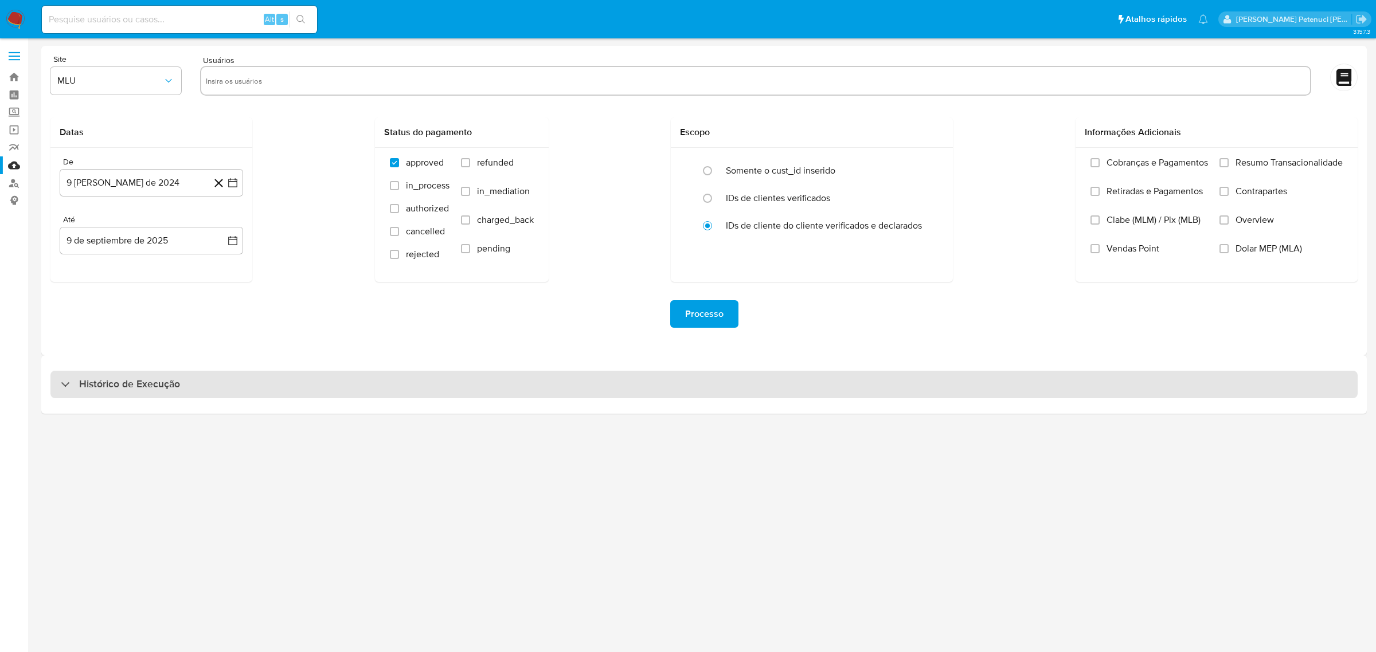
click at [121, 392] on div "Histórico de Execução" at bounding box center [703, 385] width 1307 height 28
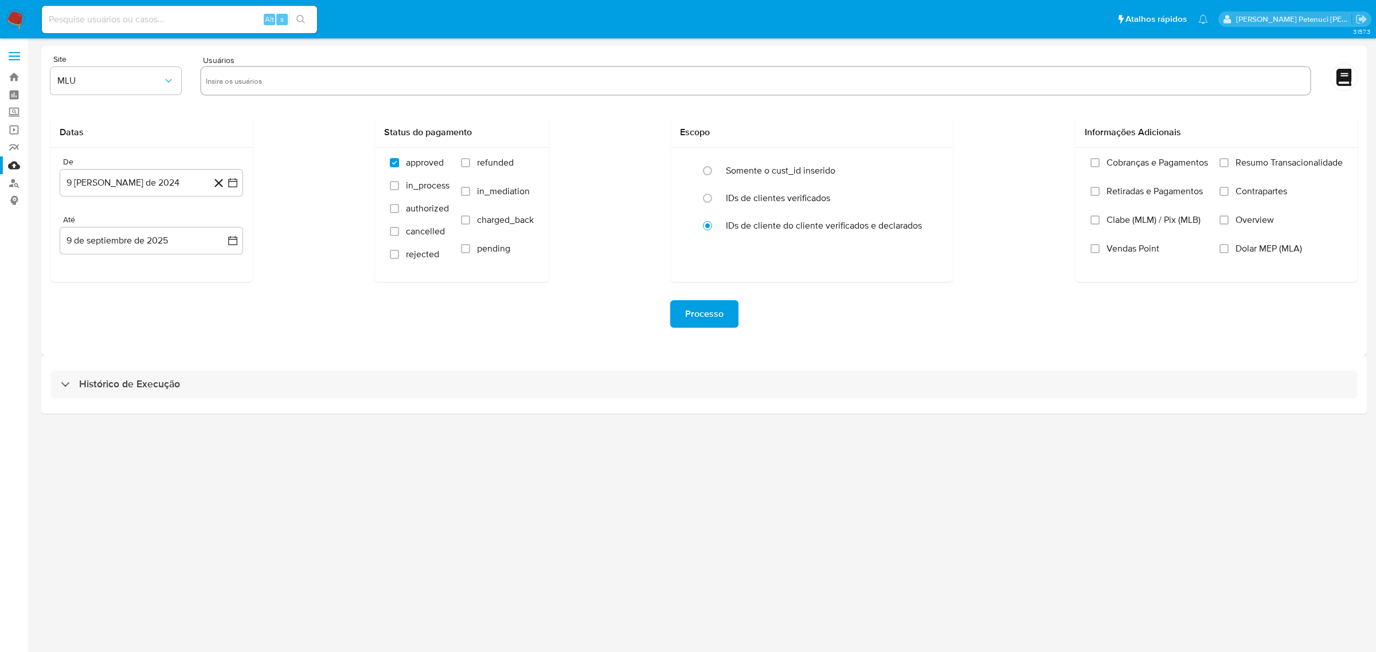
select select "10"
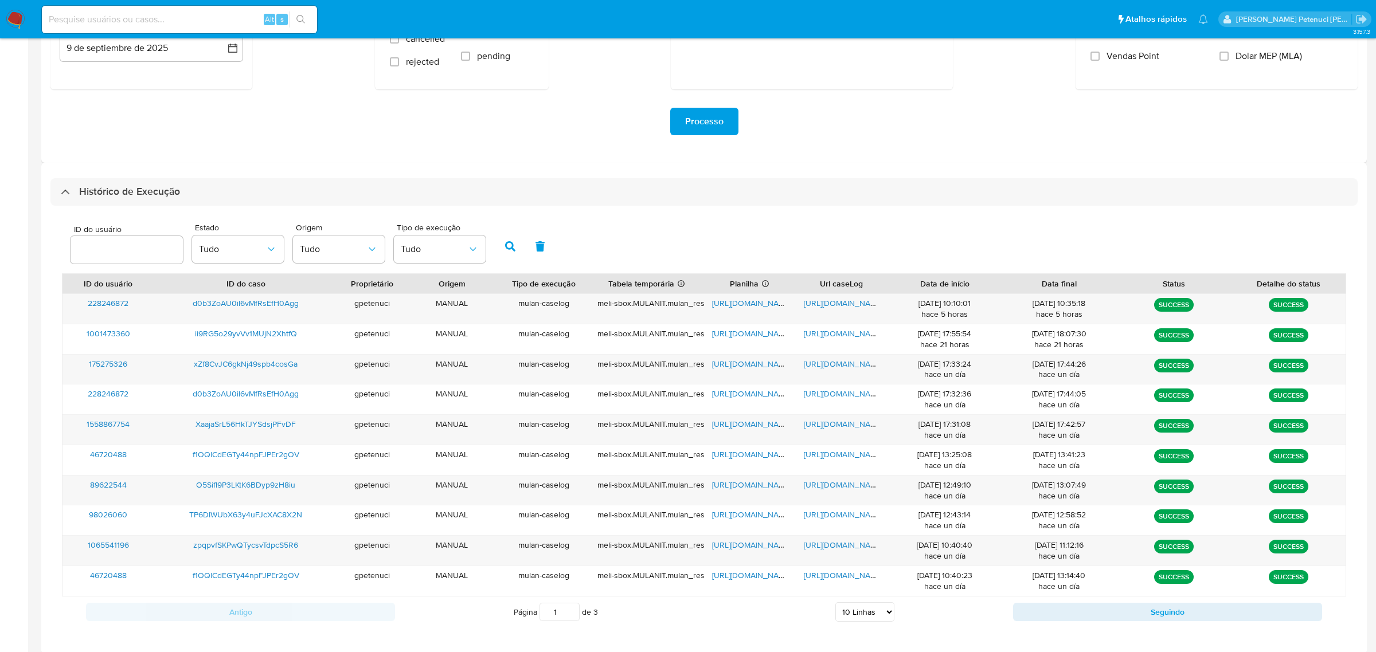
scroll to position [195, 0]
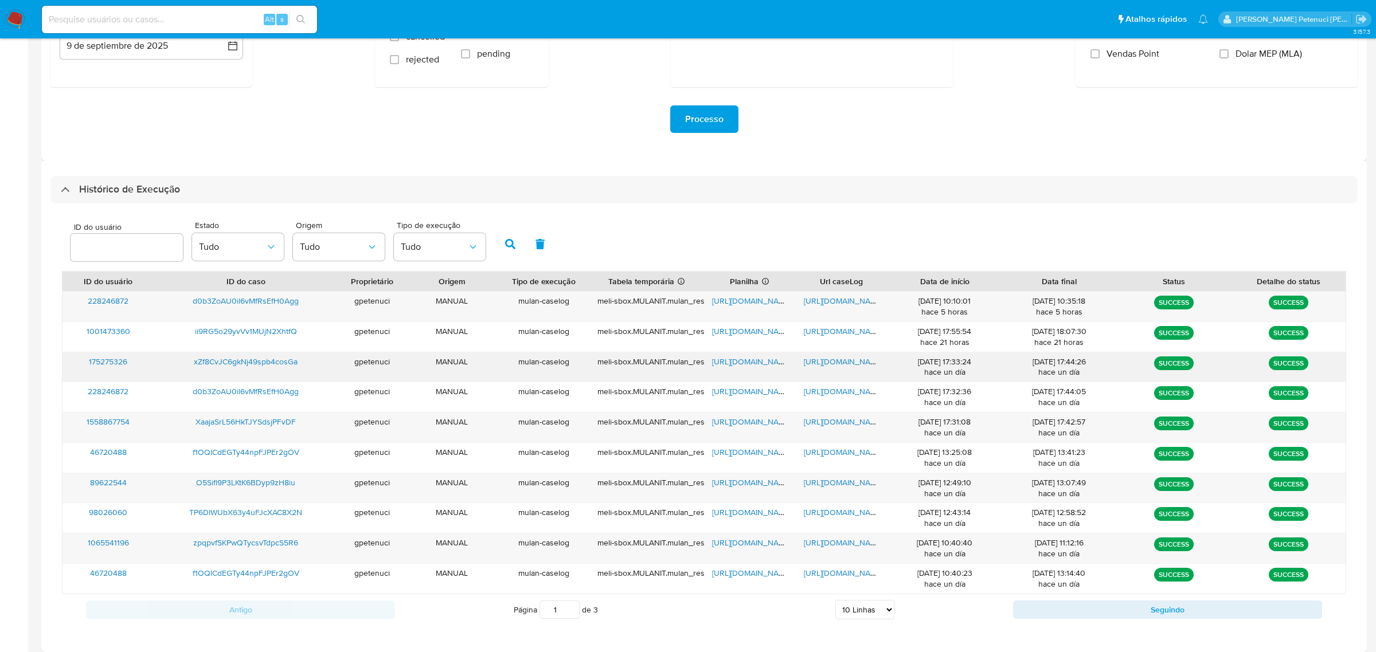
click at [746, 359] on span "https://docs.google.com/spreadsheets/d/1BGmPQV14AoQDNzfji8VOixGqZaiMm0oMTku_z7H…" at bounding box center [751, 361] width 79 height 11
click at [868, 363] on span "https://docs.google.com/document/d/1kHGUCSZtwJiGTMF7qGJFtZnYxLuwxeDzt831ArlH1vM…" at bounding box center [843, 361] width 79 height 11
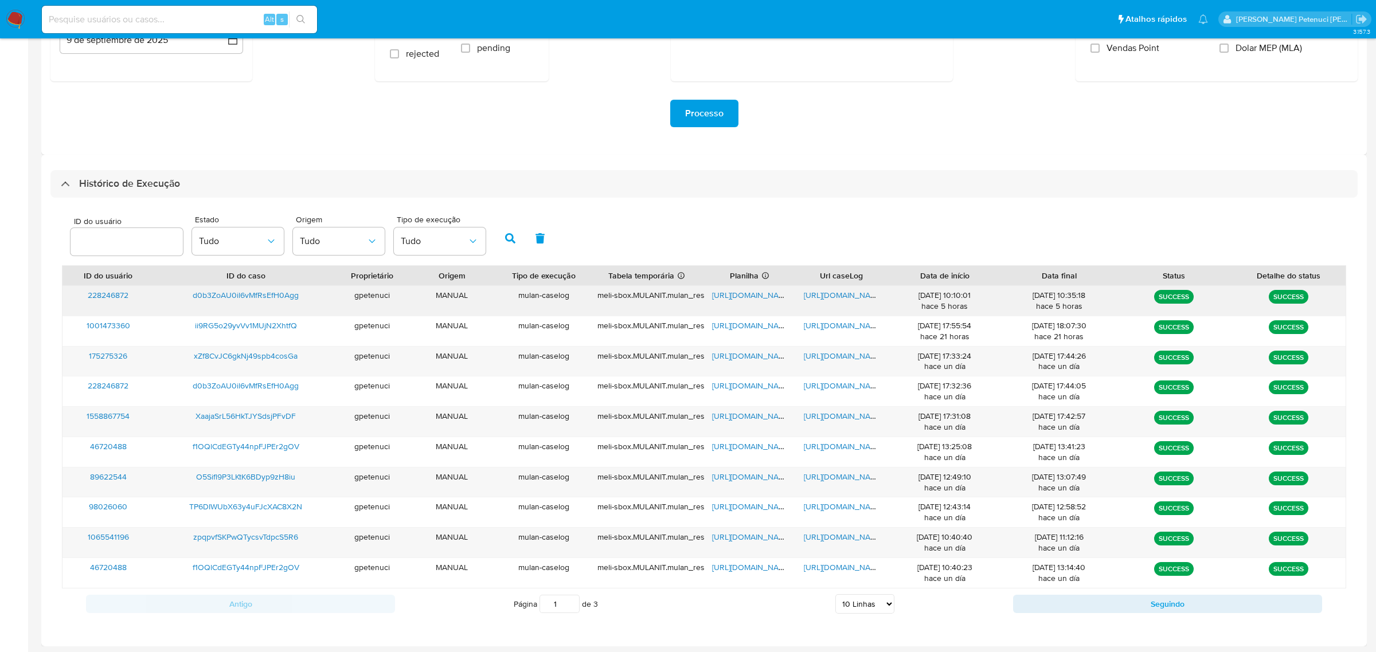
scroll to position [202, 0]
click at [824, 415] on span "https://docs.google.com/document/d/1k3vXesK2yWnowC0v5yVylGKwqJzPPKaTevuomU_JJ54…" at bounding box center [843, 414] width 79 height 11
click at [186, 25] on input at bounding box center [179, 19] width 275 height 15
paste input "qvE5AtXsU5lqZT4wTBHuascq"
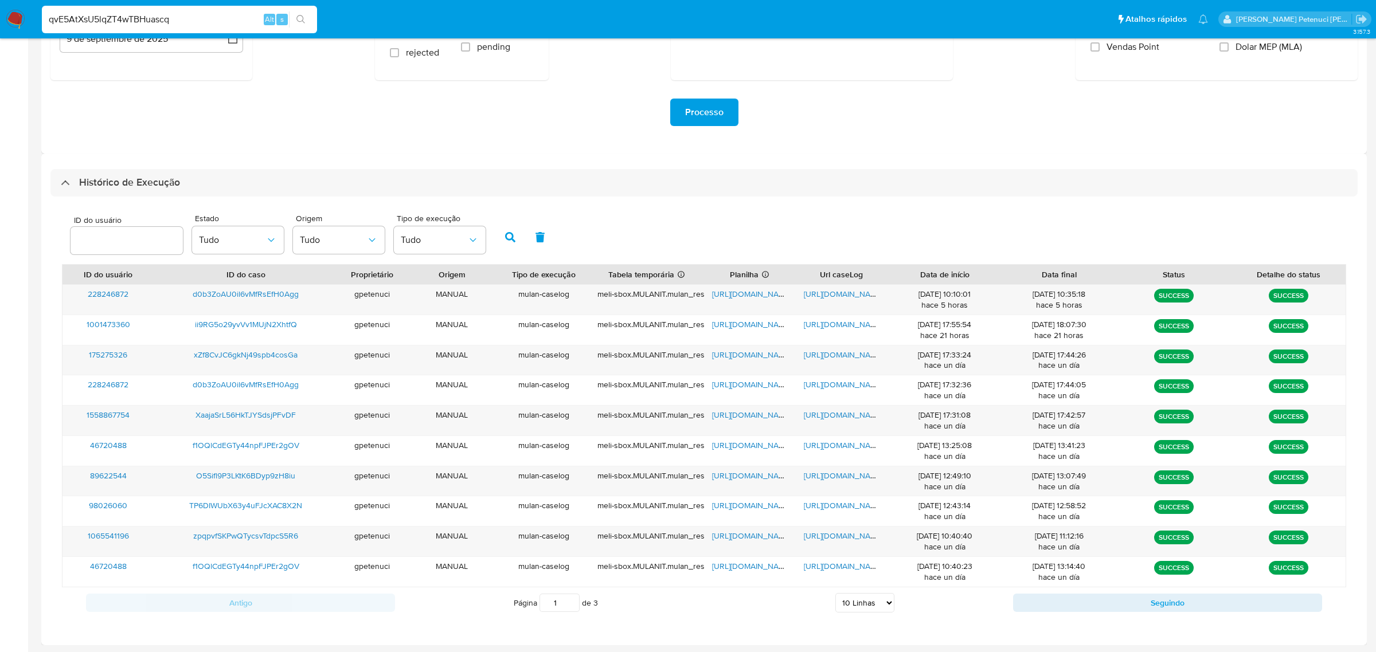
type input "qvE5AtXsU5lqZT4wTBHuascq"
click at [199, 125] on div "Processo" at bounding box center [703, 113] width 1307 height 28
click at [1106, 609] on button "Seguindo" at bounding box center [1167, 603] width 309 height 18
click at [285, 294] on span "qvE5AtXsU5lqZT4wTBHuascq" at bounding box center [246, 293] width 107 height 11
click at [836, 293] on span "https://docs.google.com/document/d/14CvNT-pFfz-3yLL9ni6Aj5OFK3UfsIIPH4pOki0fqoQ…" at bounding box center [843, 293] width 79 height 11
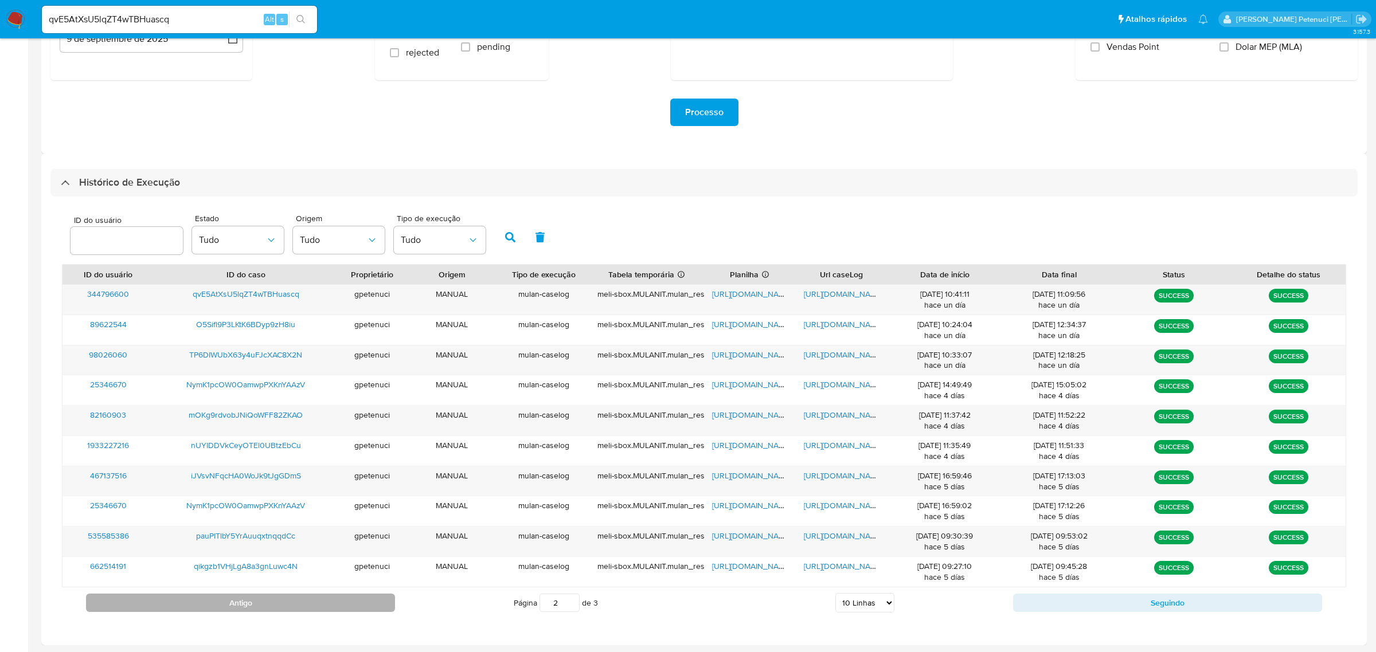
click at [381, 608] on button "Antigo" at bounding box center [240, 603] width 309 height 18
type input "1"
click at [269, 295] on span "d0b3ZoAU0il6vMfRsEfH0Agg" at bounding box center [246, 293] width 106 height 11
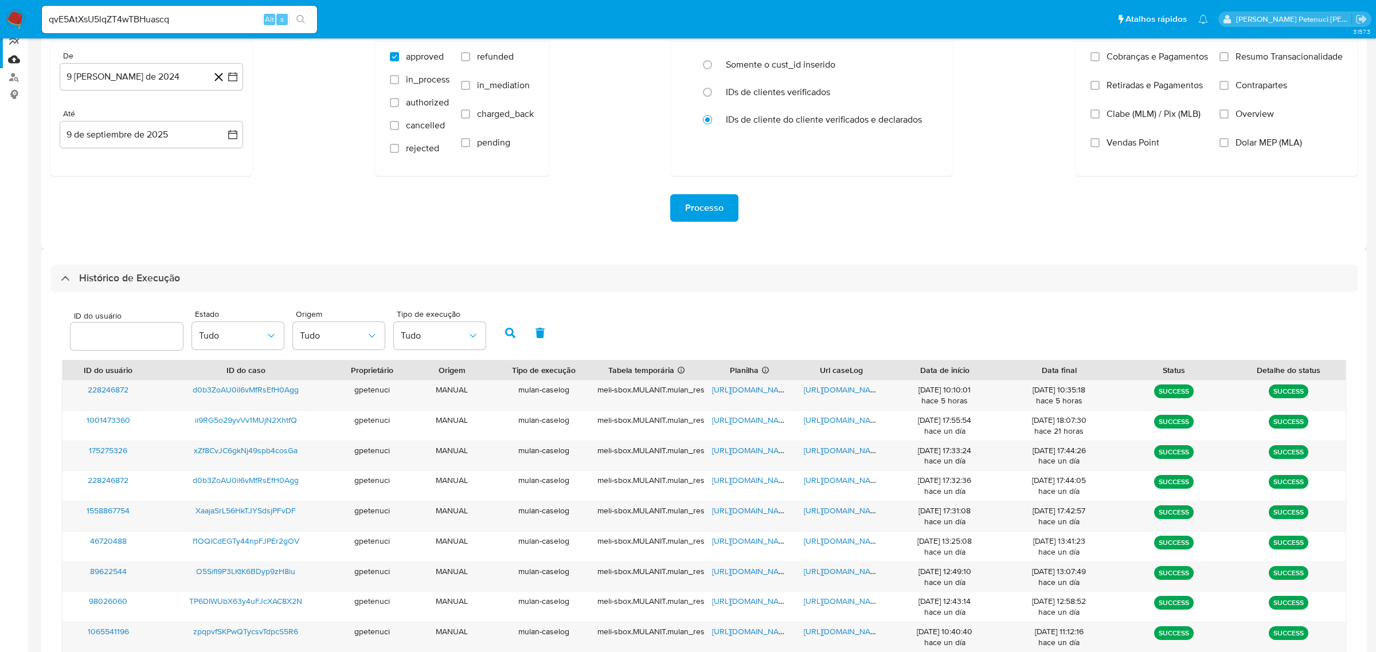
scroll to position [0, 0]
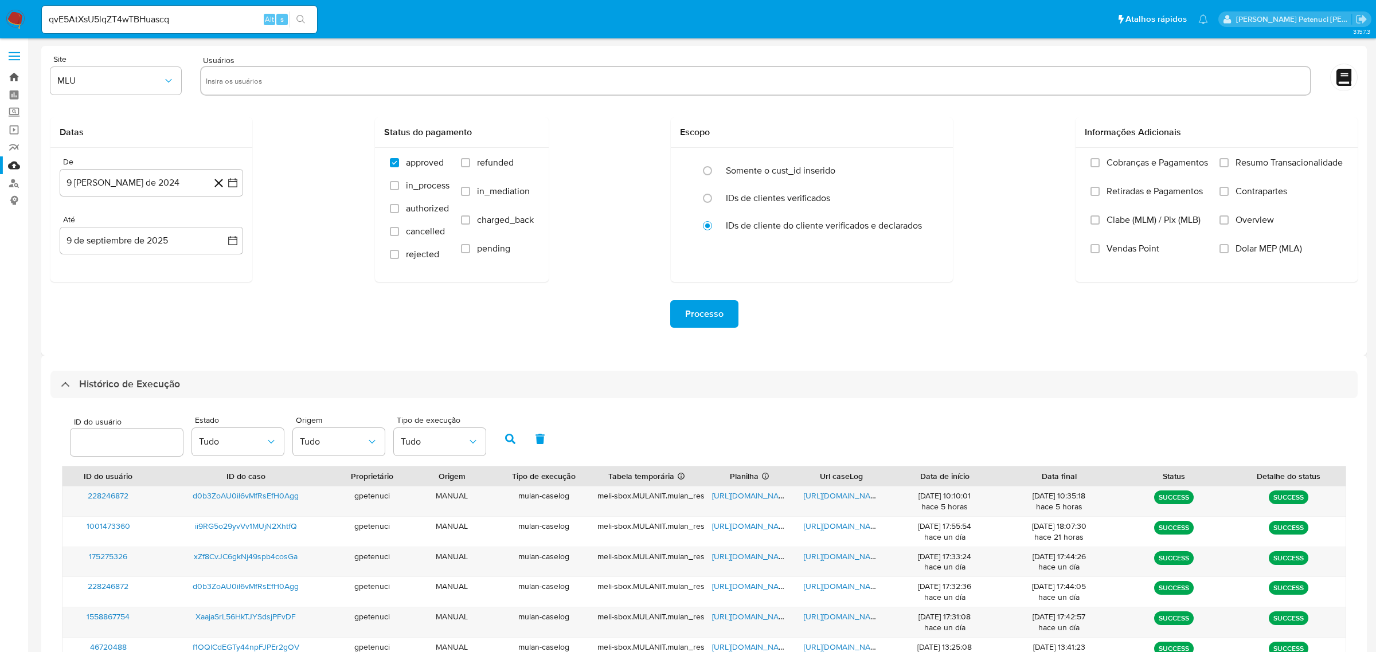
click at [17, 73] on link "Bandeja" at bounding box center [68, 77] width 136 height 18
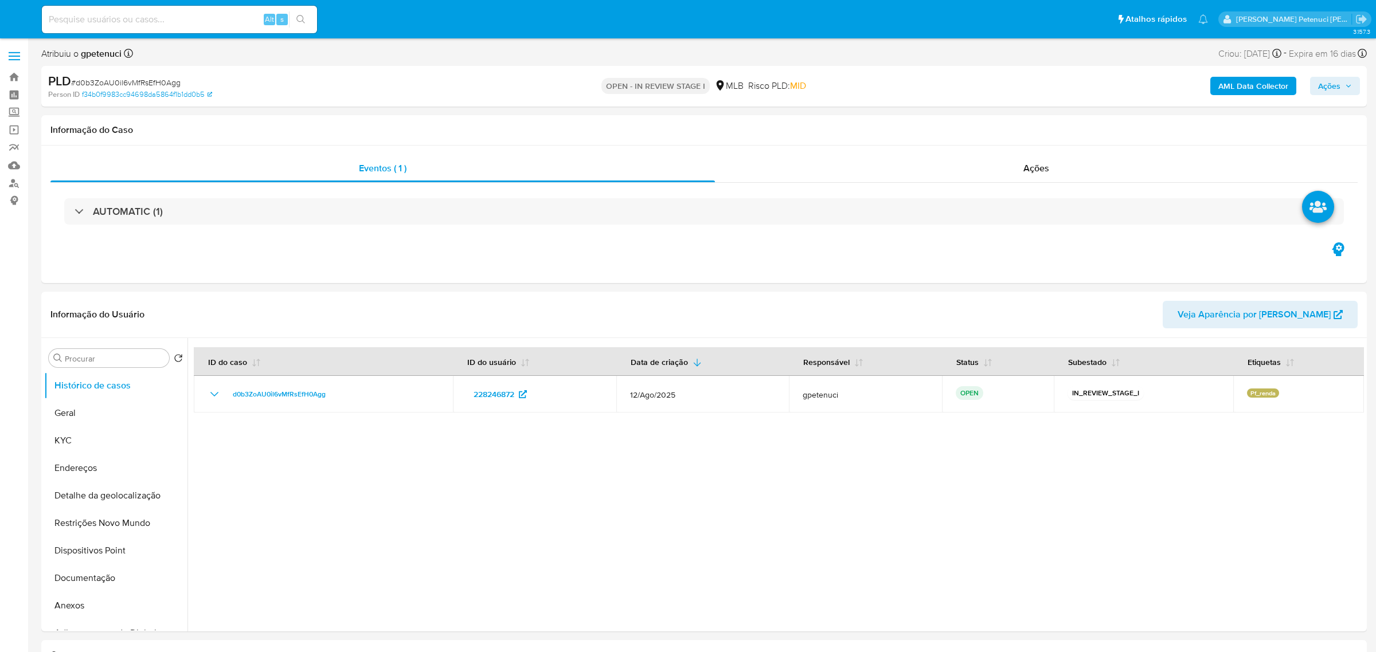
select select "10"
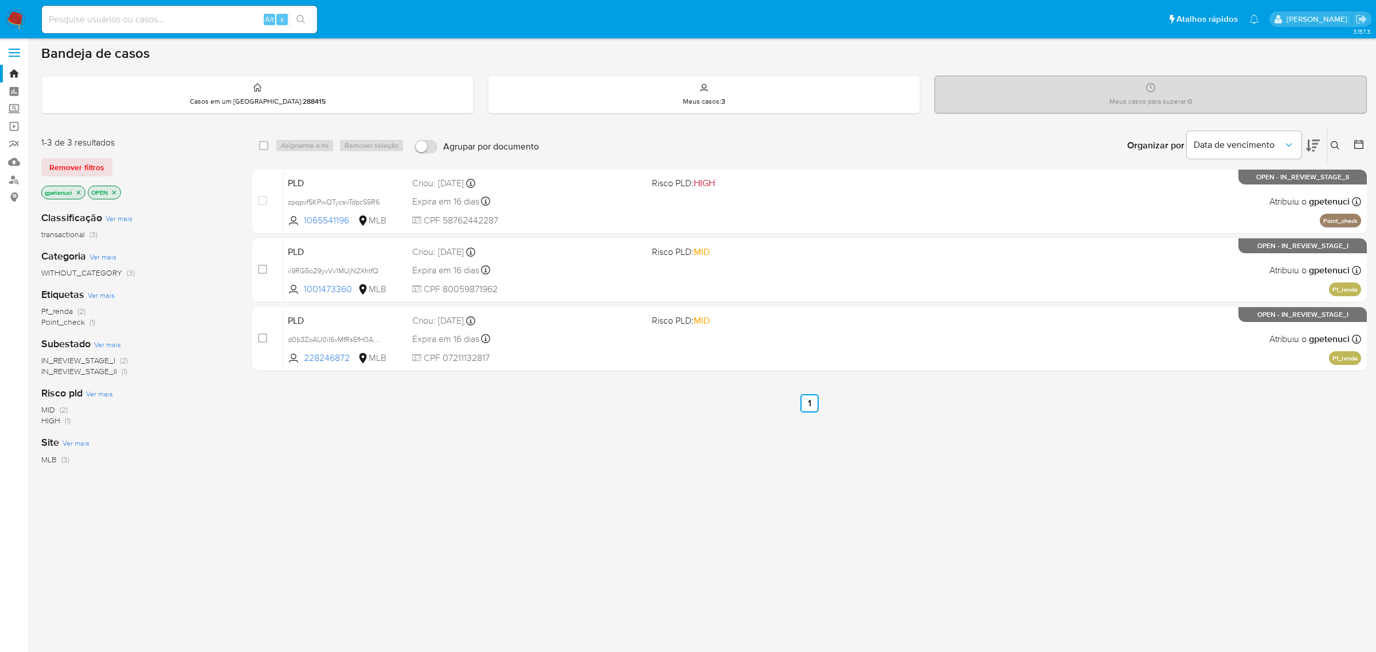
scroll to position [4, 0]
